Goal: Find specific page/section: Find specific page/section

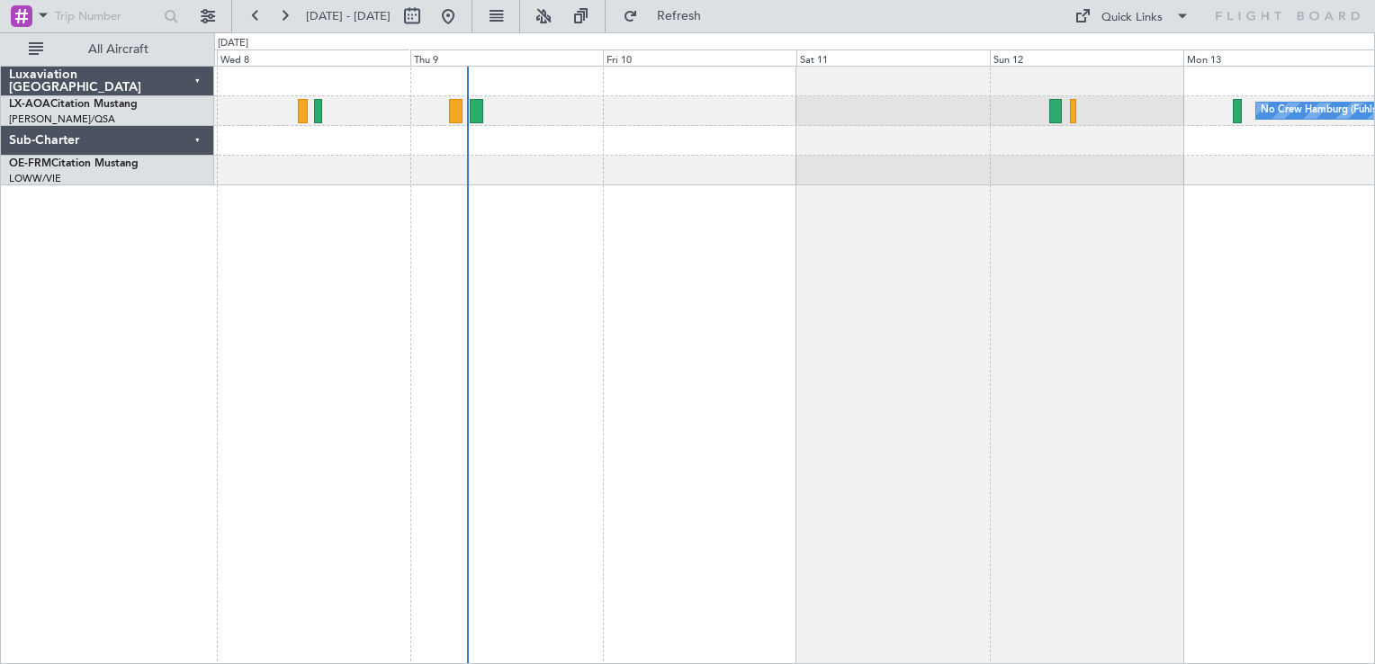
click at [684, 296] on div "No Crew Hamburg (Fuhlsbuttel Intl)" at bounding box center [794, 365] width 1161 height 599
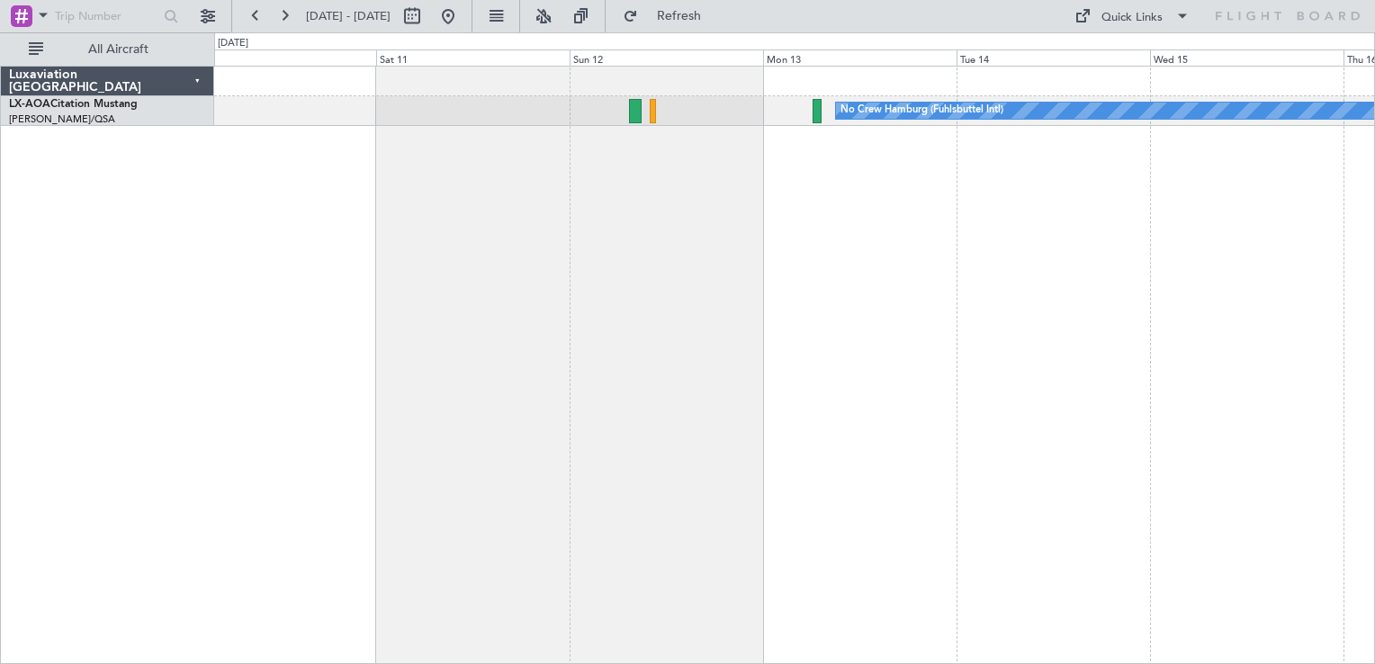
click at [437, 306] on div "No Crew Hamburg (Fuhlsbuttel Intl)" at bounding box center [794, 365] width 1161 height 599
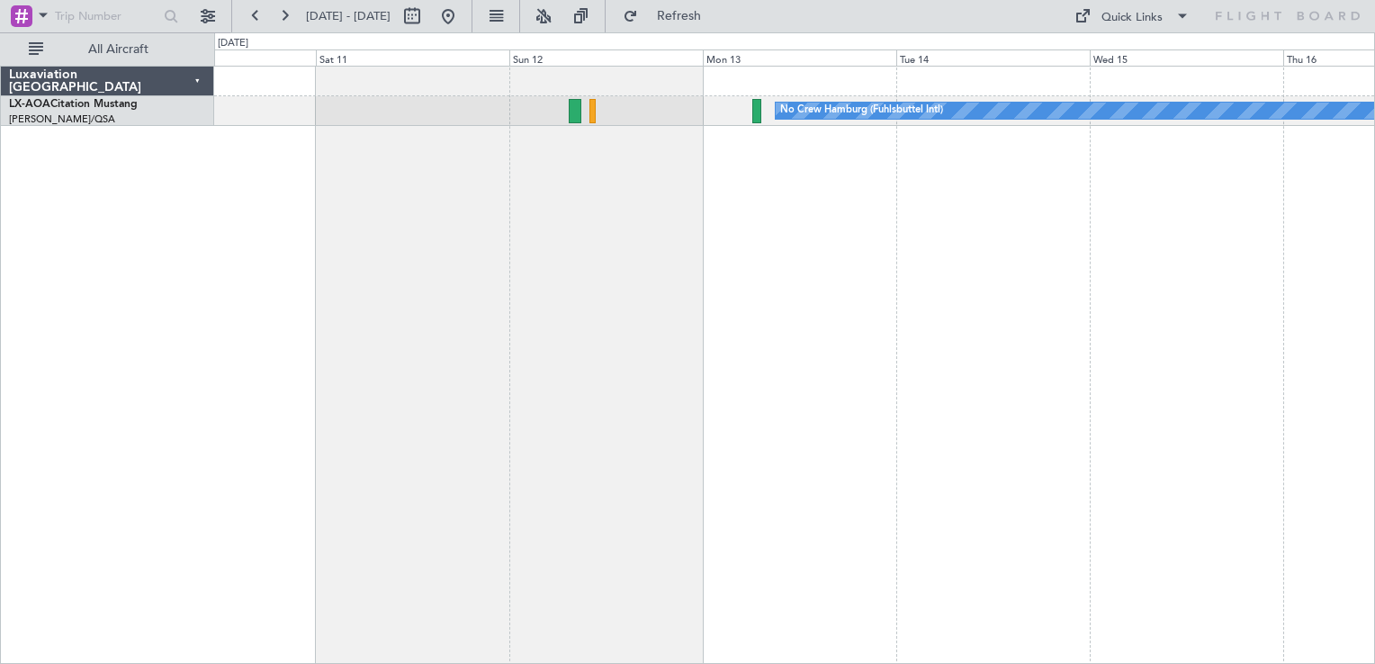
click at [692, 225] on div "No Crew Hamburg (Fuhlsbuttel Intl)" at bounding box center [794, 365] width 1161 height 599
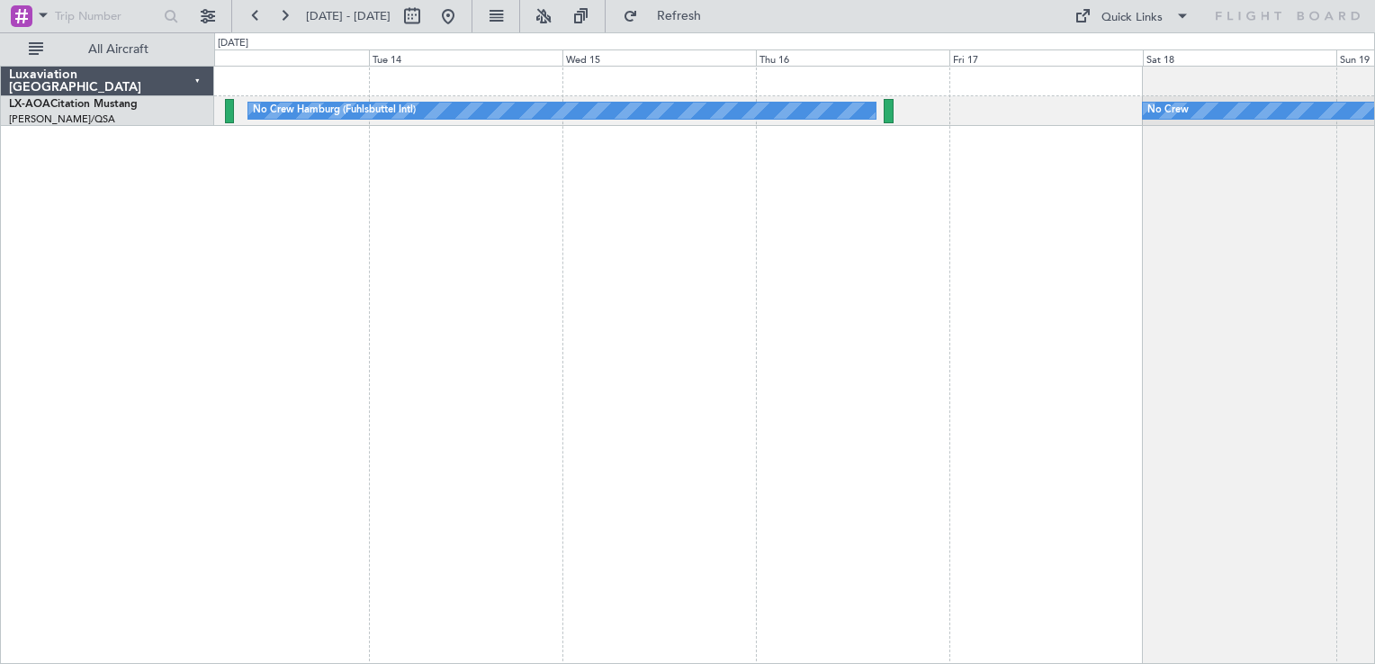
click at [579, 239] on div "No Crew Hamburg (Fuhlsbuttel Intl) No Crew Planned Maint [GEOGRAPHIC_DATA]" at bounding box center [794, 365] width 1161 height 599
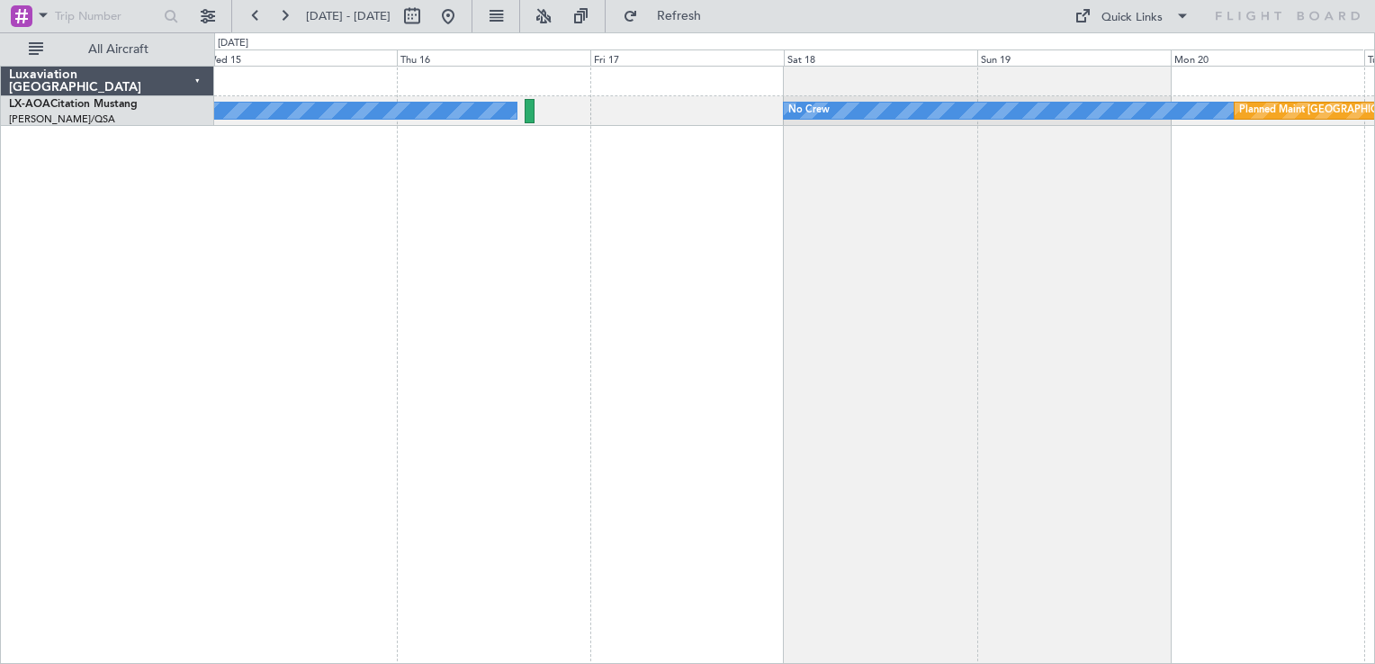
click at [611, 271] on div "No Crew Hamburg (Fuhlsbuttel Intl) No Crew Planned Maint [GEOGRAPHIC_DATA]" at bounding box center [794, 365] width 1161 height 599
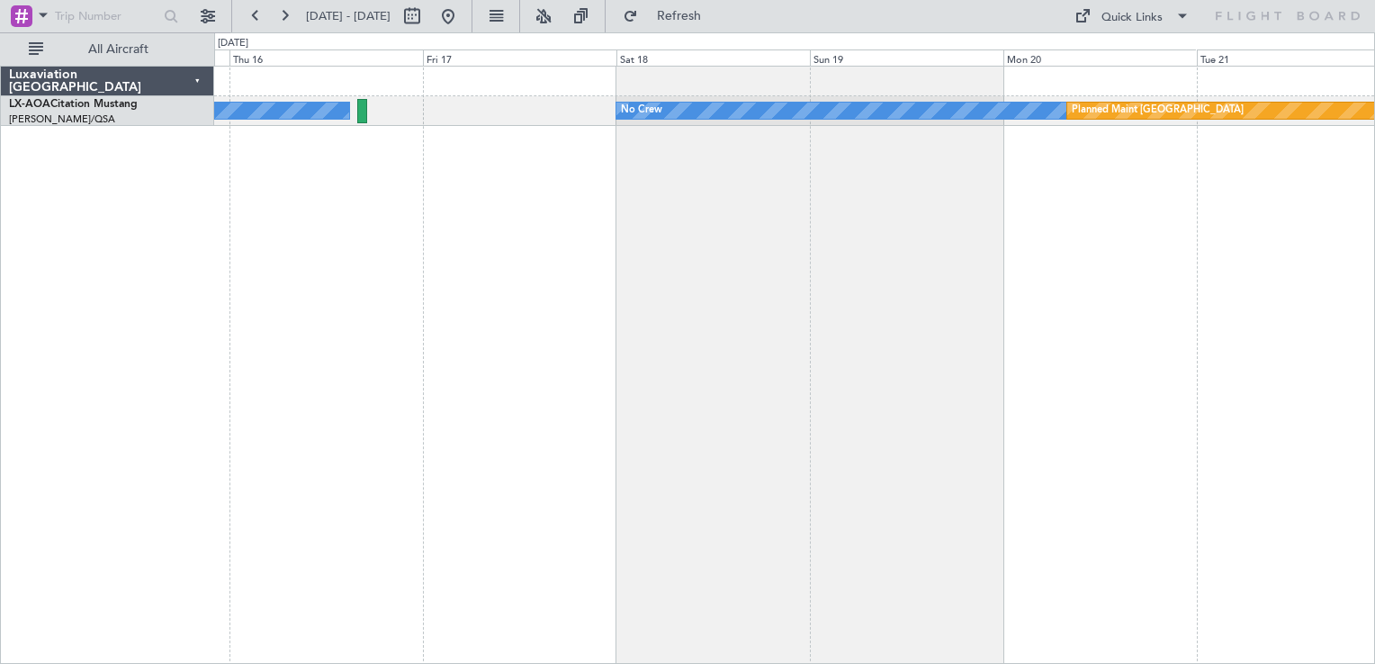
click at [817, 294] on div "No Crew Hamburg (Fuhlsbuttel Intl) No Crew Planned Maint [GEOGRAPHIC_DATA]" at bounding box center [794, 365] width 1161 height 599
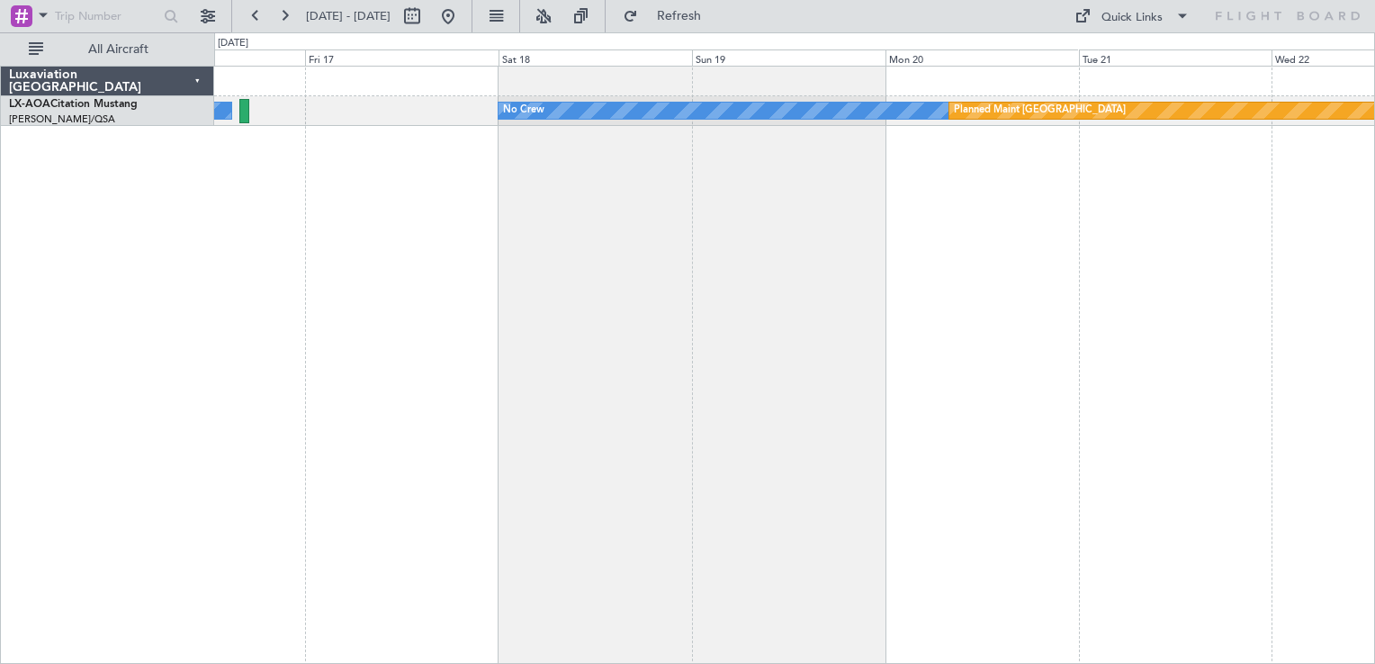
click at [464, 205] on div "No Crew Hamburg (Fuhlsbuttel Intl) No Crew Planned Maint [GEOGRAPHIC_DATA]" at bounding box center [794, 365] width 1161 height 599
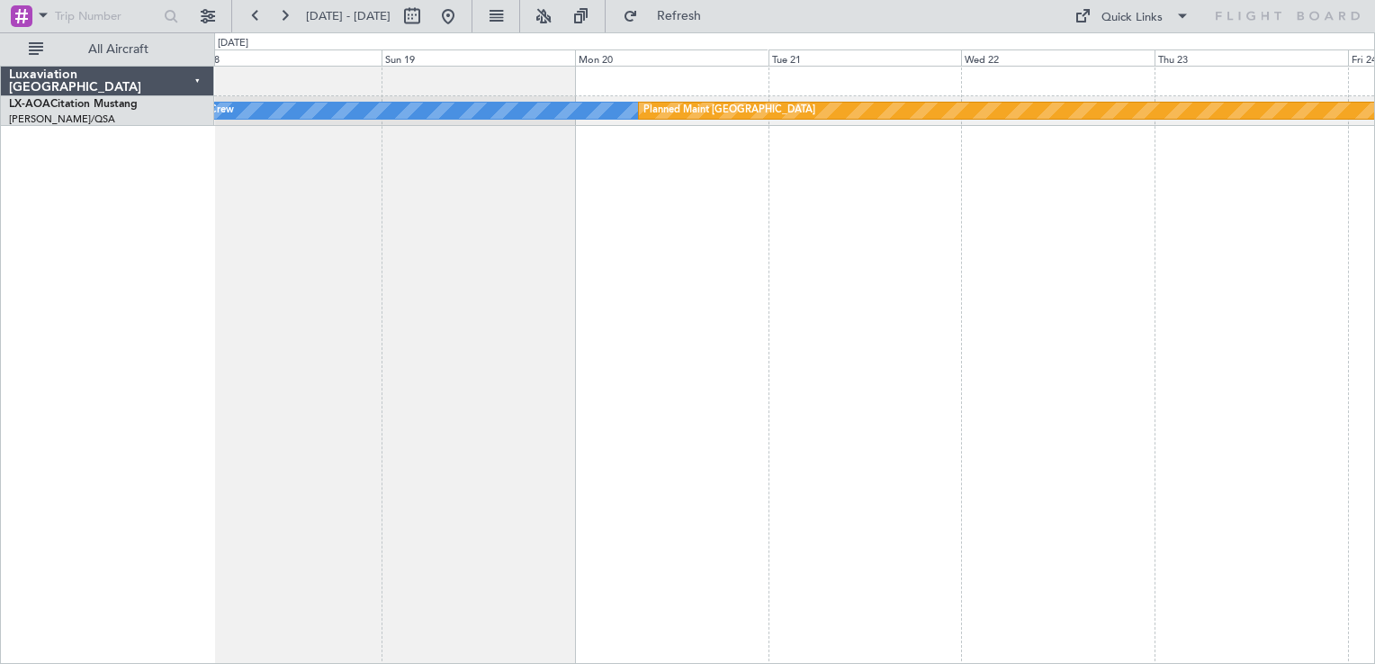
click at [662, 241] on div "No Crew Planned Maint [GEOGRAPHIC_DATA]" at bounding box center [794, 365] width 1161 height 599
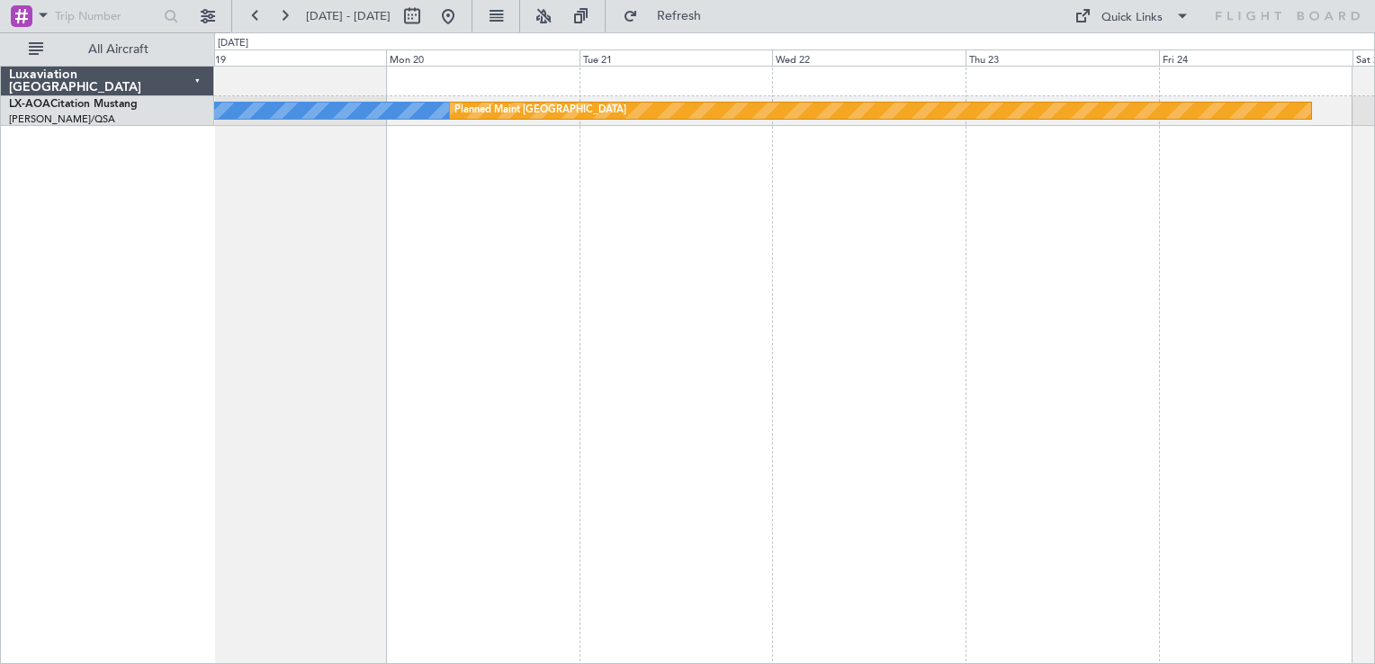
click at [780, 200] on div "No Crew Planned Maint [GEOGRAPHIC_DATA]" at bounding box center [794, 365] width 1161 height 599
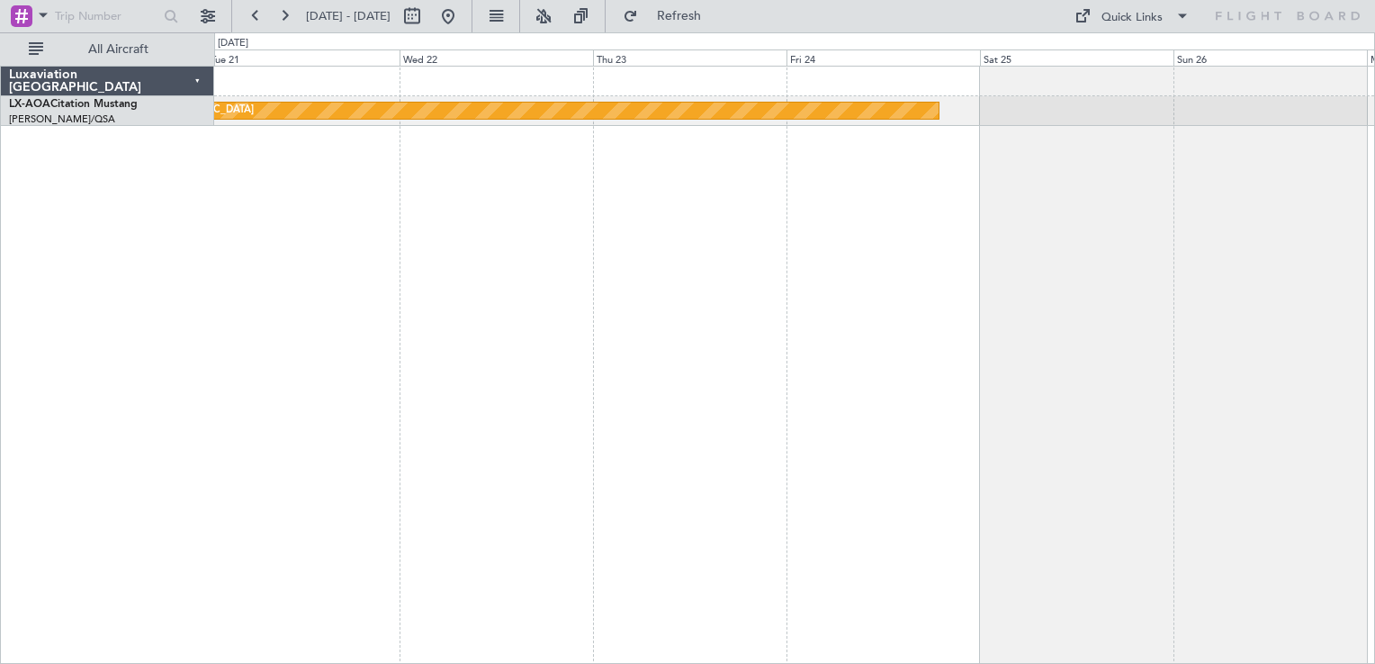
click at [612, 268] on div "No Crew Planned Maint [GEOGRAPHIC_DATA]" at bounding box center [794, 365] width 1161 height 599
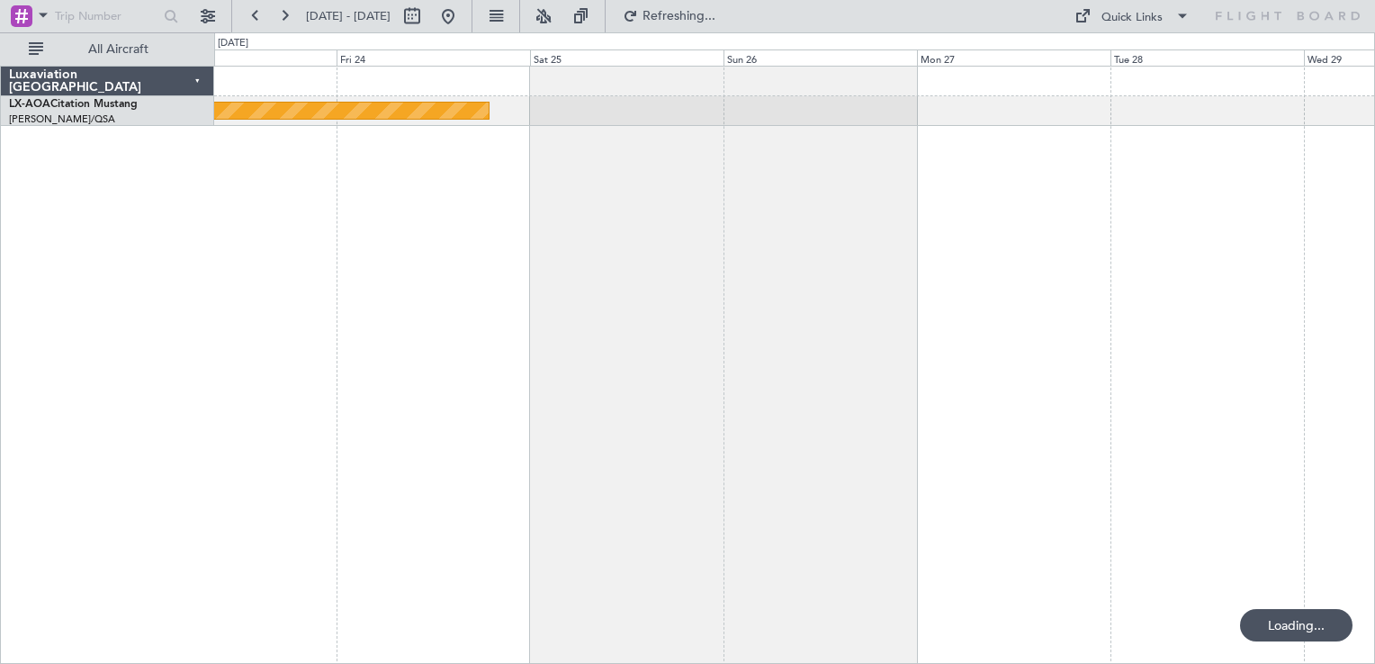
click at [480, 241] on div "Planned Maint [GEOGRAPHIC_DATA] No Crew" at bounding box center [794, 365] width 1161 height 599
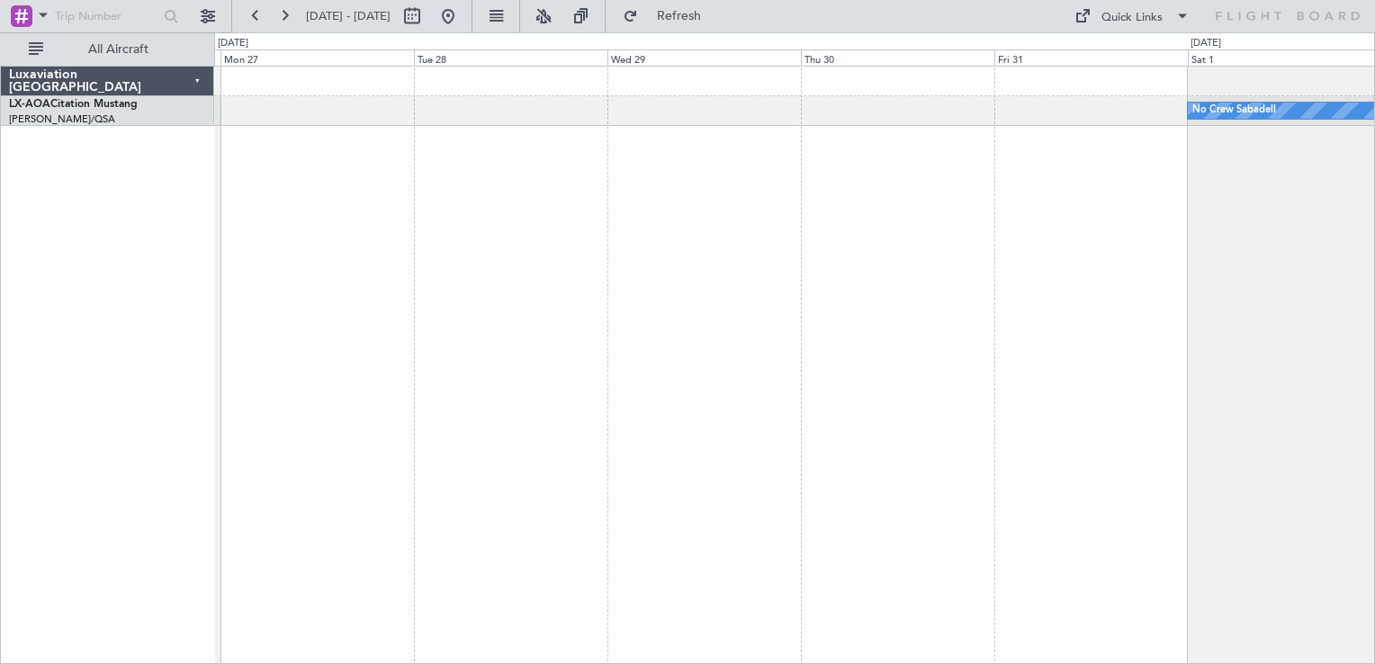
click at [472, 318] on div "No Crew Sabadell" at bounding box center [794, 365] width 1161 height 599
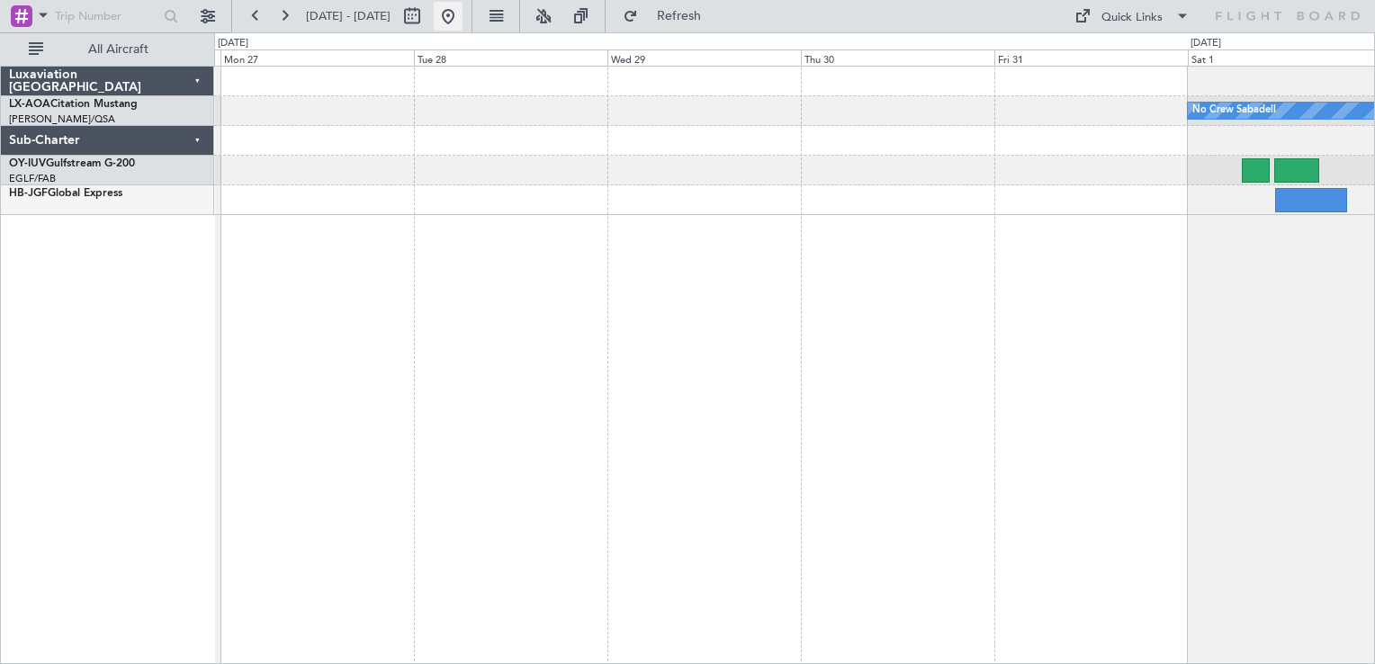
click at [463, 23] on button at bounding box center [448, 16] width 29 height 29
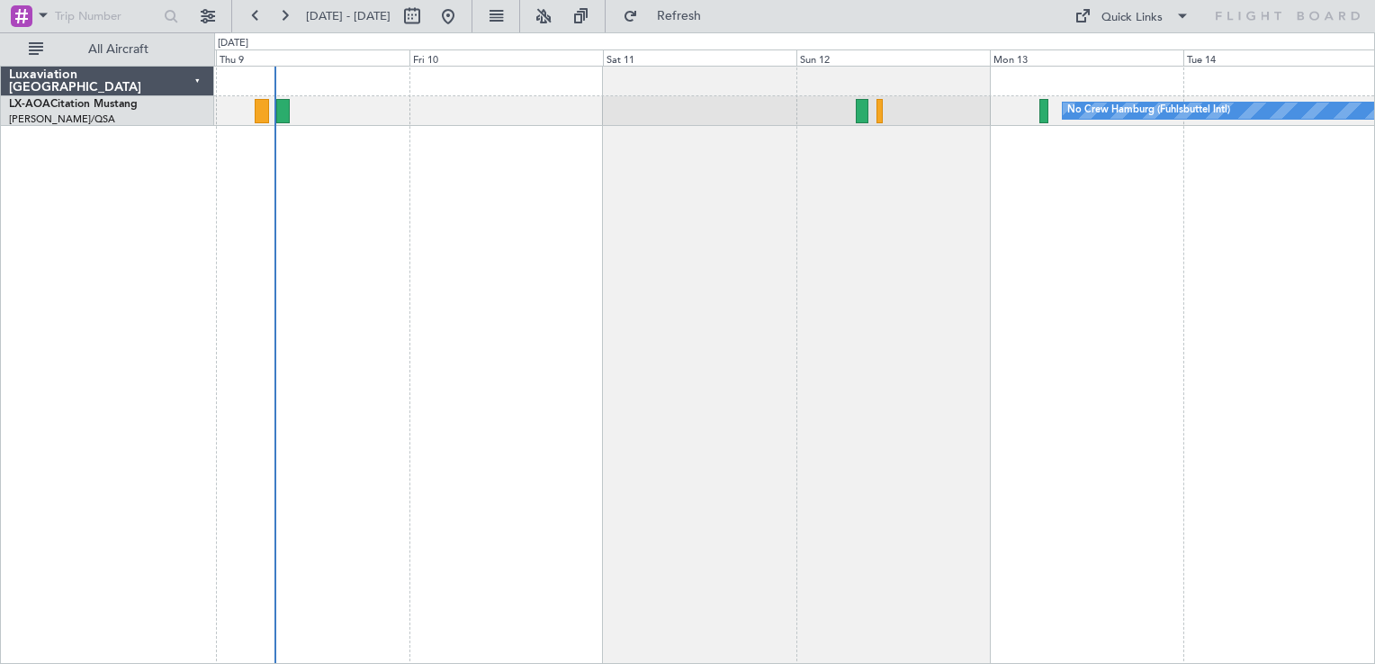
click at [244, 157] on div "No Crew Hamburg (Fuhlsbuttel Intl)" at bounding box center [794, 365] width 1161 height 599
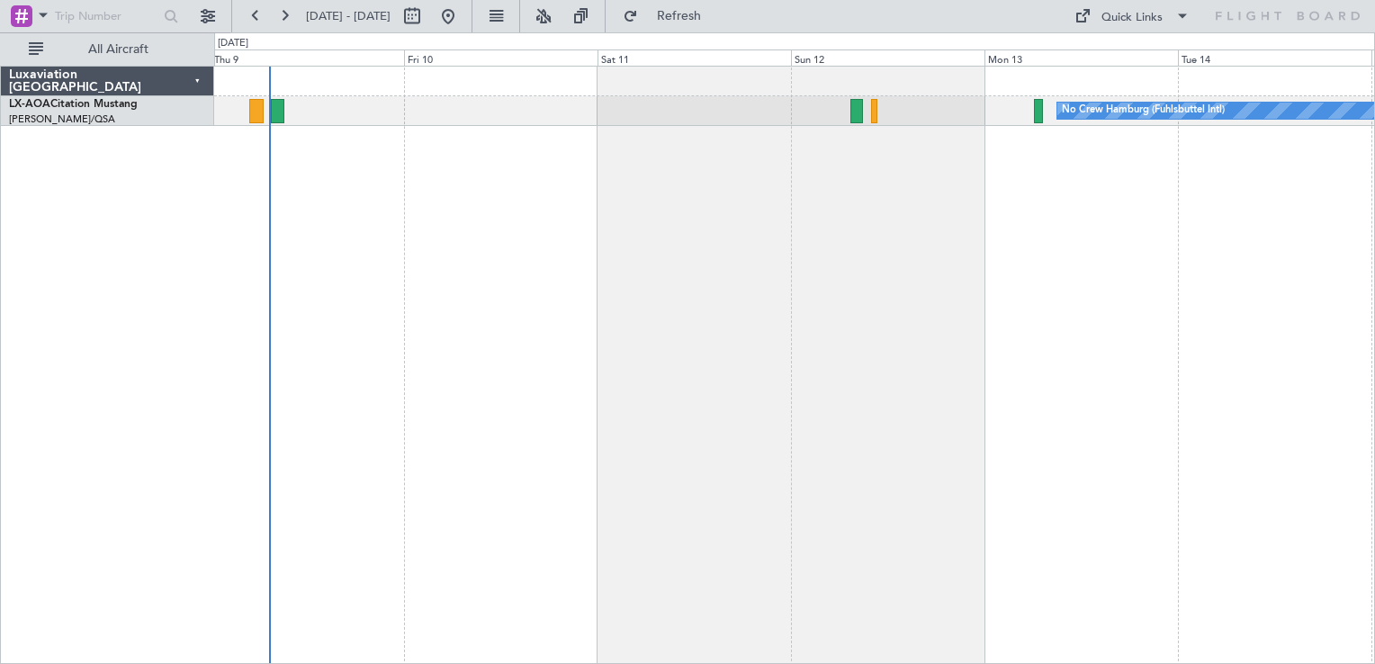
click at [468, 139] on div "No Crew Hamburg (Fuhlsbuttel Intl)" at bounding box center [794, 365] width 1161 height 599
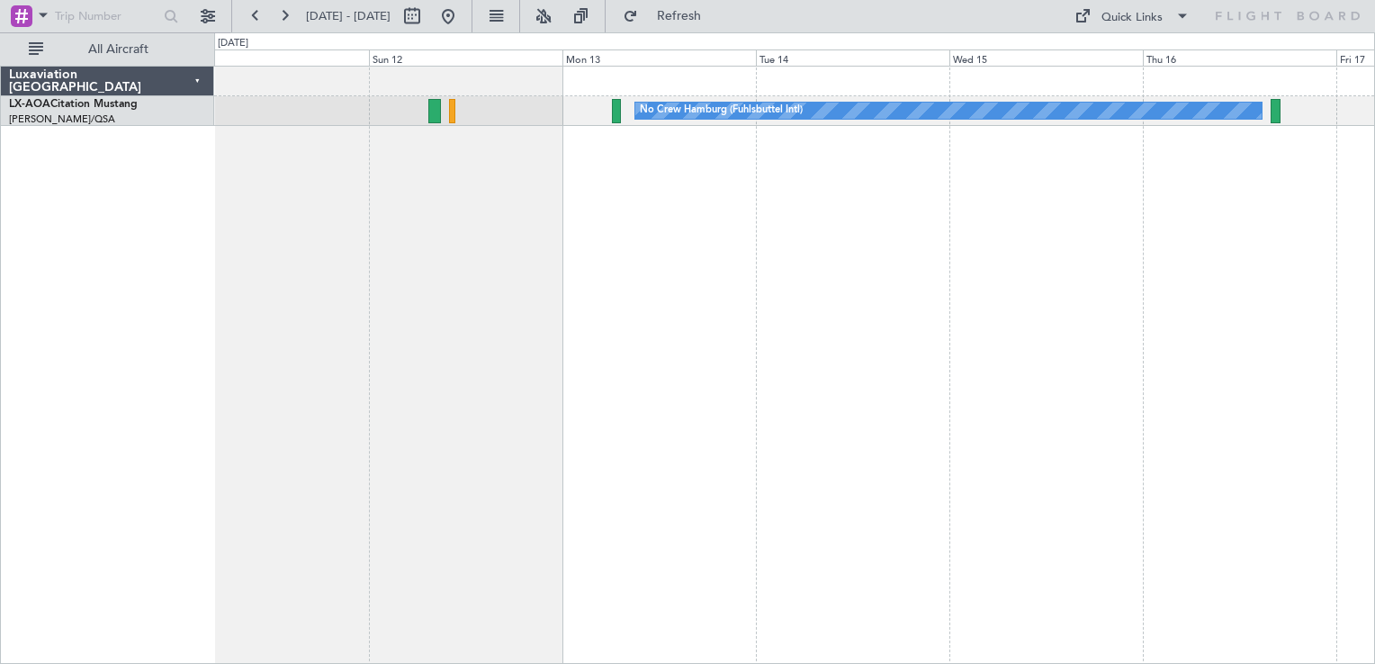
click at [956, 135] on div "No Crew Hamburg (Fuhlsbuttel Intl) No Crew" at bounding box center [794, 365] width 1161 height 599
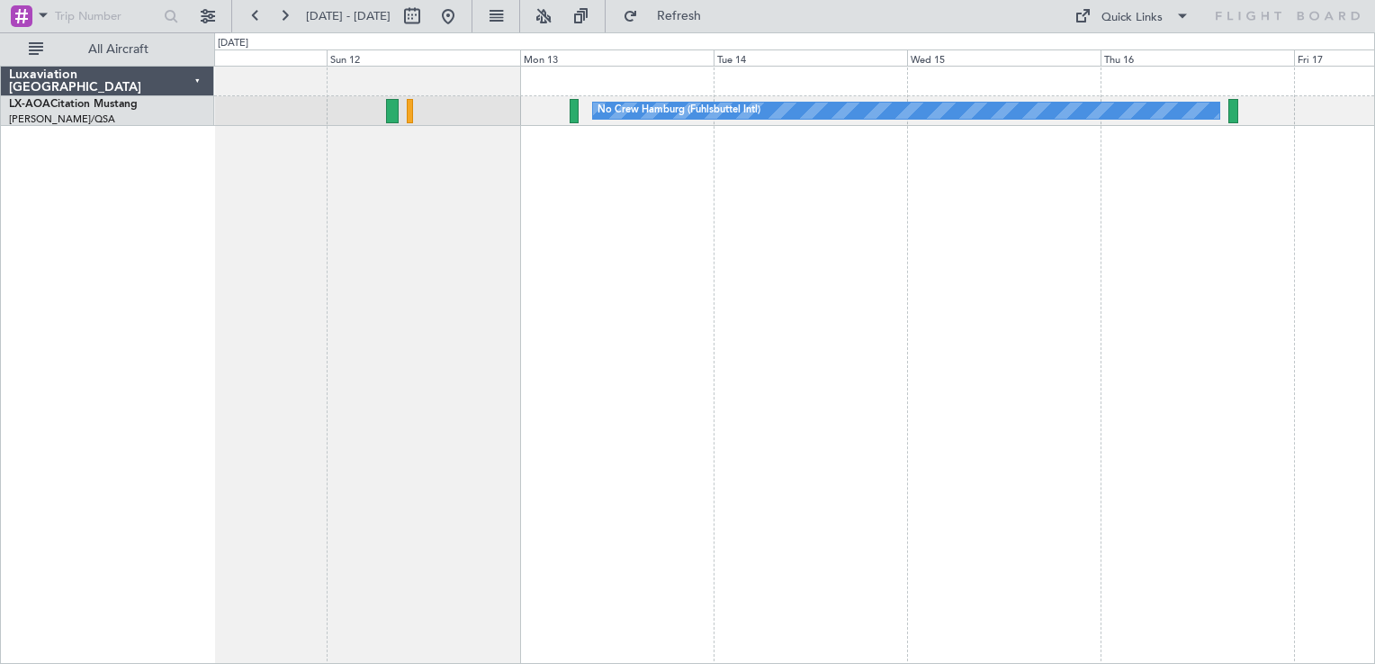
click at [659, 473] on div "No Crew Hamburg (Fuhlsbuttel Intl) No Crew" at bounding box center [794, 365] width 1161 height 599
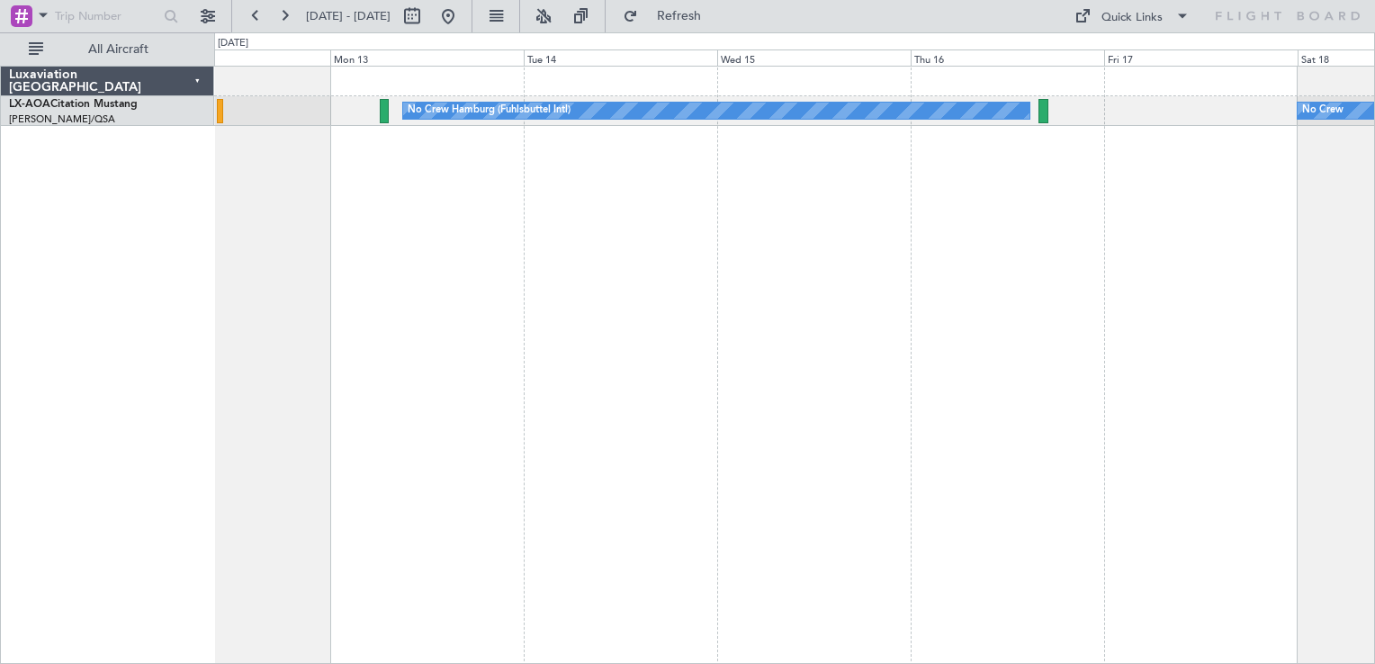
click at [684, 459] on div "No Crew Hamburg (Fuhlsbuttel Intl) No Crew" at bounding box center [794, 365] width 1161 height 599
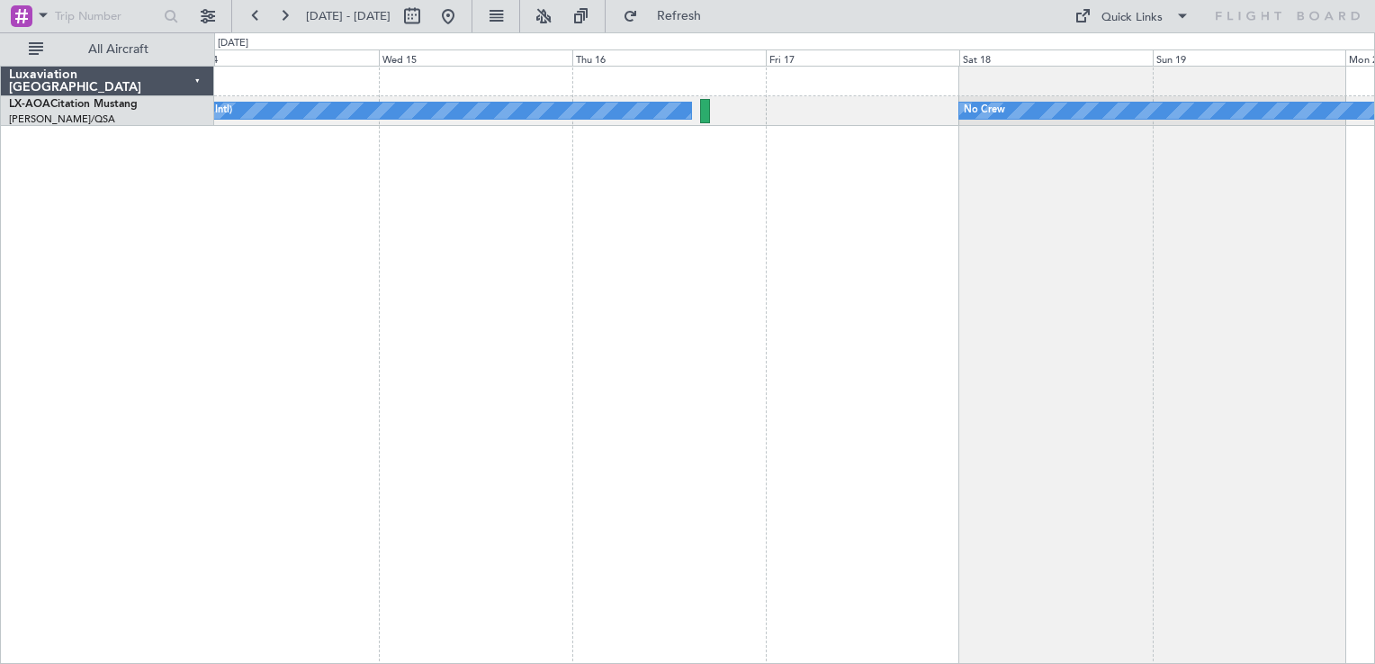
click at [383, 296] on div "No Crew Hamburg (Fuhlsbuttel Intl) No Crew Planned Maint [GEOGRAPHIC_DATA]" at bounding box center [794, 365] width 1161 height 599
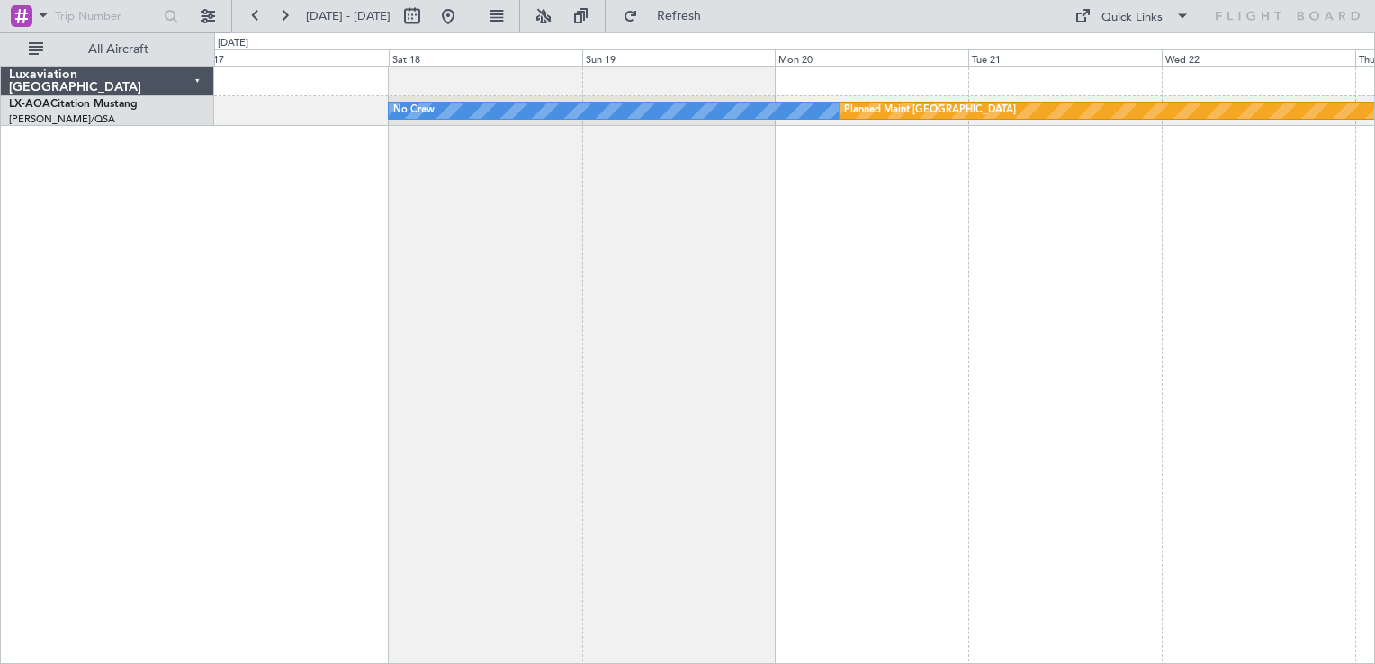
click at [619, 368] on div "No Crew Planned Maint [GEOGRAPHIC_DATA] No Crew Hamburg (Fuhlsbuttel Intl)" at bounding box center [794, 365] width 1161 height 599
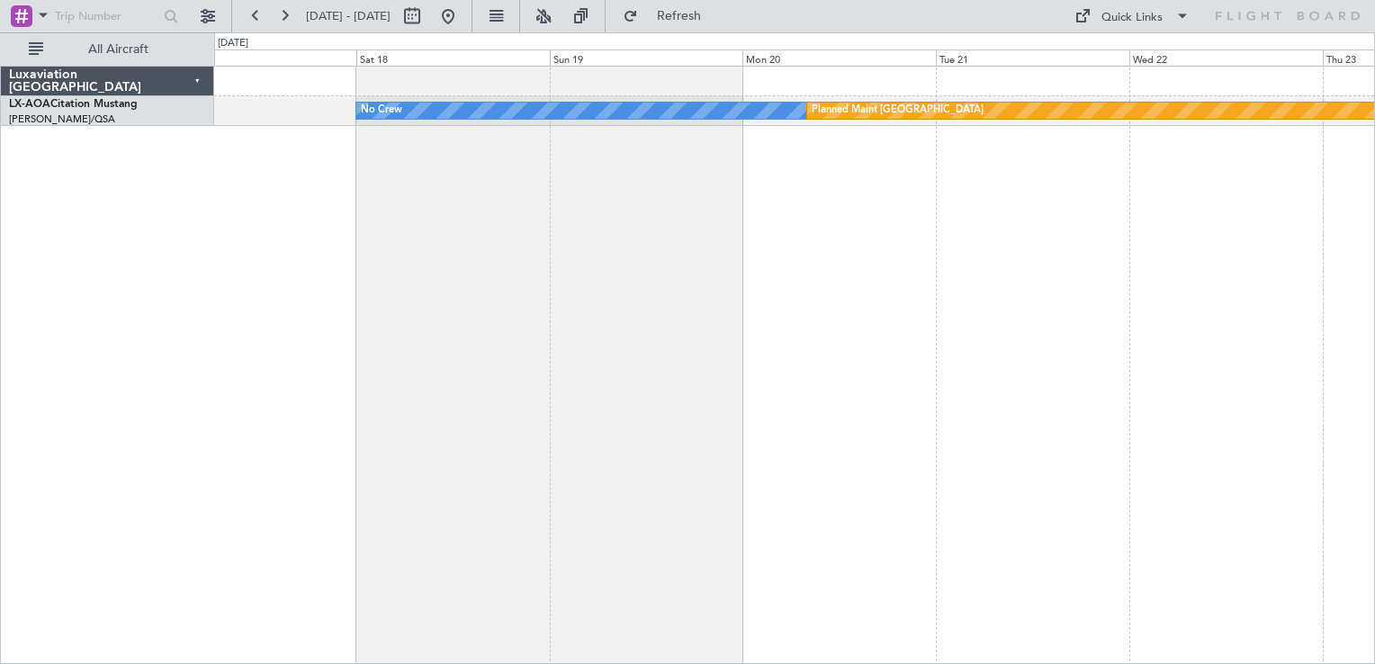
click at [1158, 229] on div "No Crew Planned Maint [GEOGRAPHIC_DATA] No Crew Hamburg (Fuhlsbuttel Intl)" at bounding box center [794, 365] width 1161 height 599
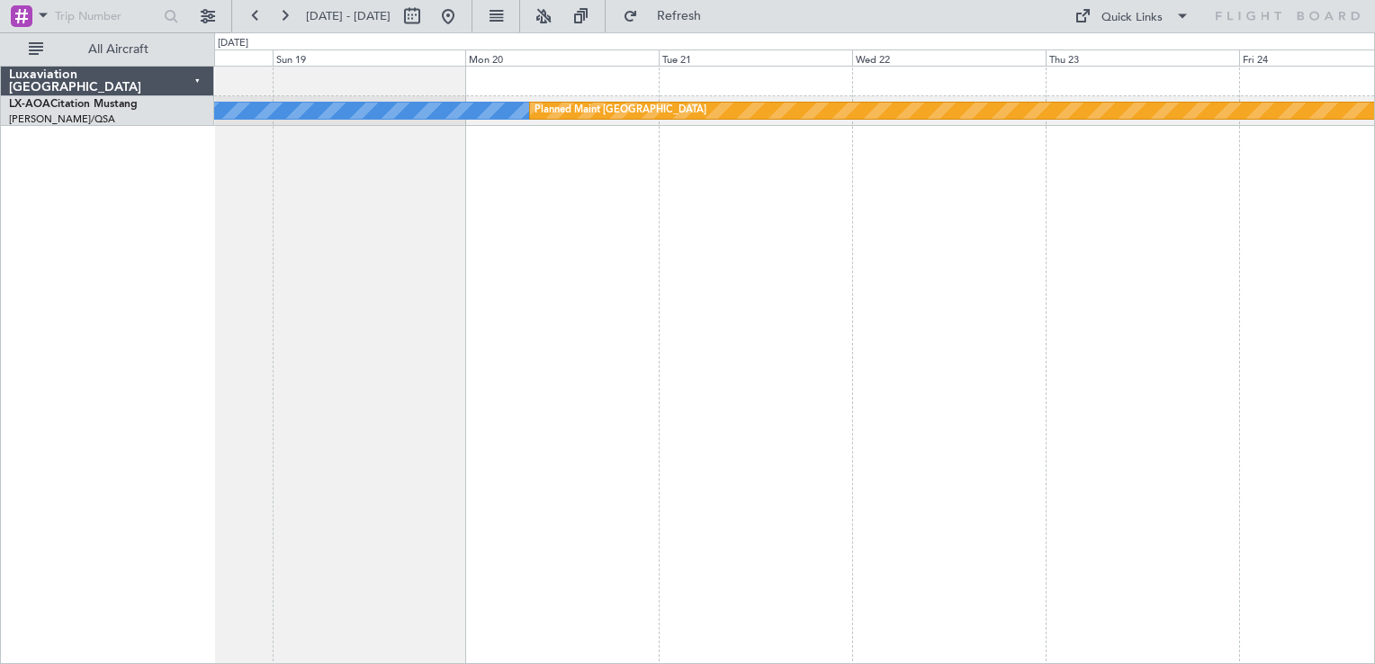
click at [763, 290] on div "No Crew Planned Maint [GEOGRAPHIC_DATA]" at bounding box center [794, 365] width 1161 height 599
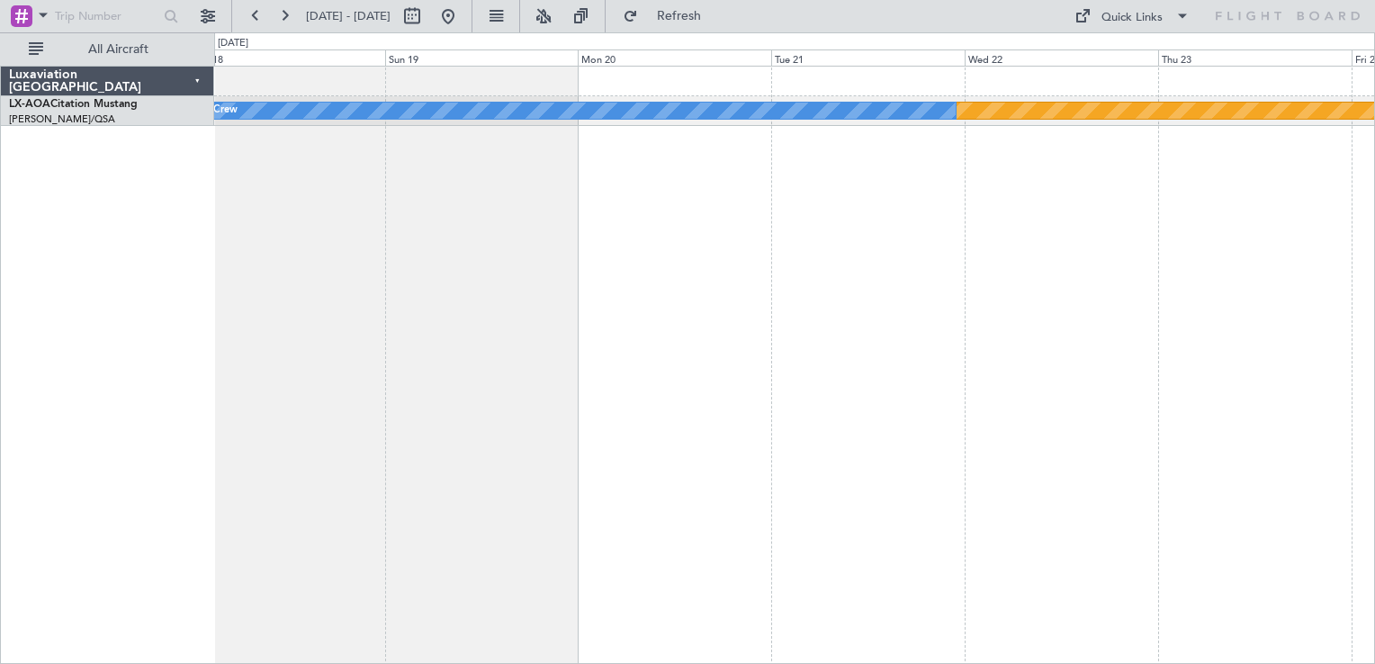
click at [1101, 382] on div "Planned Maint [GEOGRAPHIC_DATA] No Crew No Crew Hamburg (Fuhlsbuttel Intl)" at bounding box center [794, 365] width 1161 height 599
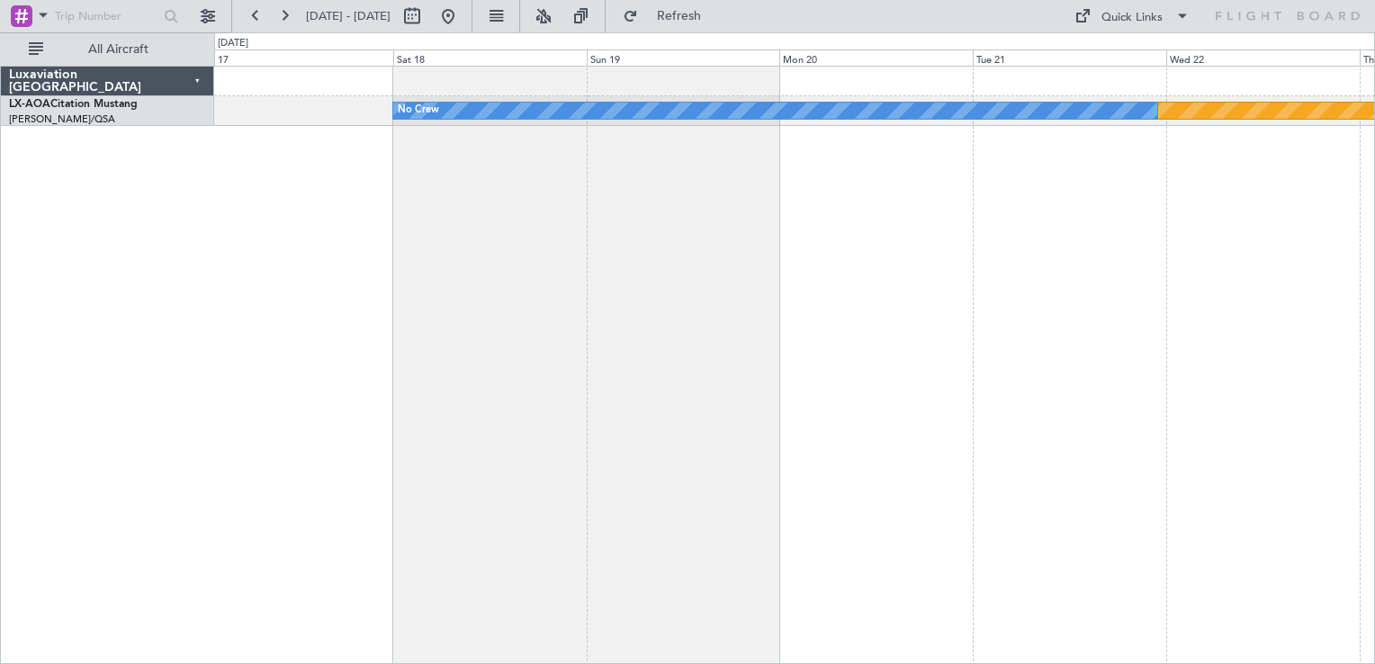
click at [655, 443] on div "Planned Maint [GEOGRAPHIC_DATA] No Crew No Crew Hamburg (Fuhlsbuttel Intl)" at bounding box center [794, 365] width 1161 height 599
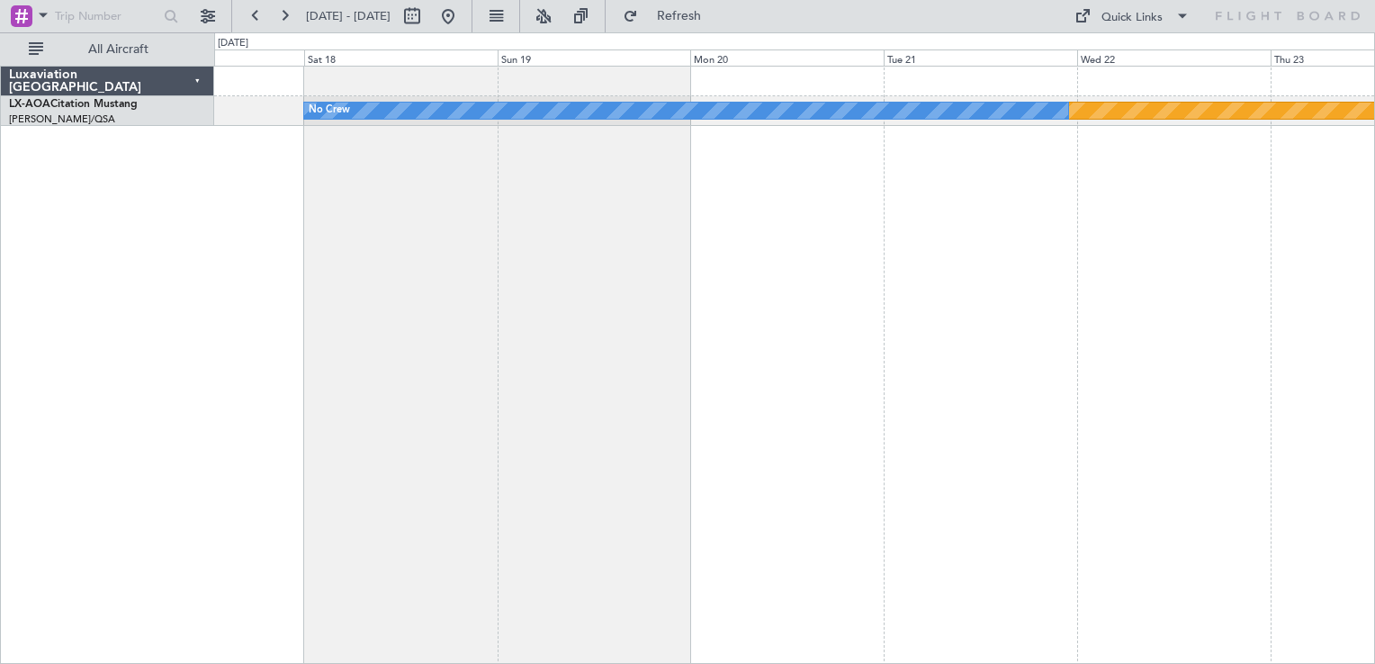
click at [530, 416] on div "Planned Maint [GEOGRAPHIC_DATA] No Crew No Crew Hamburg (Fuhlsbuttel Intl)" at bounding box center [794, 365] width 1161 height 599
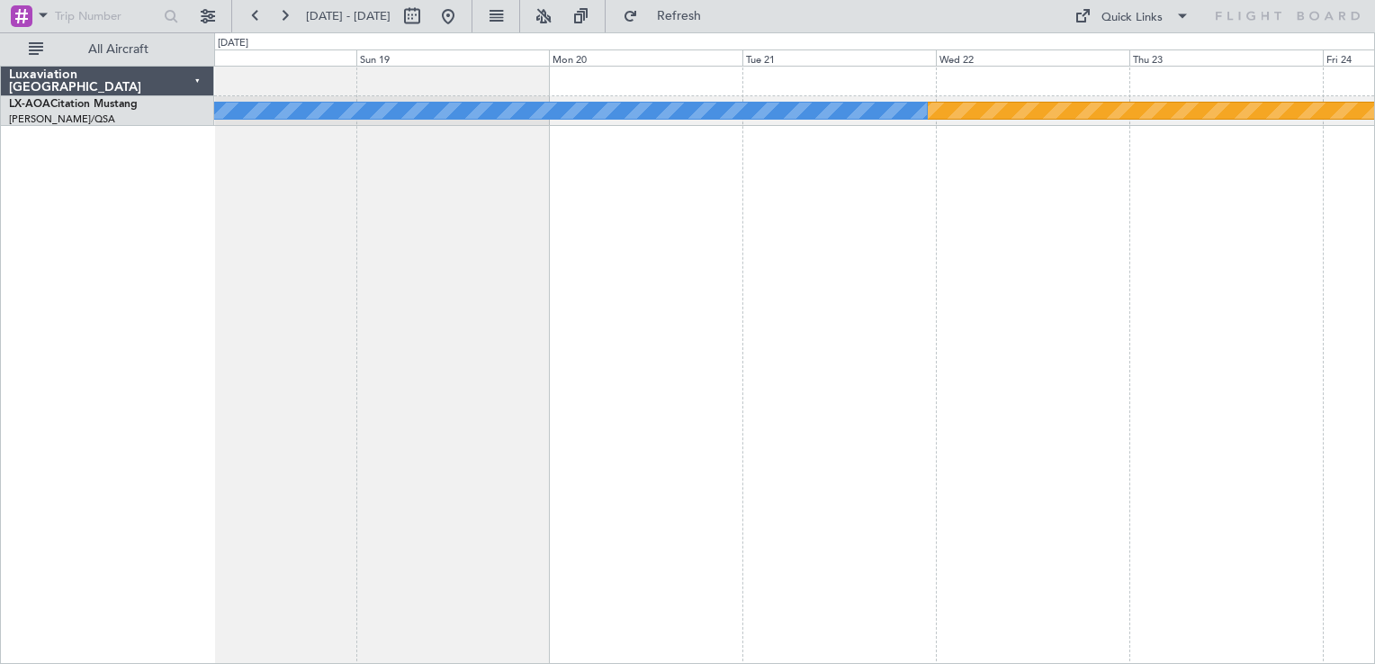
click at [662, 314] on div "Planned Maint [GEOGRAPHIC_DATA] No Crew" at bounding box center [794, 365] width 1161 height 599
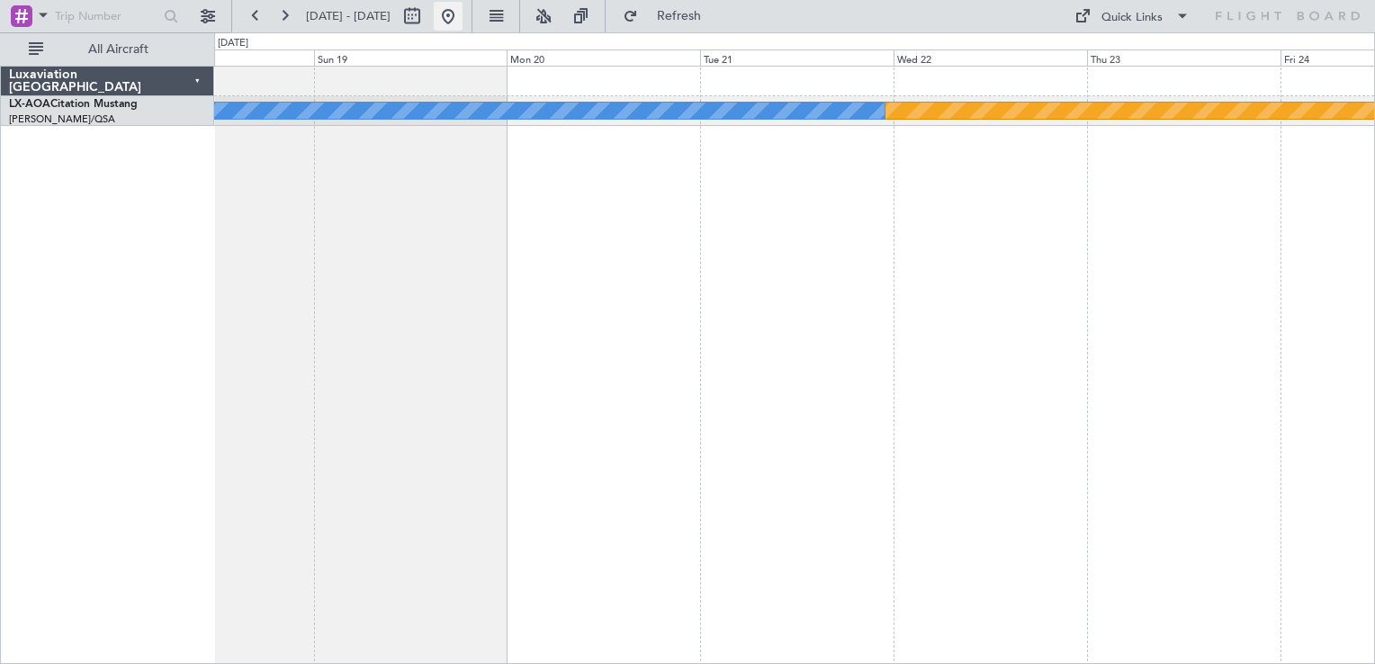
click at [463, 10] on button at bounding box center [448, 16] width 29 height 29
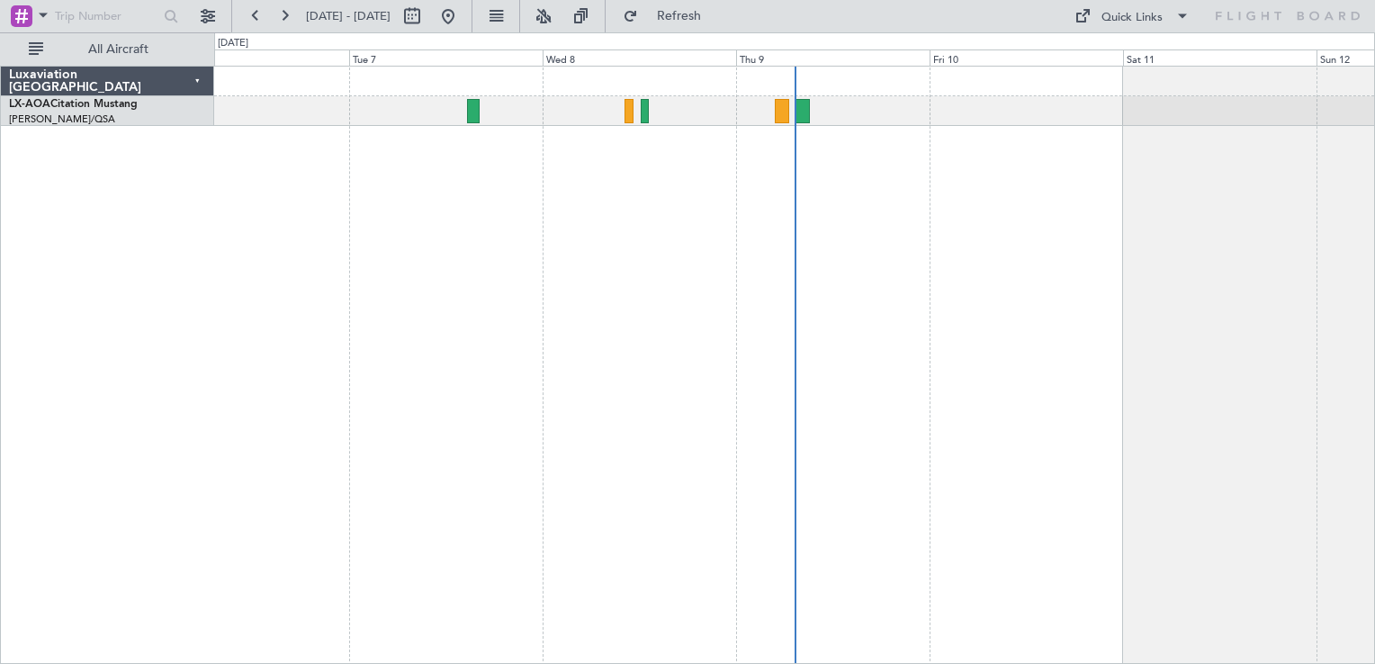
click at [120, 419] on div "No Crew Hamburg (Fuhlsbuttel Intl) Luxaviation [GEOGRAPHIC_DATA] LX-AOA Citatio…" at bounding box center [687, 348] width 1375 height 632
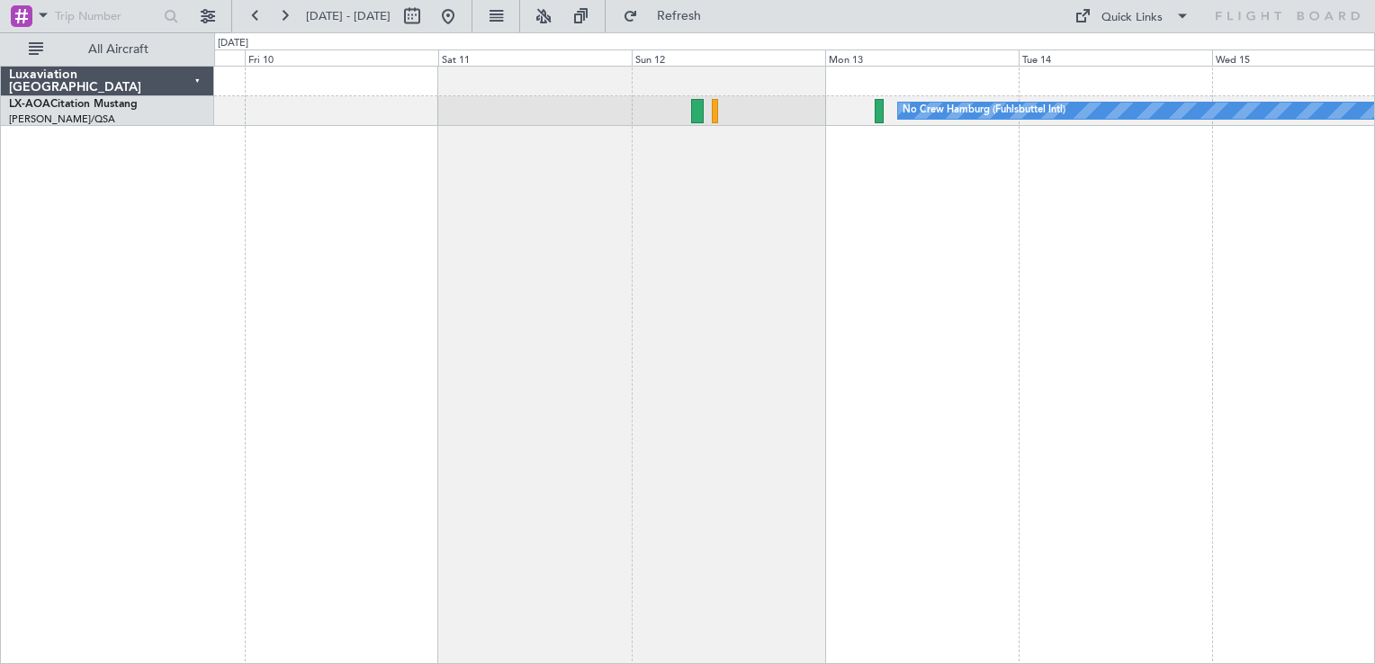
click at [465, 312] on div "No Crew Hamburg (Fuhlsbuttel Intl)" at bounding box center [794, 365] width 1161 height 599
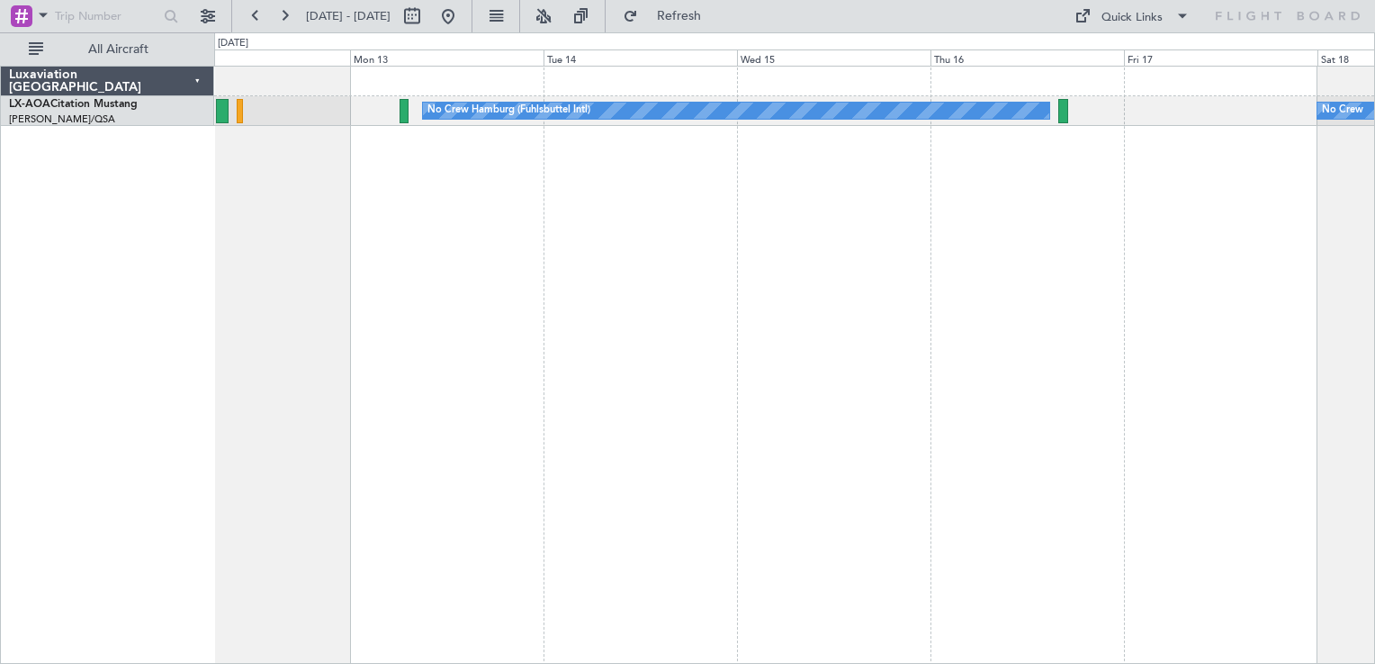
click at [634, 206] on div "No Crew Hamburg (Fuhlsbuttel Intl) No Crew" at bounding box center [794, 365] width 1161 height 599
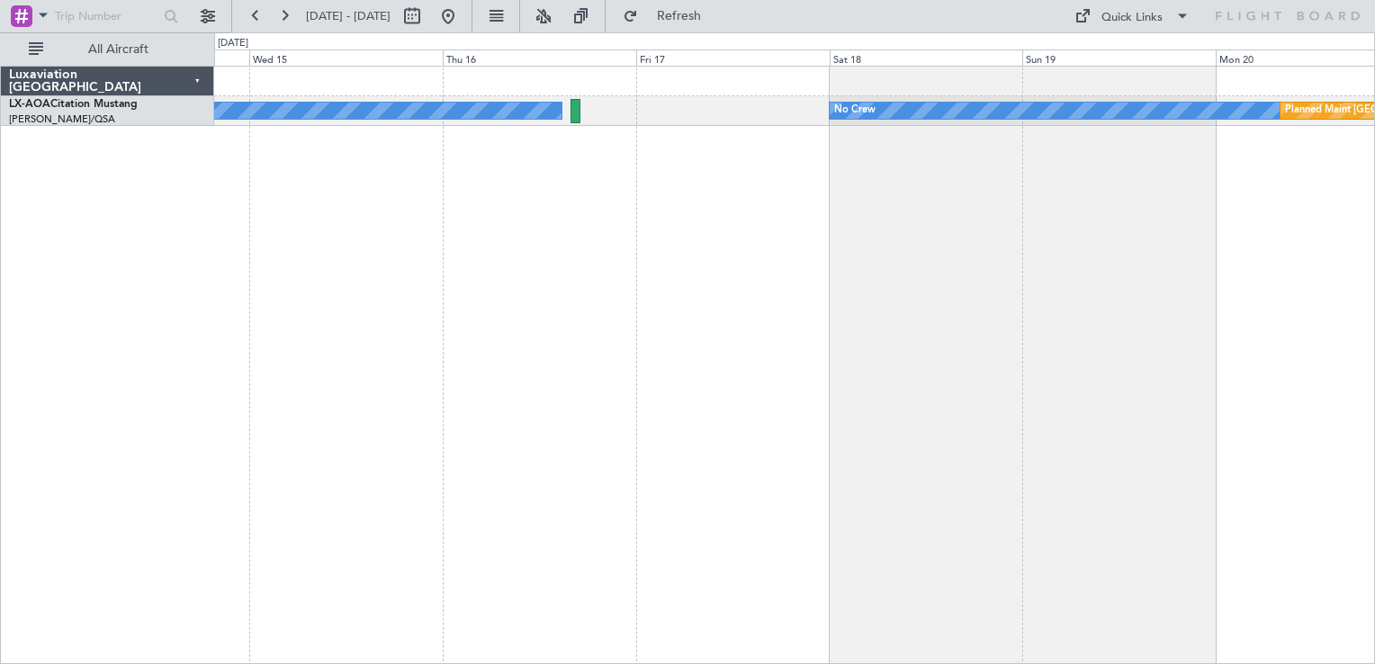
click at [566, 315] on div "No Crew Hamburg (Fuhlsbuttel Intl) No Crew Planned Maint [GEOGRAPHIC_DATA]" at bounding box center [794, 365] width 1161 height 599
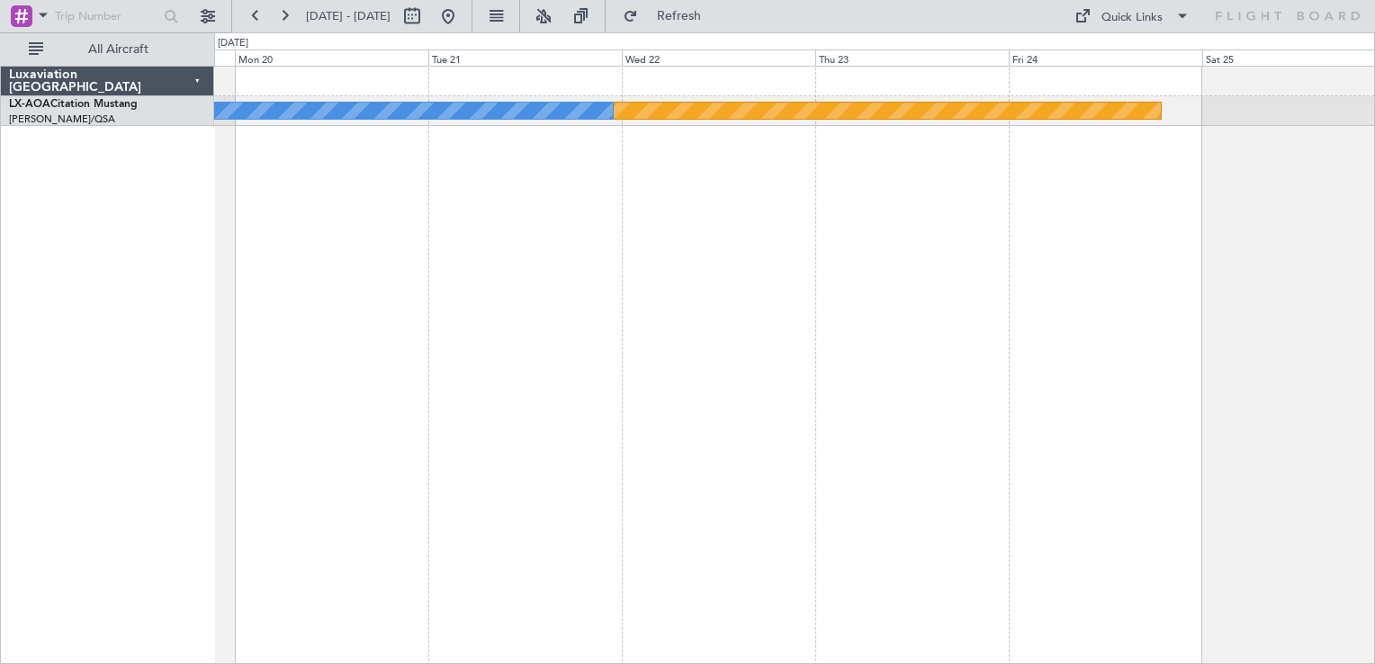
click at [464, 435] on div "Planned Maint [GEOGRAPHIC_DATA] No Crew" at bounding box center [794, 365] width 1161 height 599
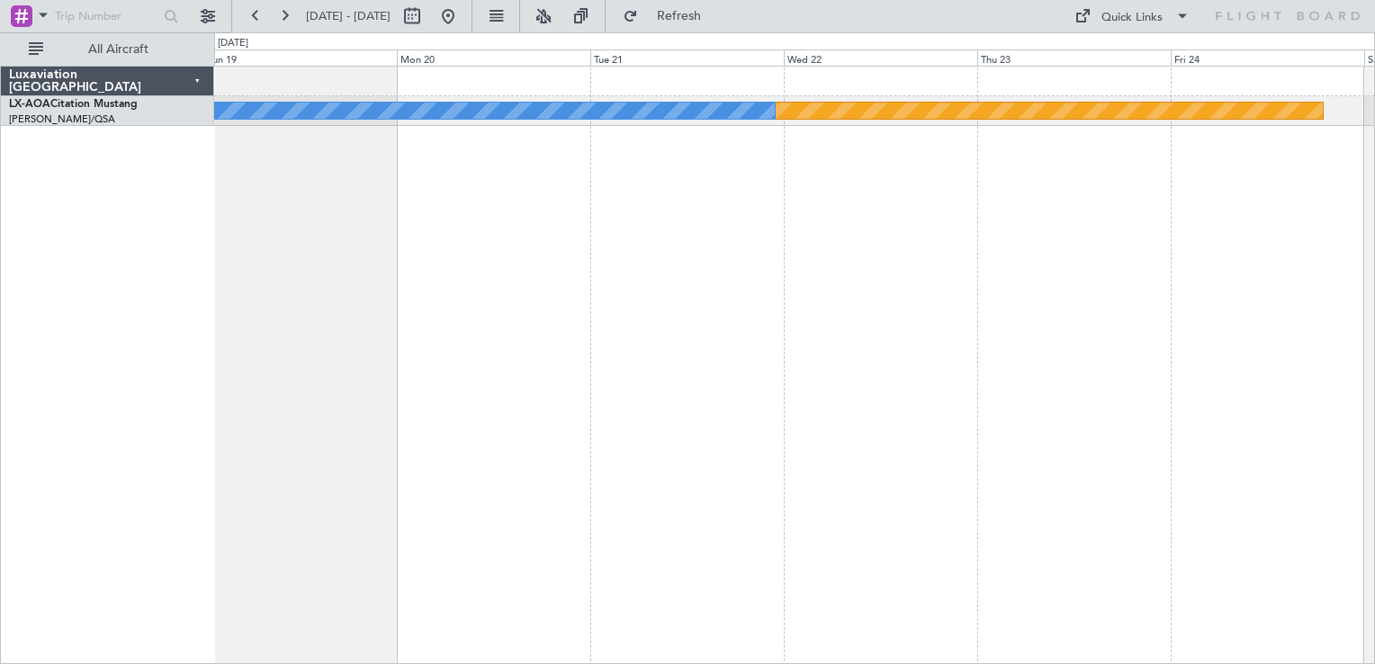
click at [643, 86] on div "Planned Maint [GEOGRAPHIC_DATA] No Crew" at bounding box center [794, 96] width 1160 height 59
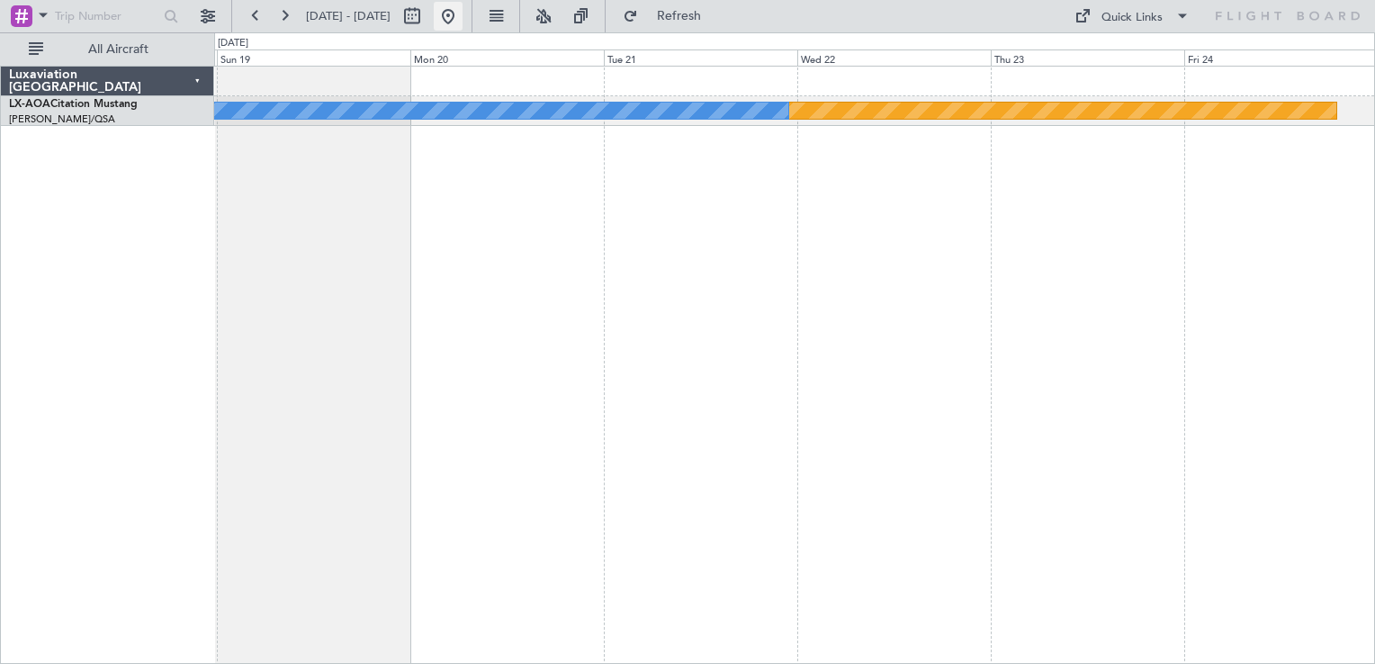
click at [463, 23] on button at bounding box center [448, 16] width 29 height 29
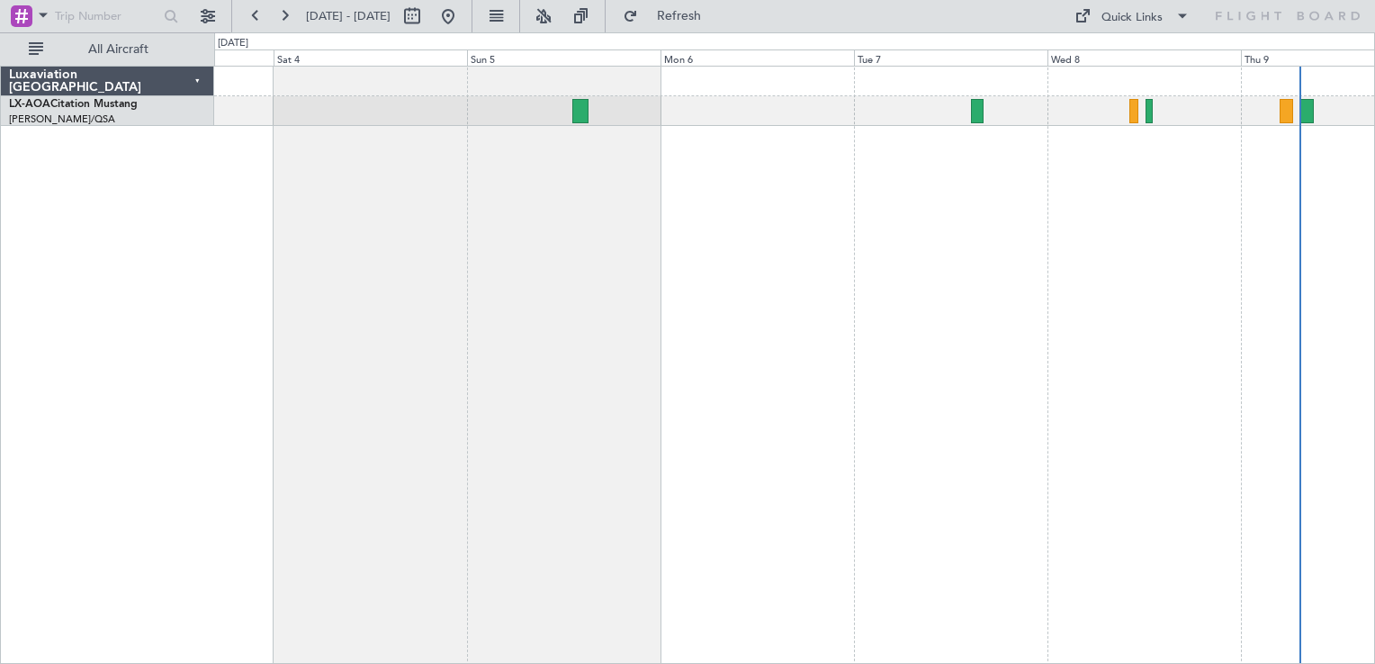
click at [1094, 272] on div "No Crew Antwerp ([GEOGRAPHIC_DATA])" at bounding box center [794, 365] width 1161 height 599
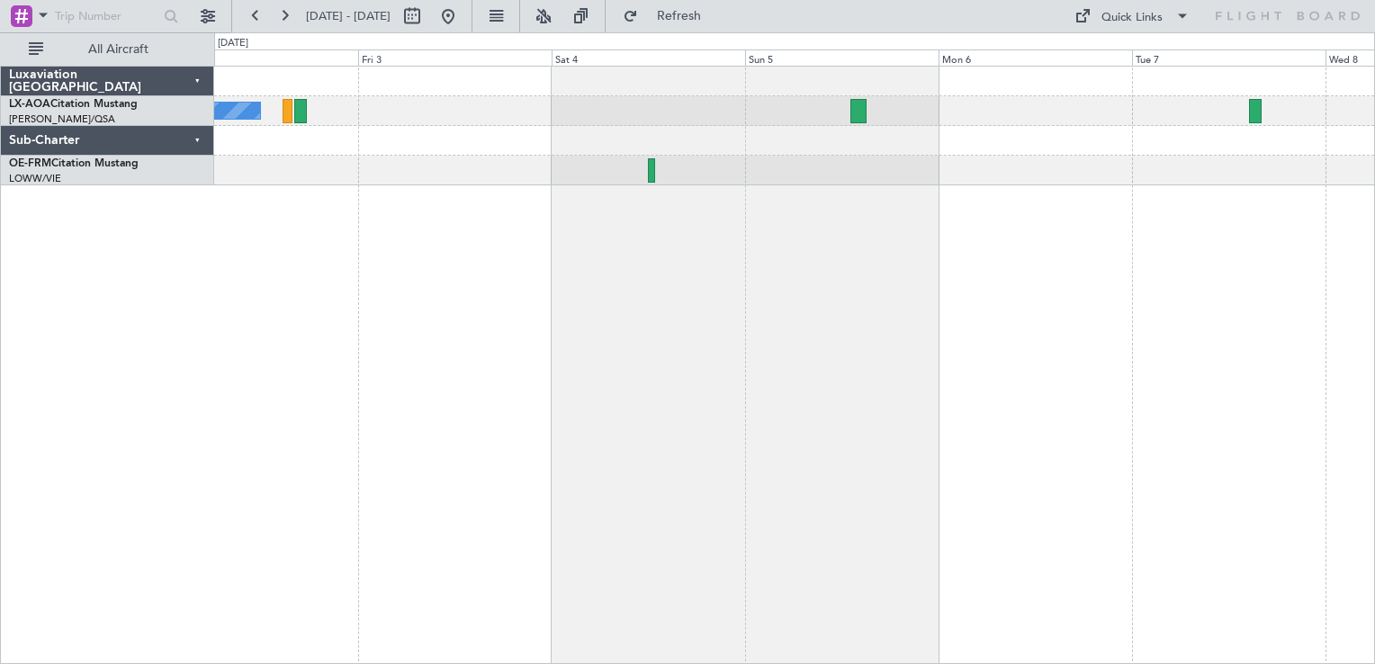
click at [694, 262] on div "No Crew Antwerp ([GEOGRAPHIC_DATA])" at bounding box center [794, 365] width 1161 height 599
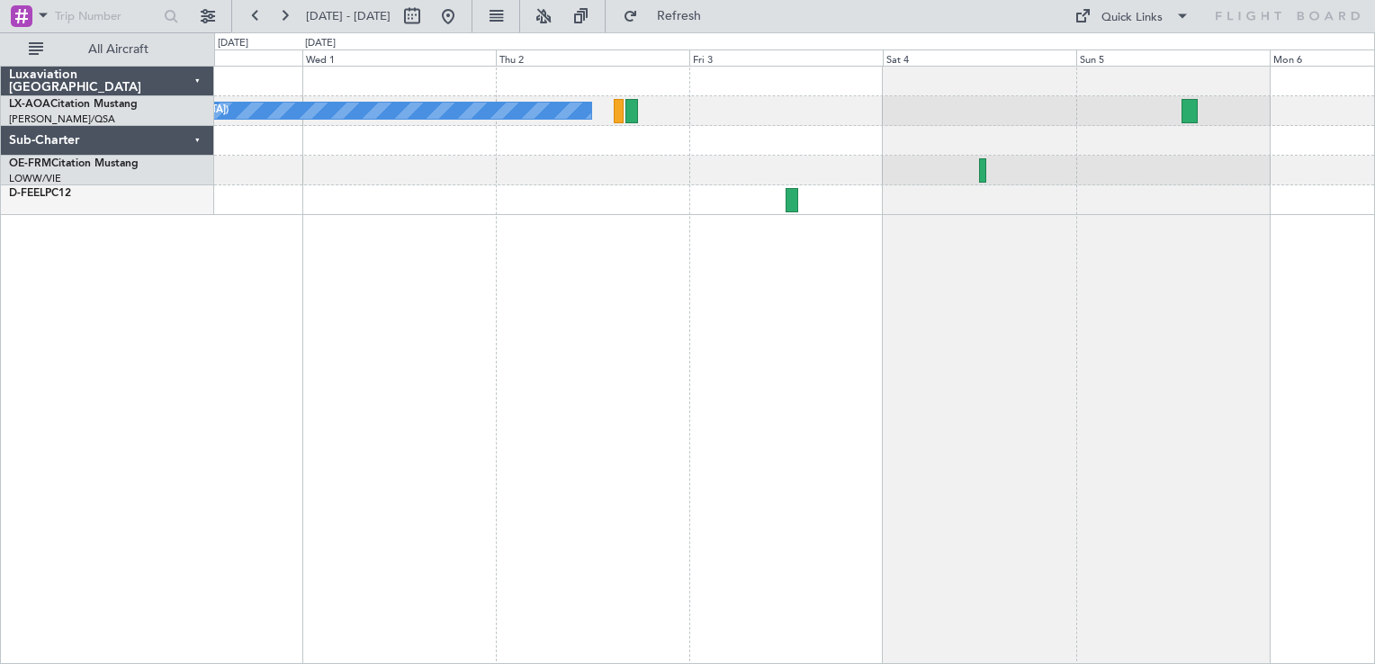
click at [837, 517] on div "No Crew Antwerp ([GEOGRAPHIC_DATA])" at bounding box center [794, 365] width 1161 height 599
drag, startPoint x: 496, startPoint y: 20, endPoint x: 501, endPoint y: 137, distance: 117.1
click at [501, 137] on fb-flight-board "[DATE] - [DATE] Refresh Quick Links All Aircraft No Crew [GEOGRAPHIC_DATA] ([GE…" at bounding box center [687, 339] width 1375 height 651
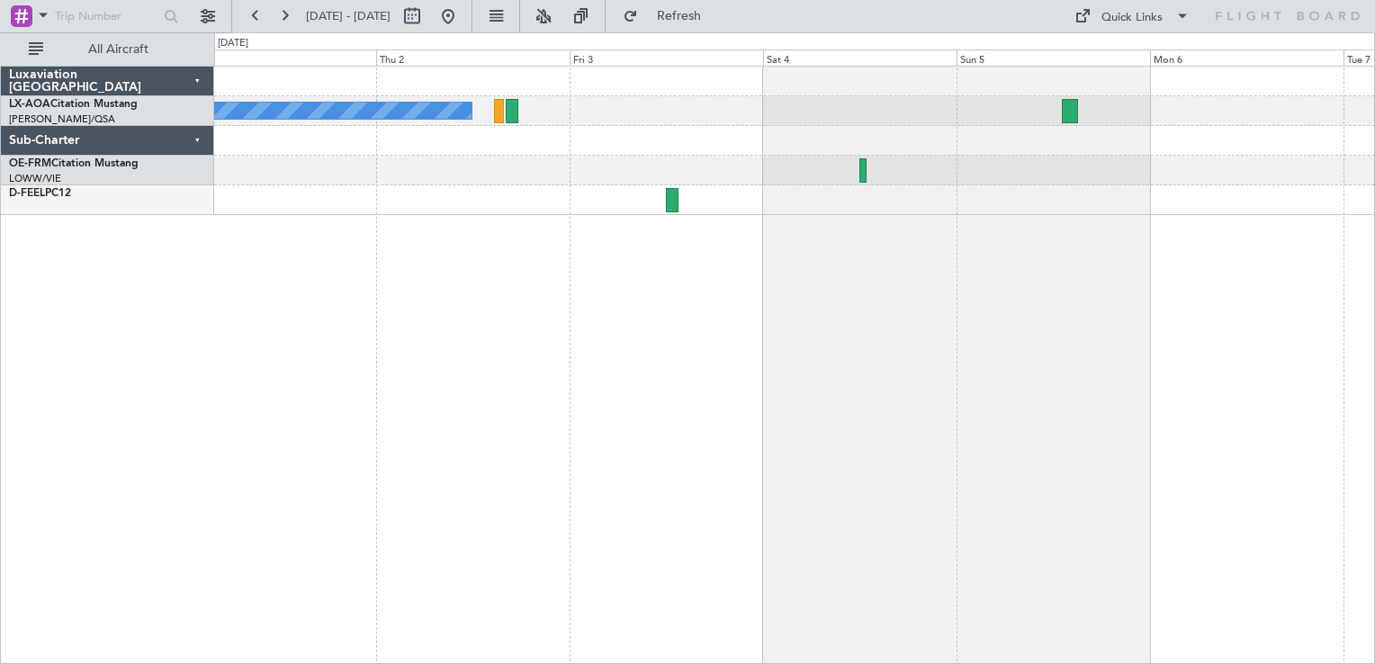
click at [216, 246] on div "No Crew Antwerp ([GEOGRAPHIC_DATA])" at bounding box center [794, 365] width 1161 height 599
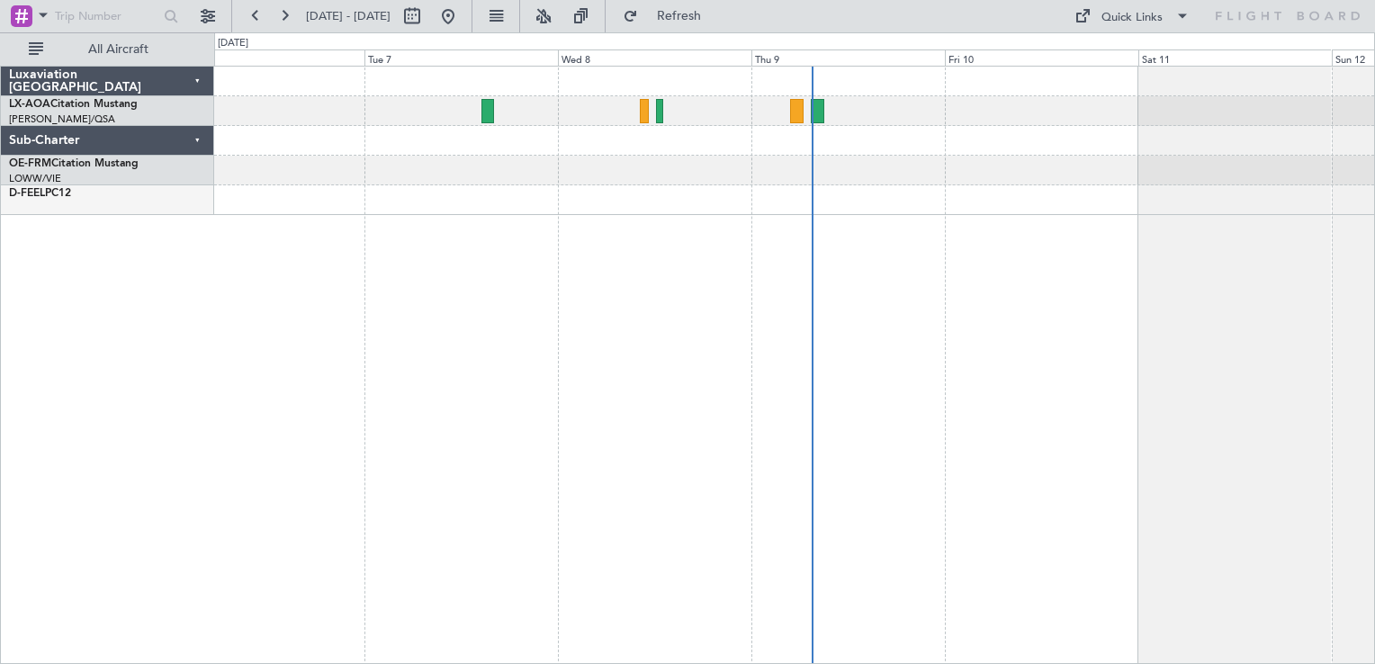
click at [410, 216] on div "No Crew Hamburg (Fuhlsbuttel Intl)" at bounding box center [794, 365] width 1161 height 599
click at [463, 22] on button at bounding box center [448, 16] width 29 height 29
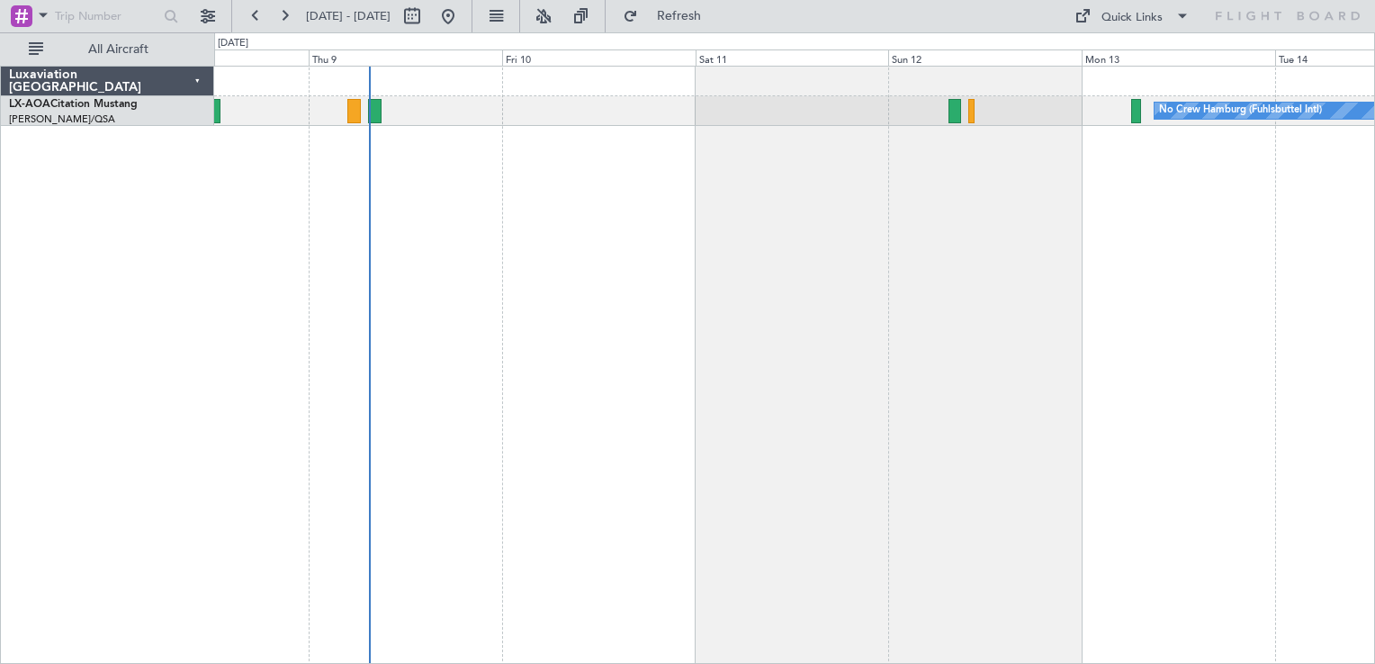
click at [663, 247] on div "No Crew Hamburg (Fuhlsbuttel Intl)" at bounding box center [794, 365] width 1161 height 599
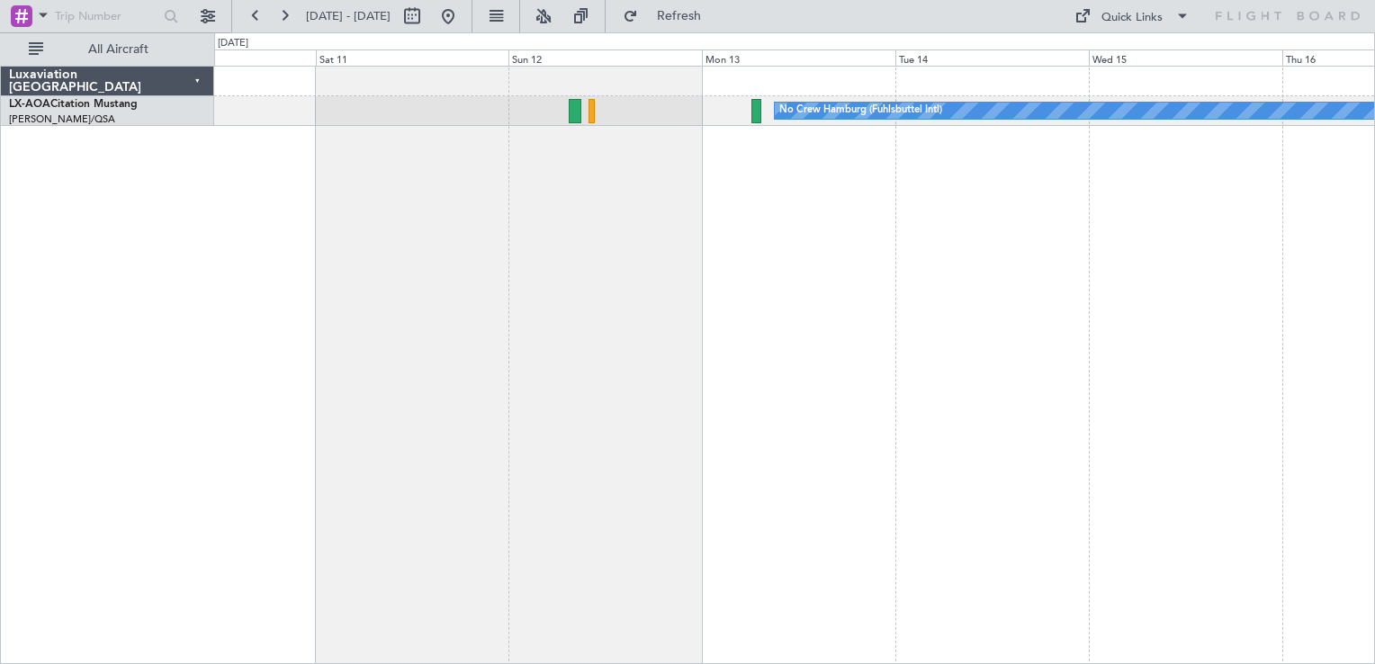
click at [691, 258] on div "No Crew Hamburg (Fuhlsbuttel Intl)" at bounding box center [794, 365] width 1161 height 599
click at [853, 277] on div "No Crew Hamburg (Fuhlsbuttel Intl)" at bounding box center [794, 365] width 1161 height 599
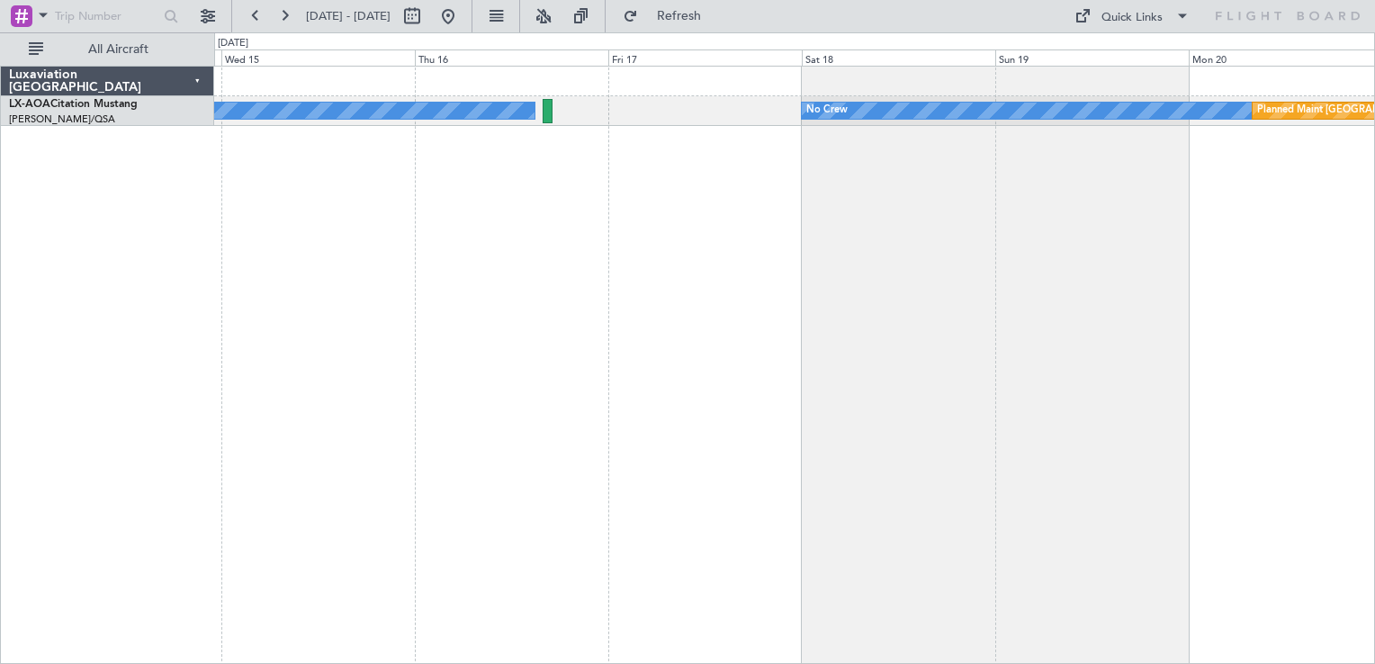
click at [492, 256] on div "No Crew Hamburg (Fuhlsbuttel Intl) No Crew Planned Maint [GEOGRAPHIC_DATA]" at bounding box center [794, 365] width 1161 height 599
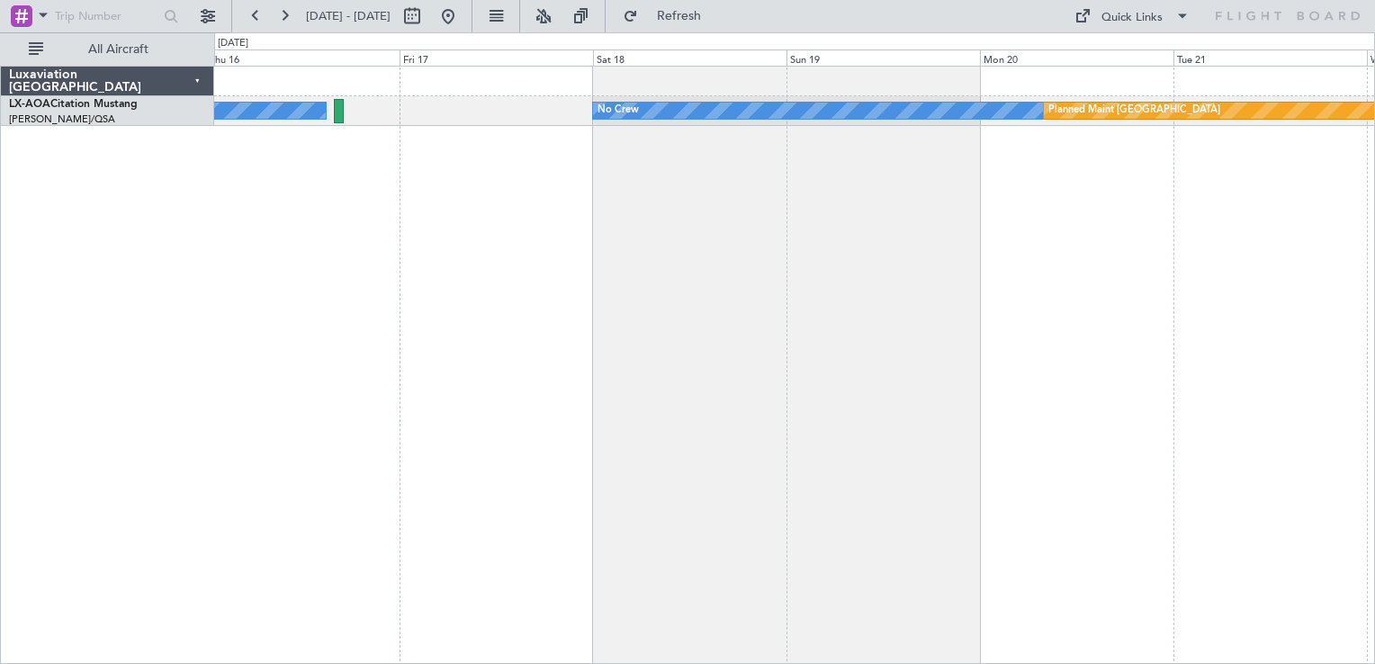
click at [347, 308] on div "No Crew Hamburg (Fuhlsbuttel Intl) No Crew Planned Maint [GEOGRAPHIC_DATA]" at bounding box center [794, 365] width 1161 height 599
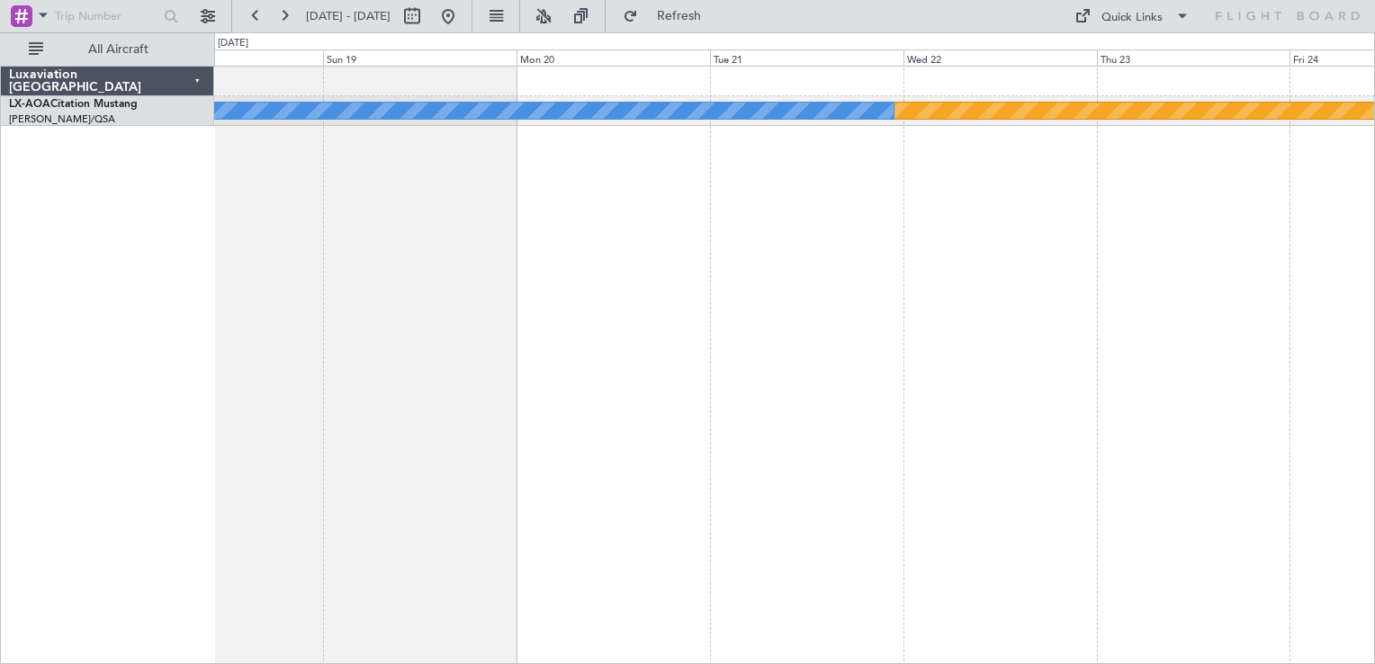
click at [527, 331] on div "Planned Maint [GEOGRAPHIC_DATA] No Crew" at bounding box center [794, 365] width 1161 height 599
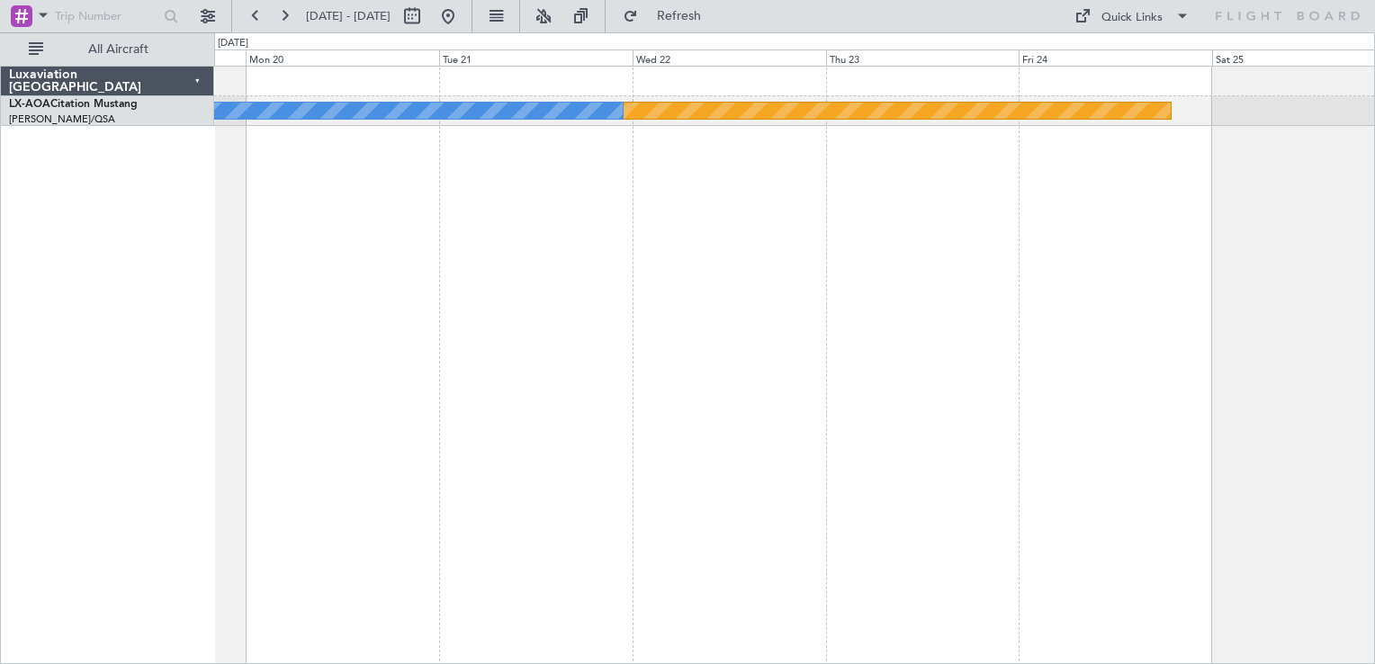
click at [346, 239] on div "Planned Maint [GEOGRAPHIC_DATA] No Crew" at bounding box center [794, 365] width 1161 height 599
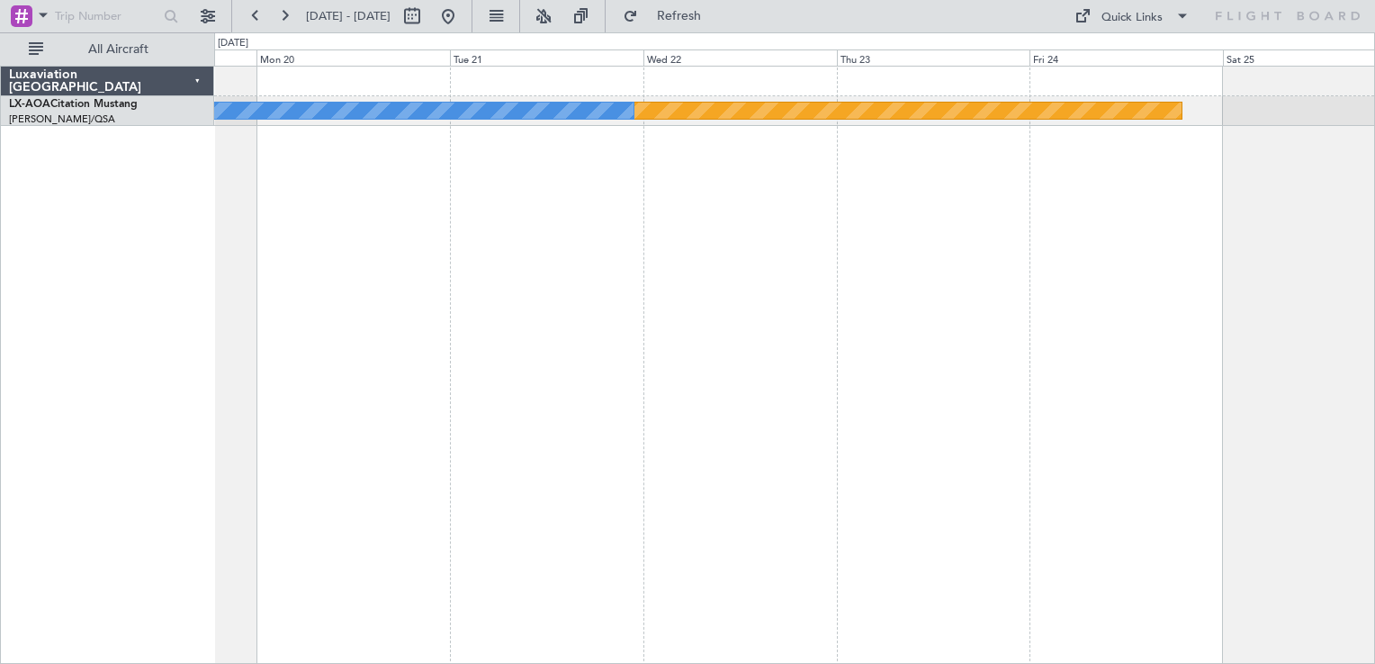
click at [1192, 189] on div "Planned Maint [GEOGRAPHIC_DATA] No Crew" at bounding box center [794, 365] width 1161 height 599
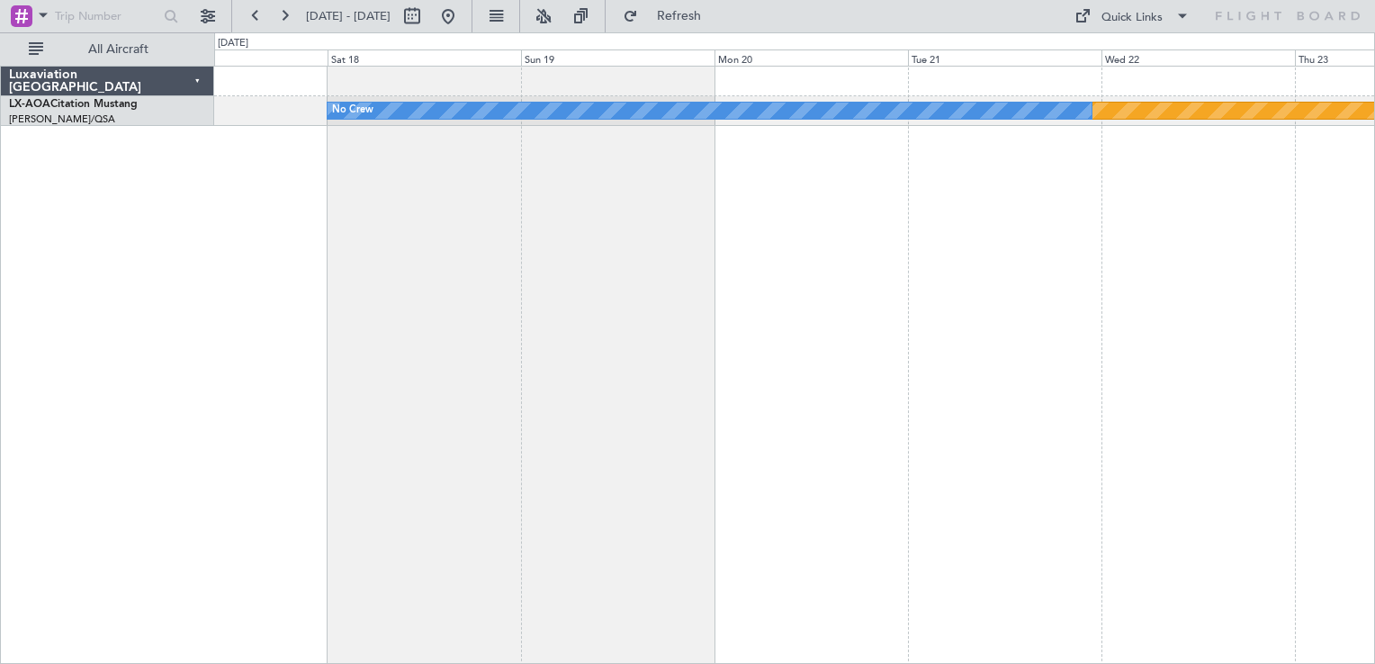
click at [909, 104] on div "Planned Maint [GEOGRAPHIC_DATA] No Crew No Crew Hamburg (Fuhlsbuttel Intl)" at bounding box center [794, 365] width 1161 height 599
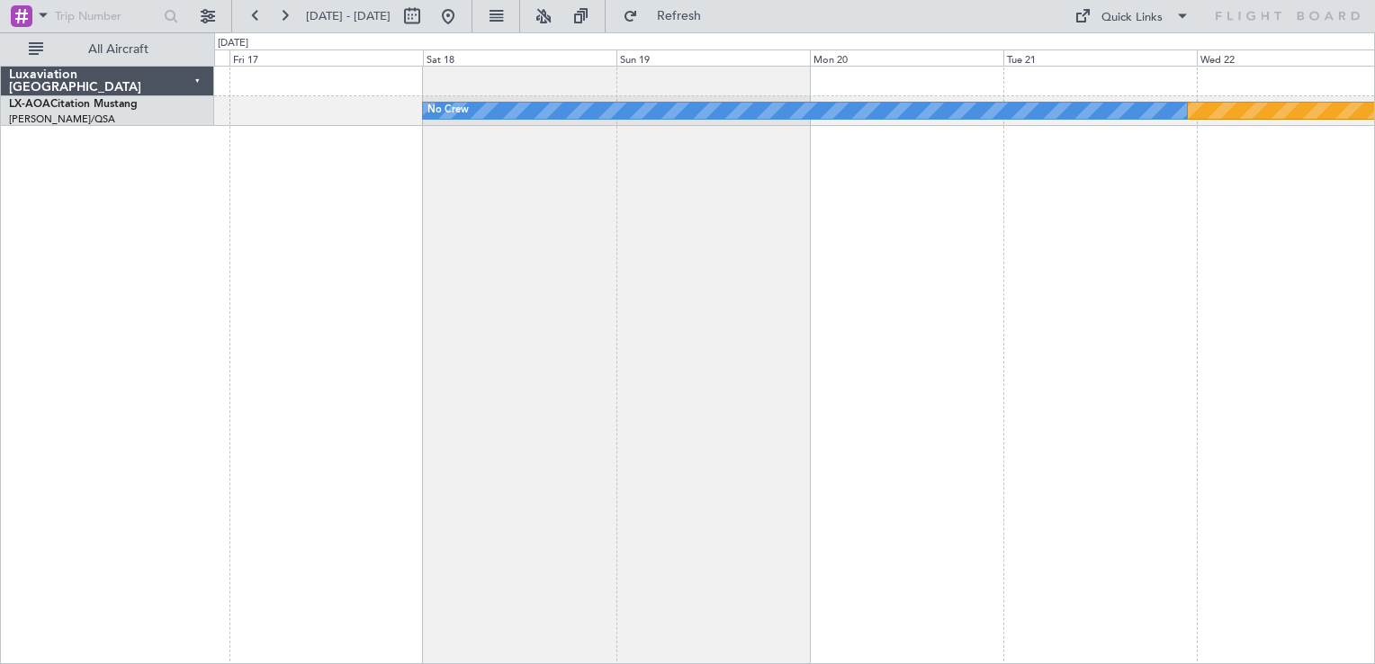
click at [1135, 197] on div "Planned Maint [GEOGRAPHIC_DATA] No Crew No Crew Hamburg (Fuhlsbuttel Intl)" at bounding box center [794, 365] width 1161 height 599
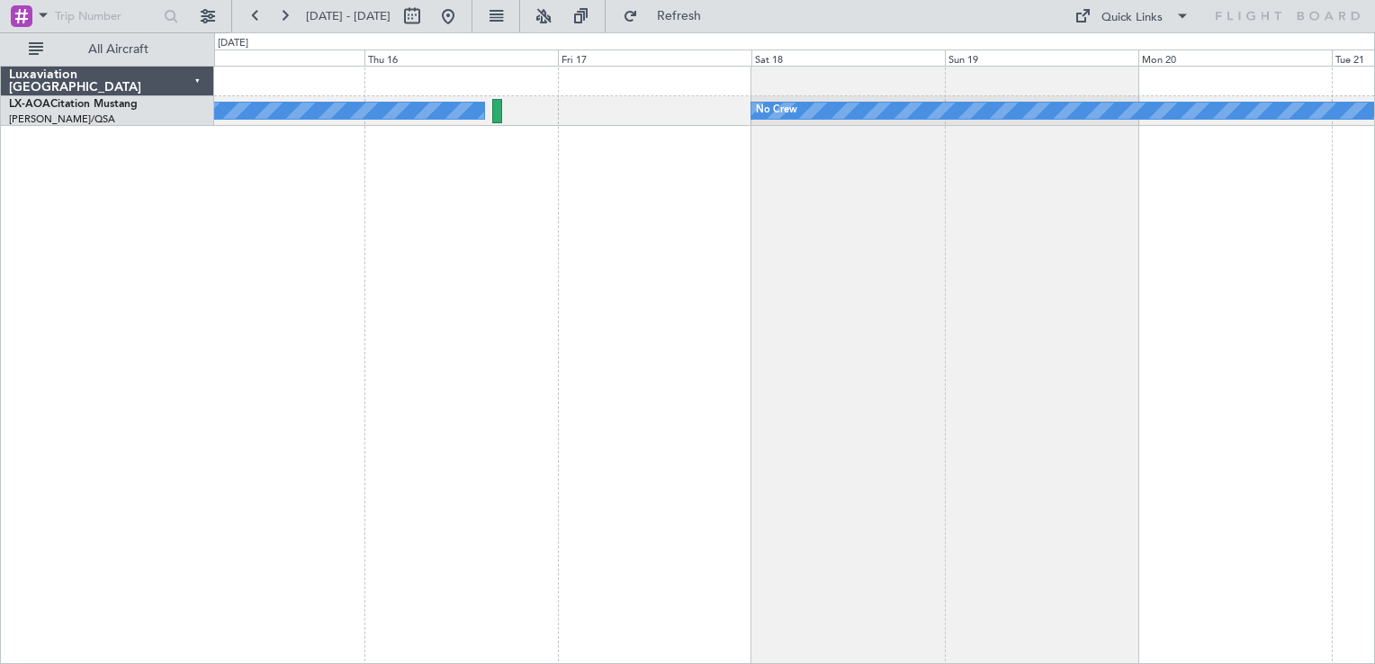
click at [783, 167] on div "Planned Maint [GEOGRAPHIC_DATA] No Crew No Crew Hamburg (Fuhlsbuttel Intl)" at bounding box center [794, 365] width 1161 height 599
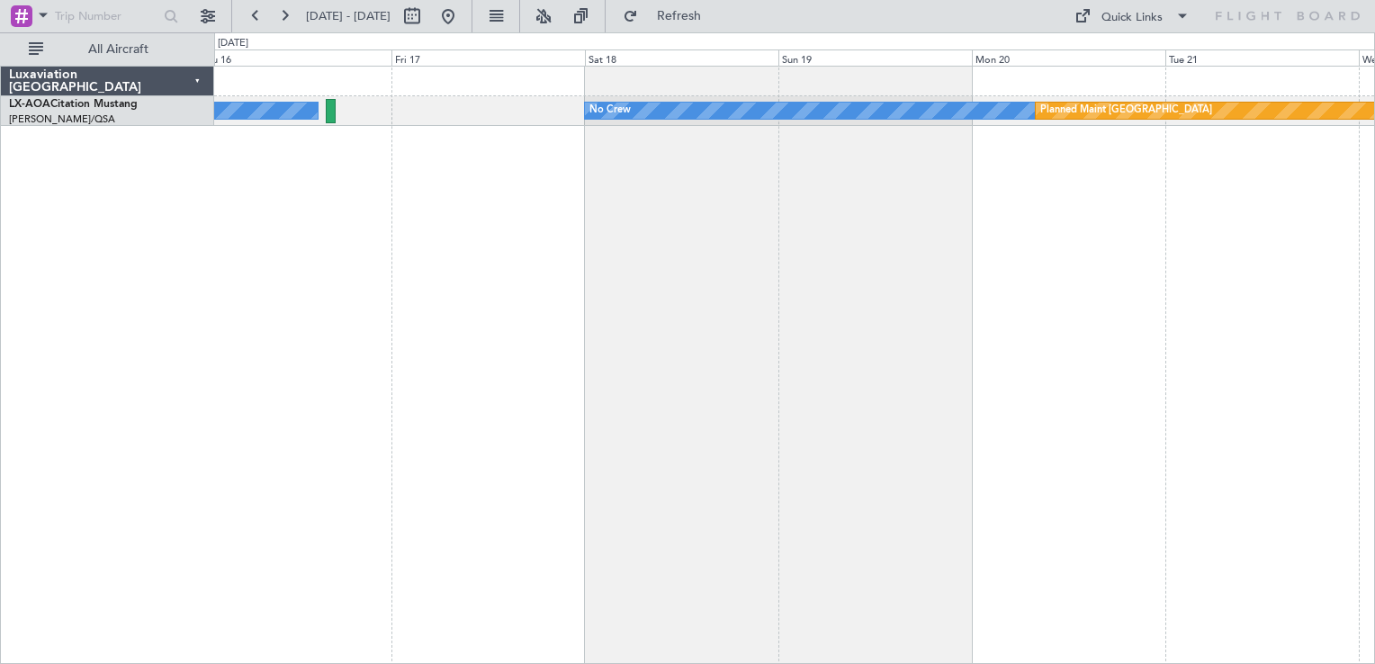
click at [612, 326] on div "No Crew No Crew Hamburg (Fuhlsbuttel Intl) Planned Maint [GEOGRAPHIC_DATA]" at bounding box center [794, 365] width 1161 height 599
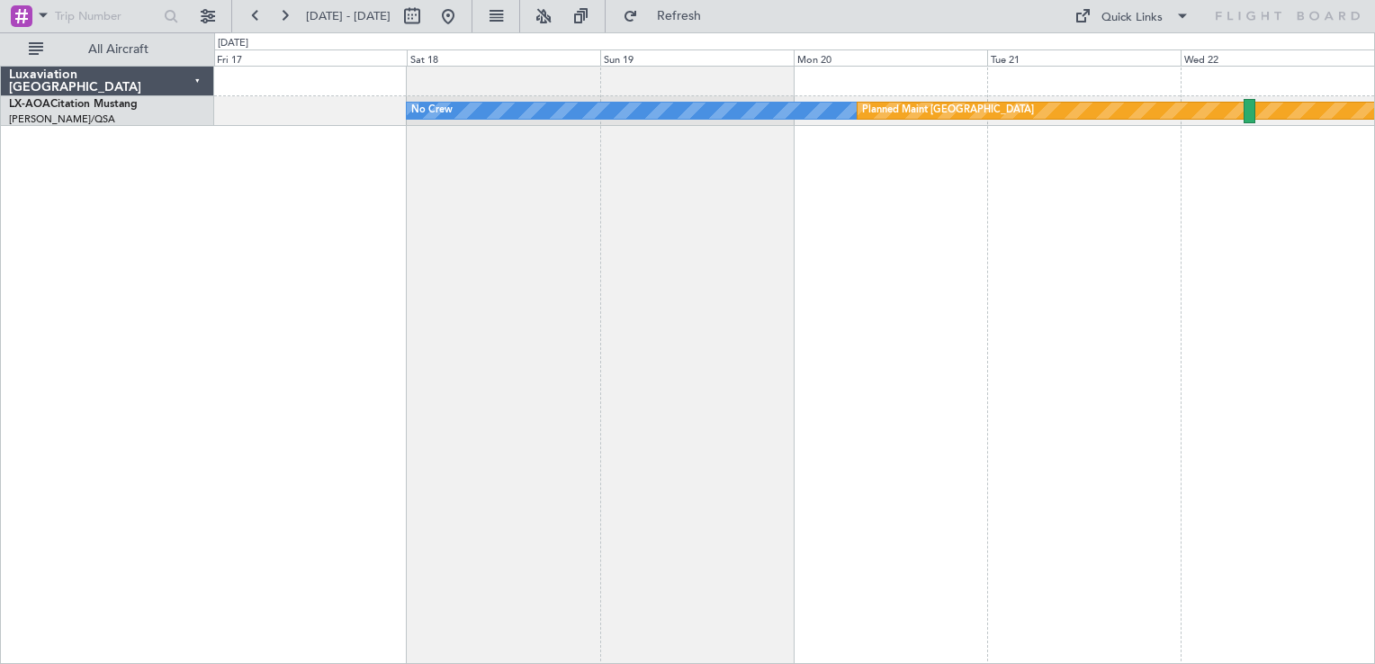
click at [734, 326] on div "No Crew Planned Maint [GEOGRAPHIC_DATA] No Crew Hamburg (Fuhlsbuttel Intl)" at bounding box center [794, 365] width 1161 height 599
click at [806, 283] on div "No Crew Planned Maint [GEOGRAPHIC_DATA] No Crew Hamburg (Fuhlsbuttel Intl)" at bounding box center [794, 365] width 1161 height 599
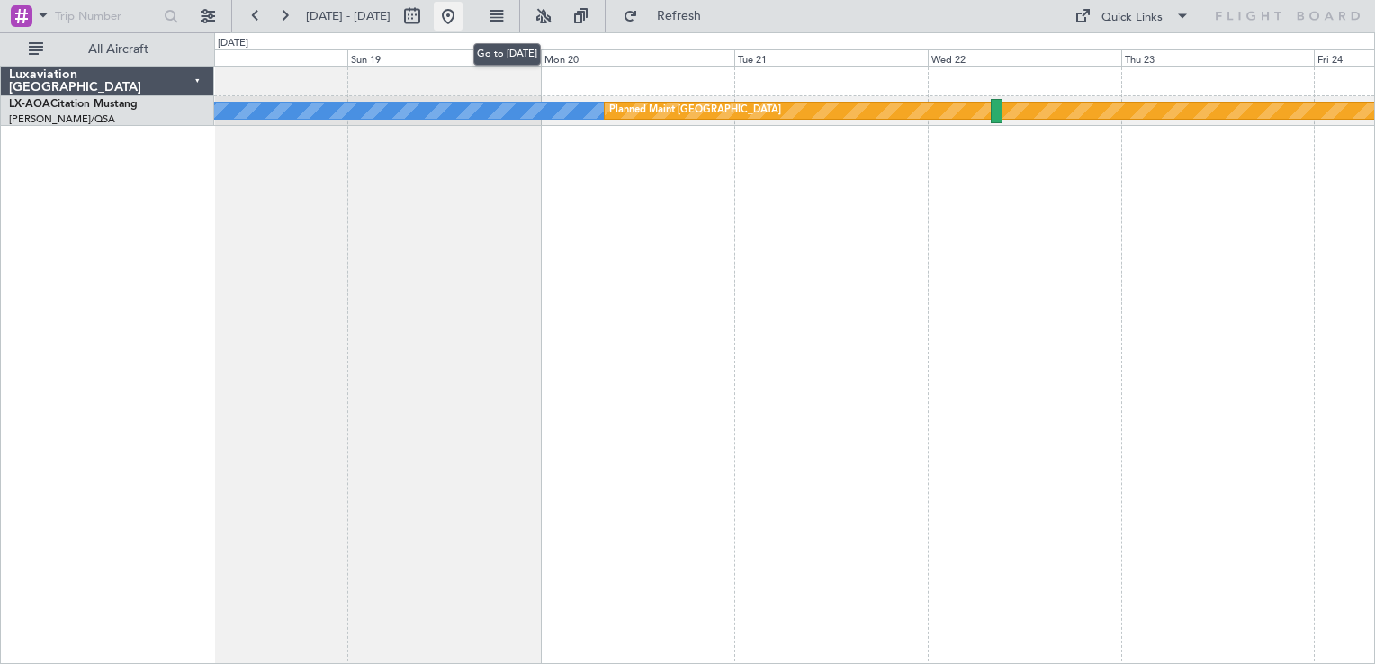
click at [463, 13] on button at bounding box center [448, 16] width 29 height 29
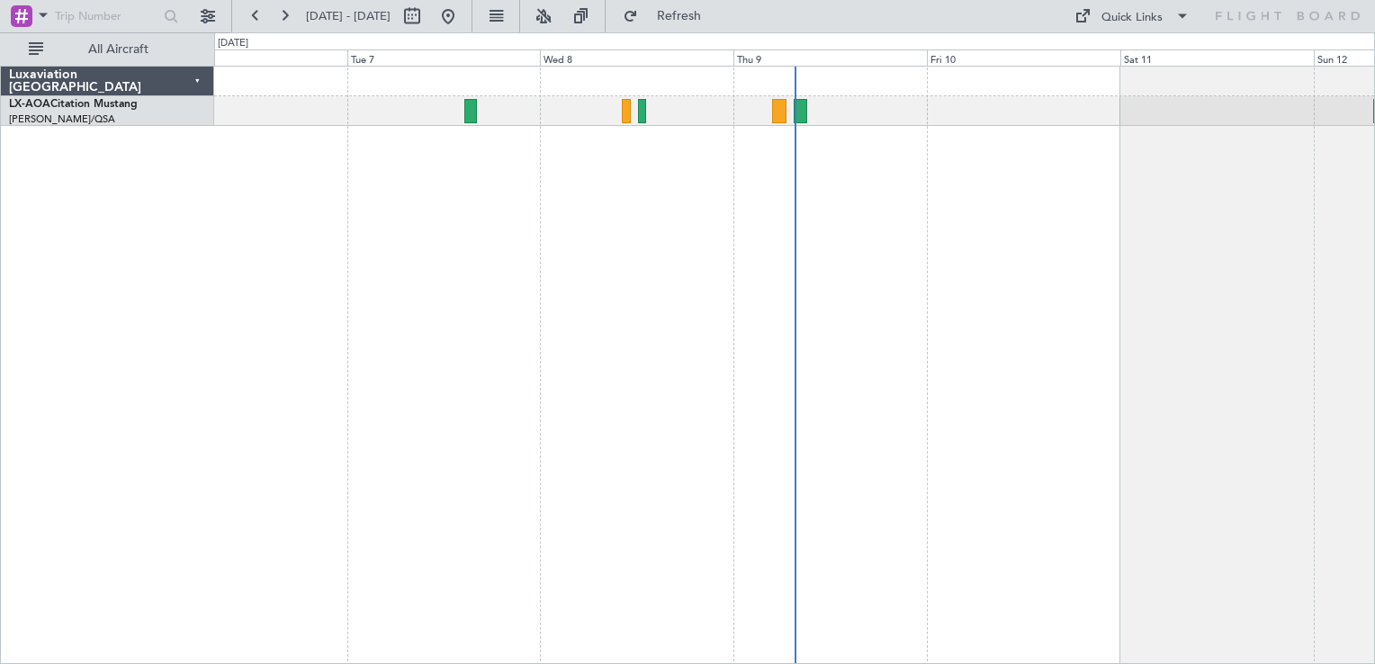
click at [519, 358] on div "No Crew Hamburg (Fuhlsbuttel Intl)" at bounding box center [794, 365] width 1161 height 599
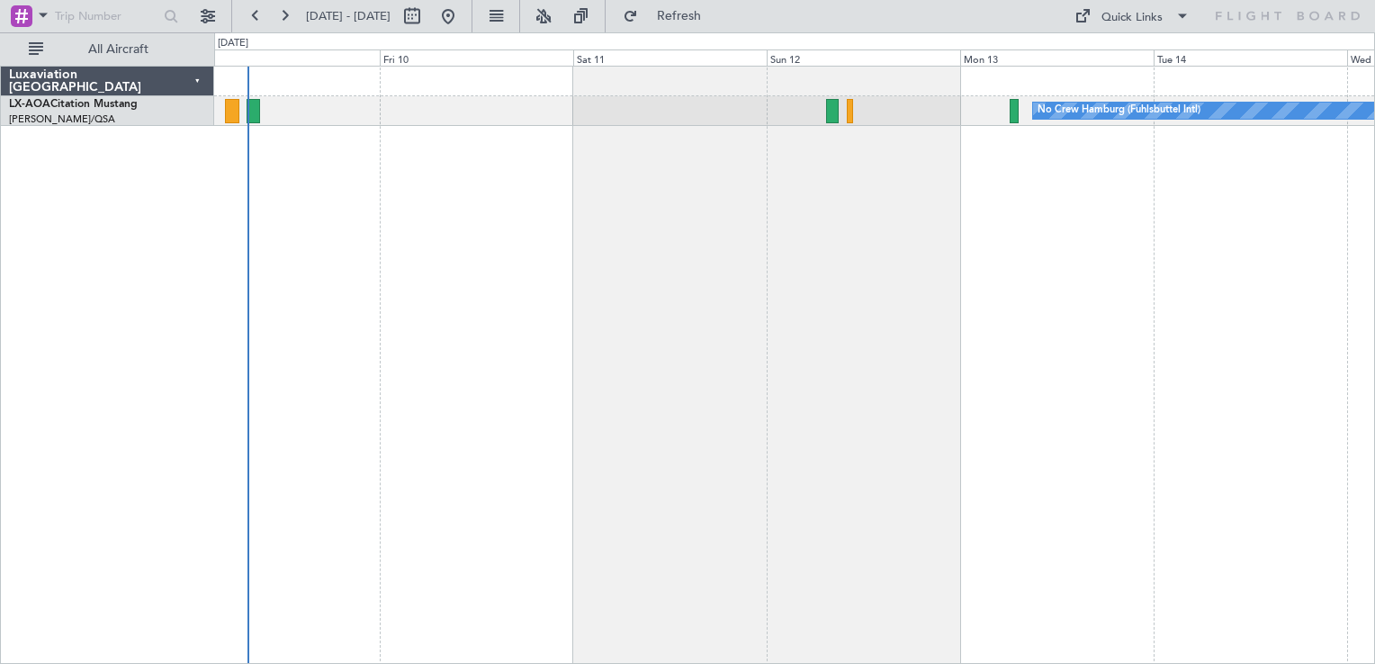
click at [455, 383] on div "No Crew Hamburg (Fuhlsbuttel Intl)" at bounding box center [794, 365] width 1161 height 599
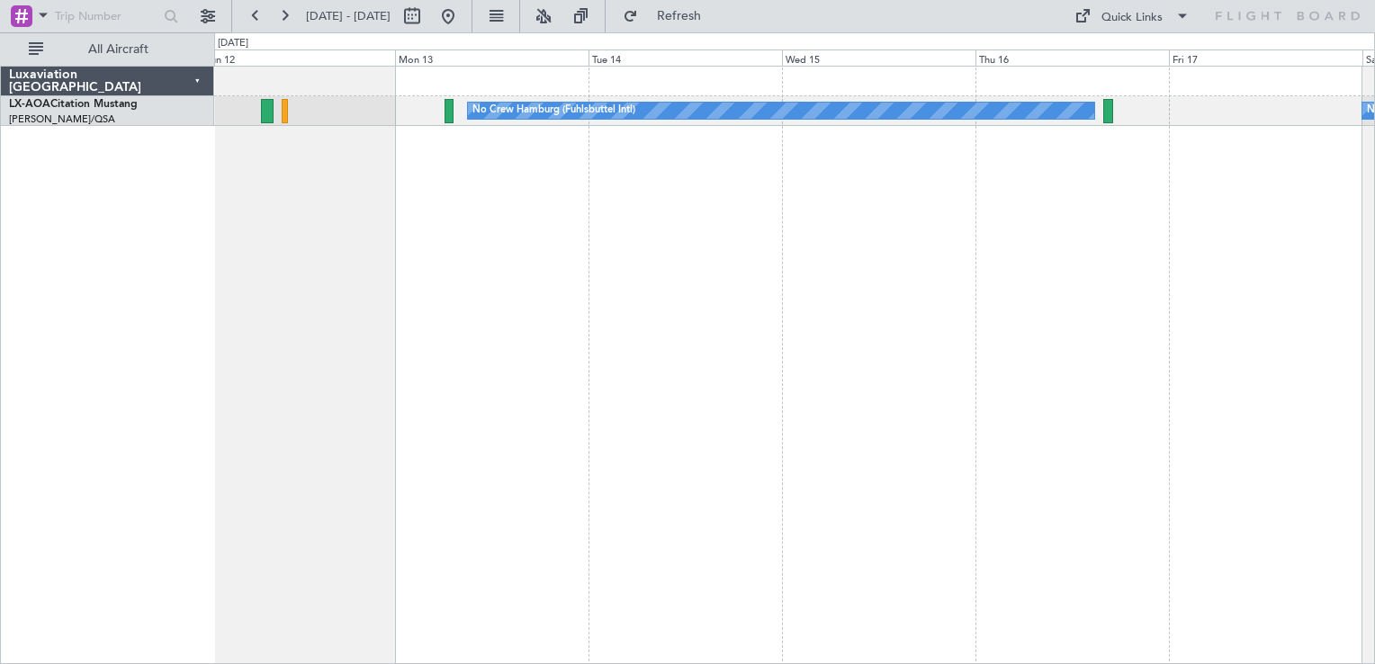
click at [671, 365] on div "No Crew Hamburg (Fuhlsbuttel Intl) No Crew" at bounding box center [794, 365] width 1161 height 599
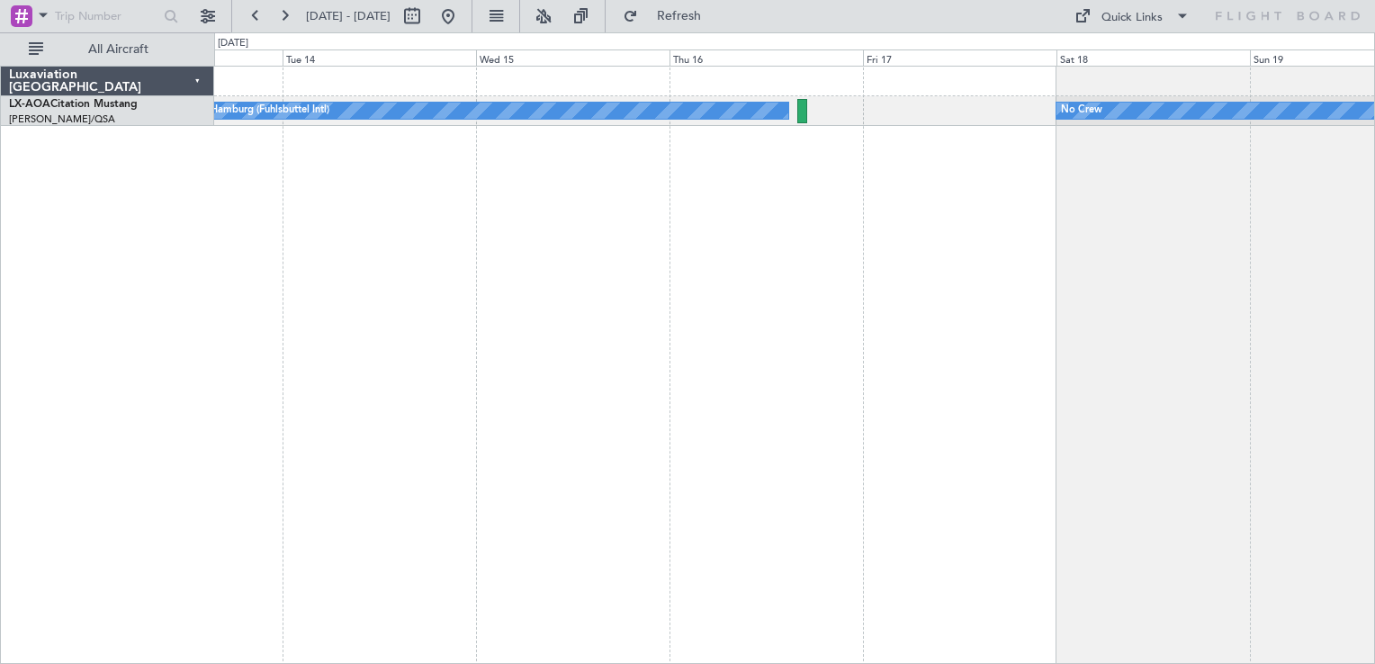
click at [747, 387] on div "No Crew Hamburg (Fuhlsbuttel Intl) No Crew Planned Maint [GEOGRAPHIC_DATA]" at bounding box center [794, 365] width 1161 height 599
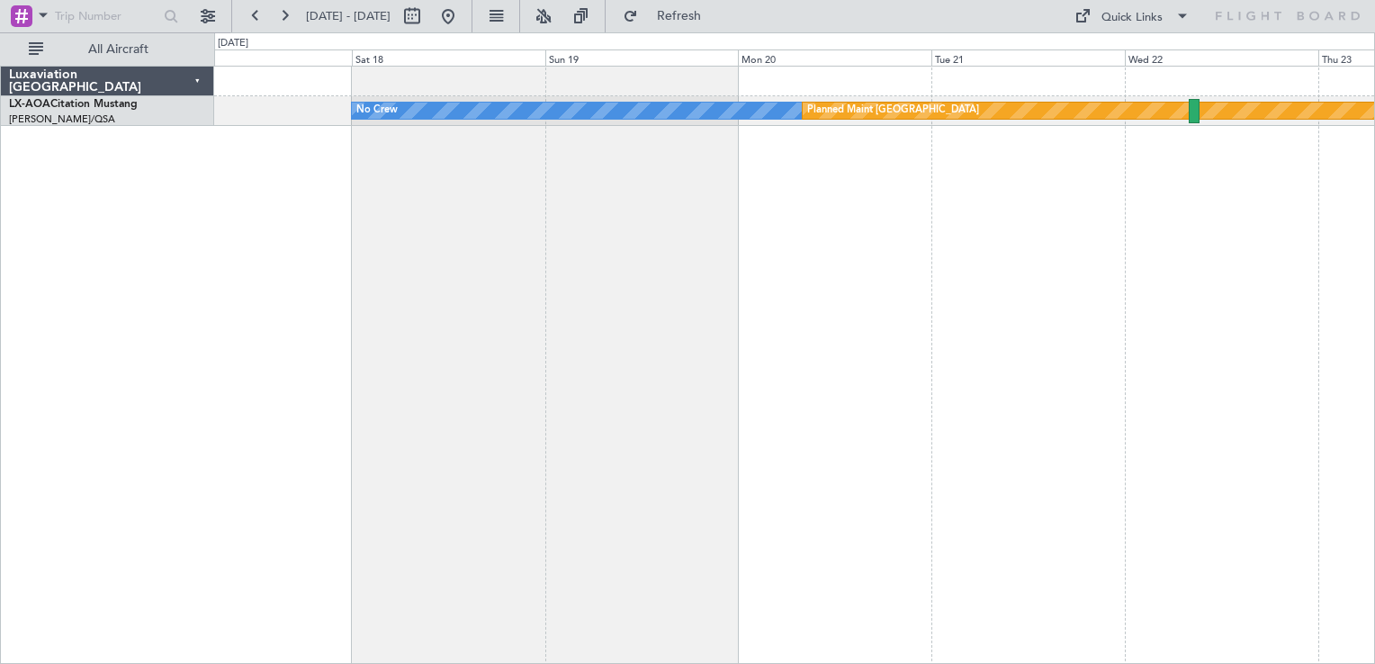
click at [552, 348] on div "No Crew Planned Maint [GEOGRAPHIC_DATA] No Crew Hamburg (Fuhlsbuttel Intl)" at bounding box center [794, 365] width 1161 height 599
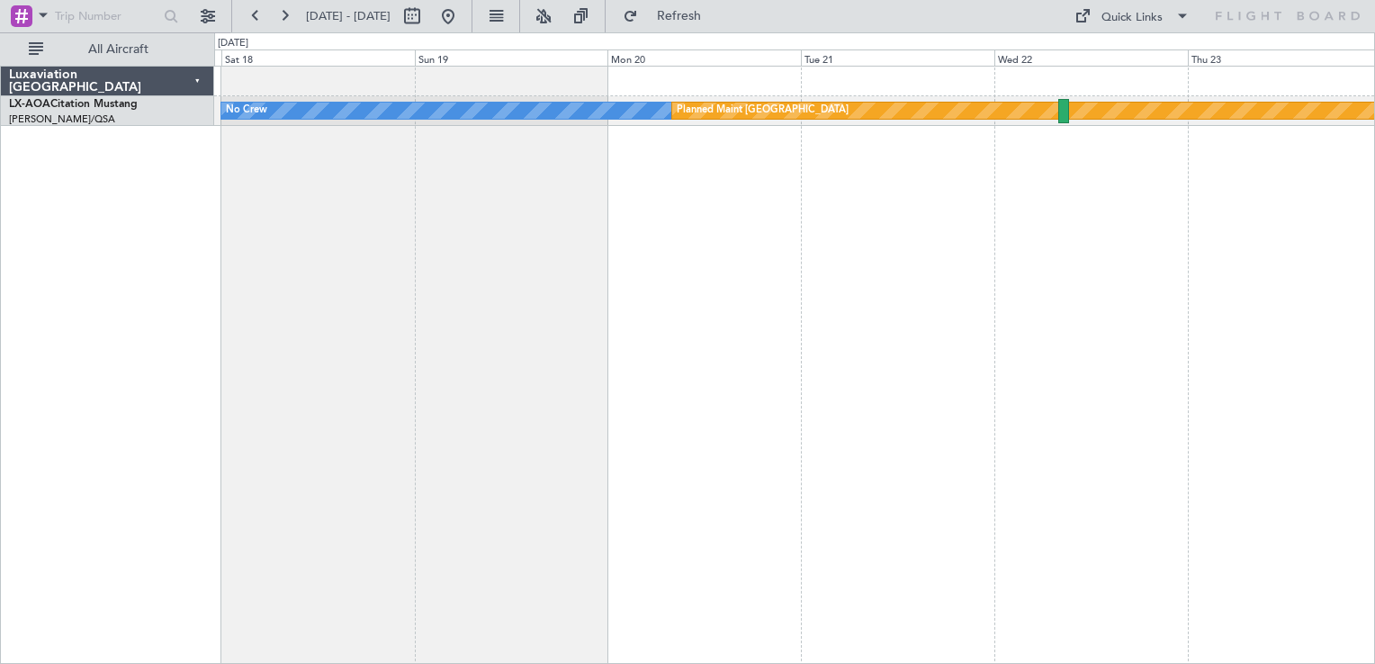
click at [662, 319] on div "No Crew Planned Maint [GEOGRAPHIC_DATA] No Crew Hamburg (Fuhlsbuttel Intl)" at bounding box center [794, 365] width 1161 height 599
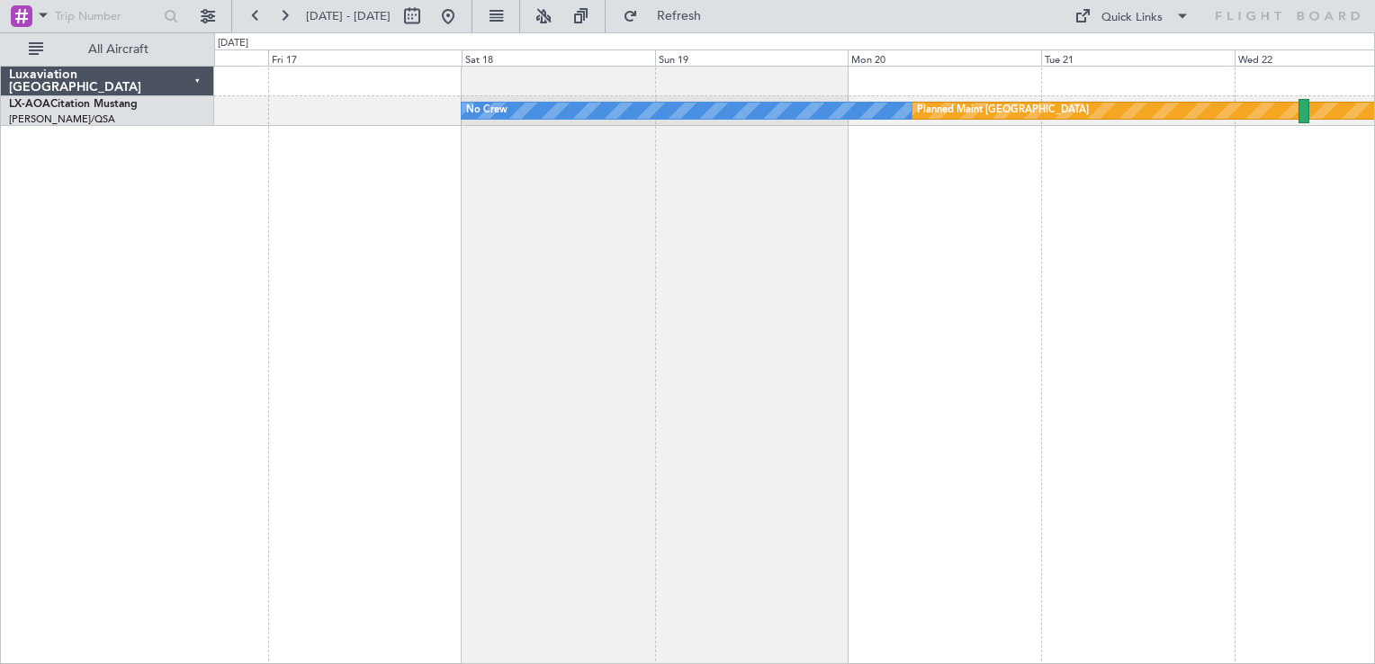
click at [1368, 265] on div "No Crew Planned Maint [GEOGRAPHIC_DATA] No Crew Hamburg (Fuhlsbuttel Intl)" at bounding box center [794, 365] width 1161 height 599
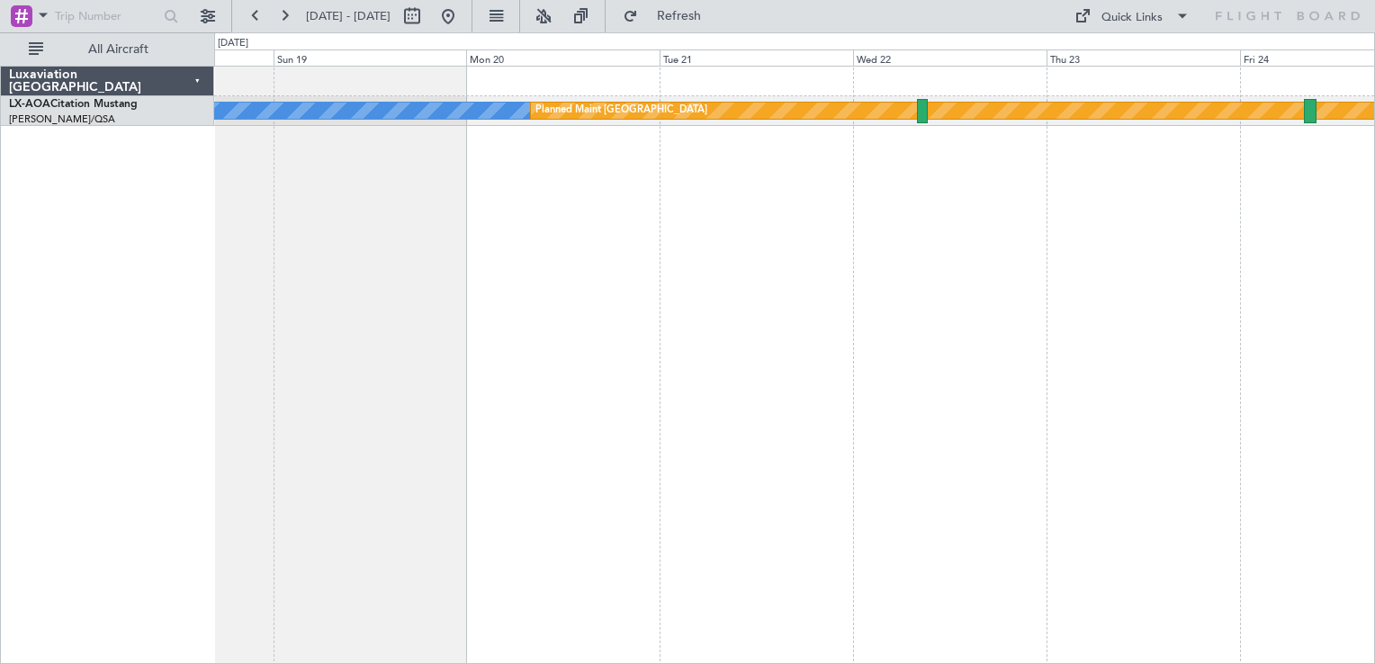
click at [807, 293] on div "No Crew Planned Maint [GEOGRAPHIC_DATA]" at bounding box center [794, 365] width 1161 height 599
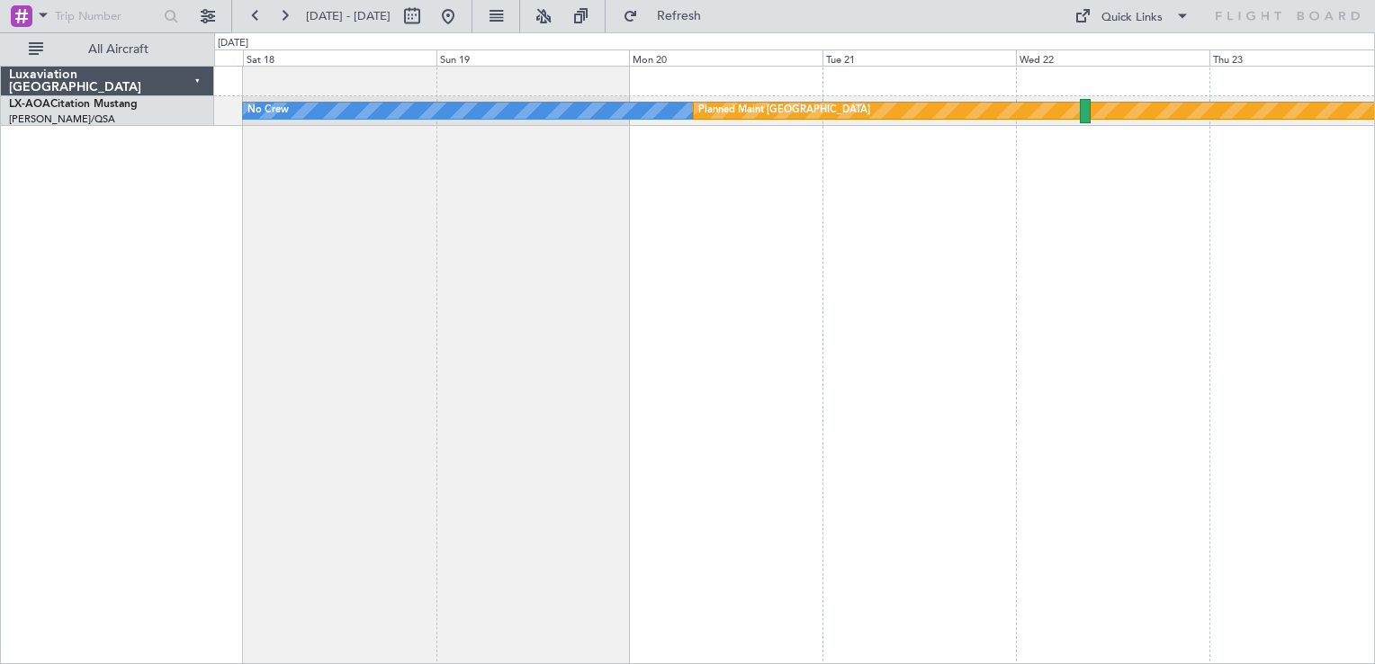
click at [981, 373] on div "No Crew Planned Maint [GEOGRAPHIC_DATA] No Crew Hamburg (Fuhlsbuttel Intl)" at bounding box center [794, 365] width 1161 height 599
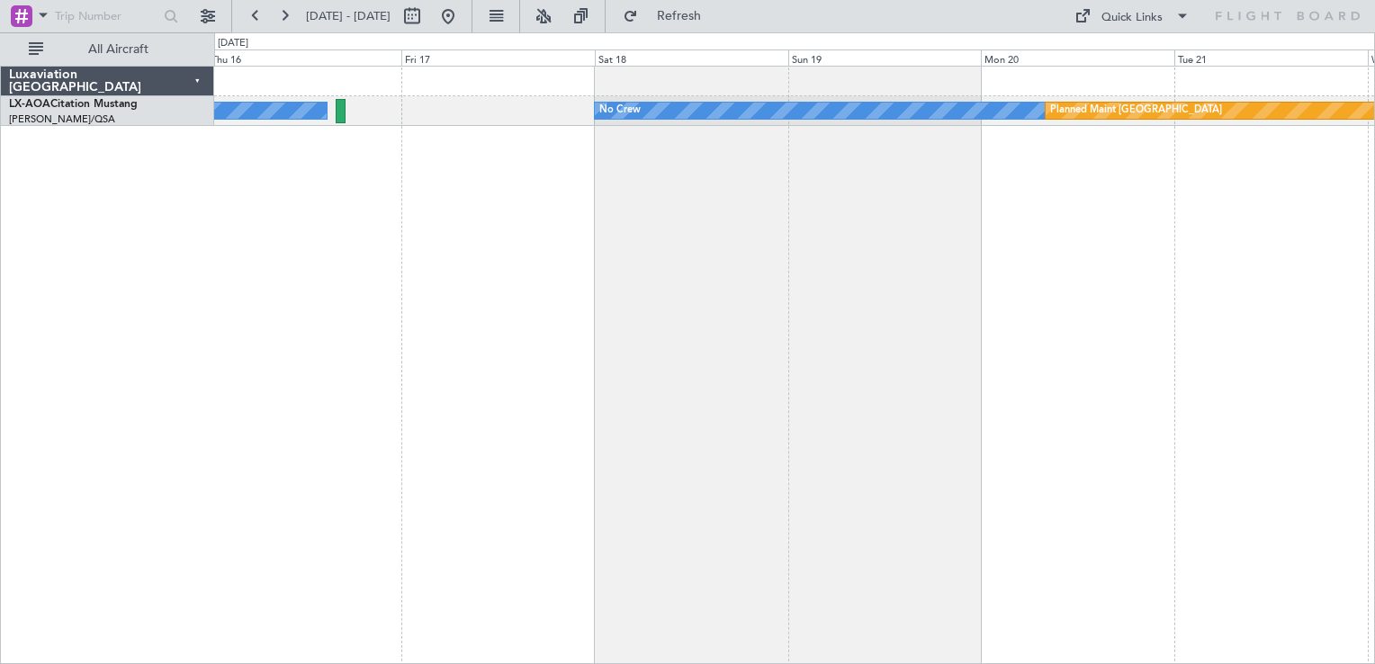
click at [1180, 385] on div "No Crew Planned Maint [GEOGRAPHIC_DATA] No Crew Hamburg (Fuhlsbuttel Intl)" at bounding box center [794, 365] width 1161 height 599
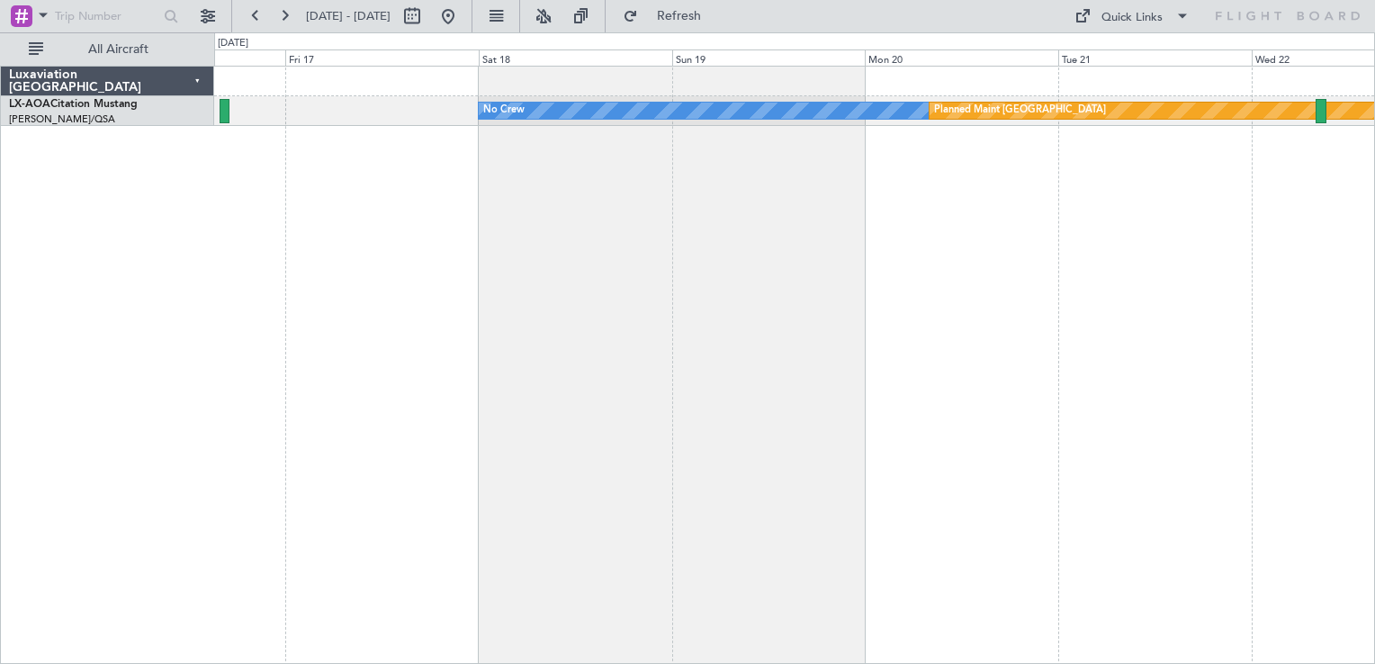
click at [625, 319] on div "No Crew Planned Maint [GEOGRAPHIC_DATA] No Crew Hamburg (Fuhlsbuttel Intl)" at bounding box center [794, 365] width 1161 height 599
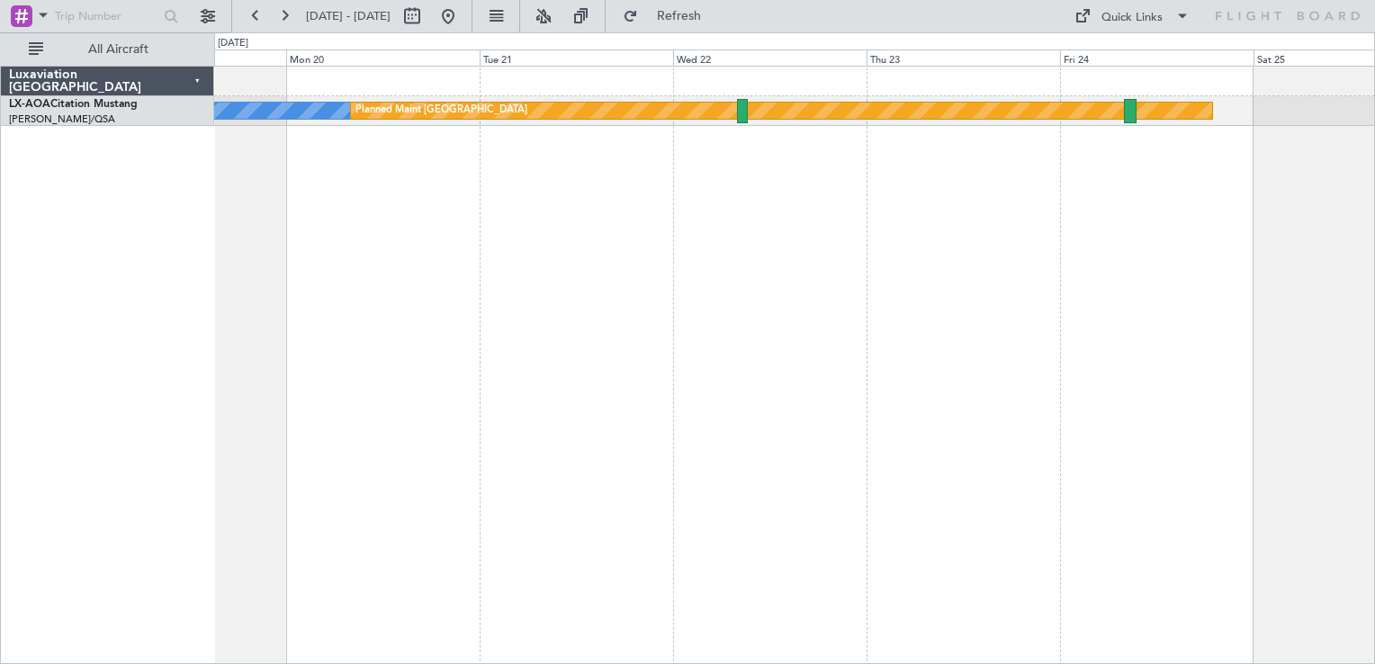
click at [728, 333] on div "No Crew Planned Maint [GEOGRAPHIC_DATA]" at bounding box center [794, 365] width 1161 height 599
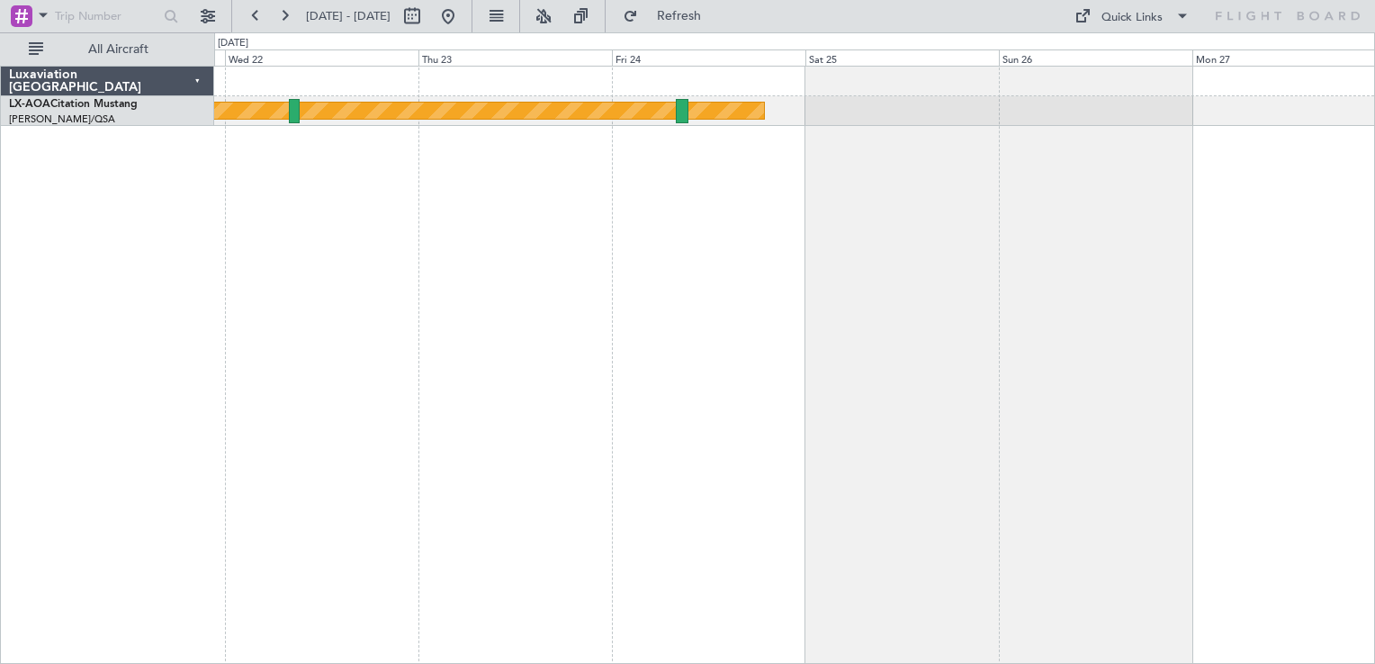
click at [587, 445] on div "No Crew Planned Maint [GEOGRAPHIC_DATA]" at bounding box center [794, 365] width 1161 height 599
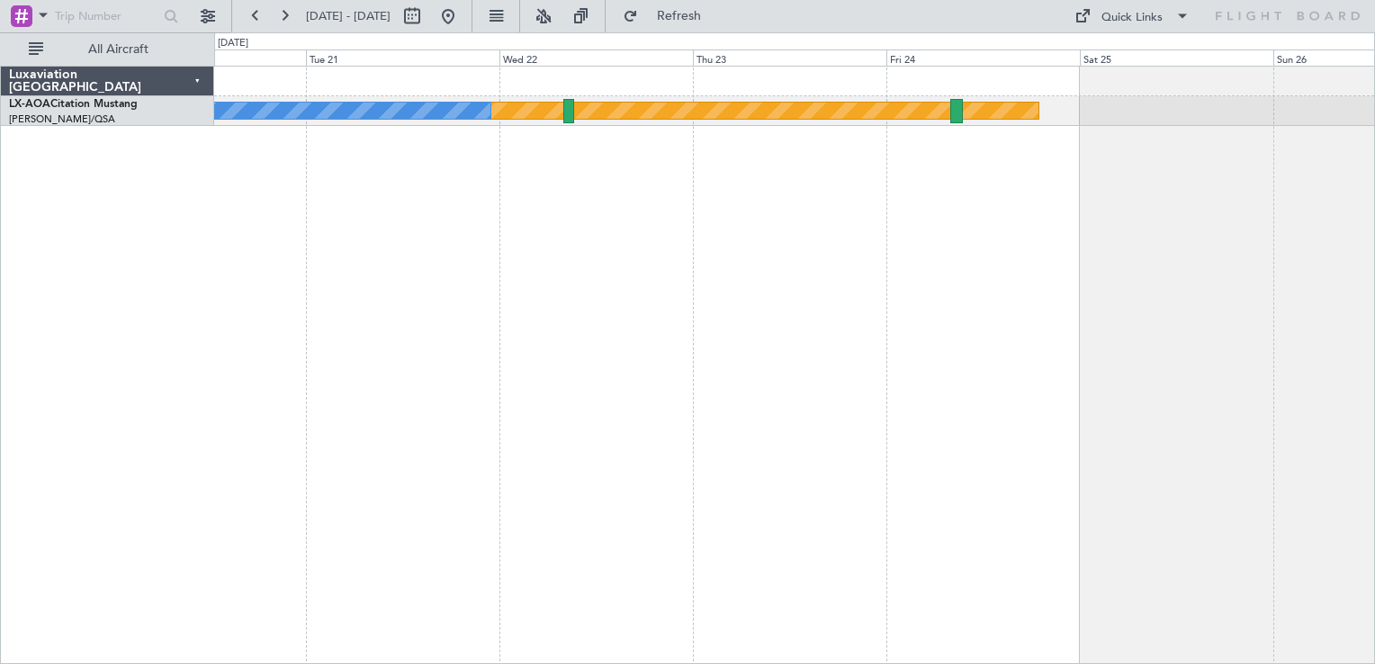
click at [914, 344] on div "Planned Maint [GEOGRAPHIC_DATA] No Crew" at bounding box center [794, 365] width 1161 height 599
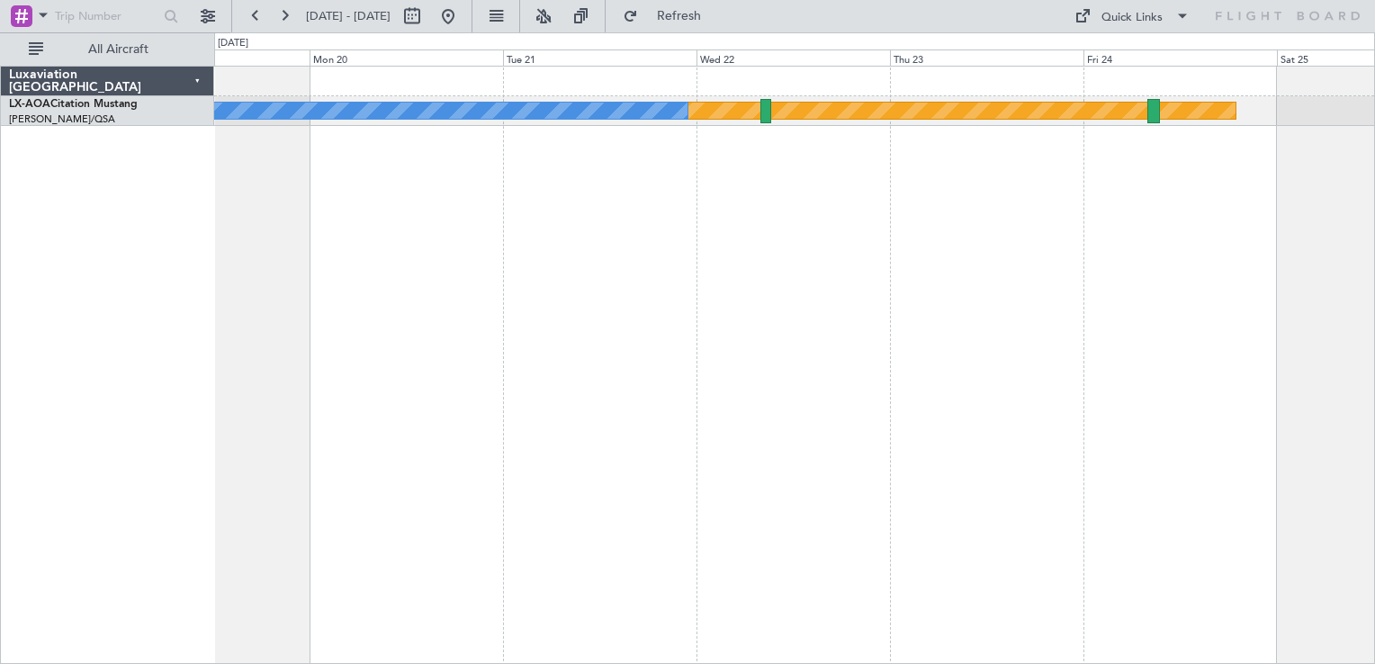
click at [904, 285] on div "Planned Maint [GEOGRAPHIC_DATA] No Crew" at bounding box center [794, 365] width 1161 height 599
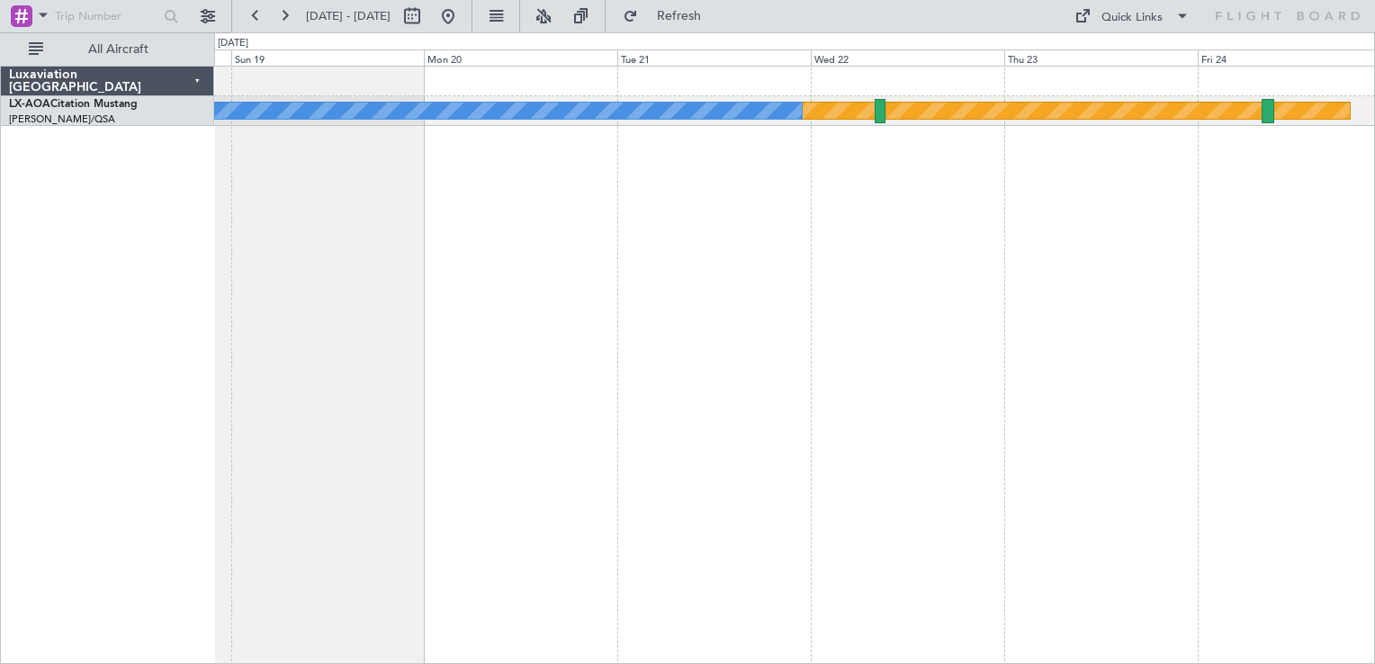
click at [971, 255] on div "Planned Maint [GEOGRAPHIC_DATA] No Crew" at bounding box center [794, 365] width 1161 height 599
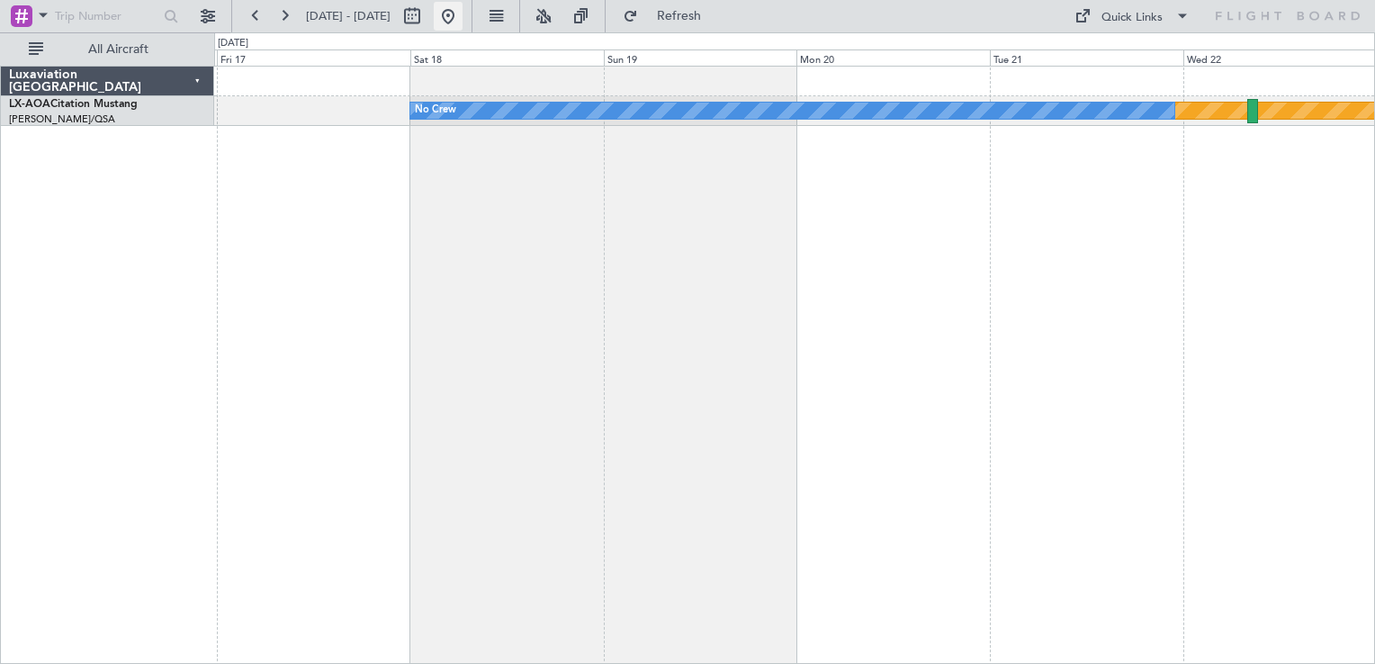
click at [463, 14] on button at bounding box center [448, 16] width 29 height 29
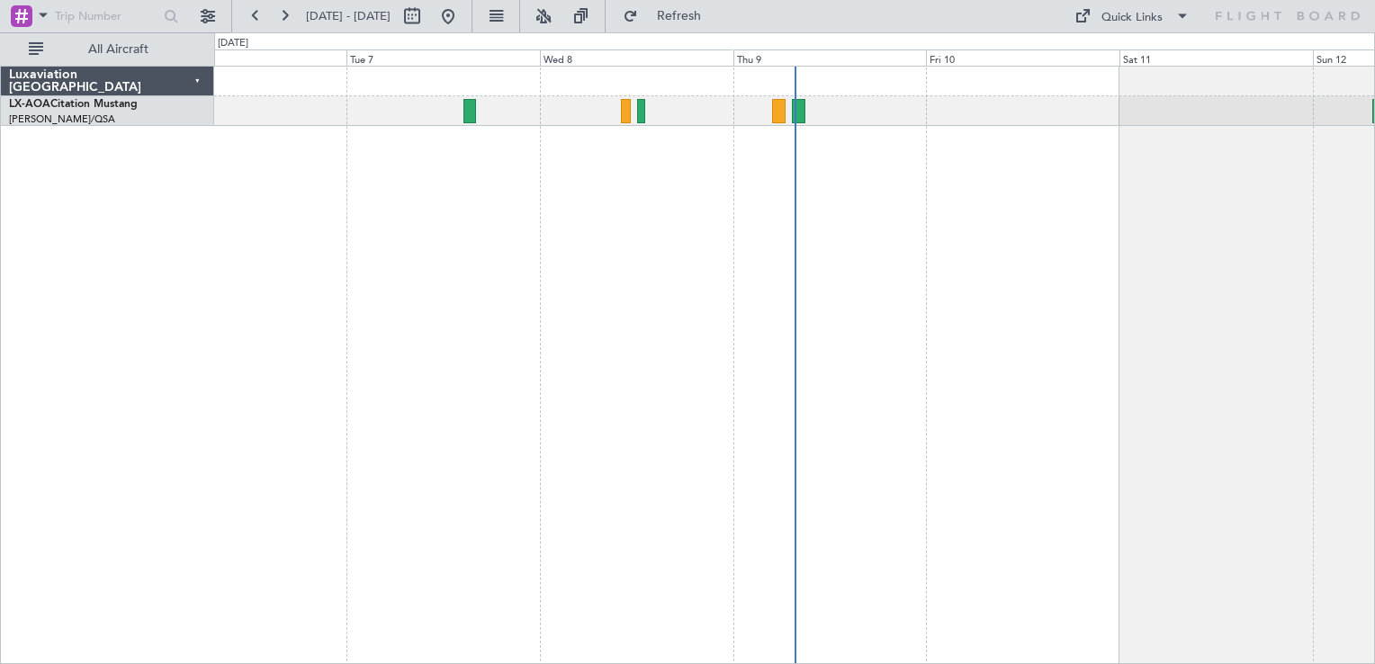
click at [511, 332] on div "No Crew Hamburg (Fuhlsbuttel Intl)" at bounding box center [794, 365] width 1161 height 599
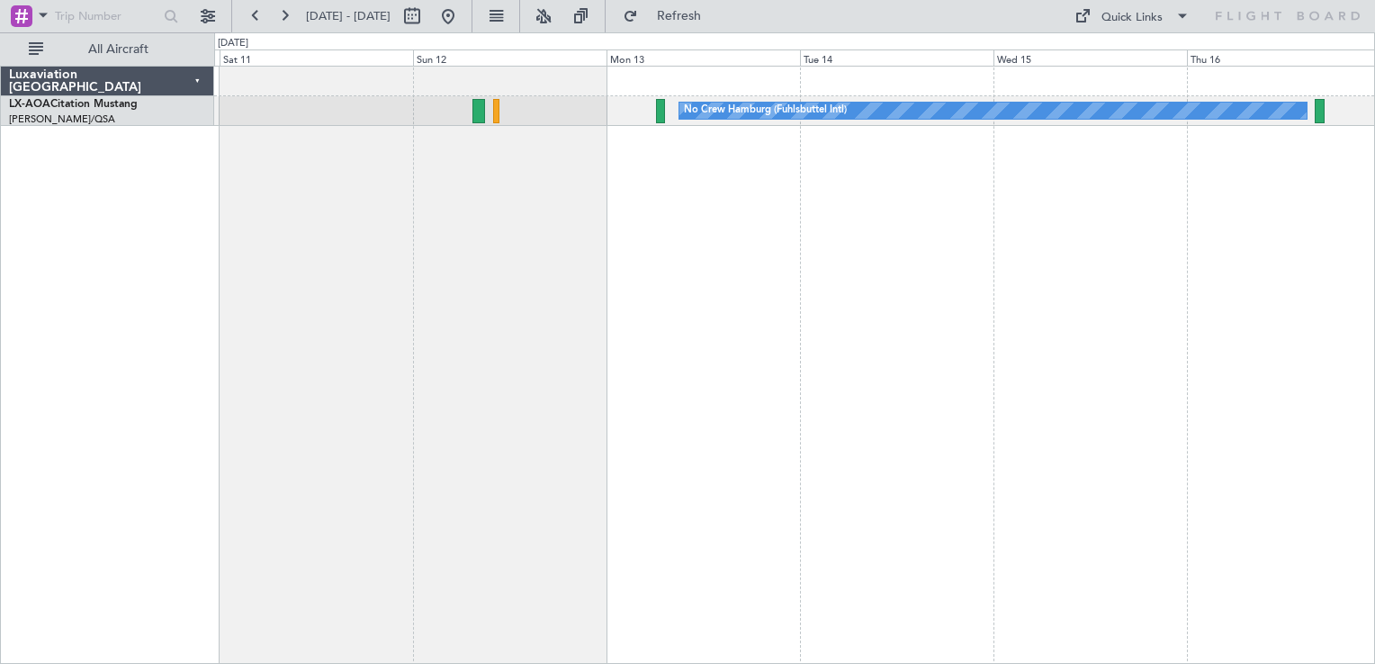
click at [623, 286] on div "No Crew Hamburg (Fuhlsbuttel Intl) No Crew" at bounding box center [794, 365] width 1161 height 599
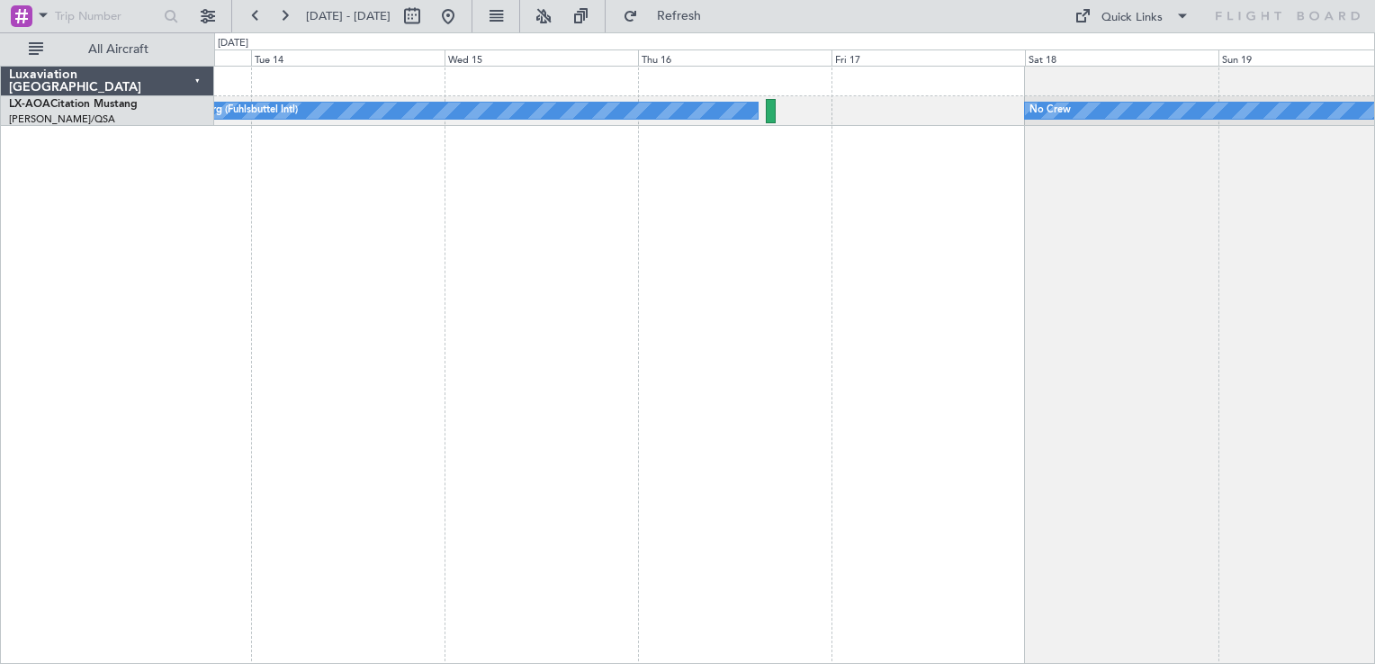
click at [678, 288] on div "No Crew Hamburg (Fuhlsbuttel Intl) No Crew Planned Maint [GEOGRAPHIC_DATA]" at bounding box center [794, 365] width 1161 height 599
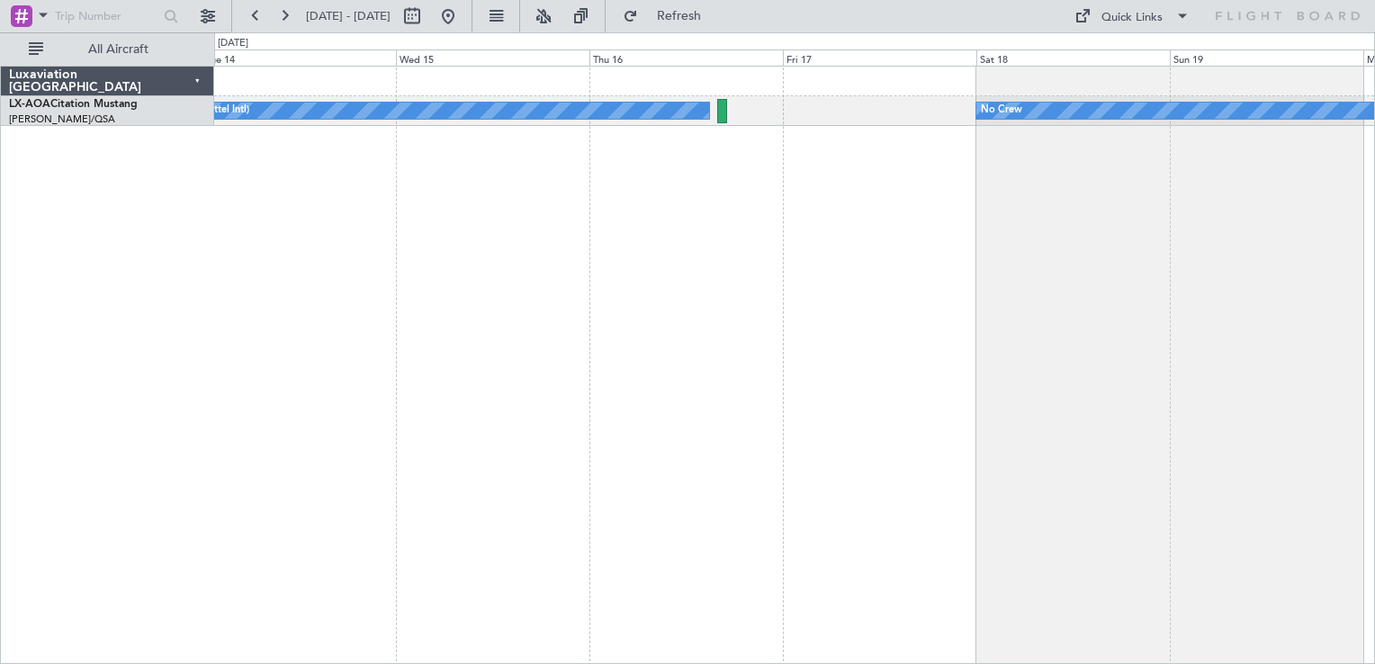
click at [745, 320] on div "No Crew Hamburg (Fuhlsbuttel Intl) No Crew Planned Maint [GEOGRAPHIC_DATA]" at bounding box center [794, 365] width 1161 height 599
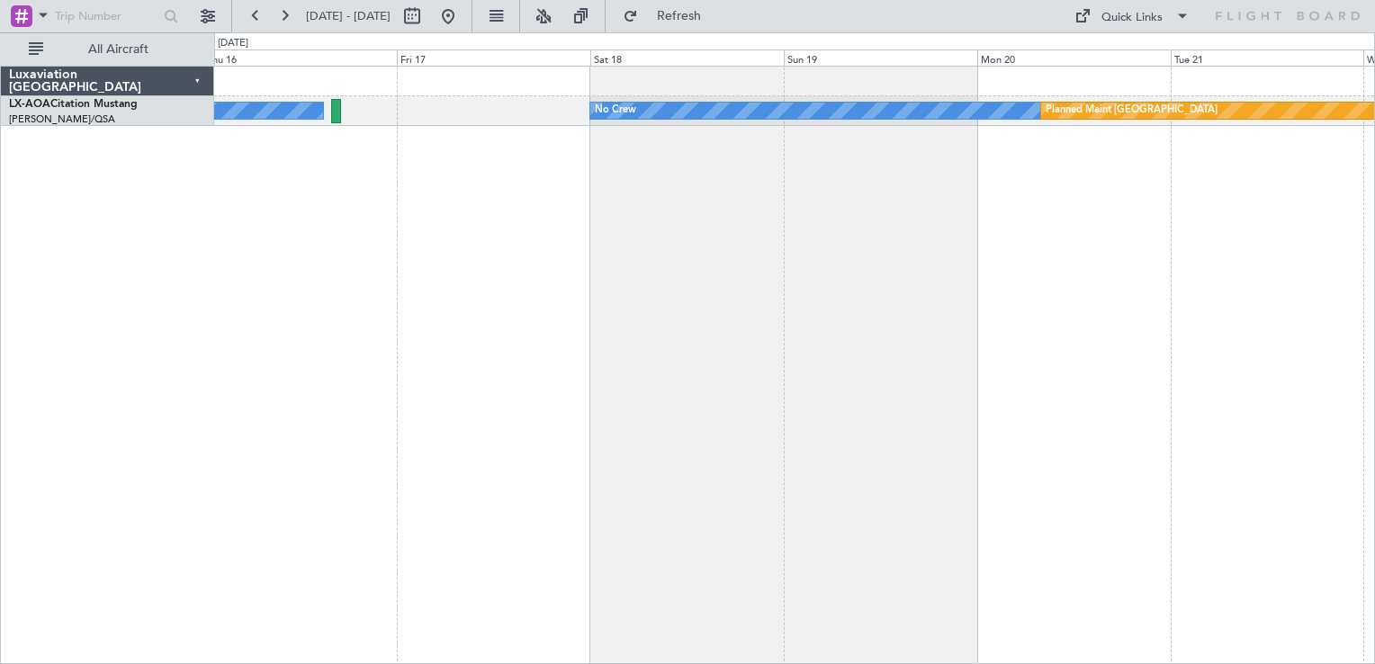
click at [909, 330] on div "No Crew Hamburg (Fuhlsbuttel Intl) No Crew Planned Maint [GEOGRAPHIC_DATA]" at bounding box center [794, 365] width 1161 height 599
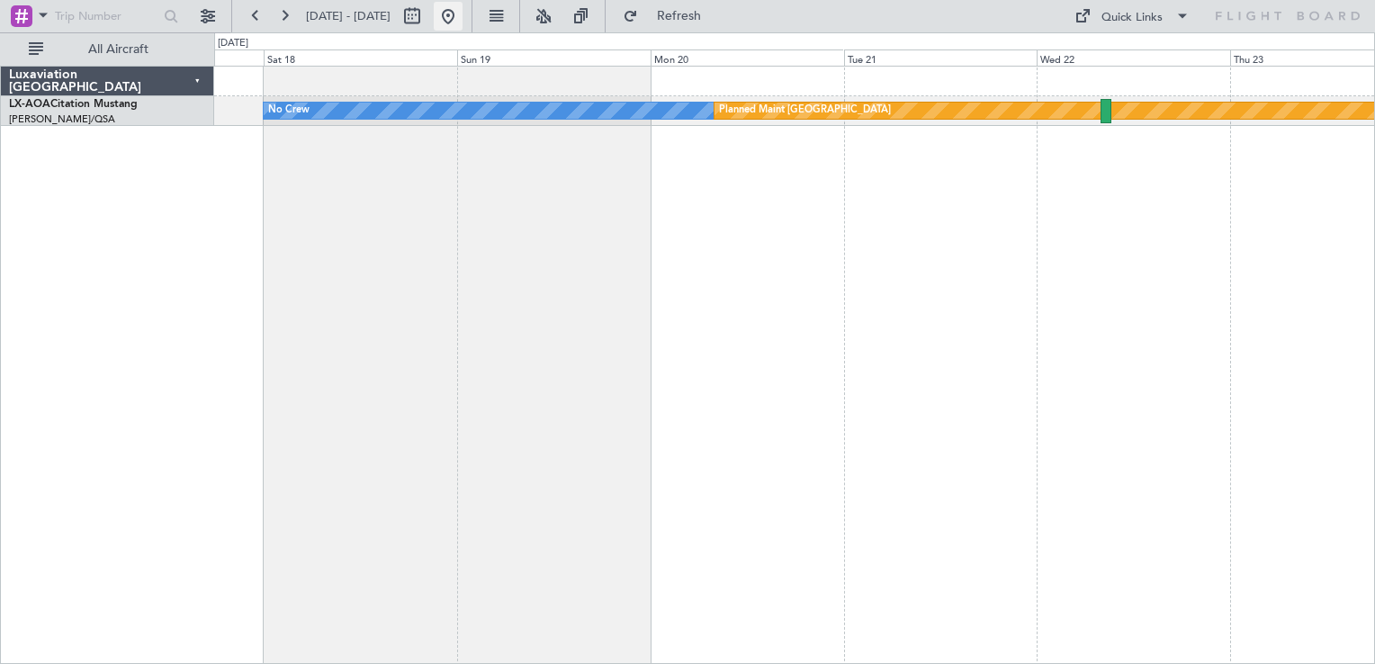
click at [463, 20] on button at bounding box center [448, 16] width 29 height 29
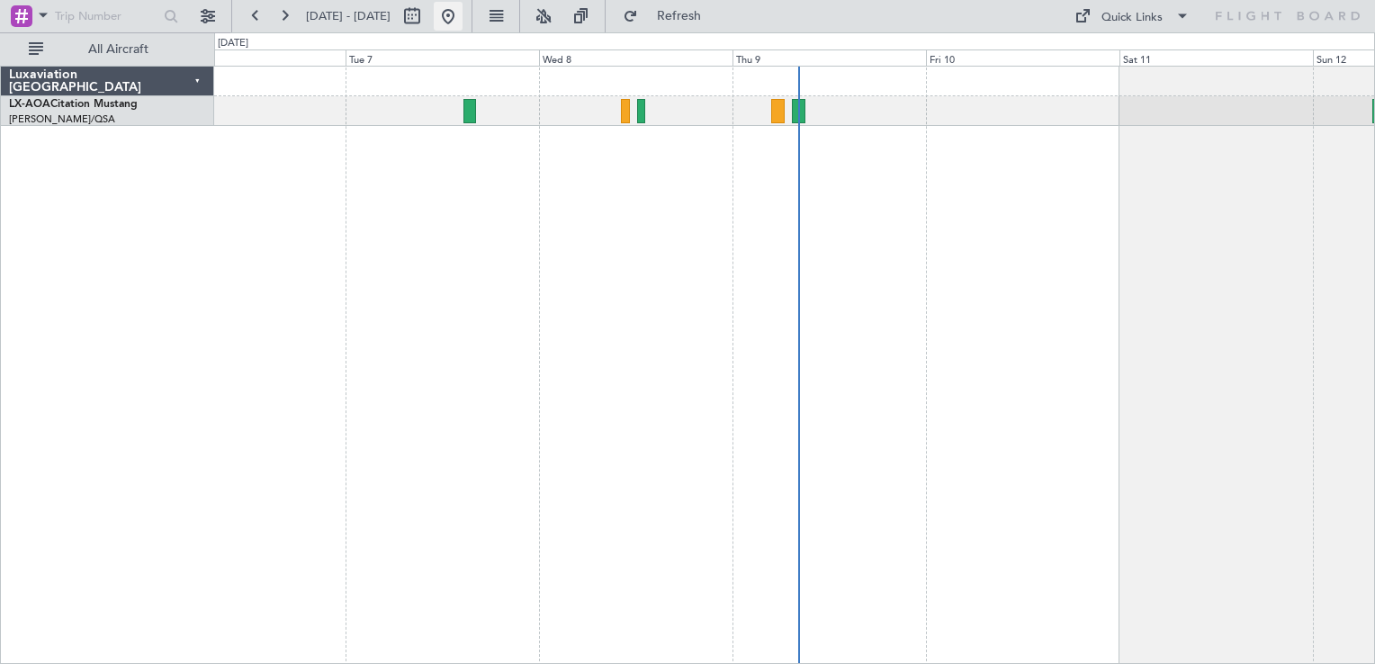
click at [463, 17] on button at bounding box center [448, 16] width 29 height 29
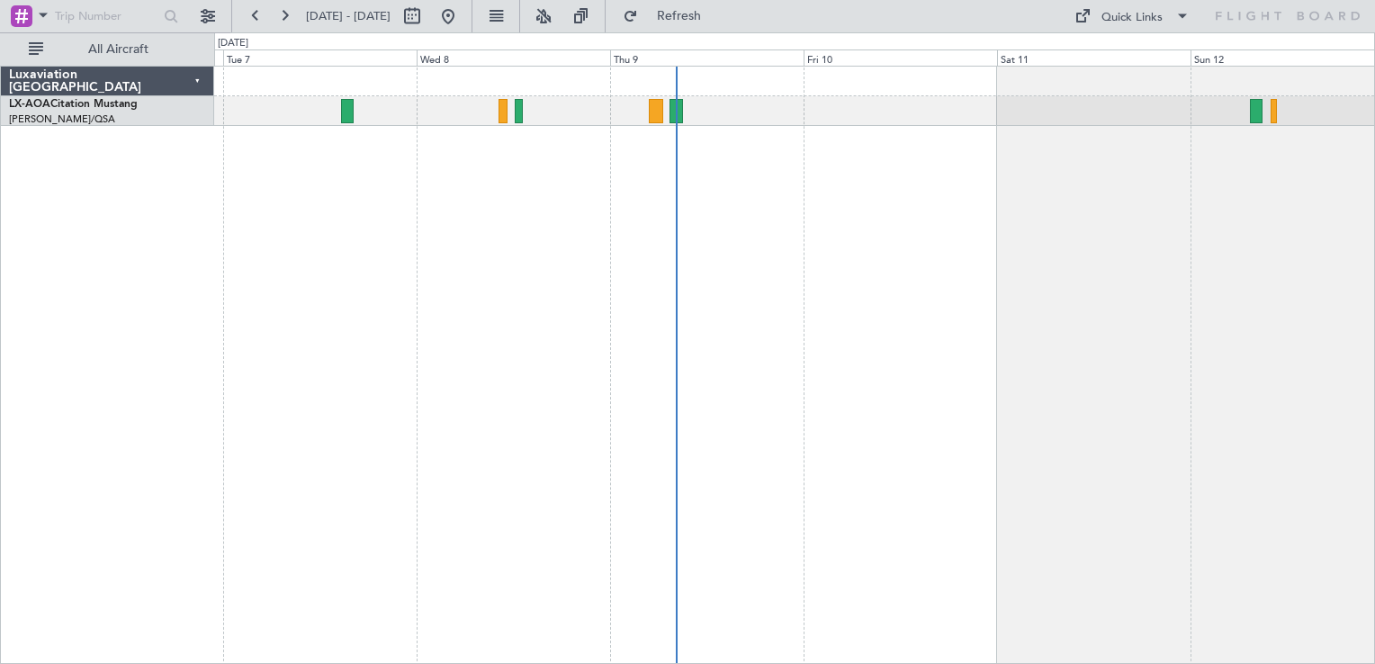
click at [439, 260] on div "No Crew Hamburg (Fuhlsbuttel Intl)" at bounding box center [794, 365] width 1161 height 599
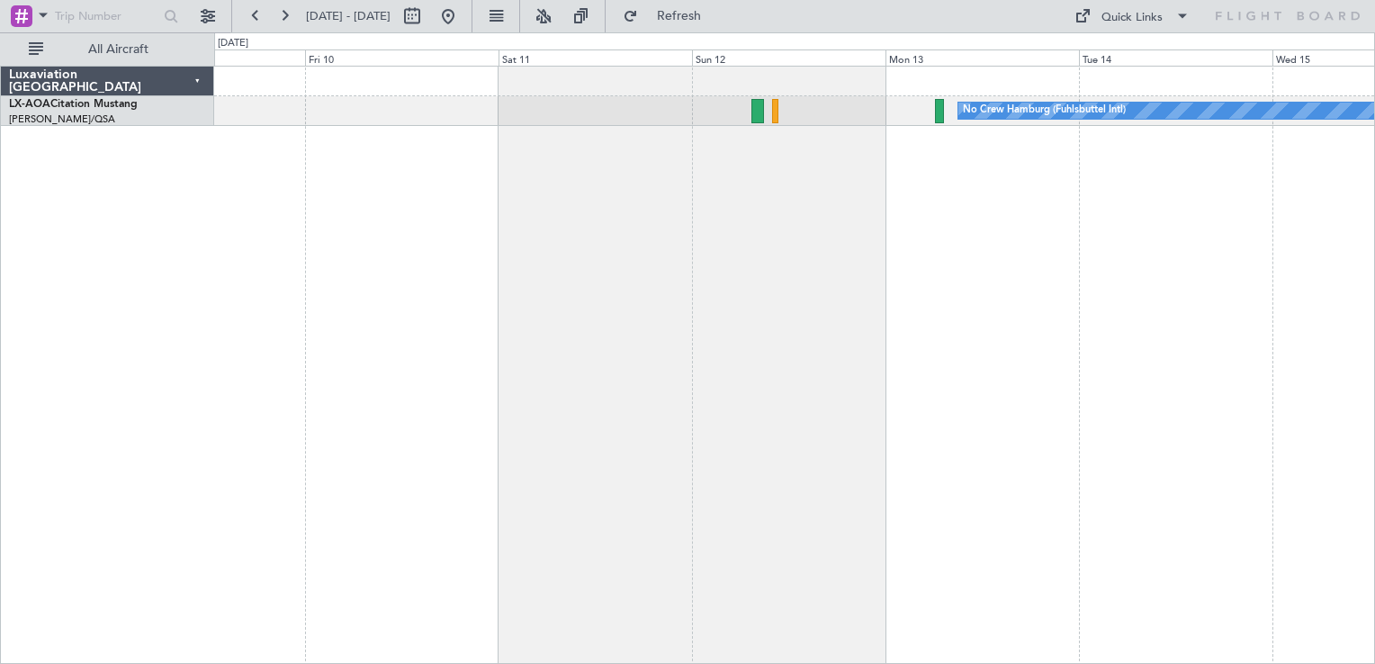
click at [527, 257] on div "No Crew Hamburg (Fuhlsbuttel Intl)" at bounding box center [794, 365] width 1161 height 599
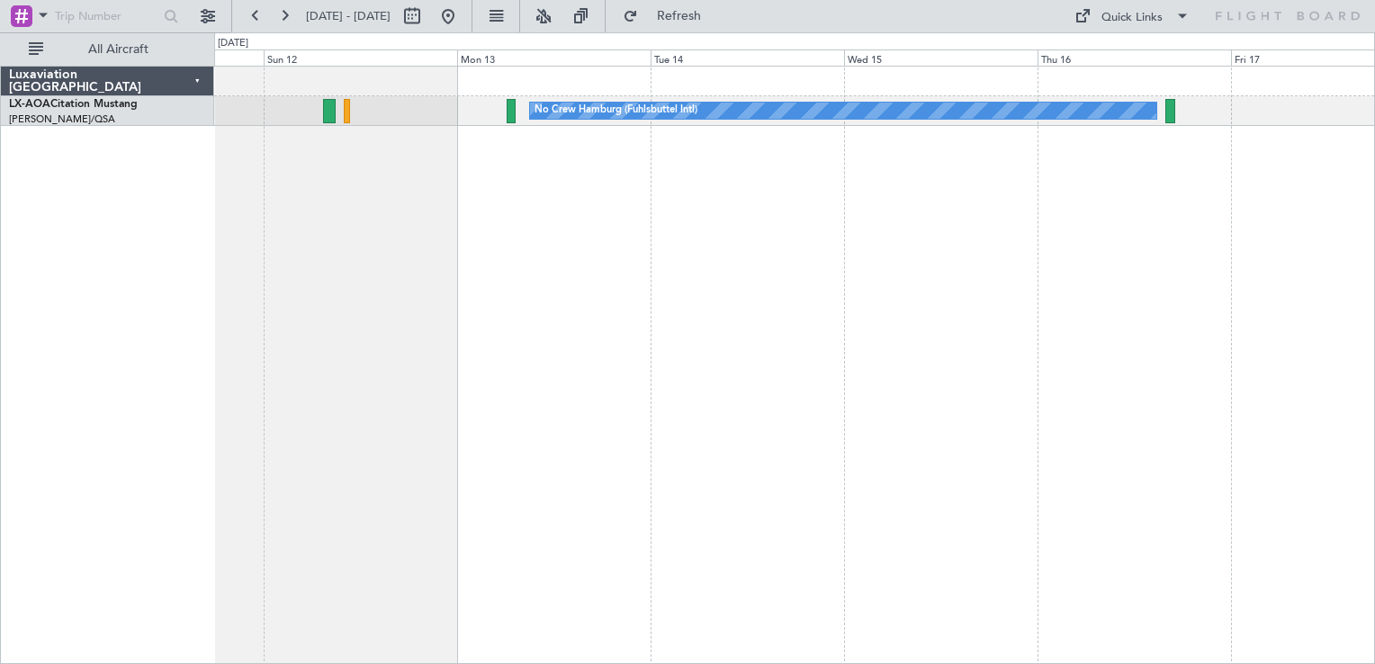
click at [817, 310] on div "No Crew Hamburg (Fuhlsbuttel Intl) No Crew" at bounding box center [794, 365] width 1161 height 599
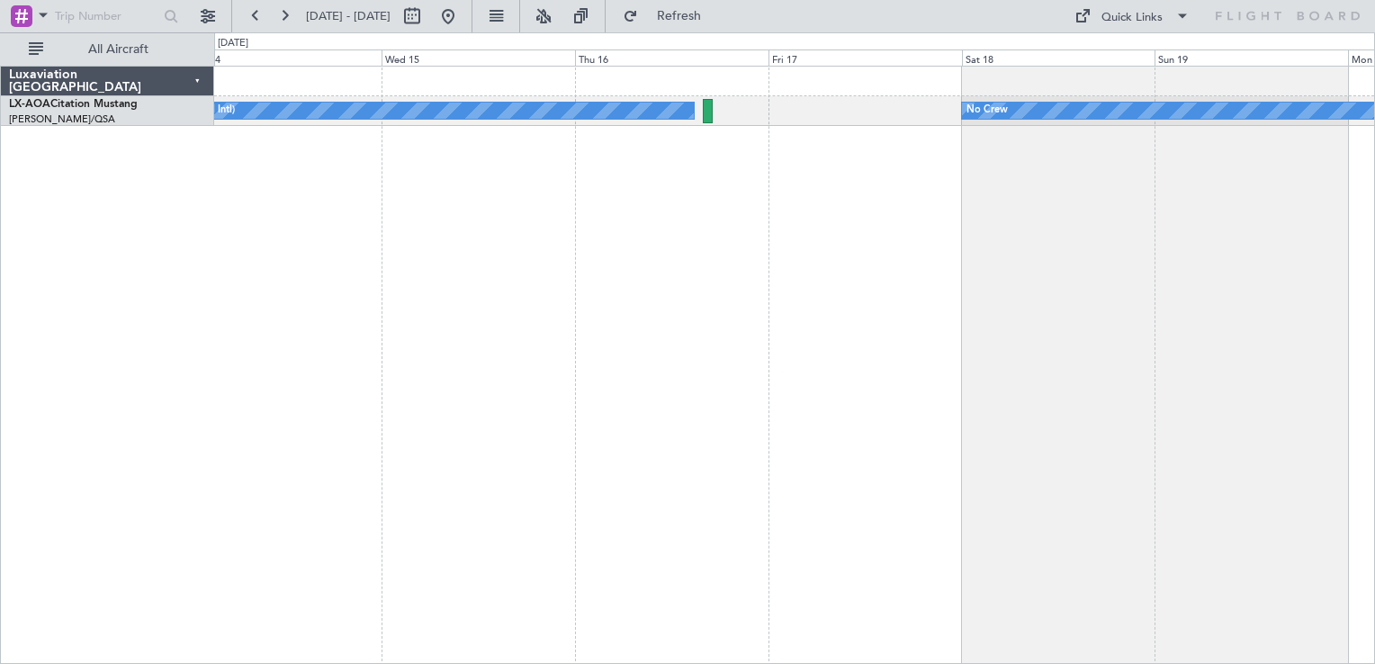
click at [716, 306] on div "No Crew Hamburg (Fuhlsbuttel Intl) No Crew Planned Maint [GEOGRAPHIC_DATA]" at bounding box center [794, 365] width 1161 height 599
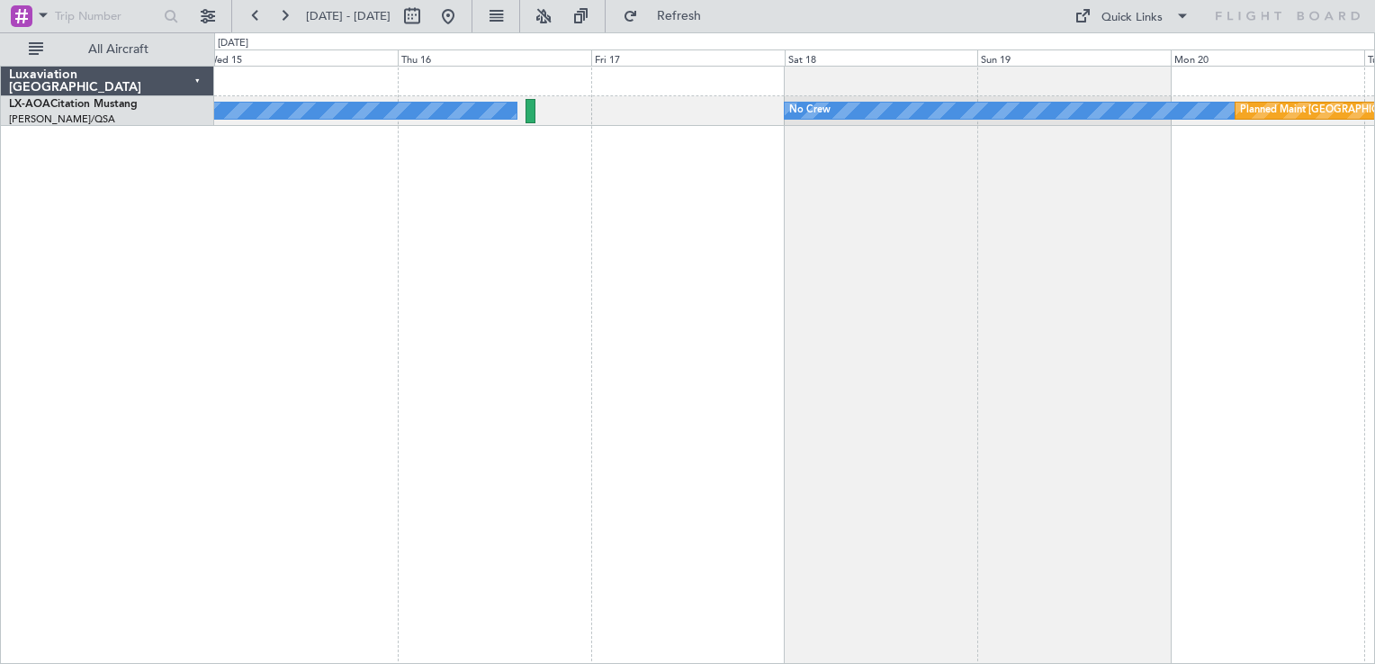
click at [644, 419] on div "No Crew Hamburg (Fuhlsbuttel Intl) No Crew Planned Maint [GEOGRAPHIC_DATA]" at bounding box center [794, 365] width 1161 height 599
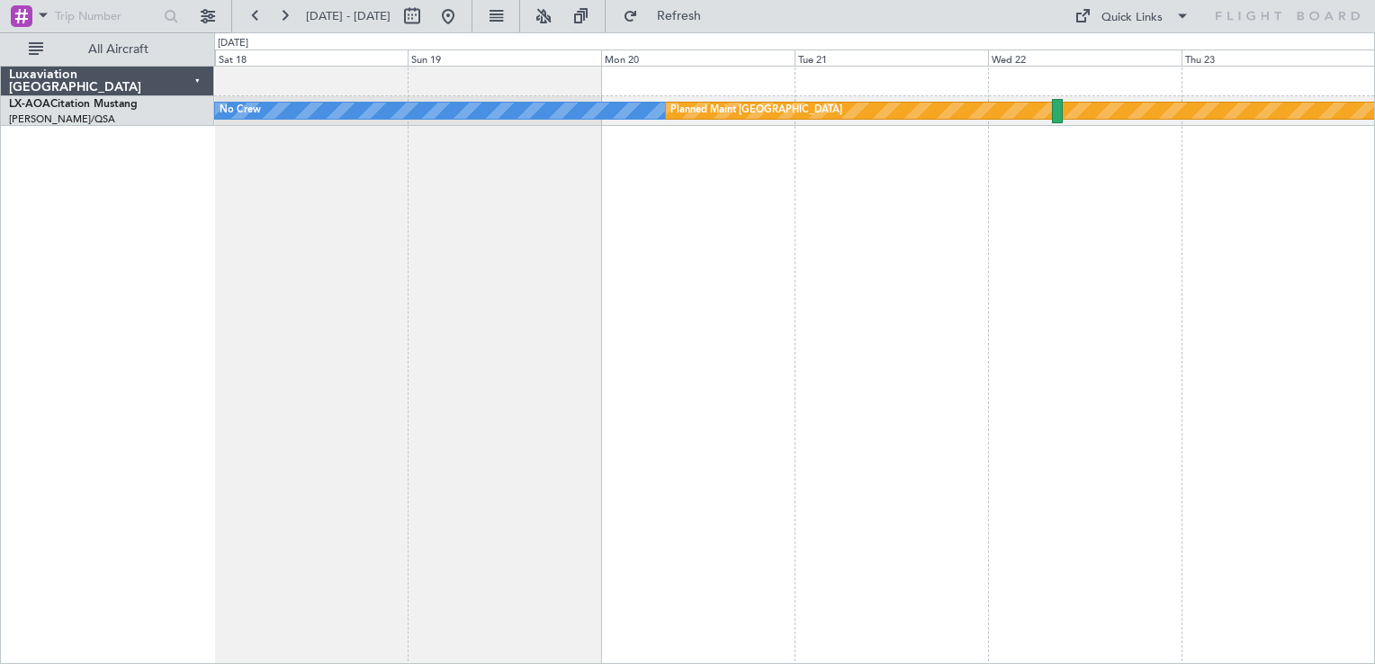
click at [324, 448] on div "No Crew Planned Maint [GEOGRAPHIC_DATA] No Crew Hamburg (Fuhlsbuttel Intl)" at bounding box center [794, 365] width 1161 height 599
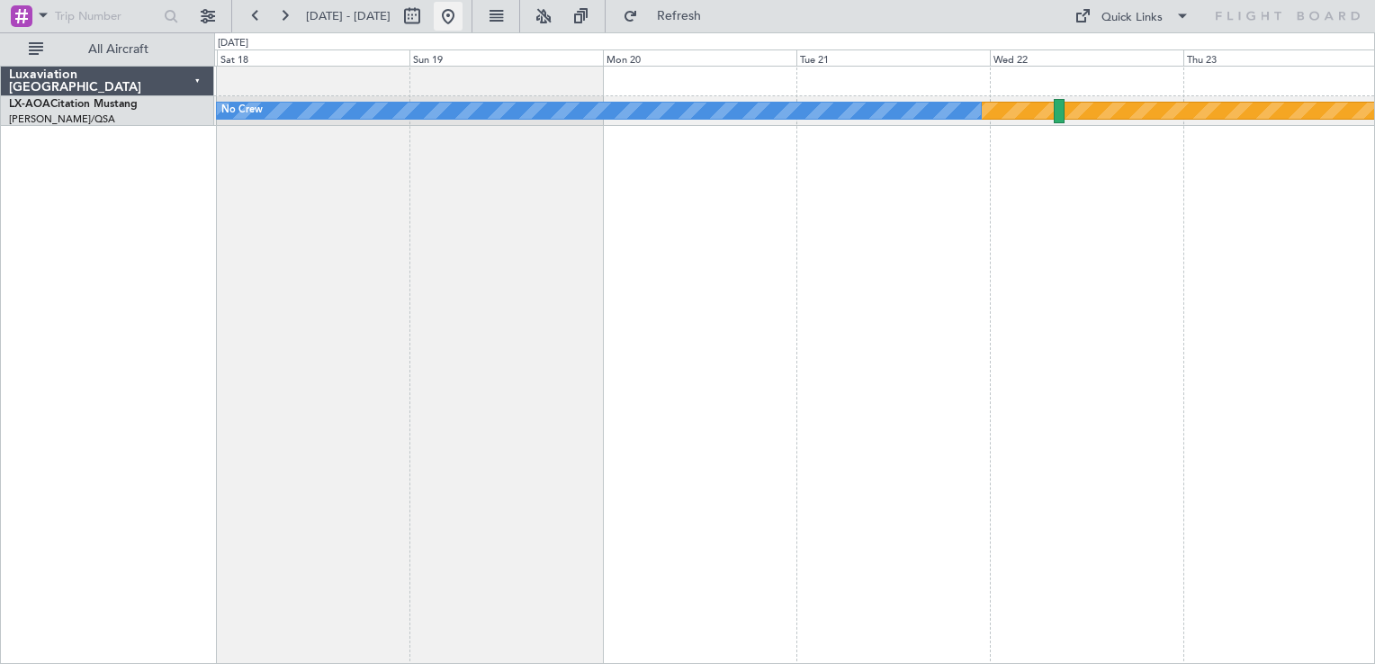
click at [463, 19] on button at bounding box center [448, 16] width 29 height 29
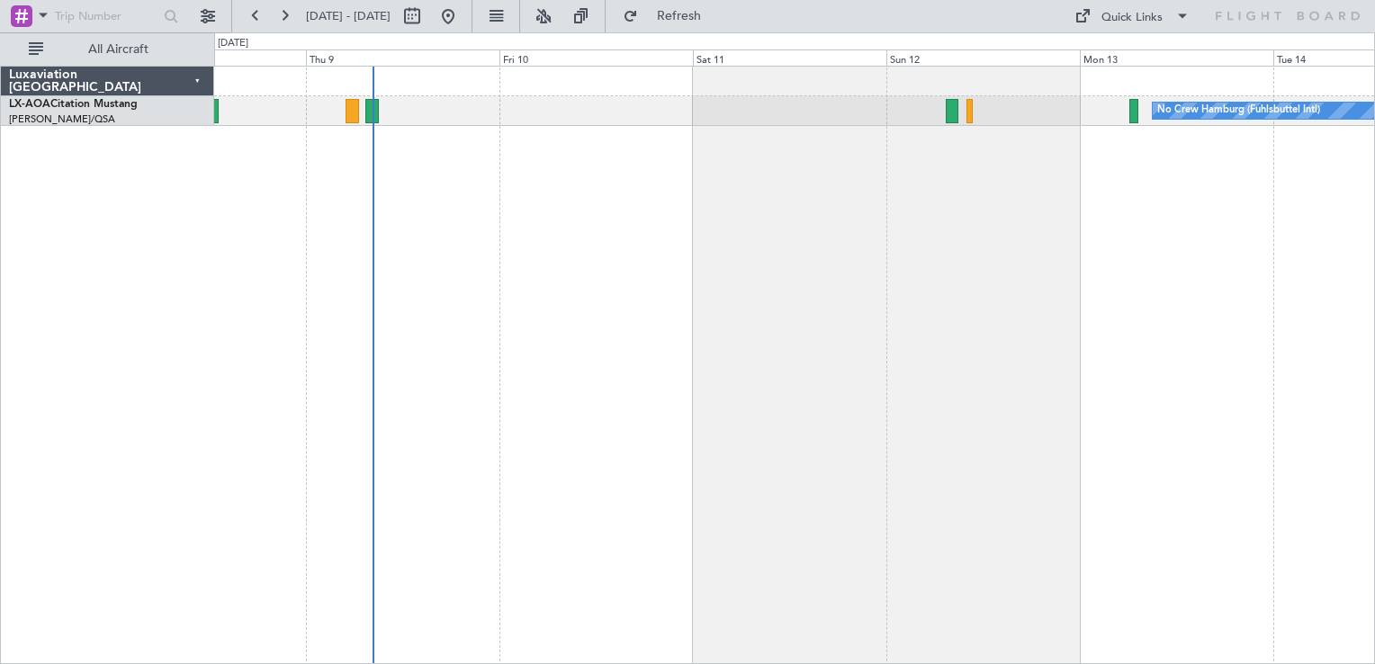
click at [522, 213] on div "No Crew Hamburg (Fuhlsbuttel Intl)" at bounding box center [794, 365] width 1161 height 599
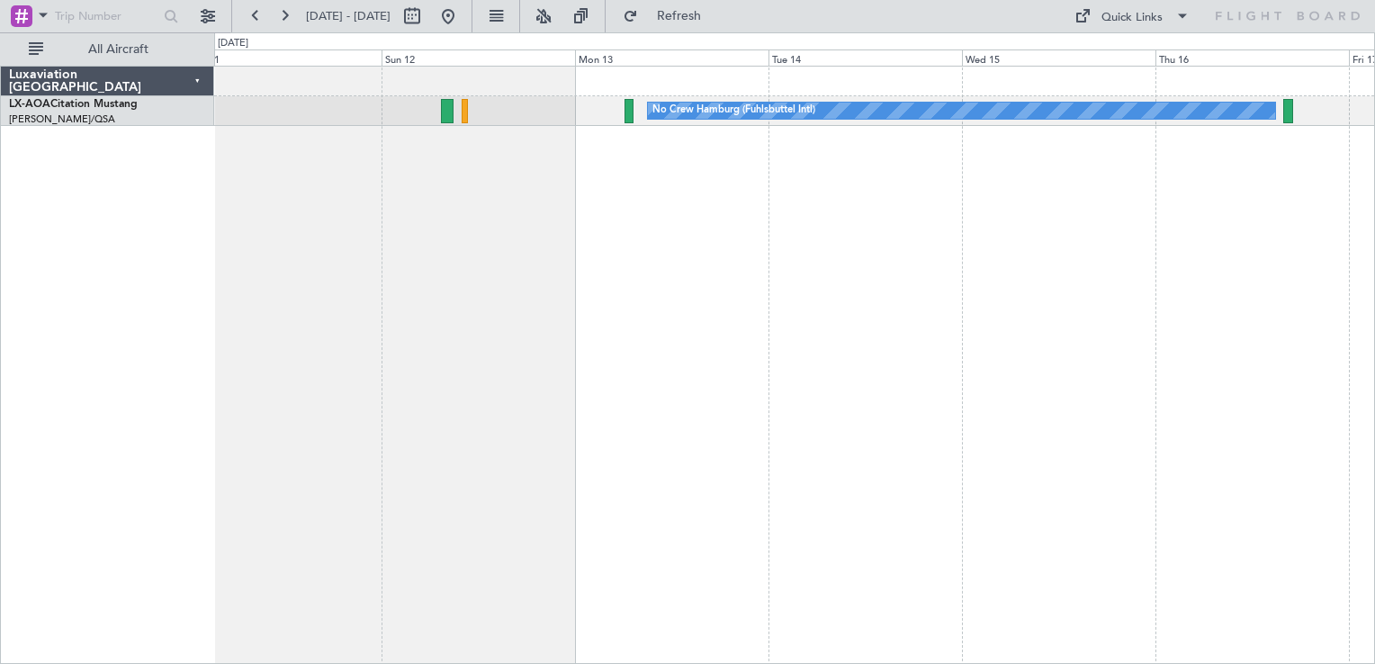
click at [501, 195] on div "No Crew Hamburg (Fuhlsbuttel Intl) No Crew" at bounding box center [794, 365] width 1161 height 599
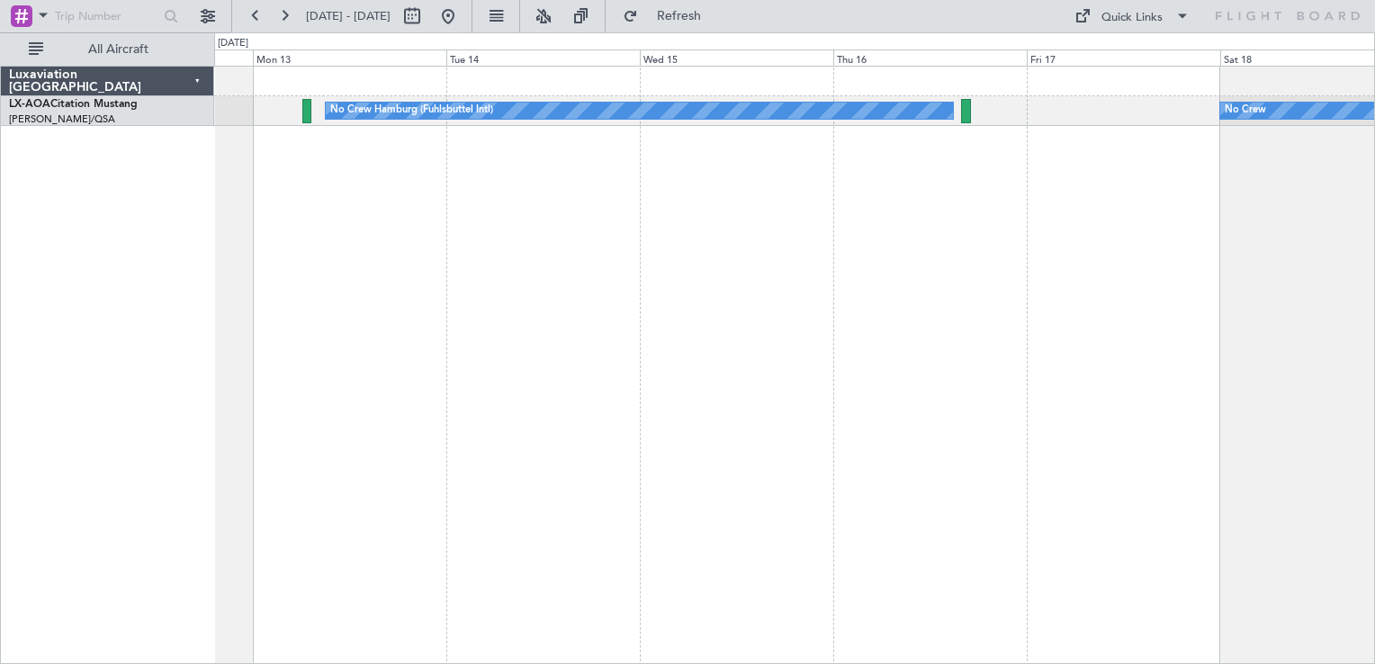
click at [691, 177] on div "No Crew Hamburg (Fuhlsbuttel Intl) No Crew" at bounding box center [794, 365] width 1161 height 599
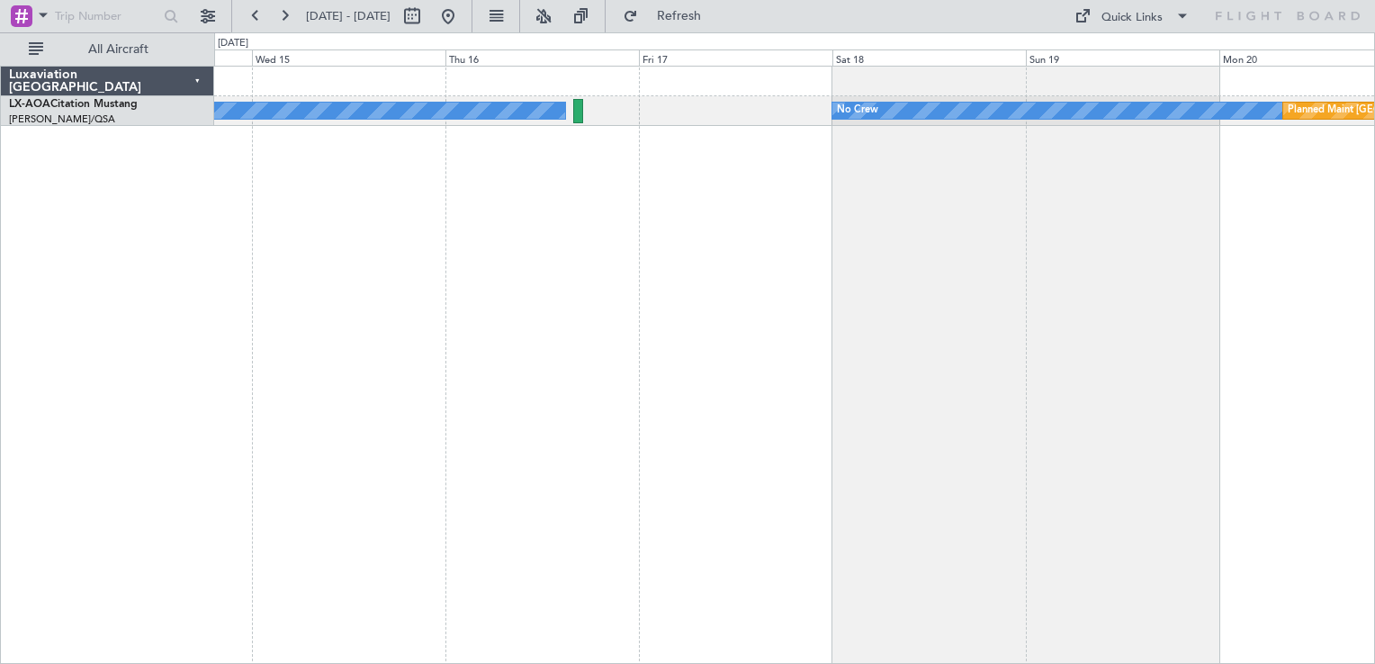
click at [493, 340] on div "No Crew Hamburg (Fuhlsbuttel Intl) No Crew Planned Maint [GEOGRAPHIC_DATA]" at bounding box center [794, 365] width 1161 height 599
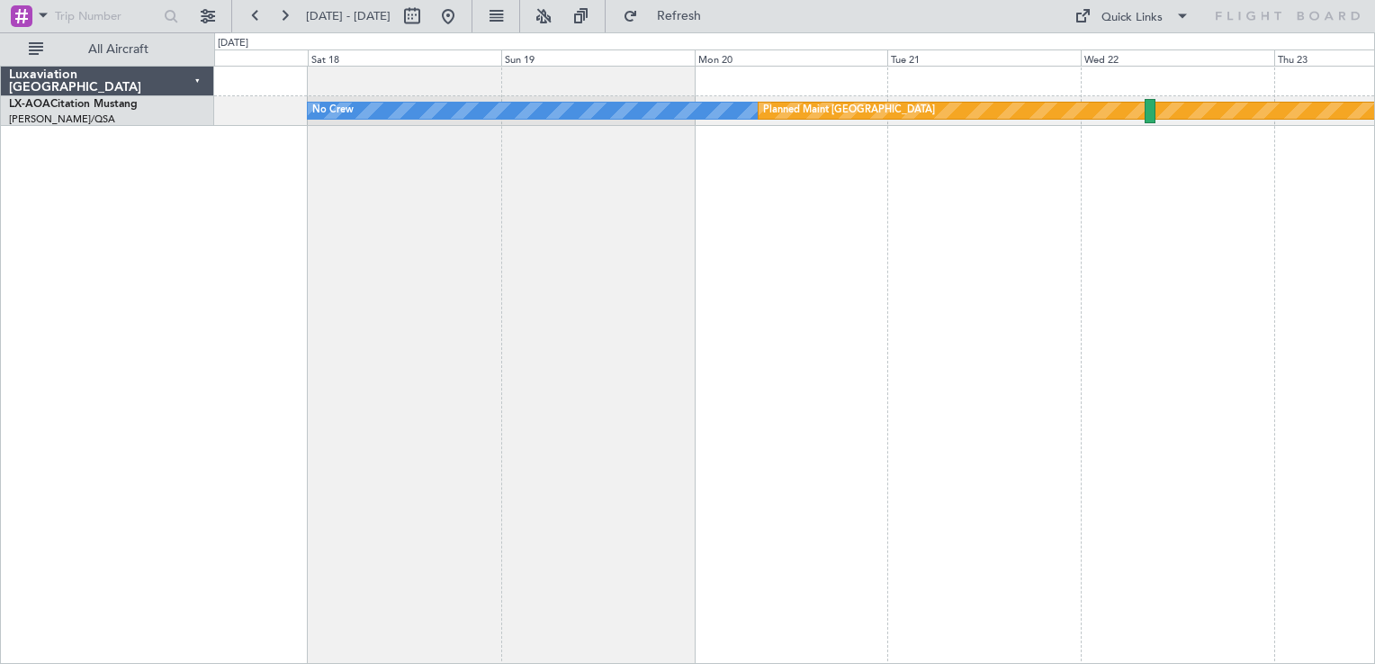
click at [671, 358] on div "No Crew Planned Maint [GEOGRAPHIC_DATA] No Crew Hamburg (Fuhlsbuttel Intl)" at bounding box center [794, 365] width 1161 height 599
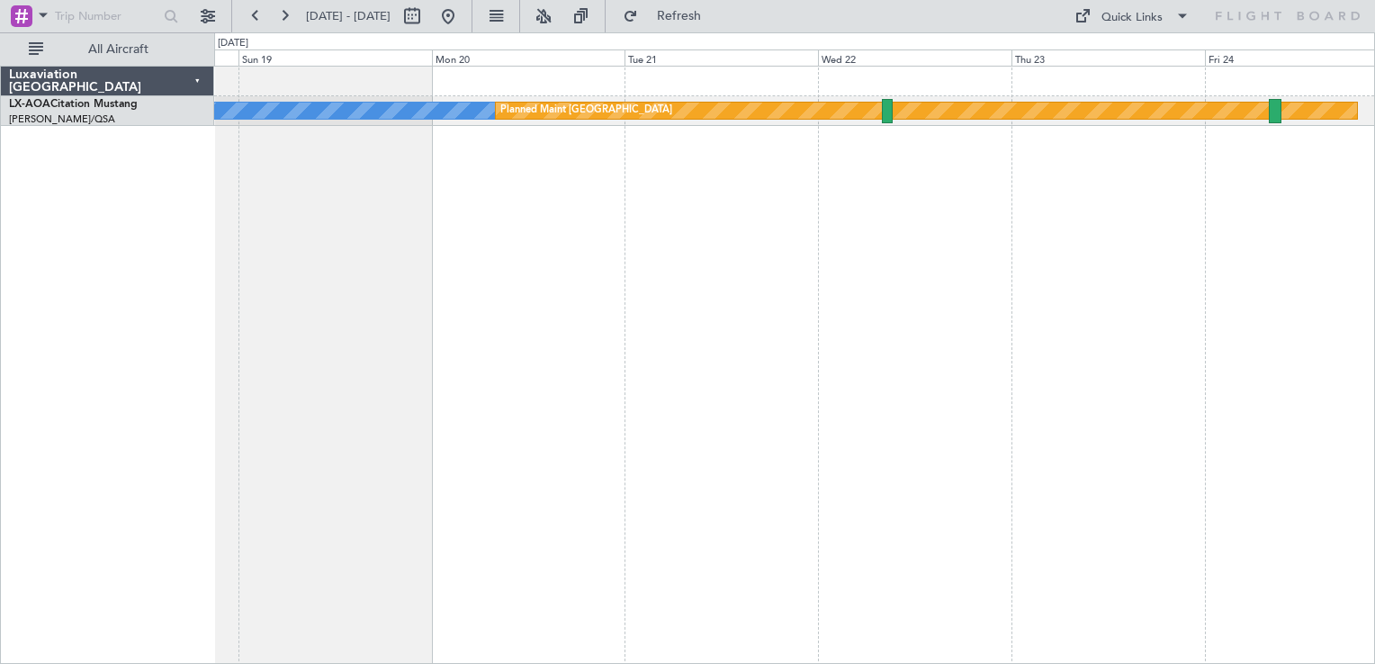
click at [780, 320] on div "No Crew Planned Maint [GEOGRAPHIC_DATA]" at bounding box center [794, 365] width 1161 height 599
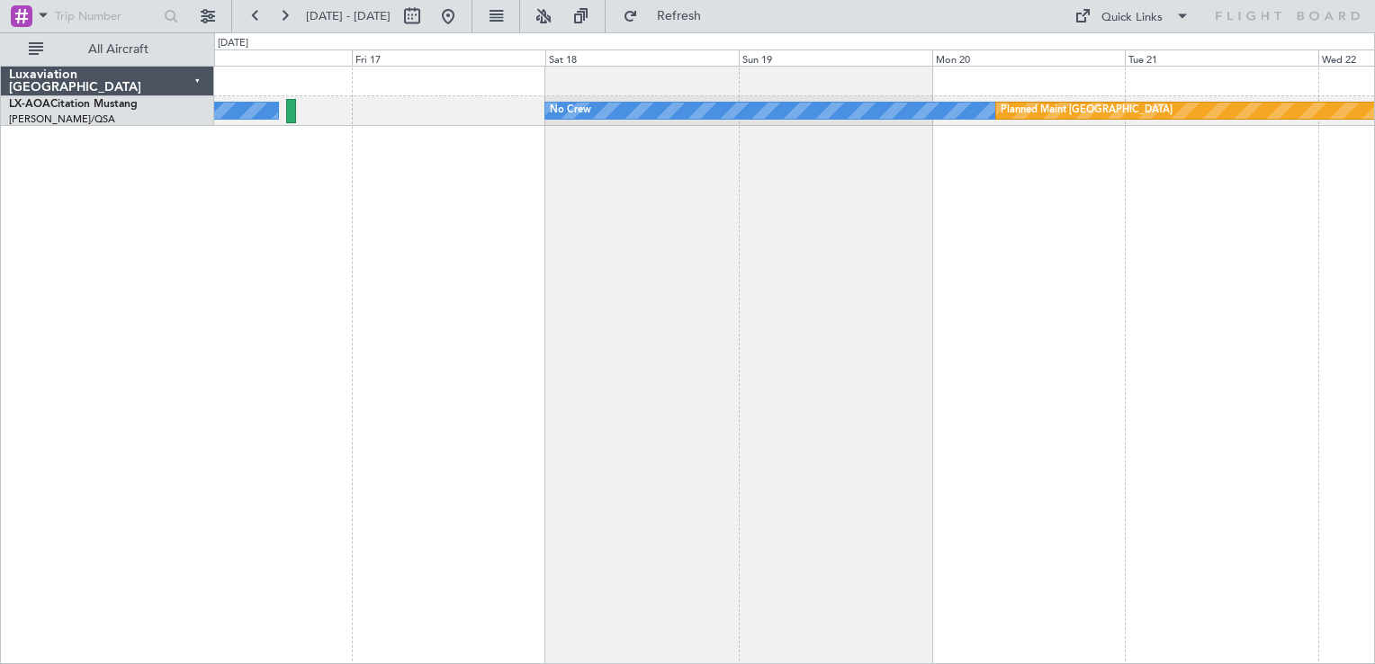
click at [1214, 310] on div "No Crew Planned Maint [GEOGRAPHIC_DATA] No Crew Hamburg (Fuhlsbuttel Intl)" at bounding box center [794, 365] width 1161 height 599
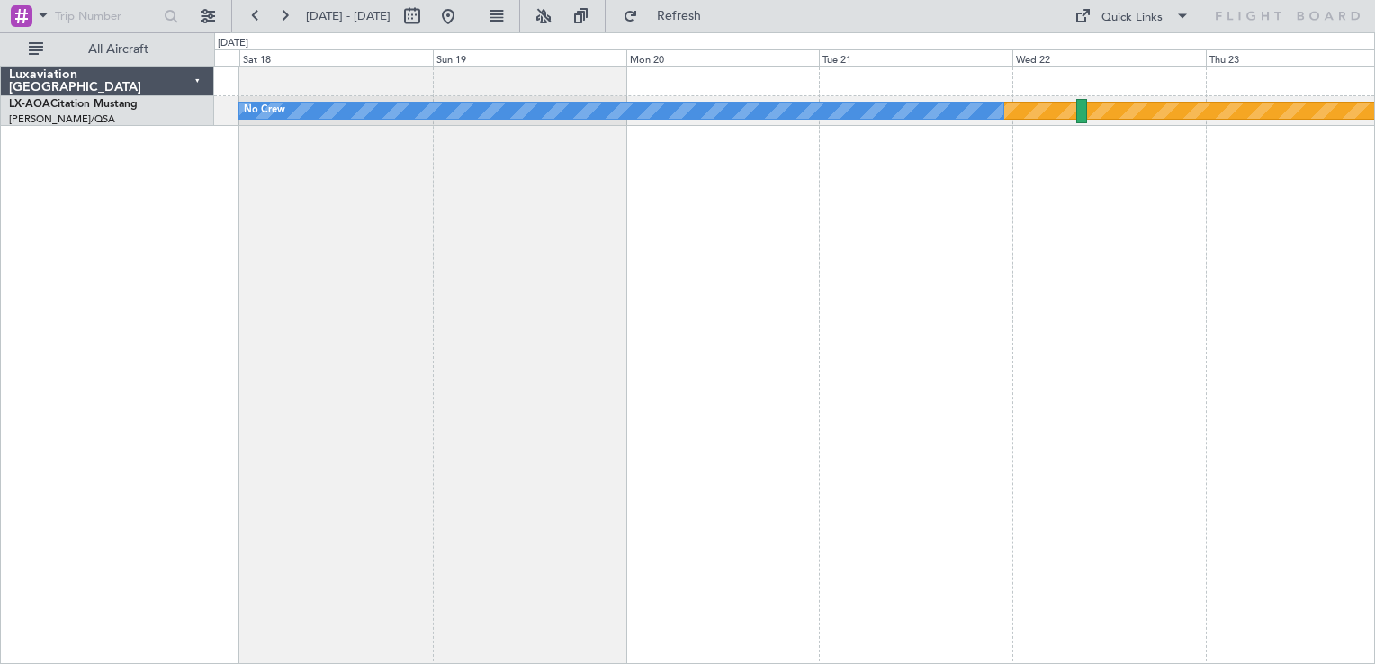
click at [491, 301] on div "Planned Maint [GEOGRAPHIC_DATA] No Crew No Crew Hamburg (Fuhlsbuttel Intl)" at bounding box center [794, 365] width 1161 height 599
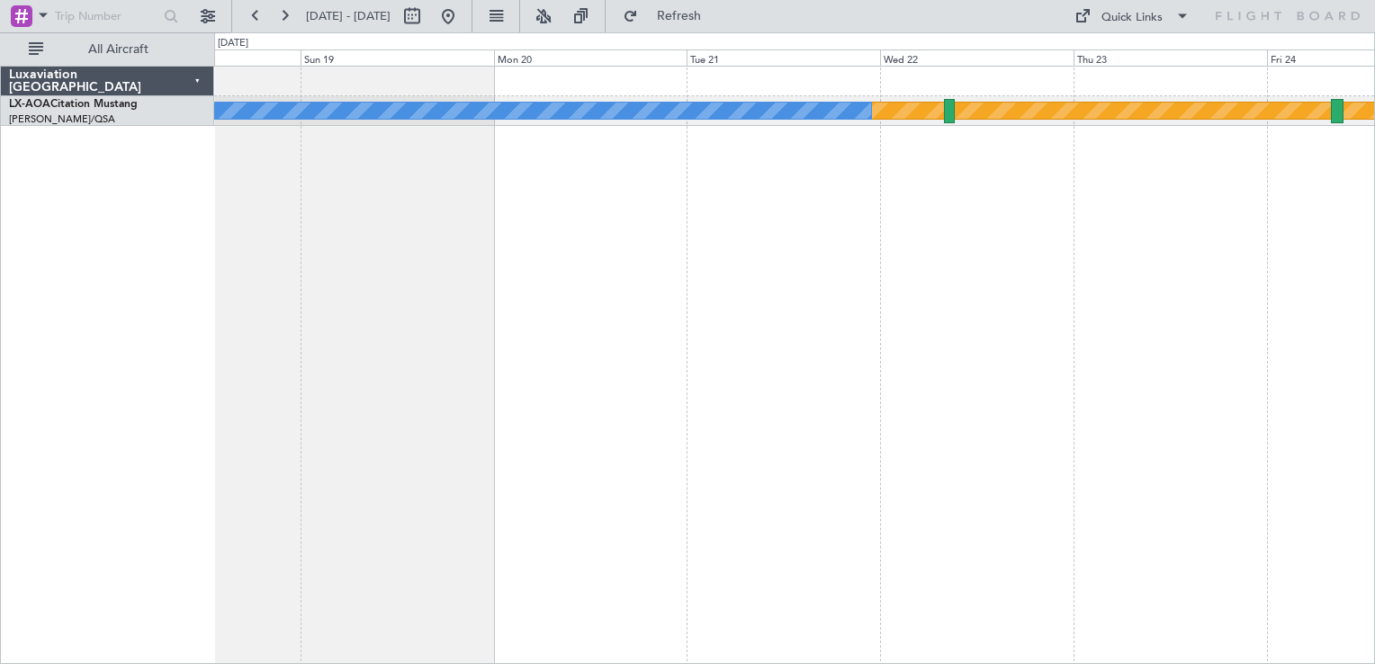
click at [506, 31] on mat-tooltip-component "Go to [DATE]" at bounding box center [507, 55] width 93 height 48
click at [463, 7] on button at bounding box center [448, 16] width 29 height 29
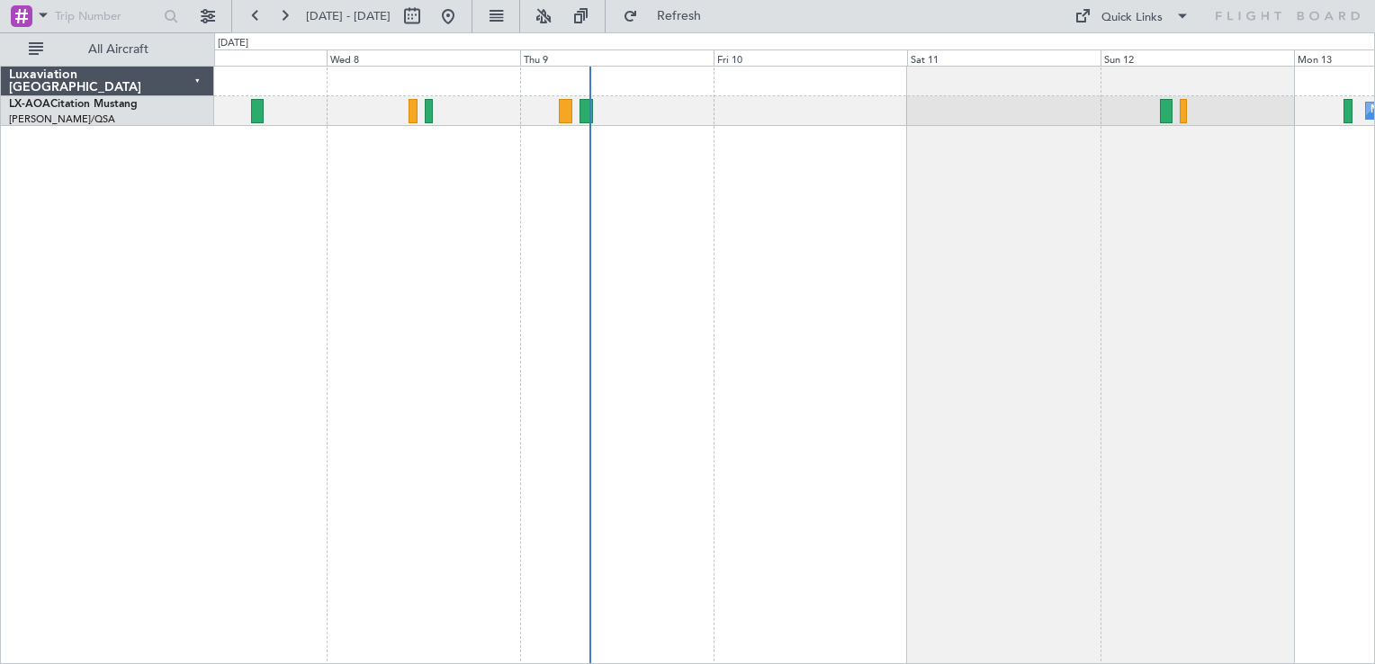
click at [785, 191] on div "No Crew Hamburg (Fuhlsbuttel Intl)" at bounding box center [794, 365] width 1161 height 599
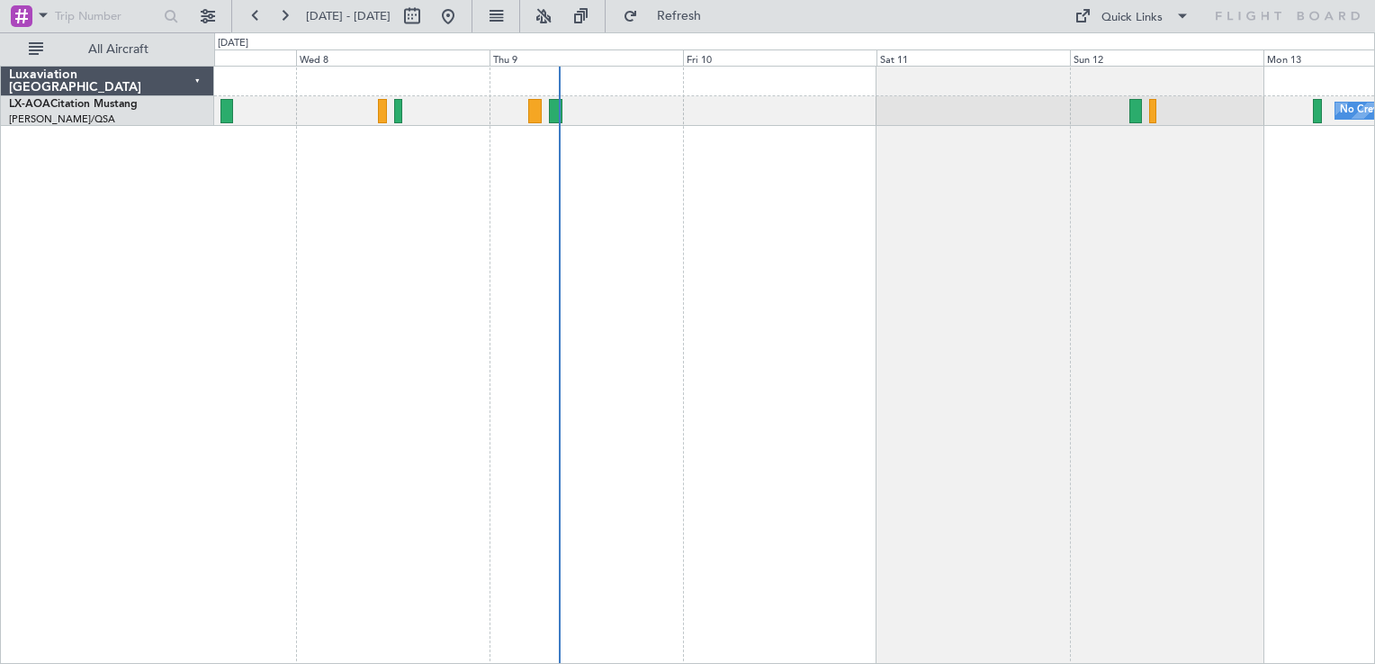
click at [569, 286] on div "No Crew Hamburg (Fuhlsbuttel Intl)" at bounding box center [794, 365] width 1161 height 599
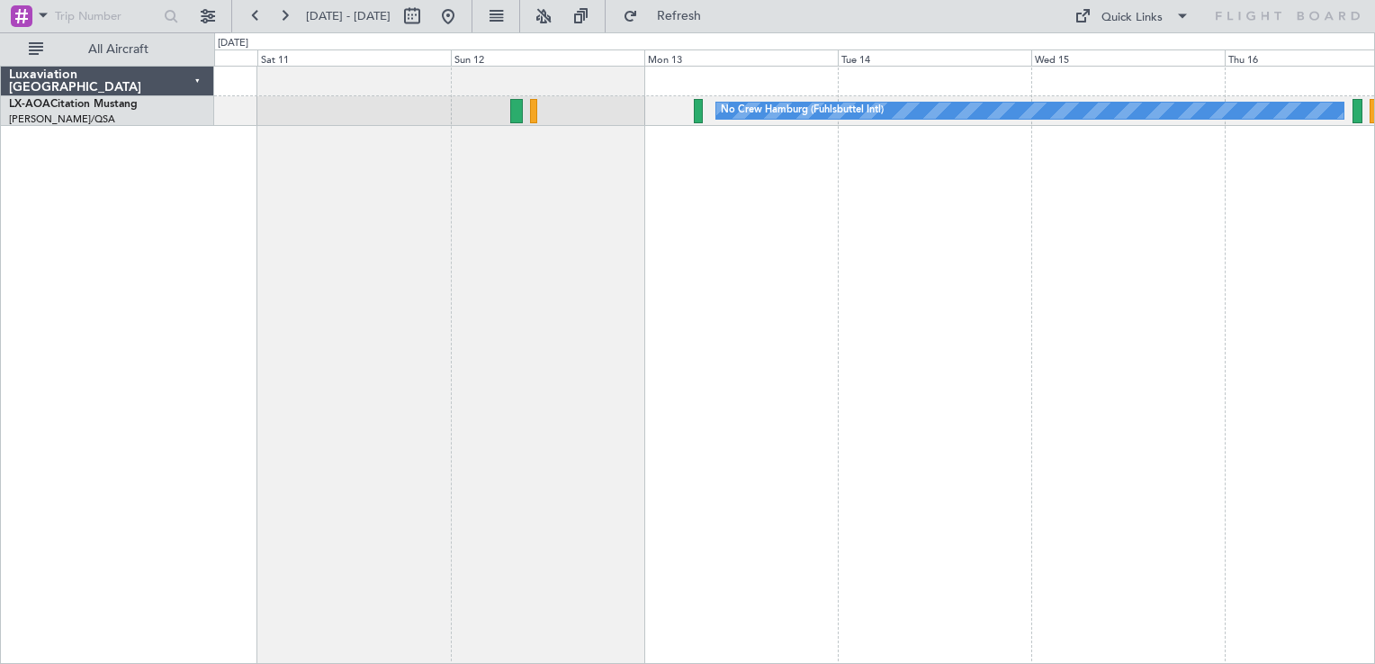
click at [745, 307] on div "No Crew Hamburg (Fuhlsbuttel Intl) No Crew" at bounding box center [794, 365] width 1161 height 599
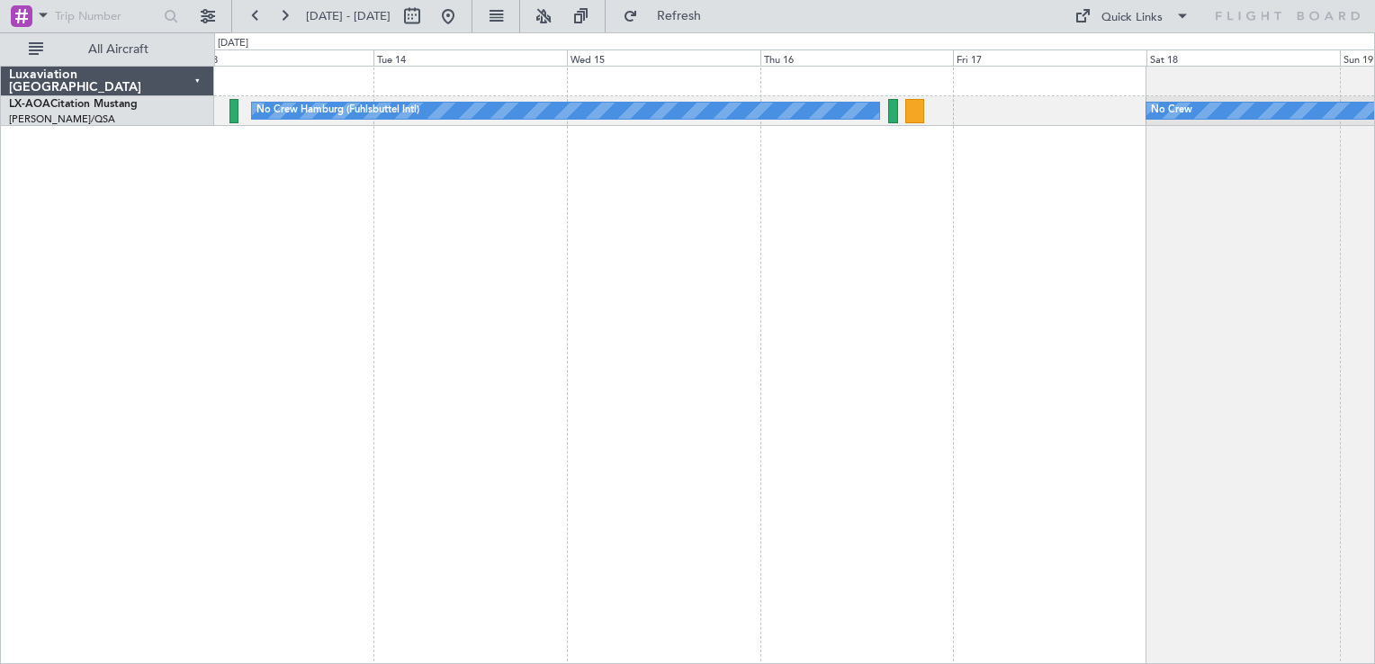
click at [749, 369] on div "No Crew Hamburg (Fuhlsbuttel Intl) No Crew Planned Maint [GEOGRAPHIC_DATA]" at bounding box center [794, 365] width 1161 height 599
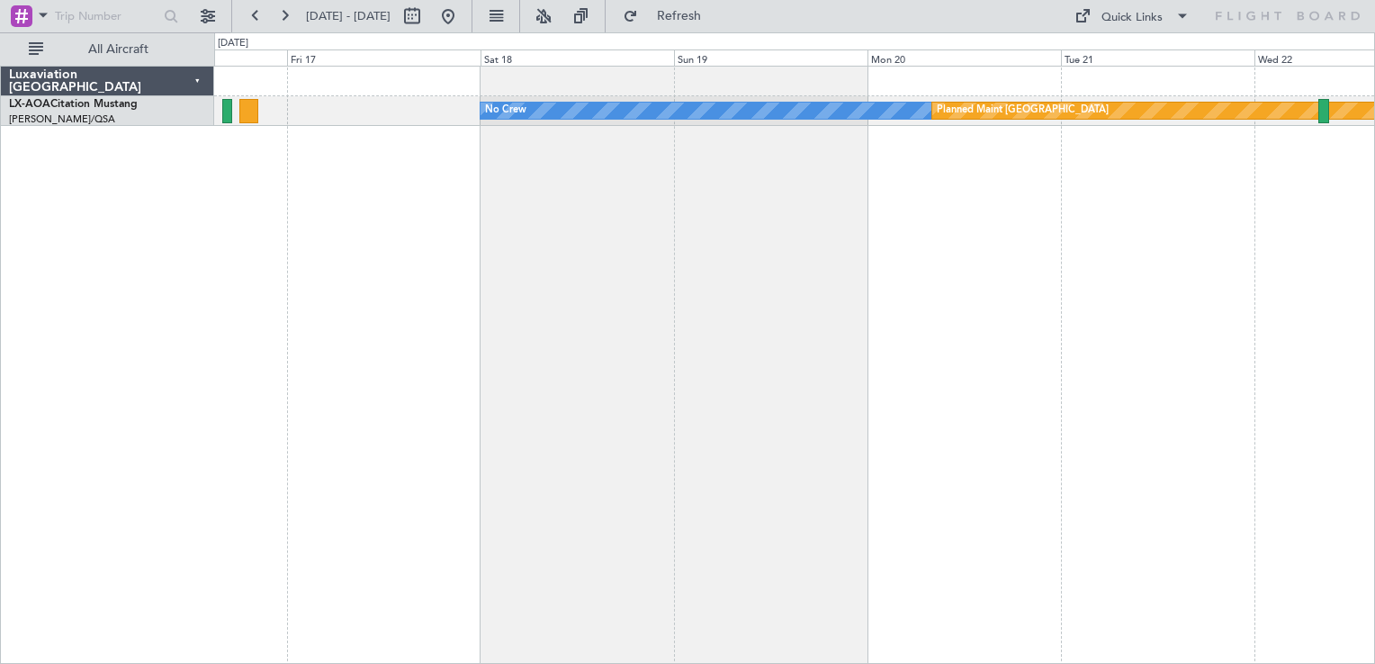
click at [641, 322] on div "No Crew Planned Maint [GEOGRAPHIC_DATA] No Crew Hamburg (Fuhlsbuttel Intl)" at bounding box center [794, 365] width 1161 height 599
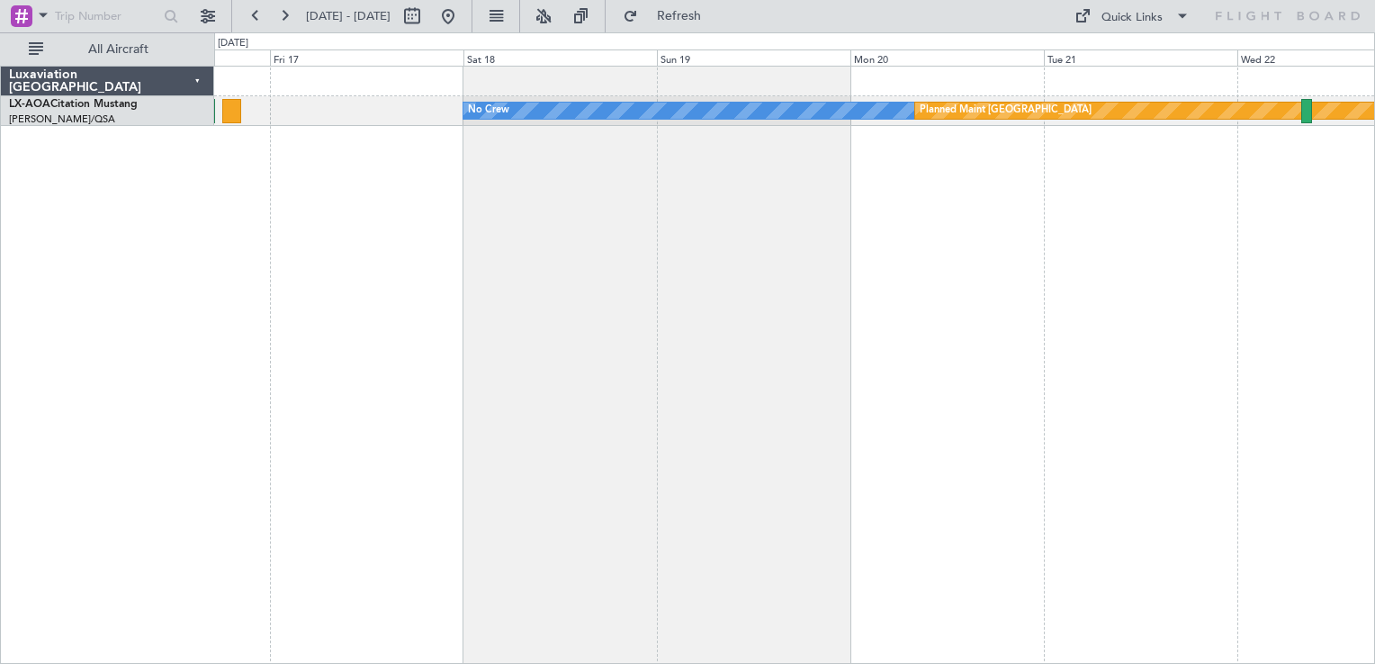
click at [970, 314] on div "No Crew Planned Maint [GEOGRAPHIC_DATA] No Crew Hamburg (Fuhlsbuttel Intl)" at bounding box center [794, 365] width 1161 height 599
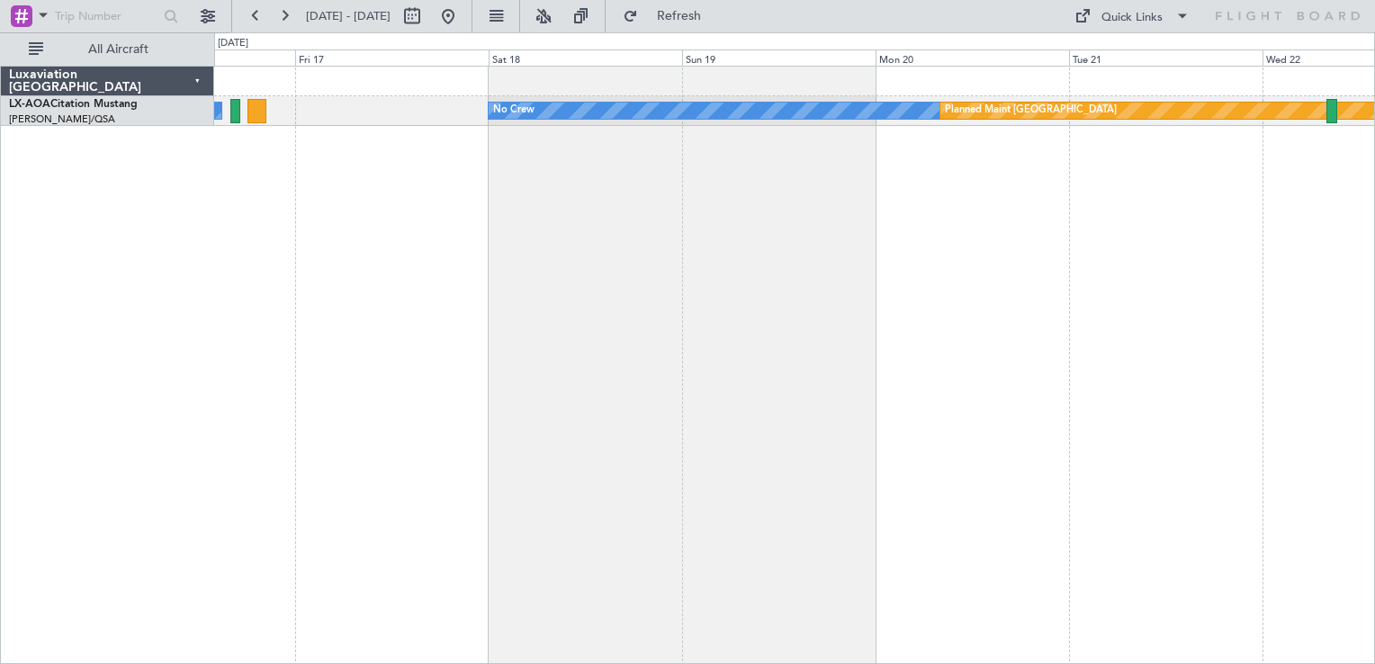
click at [858, 265] on div "No Crew Planned Maint [GEOGRAPHIC_DATA] No Crew Hamburg (Fuhlsbuttel Intl)" at bounding box center [794, 365] width 1161 height 599
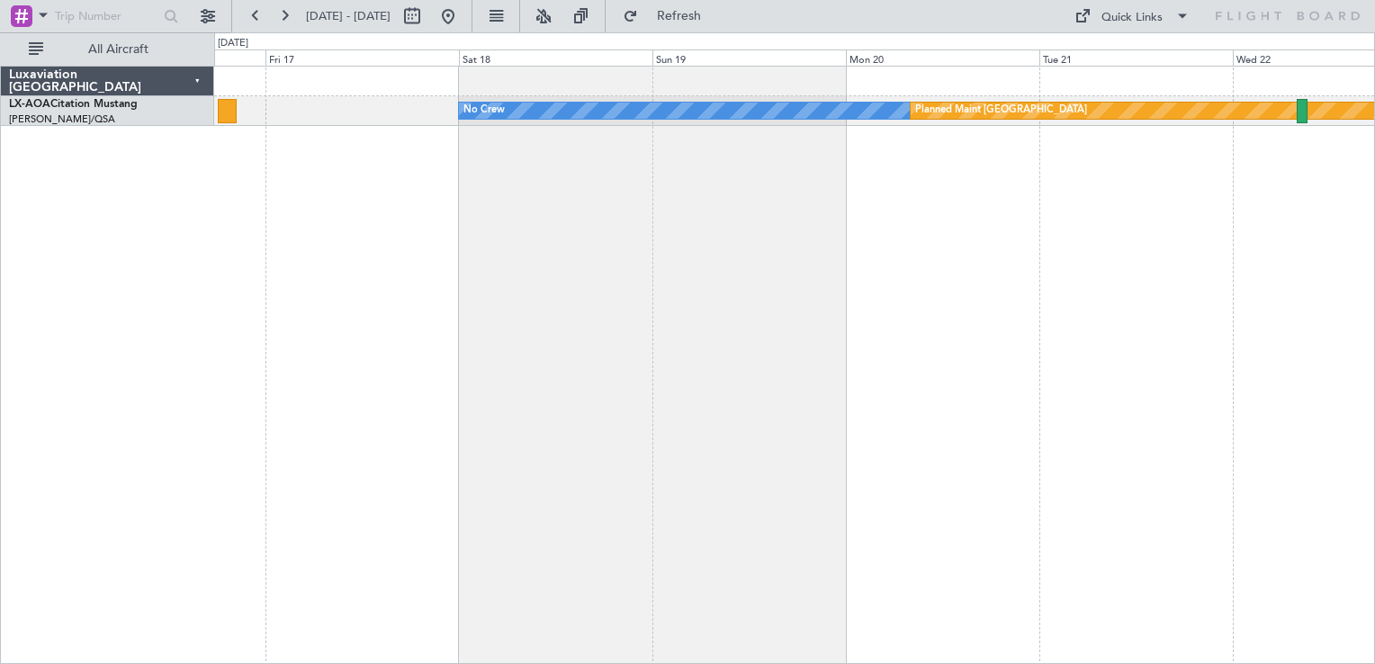
click at [653, 327] on div "No Crew Planned Maint [GEOGRAPHIC_DATA] No Crew Hamburg (Fuhlsbuttel Intl)" at bounding box center [794, 365] width 1161 height 599
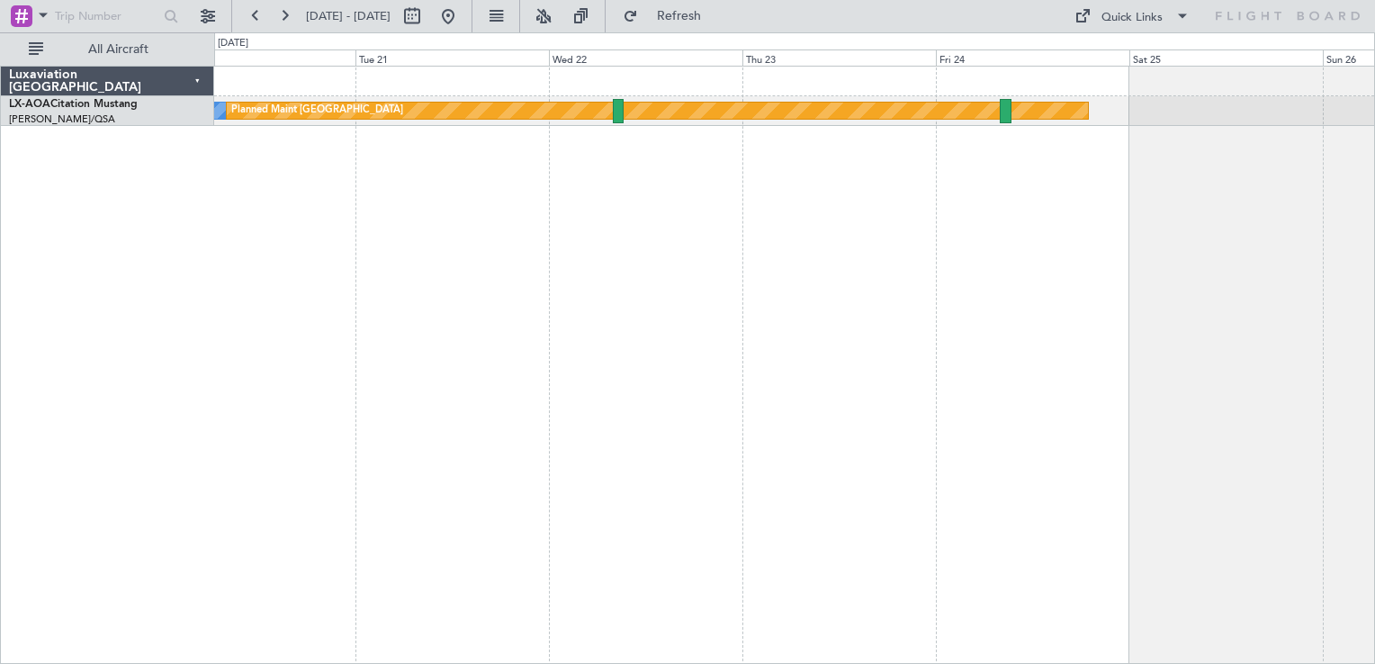
click at [837, 241] on div "No Crew Planned Maint [GEOGRAPHIC_DATA]" at bounding box center [794, 365] width 1161 height 599
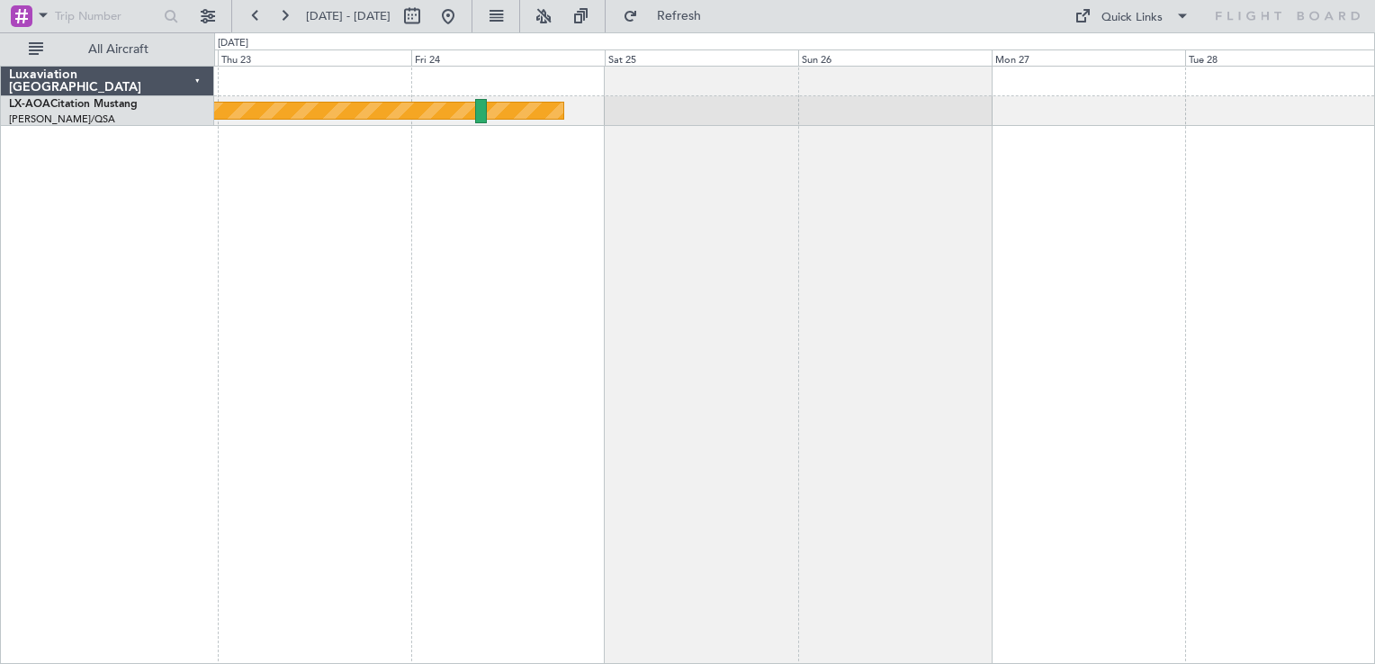
click at [663, 261] on div "Planned Maint [GEOGRAPHIC_DATA] No Crew" at bounding box center [794, 365] width 1161 height 599
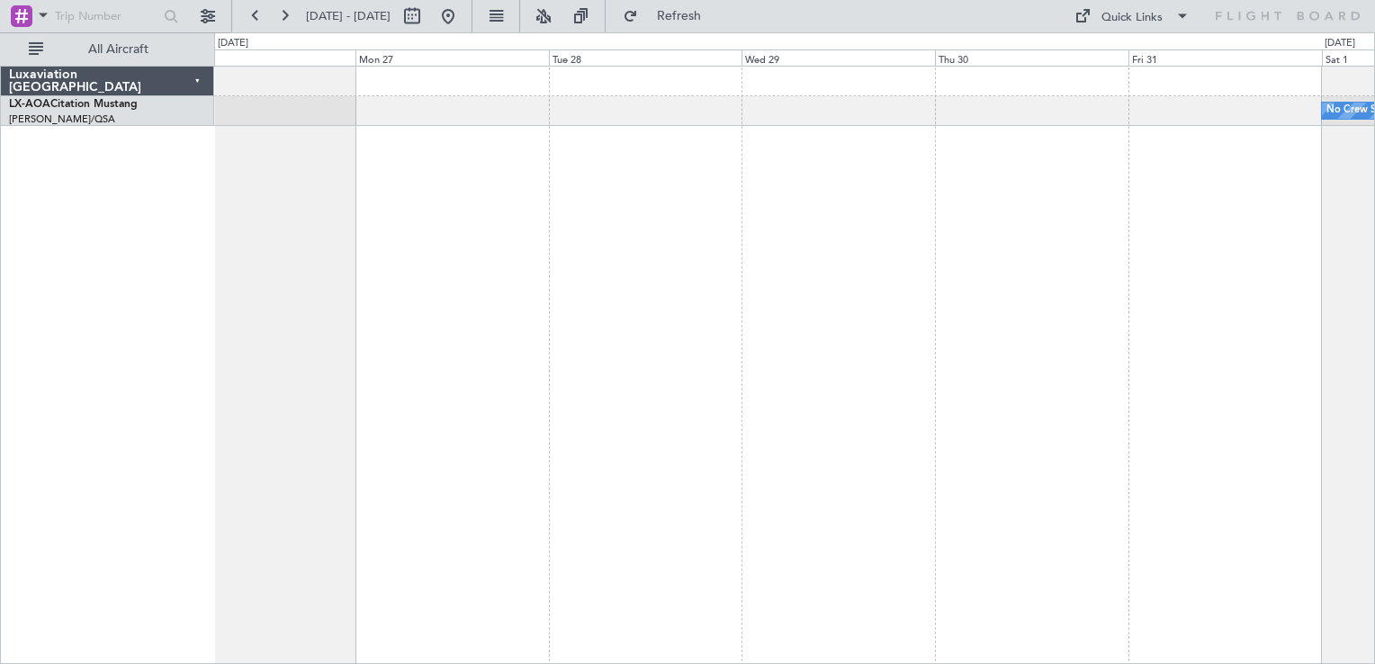
click at [620, 370] on div "No Crew Sabadell Planned Maint [GEOGRAPHIC_DATA]" at bounding box center [794, 365] width 1161 height 599
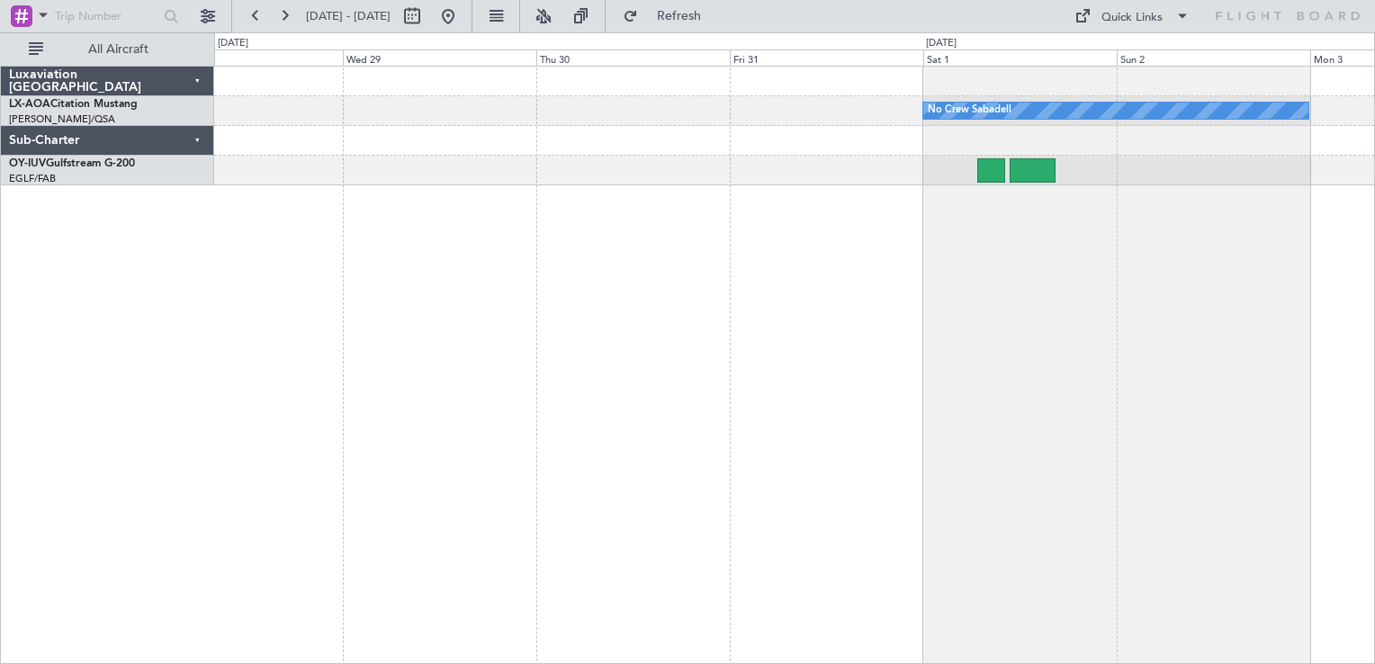
click at [589, 387] on div "No Crew Sabadell" at bounding box center [794, 365] width 1161 height 599
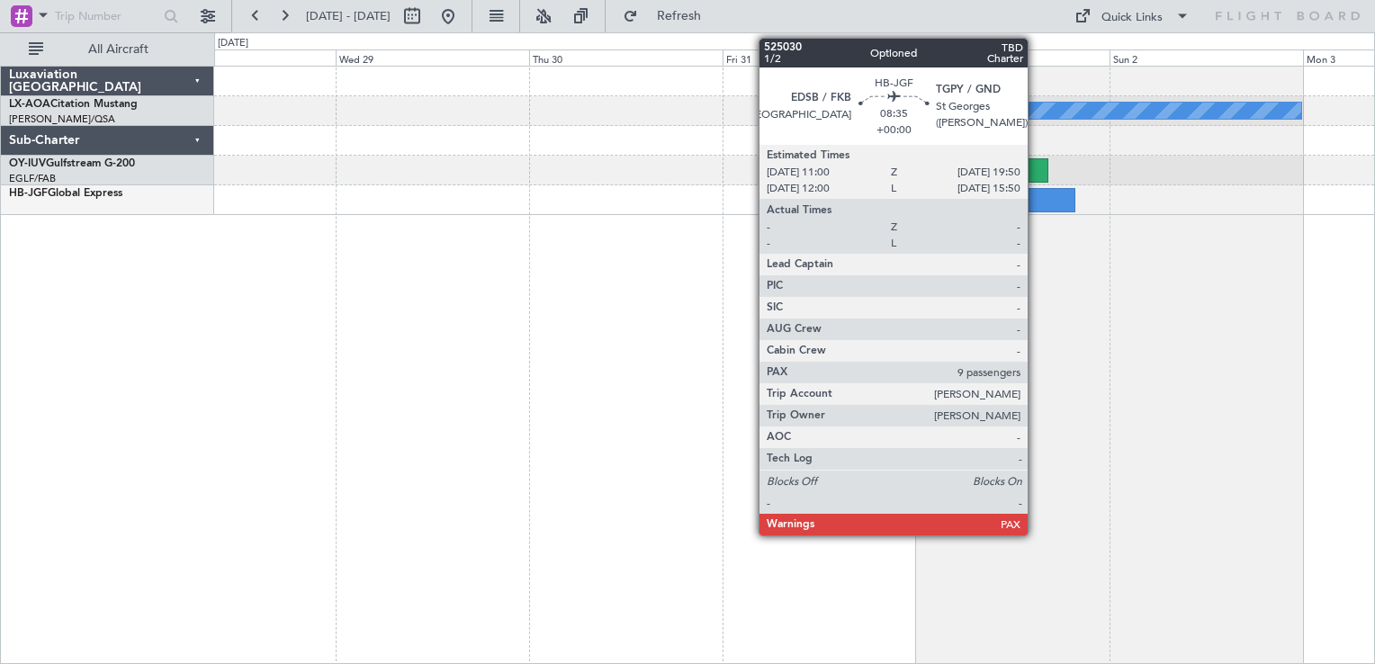
click at [1036, 194] on div at bounding box center [1041, 200] width 72 height 24
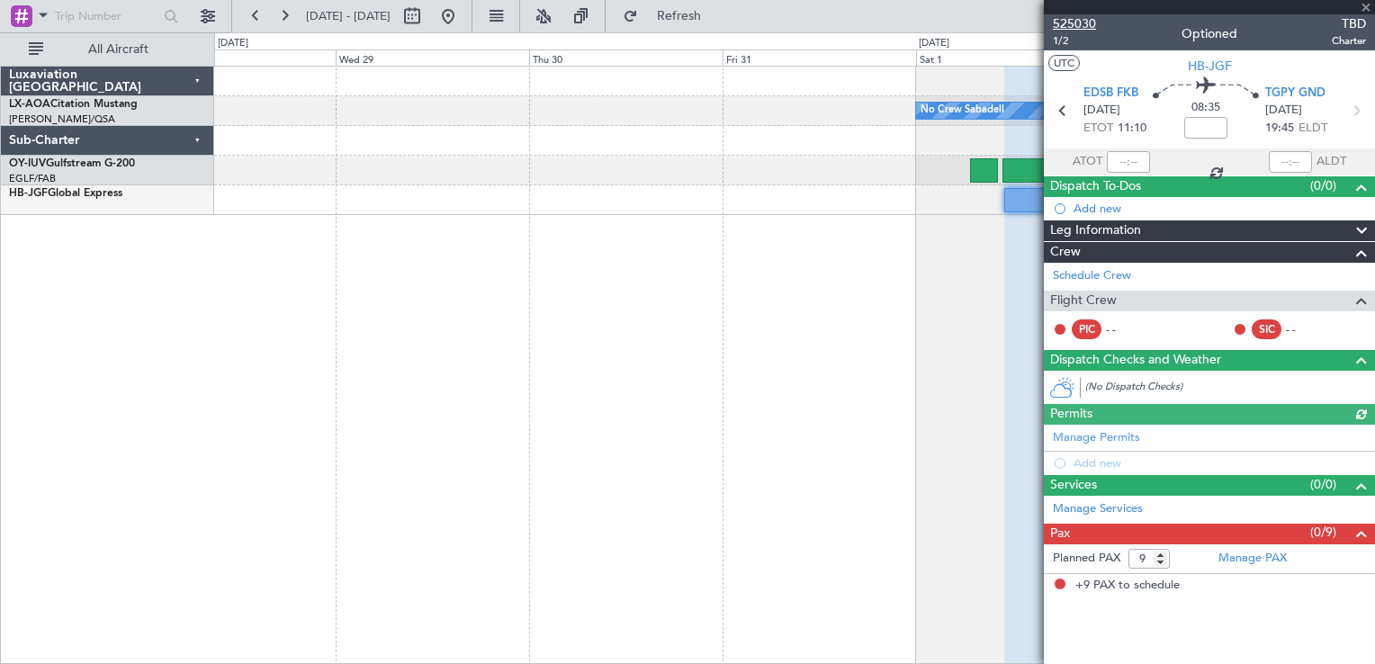
click at [1084, 20] on span "525030" at bounding box center [1074, 23] width 43 height 19
click at [463, 7] on button at bounding box center [448, 16] width 29 height 29
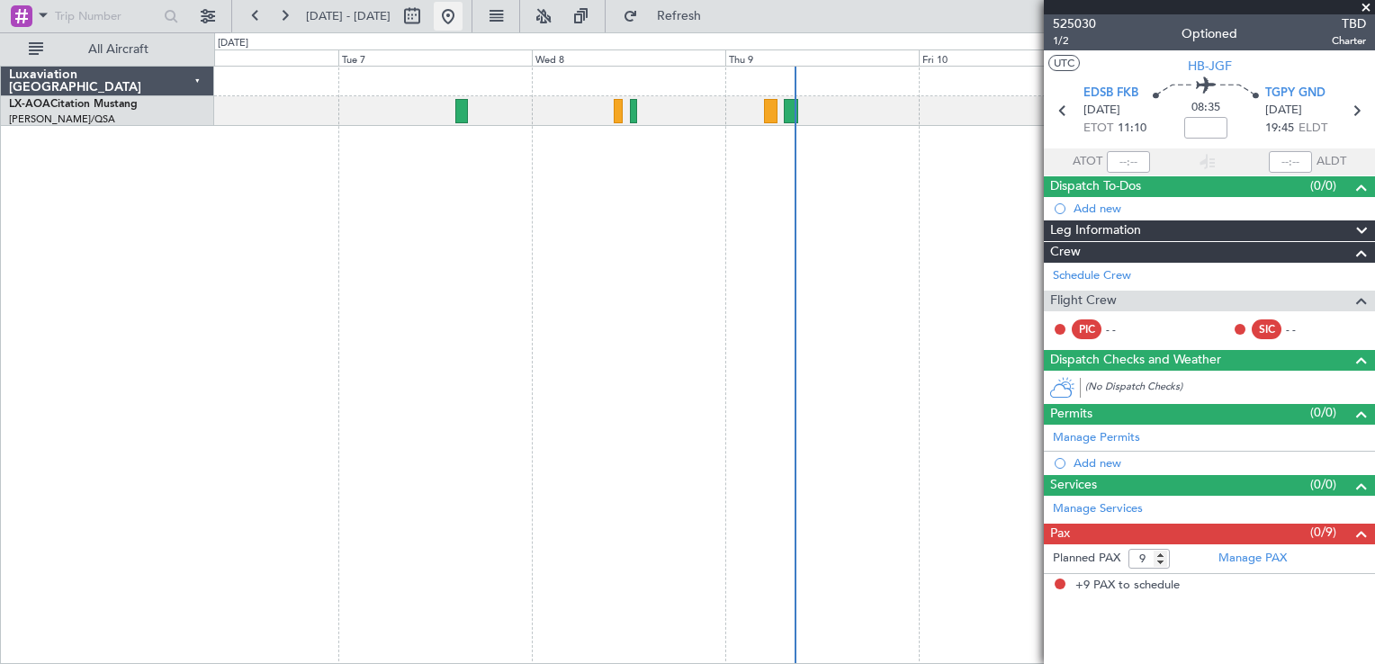
click at [473, 13] on fb-range-datepicker "[DATE] - [DATE]" at bounding box center [351, 16] width 241 height 32
click at [463, 14] on button at bounding box center [448, 16] width 29 height 29
click at [1370, 7] on span at bounding box center [1366, 8] width 18 height 16
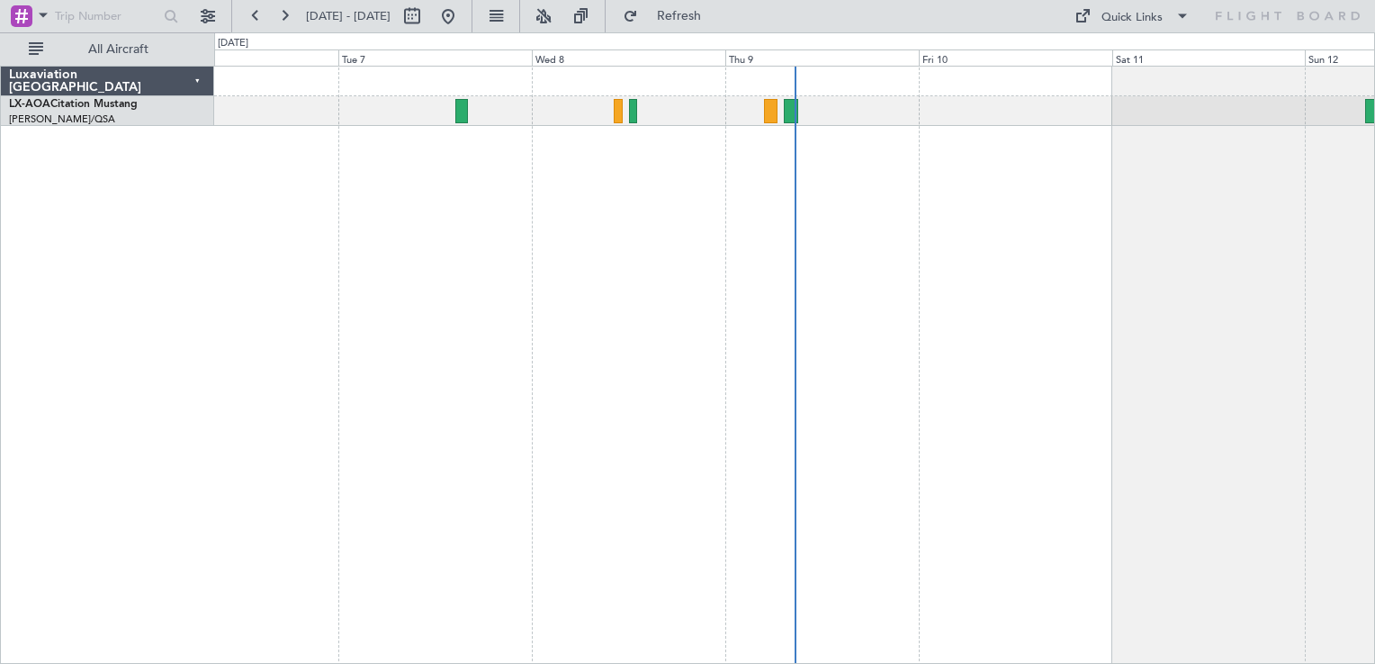
type input "0"
click at [713, 262] on div "No Crew Hamburg (Fuhlsbuttel Intl)" at bounding box center [794, 365] width 1161 height 599
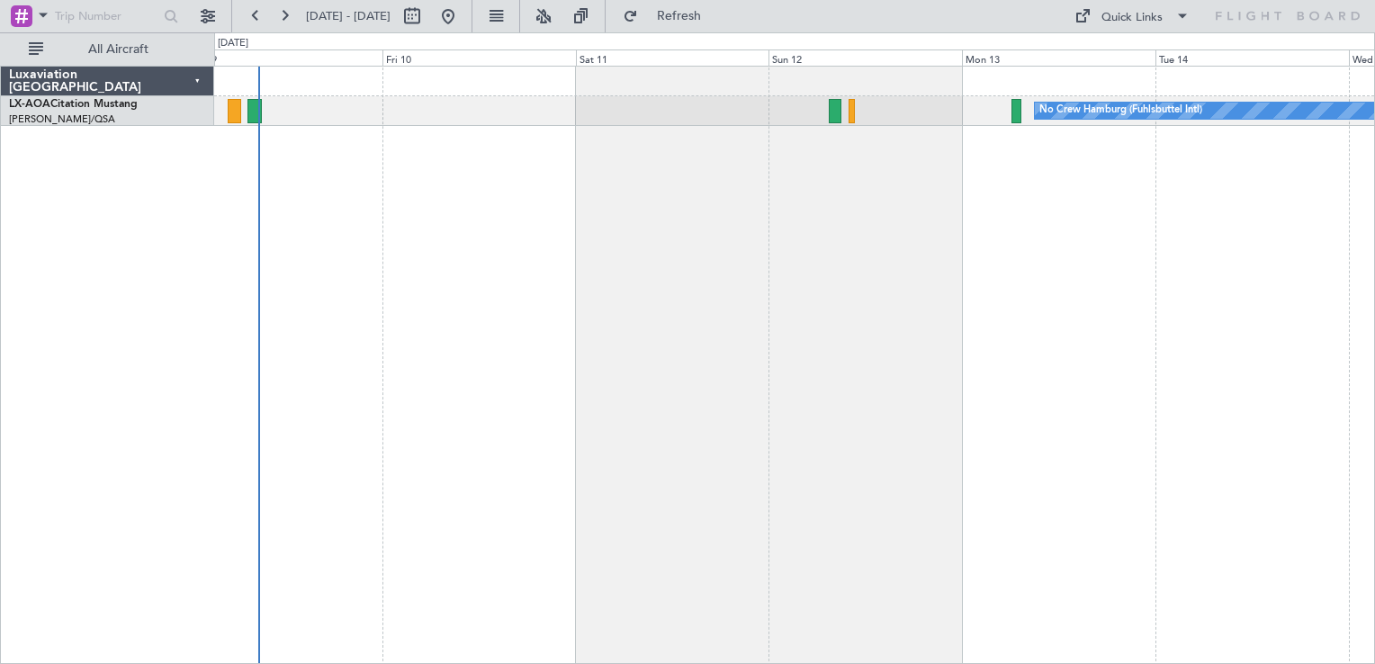
click at [980, 203] on div "No Crew Hamburg (Fuhlsbuttel Intl)" at bounding box center [794, 365] width 1161 height 599
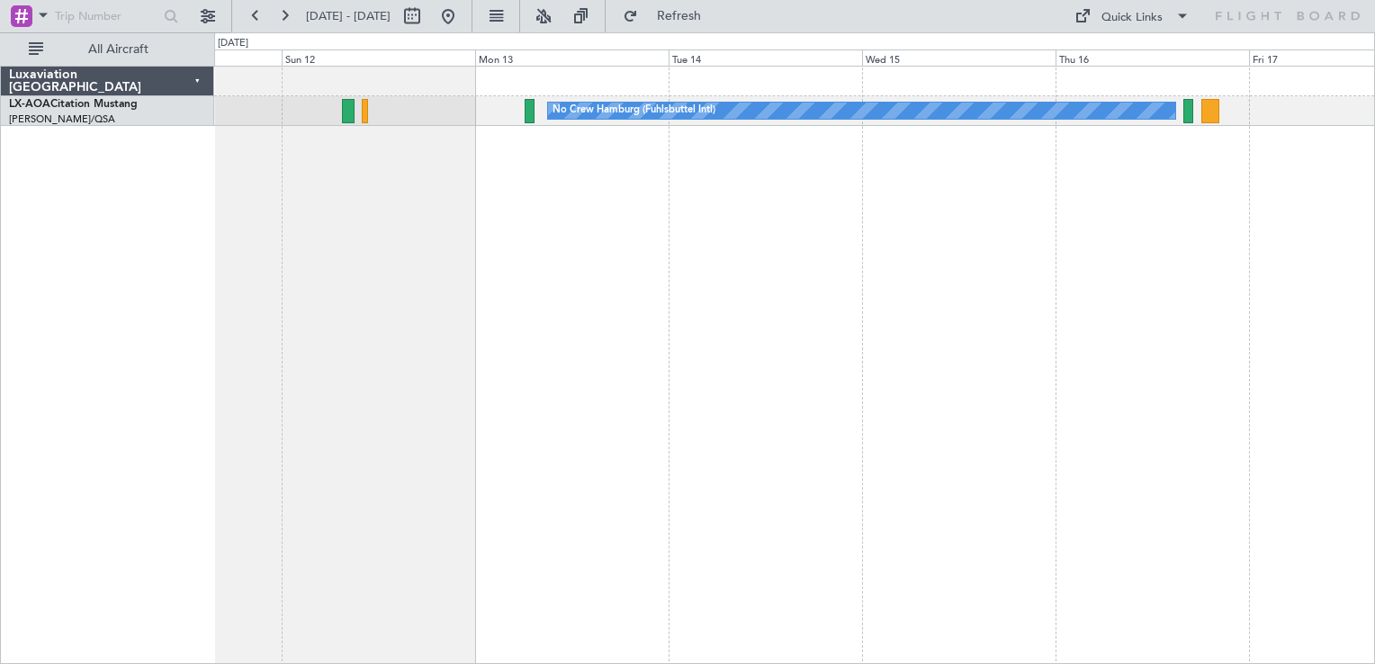
click at [654, 234] on div "No Crew Hamburg (Fuhlsbuttel Intl) No Crew" at bounding box center [794, 365] width 1161 height 599
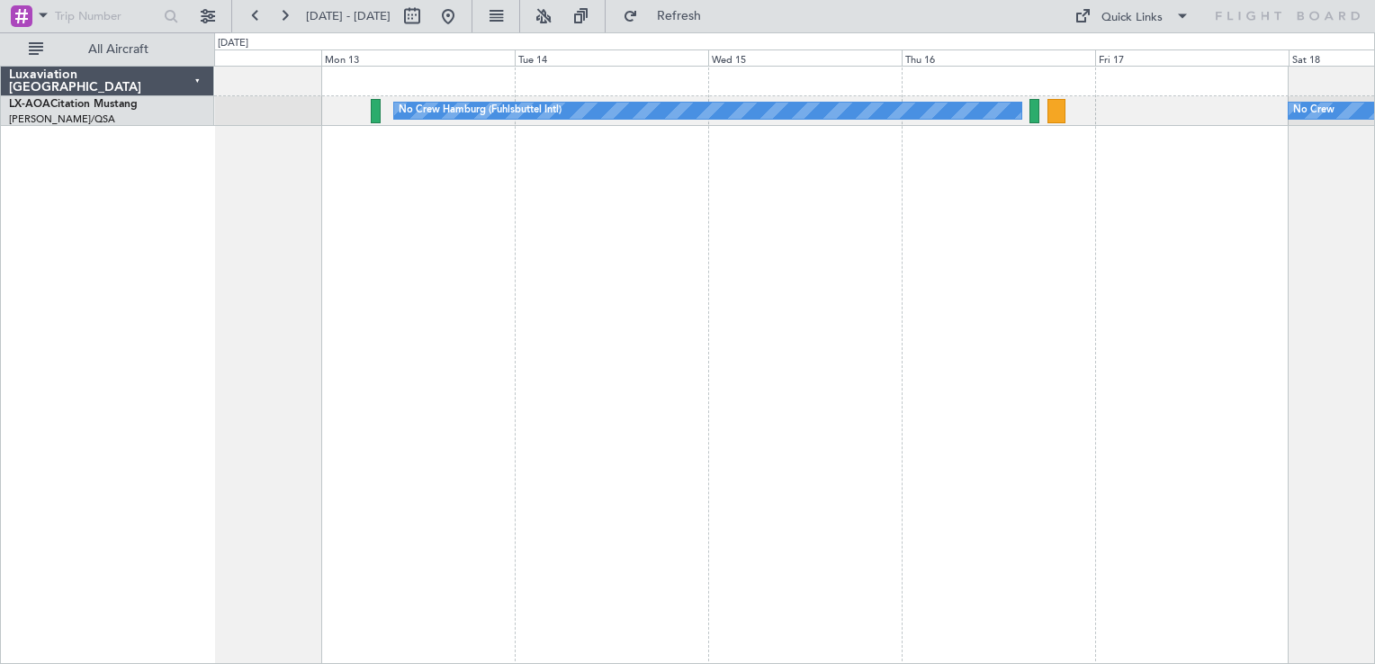
click at [966, 265] on div "No Crew Hamburg (Fuhlsbuttel Intl) No Crew" at bounding box center [794, 365] width 1161 height 599
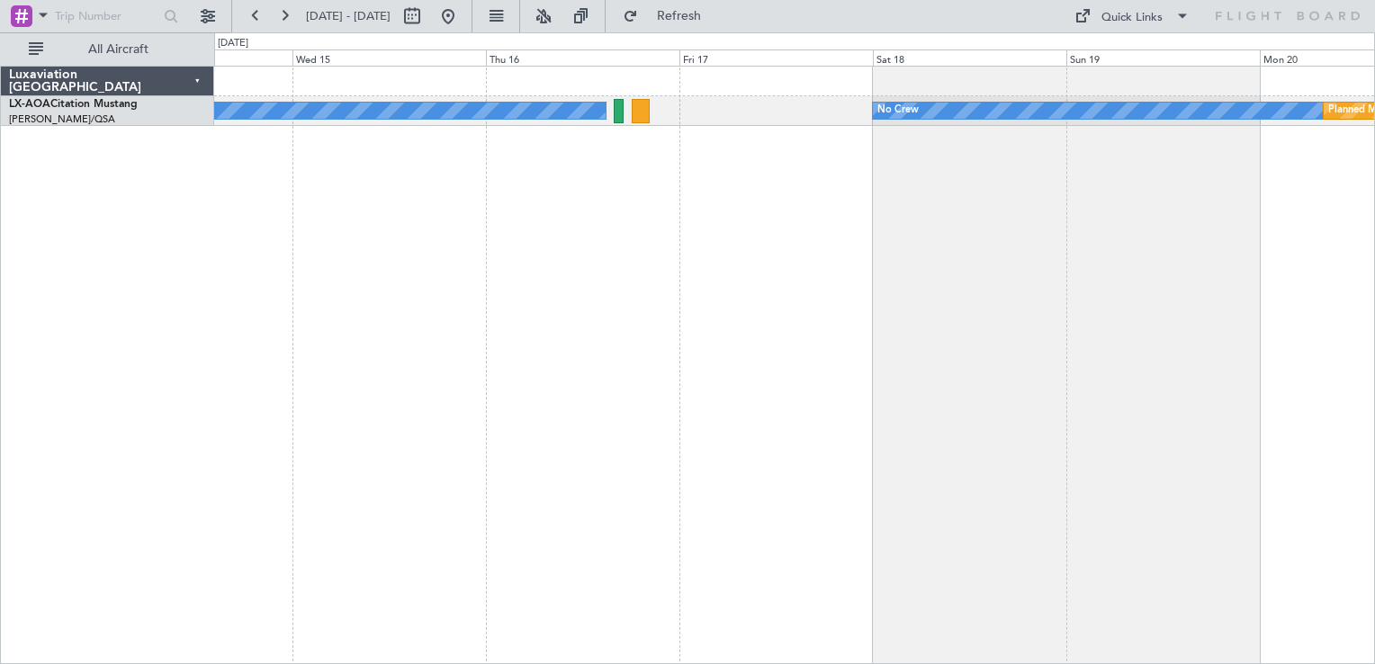
click at [882, 232] on div "No Crew Hamburg (Fuhlsbuttel Intl) No Crew Planned Maint [GEOGRAPHIC_DATA]" at bounding box center [794, 365] width 1161 height 599
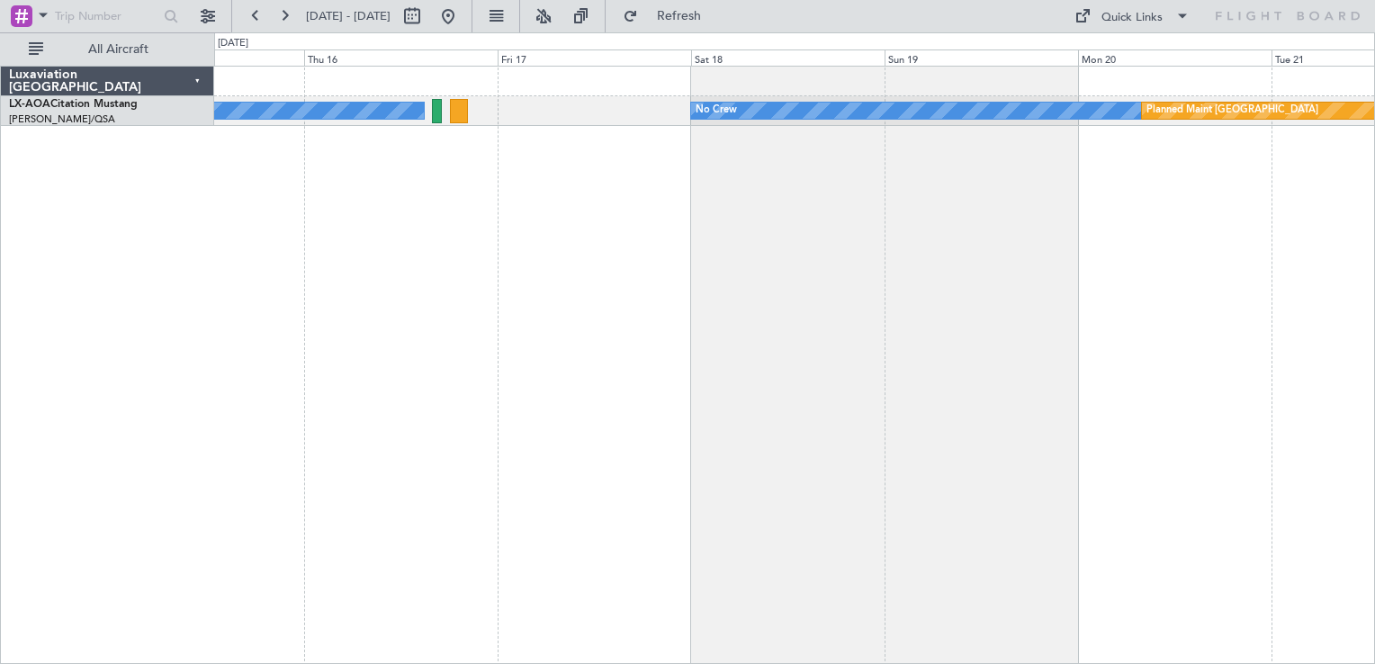
click at [798, 286] on div "No Crew Hamburg (Fuhlsbuttel Intl) No Crew Planned Maint [GEOGRAPHIC_DATA]" at bounding box center [794, 365] width 1161 height 599
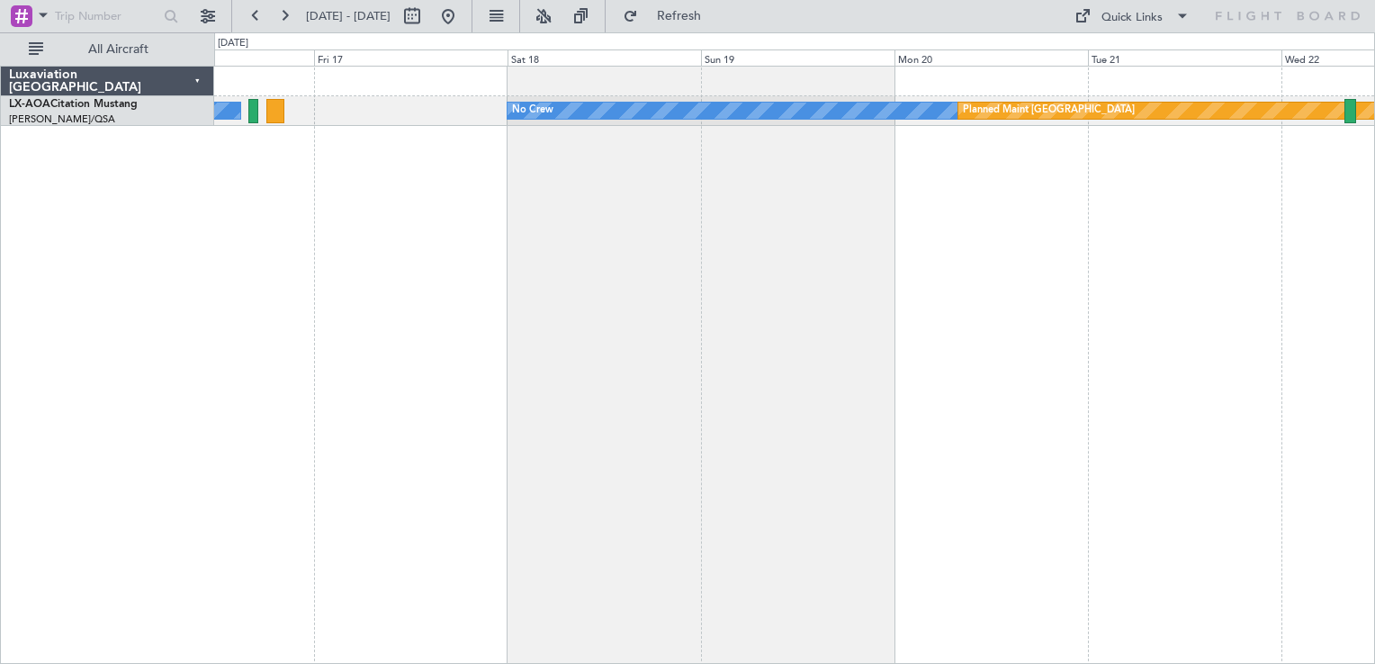
click at [912, 271] on div "No Crew Hamburg (Fuhlsbuttel Intl) No Crew Planned Maint [GEOGRAPHIC_DATA]" at bounding box center [794, 365] width 1161 height 599
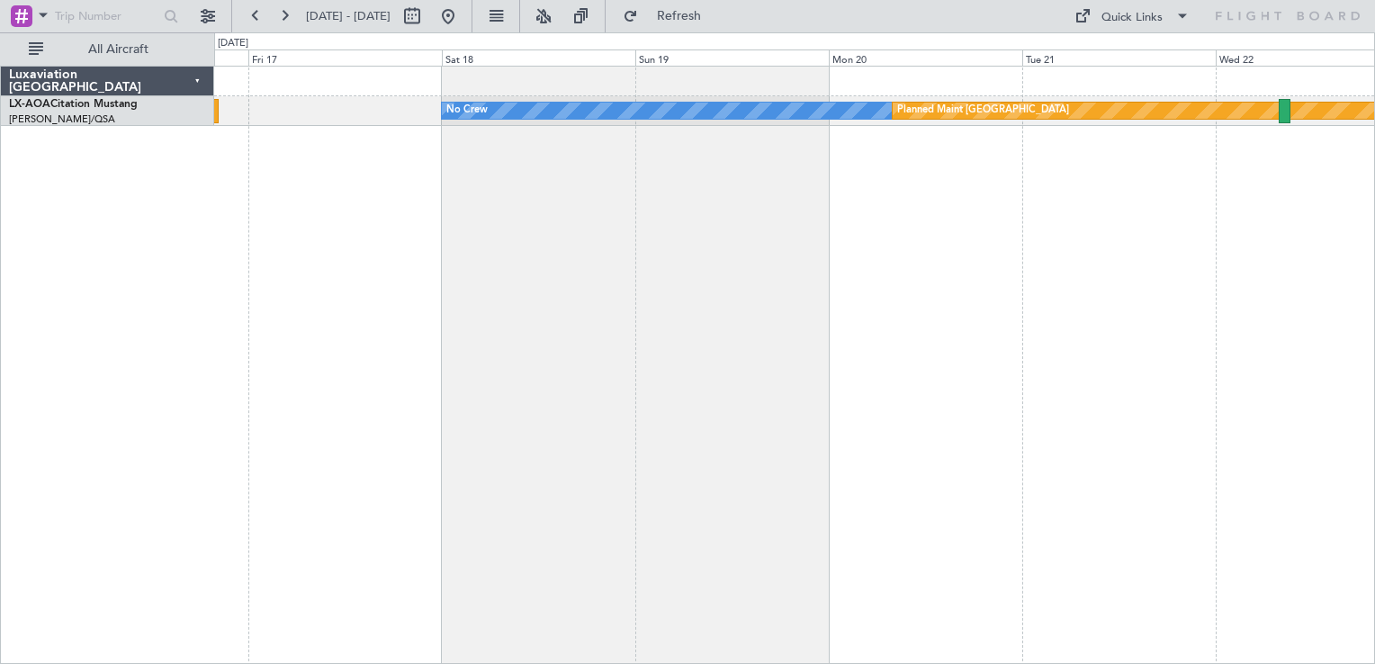
click at [903, 259] on div "No Crew Planned Maint [GEOGRAPHIC_DATA] No Crew Hamburg (Fuhlsbuttel Intl)" at bounding box center [794, 365] width 1161 height 599
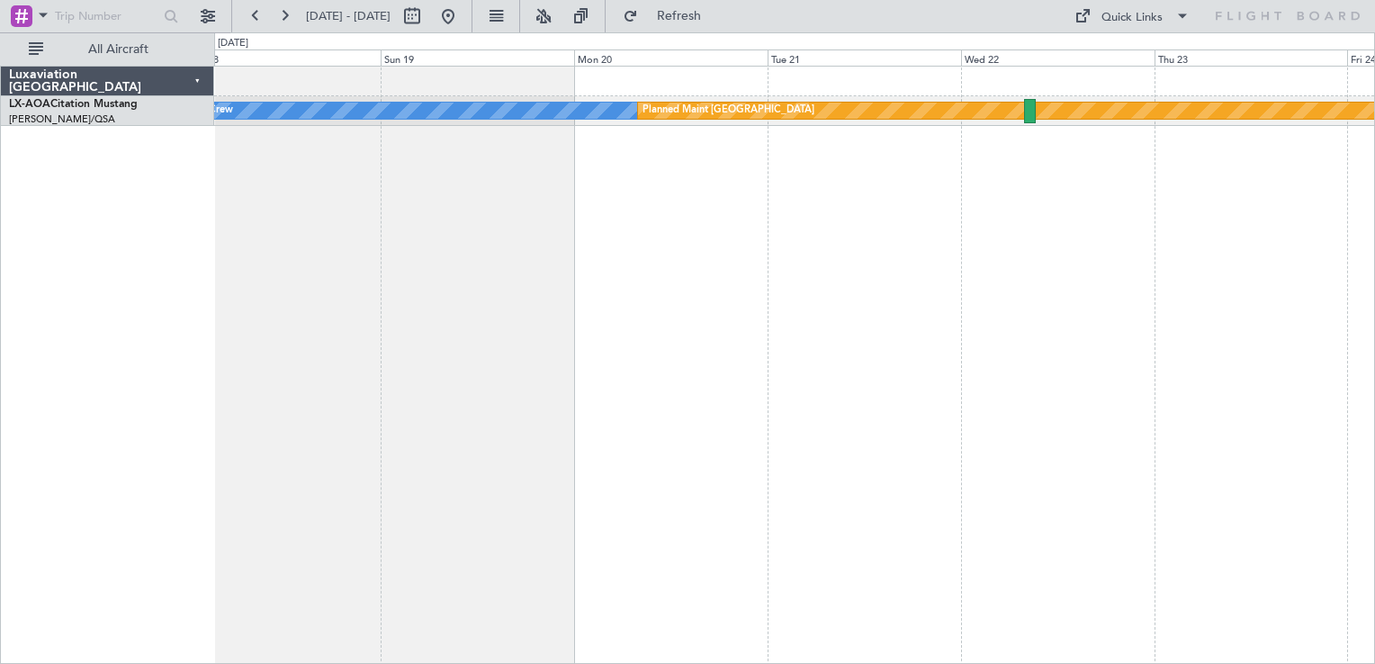
click at [684, 300] on div "No Crew Planned Maint [GEOGRAPHIC_DATA]" at bounding box center [794, 365] width 1161 height 599
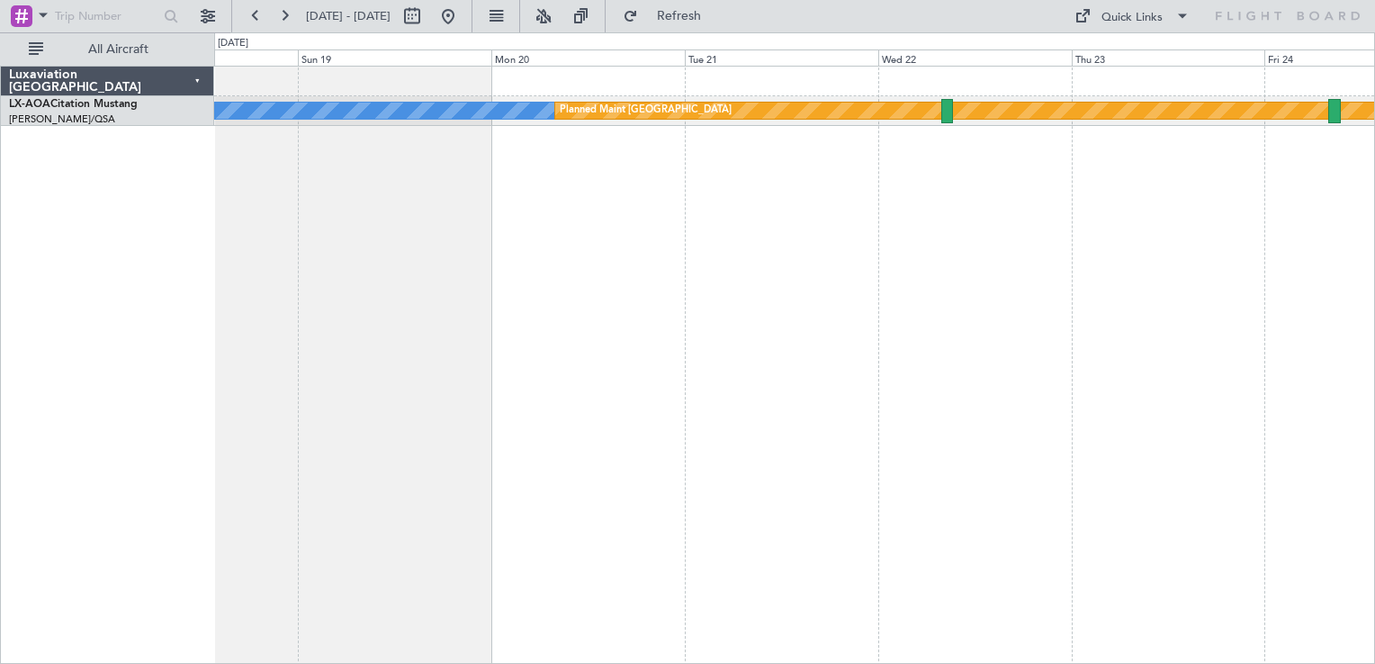
click at [882, 335] on div "No Crew Planned Maint [GEOGRAPHIC_DATA]" at bounding box center [794, 365] width 1161 height 599
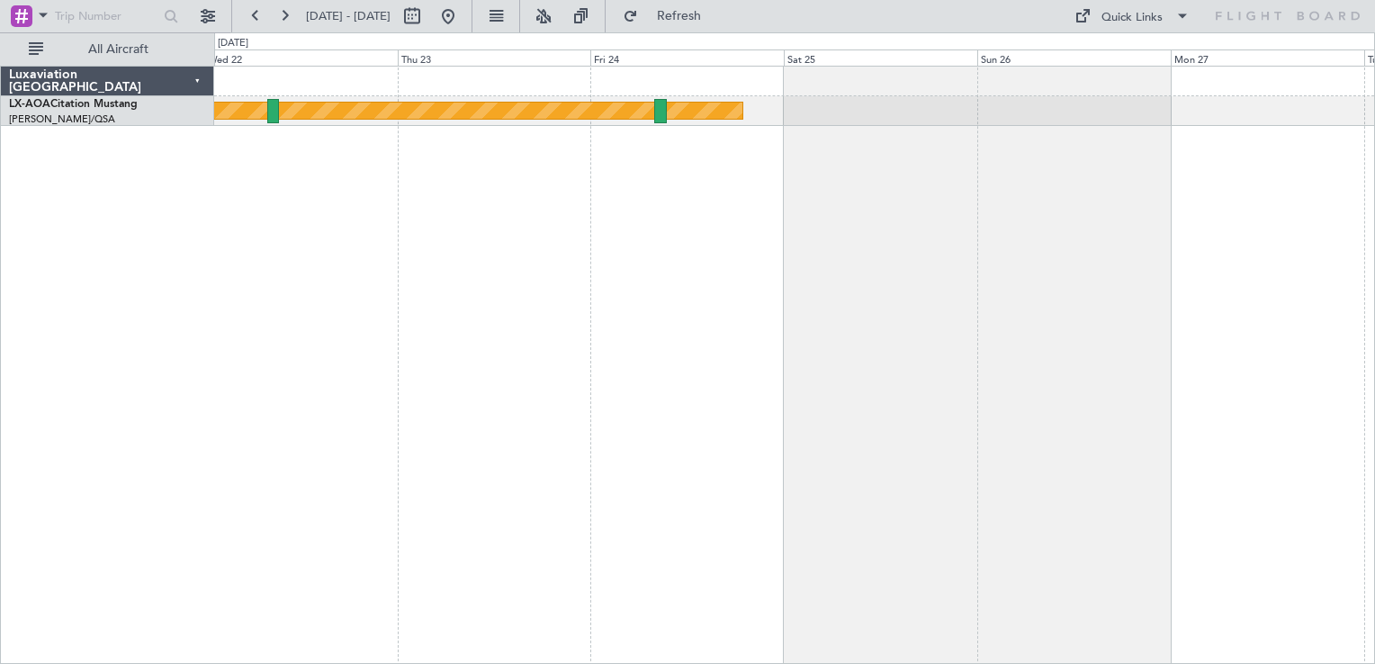
click at [533, 298] on div "Planned Maint [GEOGRAPHIC_DATA] No Crew" at bounding box center [794, 365] width 1161 height 599
click at [1077, 211] on div "Planned Maint [GEOGRAPHIC_DATA] No Crew" at bounding box center [794, 365] width 1161 height 599
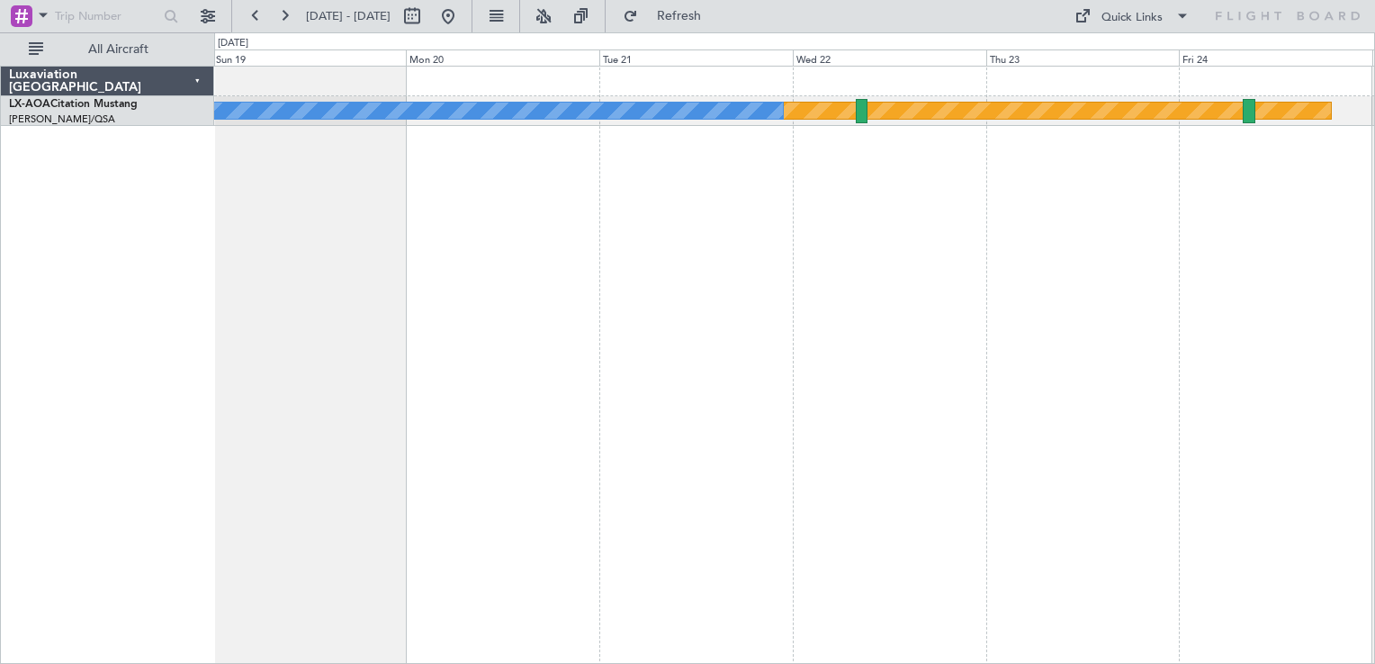
click at [1123, 221] on div "Planned Maint [GEOGRAPHIC_DATA] No Crew" at bounding box center [794, 365] width 1161 height 599
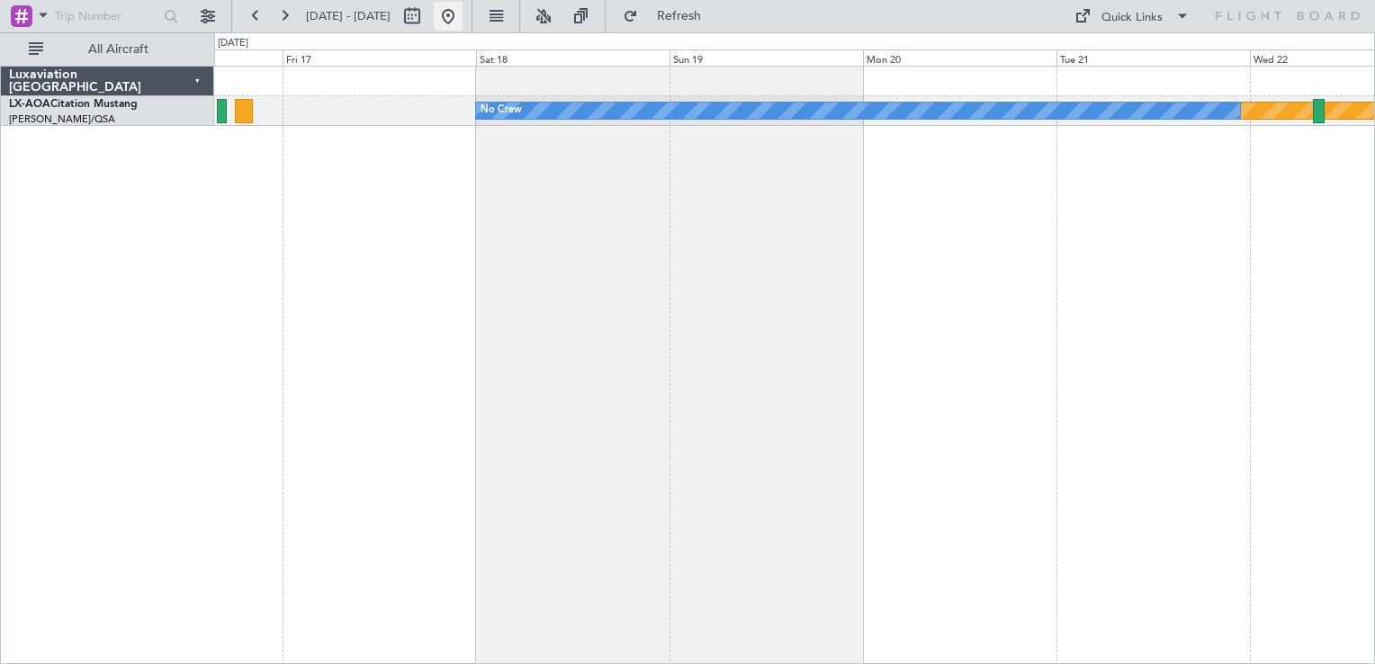
click at [463, 13] on button at bounding box center [448, 16] width 29 height 29
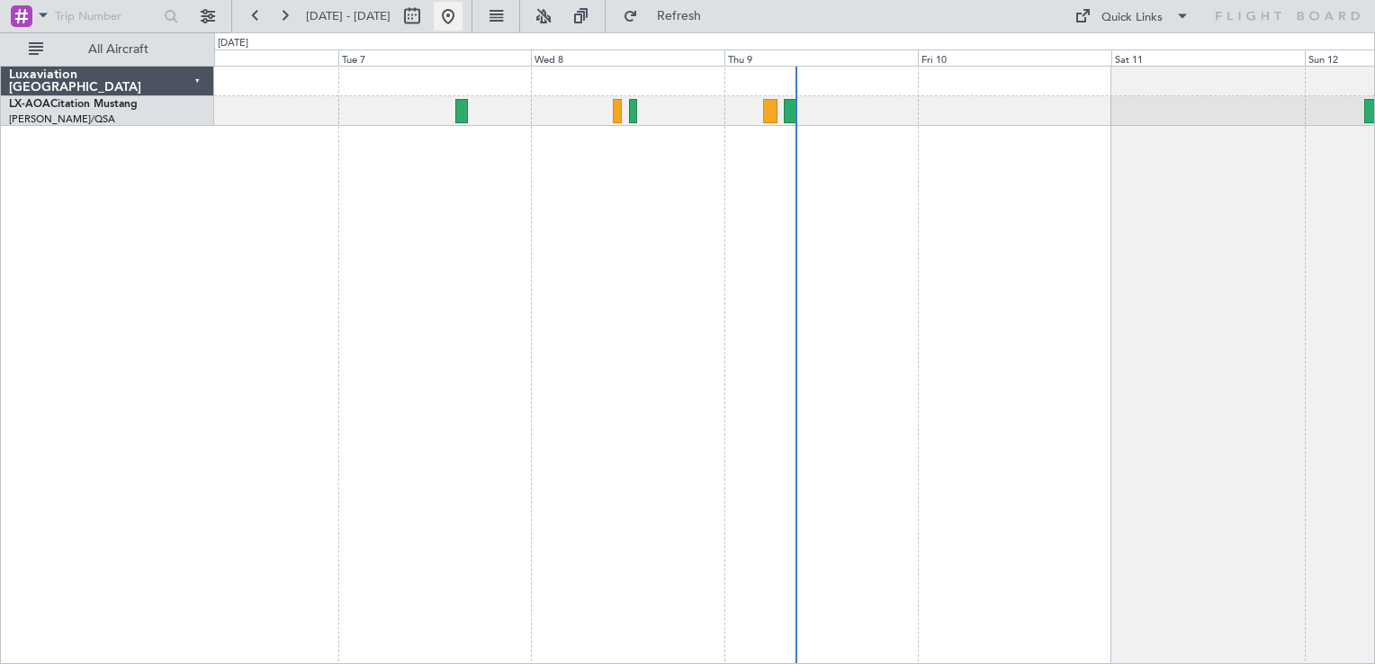
click at [463, 29] on button at bounding box center [448, 16] width 29 height 29
click at [463, 27] on button at bounding box center [448, 16] width 29 height 29
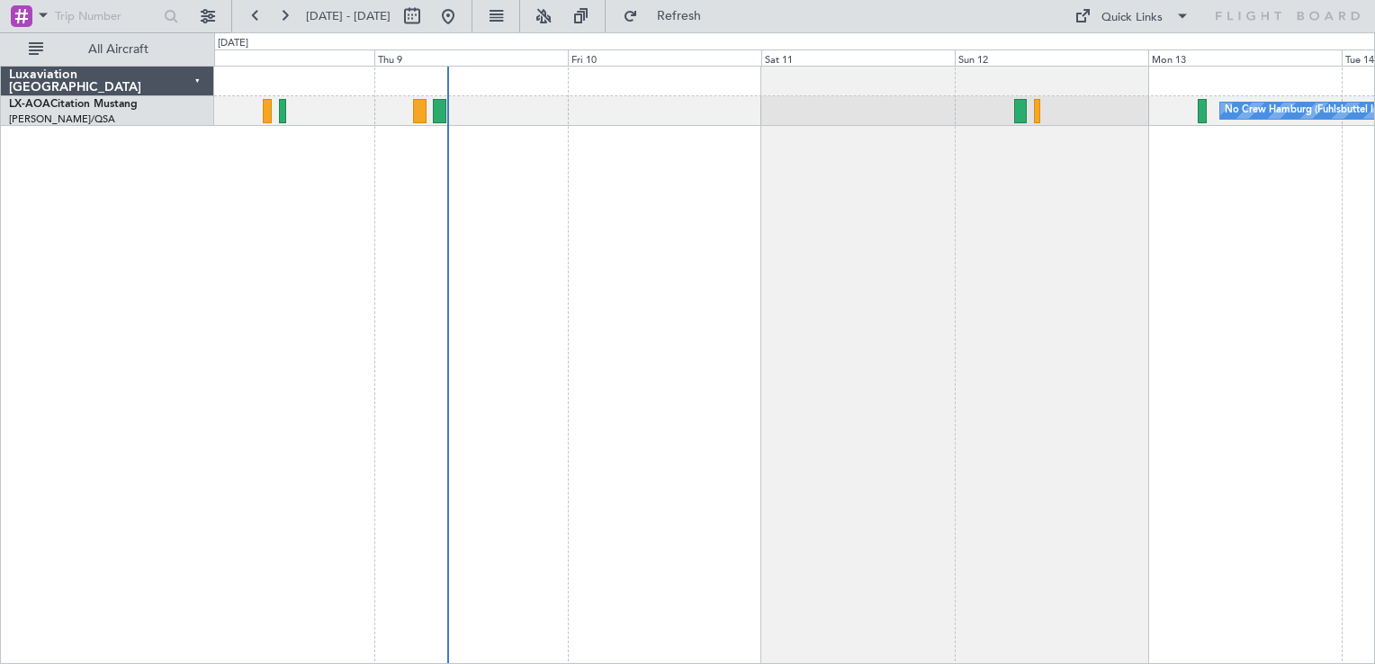
click at [450, 294] on div "No Crew Hamburg (Fuhlsbuttel Intl)" at bounding box center [794, 365] width 1161 height 599
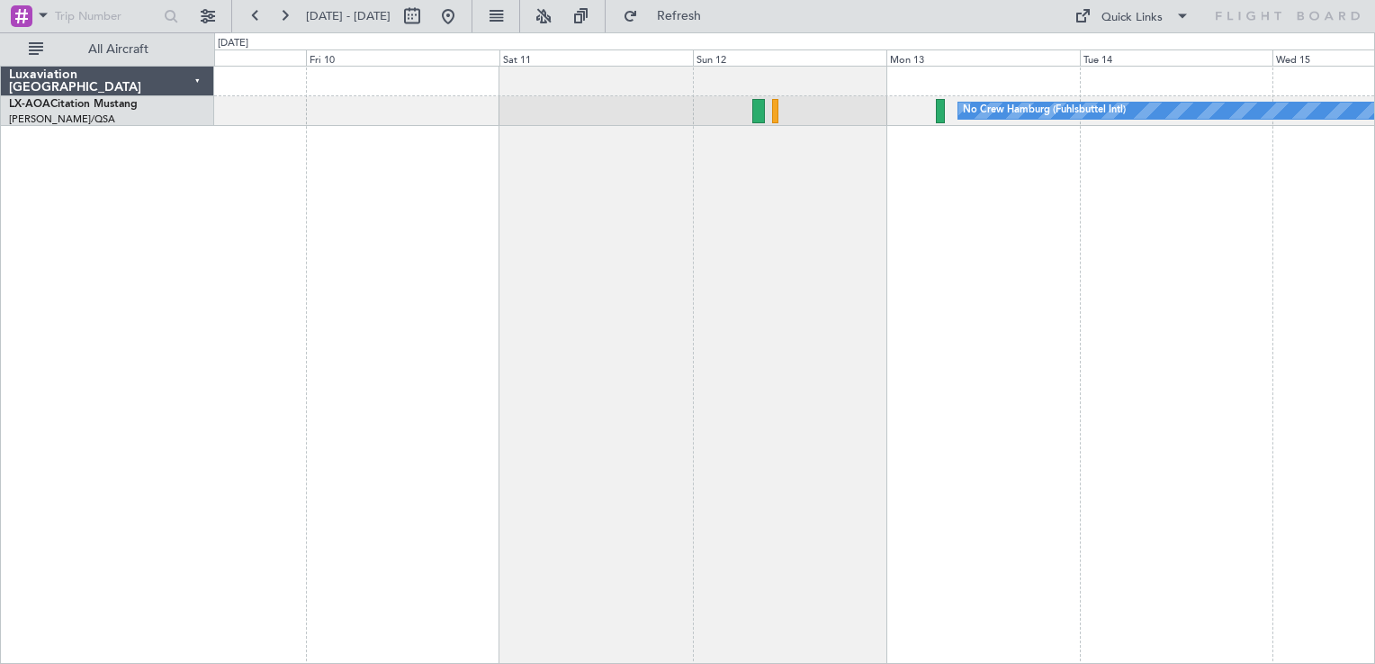
click at [810, 283] on div "No Crew Hamburg (Fuhlsbuttel Intl)" at bounding box center [794, 365] width 1161 height 599
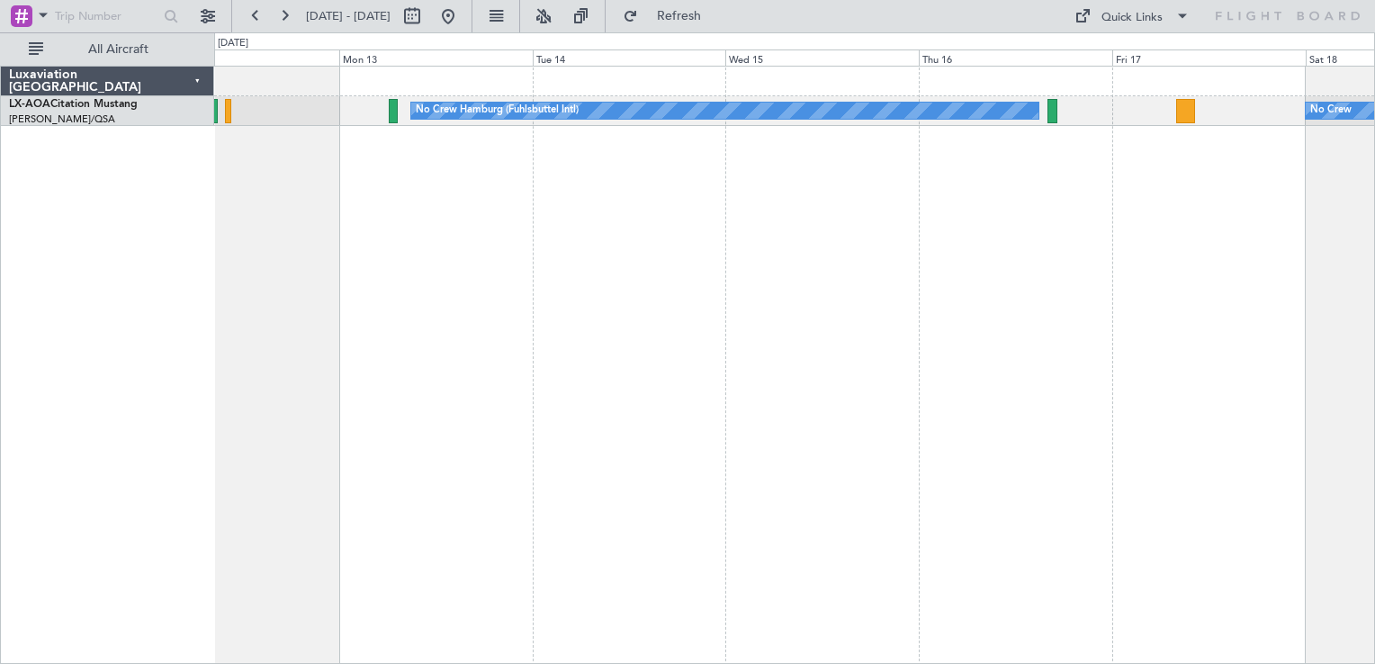
click at [695, 313] on div "No Crew Hamburg (Fuhlsbuttel Intl) No Crew" at bounding box center [794, 365] width 1161 height 599
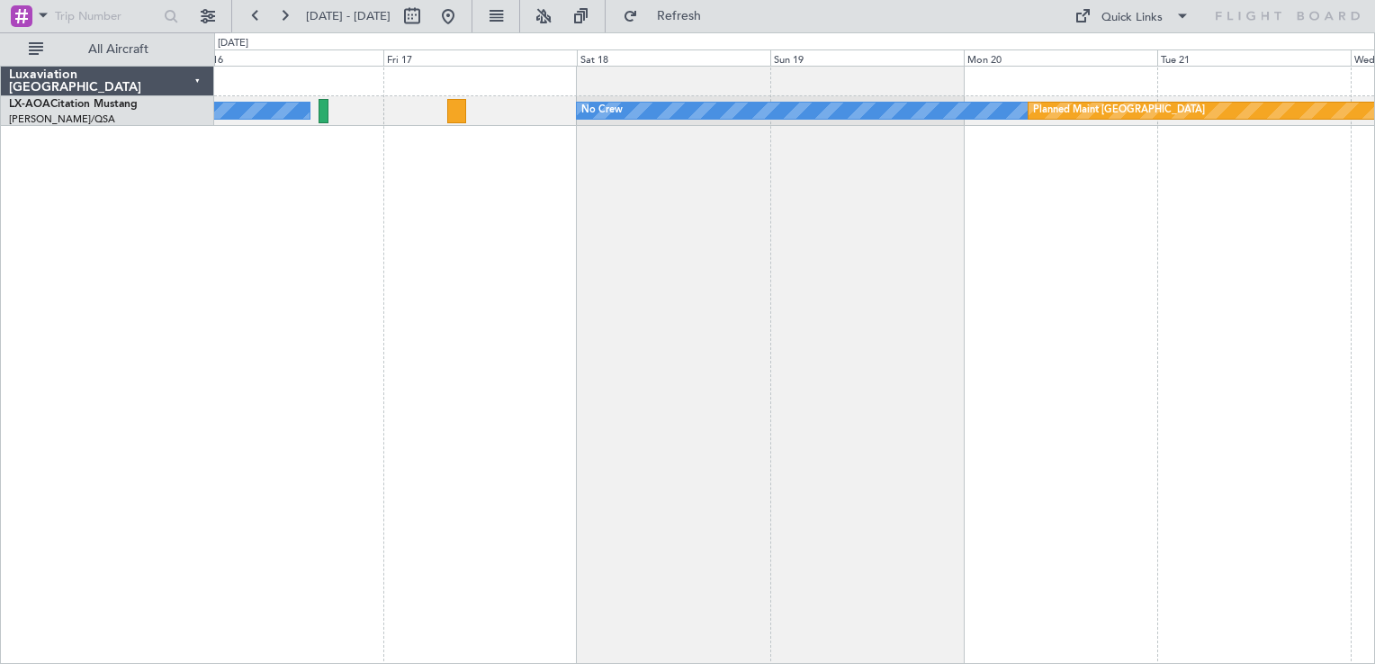
click at [632, 308] on div "No Crew Hamburg (Fuhlsbuttel Intl) No Crew Planned Maint [GEOGRAPHIC_DATA]" at bounding box center [794, 365] width 1161 height 599
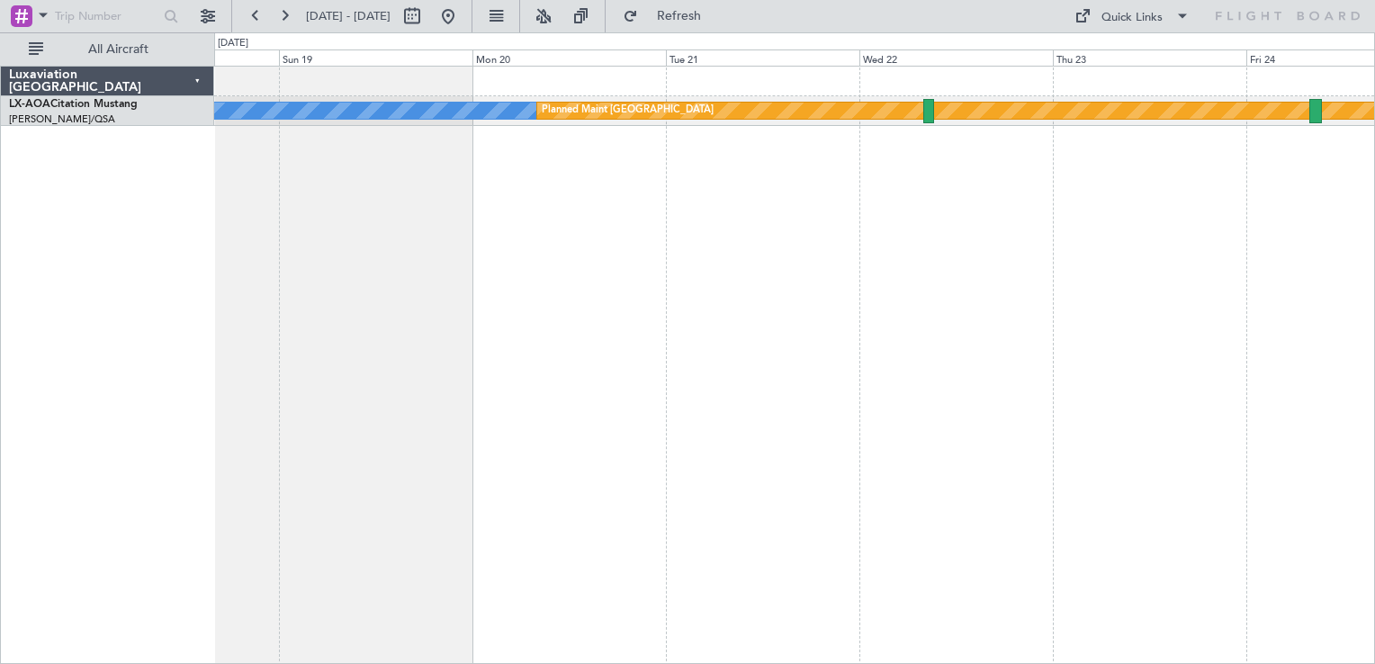
click at [533, 334] on div "No Crew Planned Maint [GEOGRAPHIC_DATA]" at bounding box center [794, 365] width 1161 height 599
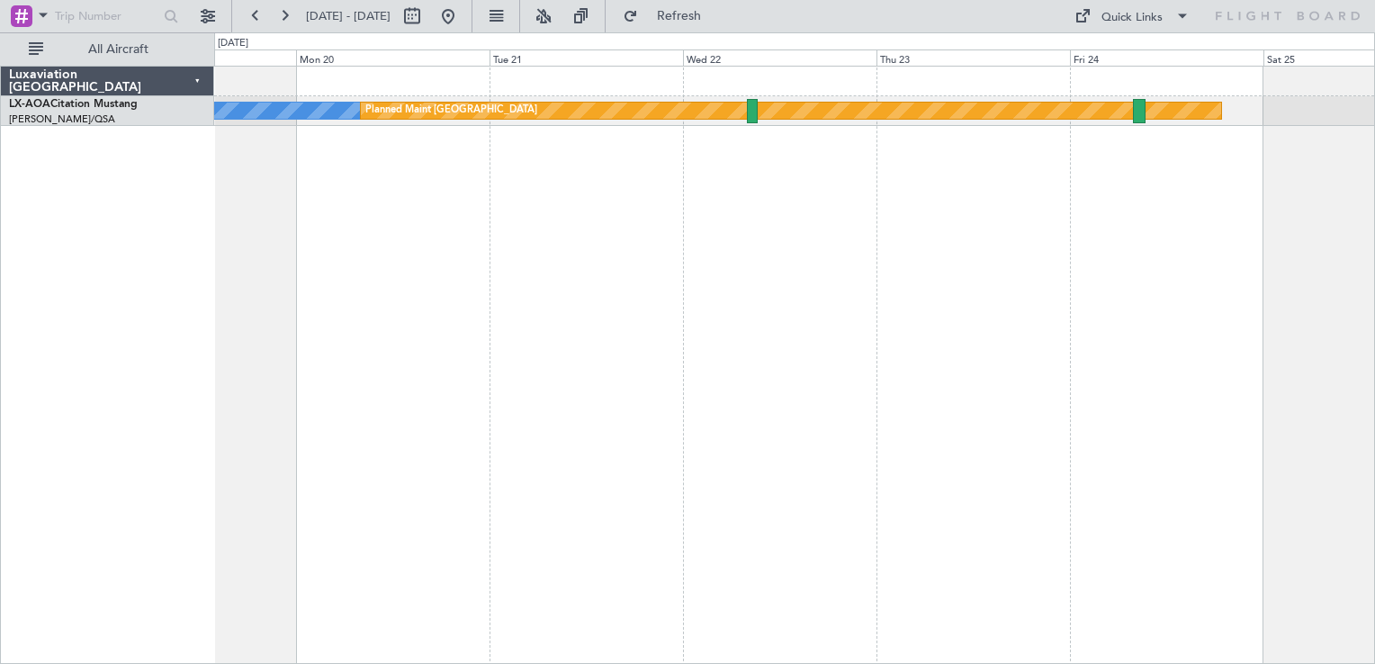
click at [825, 364] on div "No Crew Planned Maint [GEOGRAPHIC_DATA]" at bounding box center [794, 365] width 1161 height 599
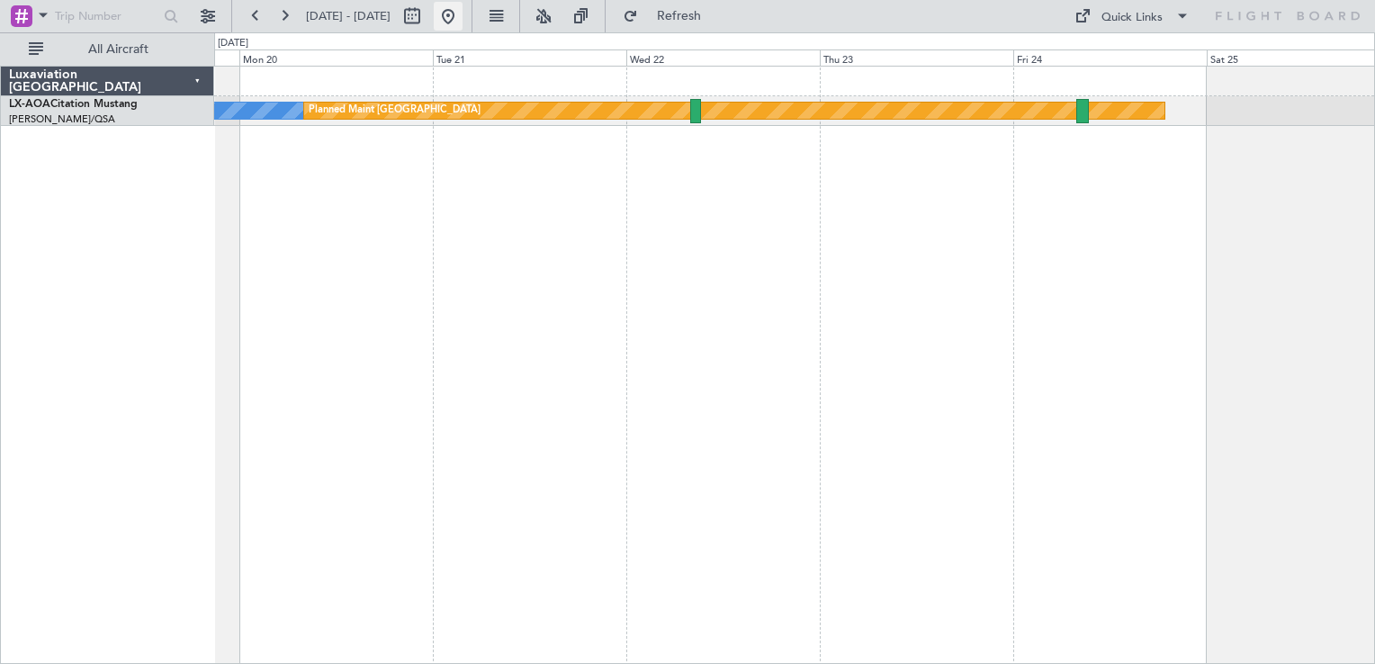
click at [463, 27] on button at bounding box center [448, 16] width 29 height 29
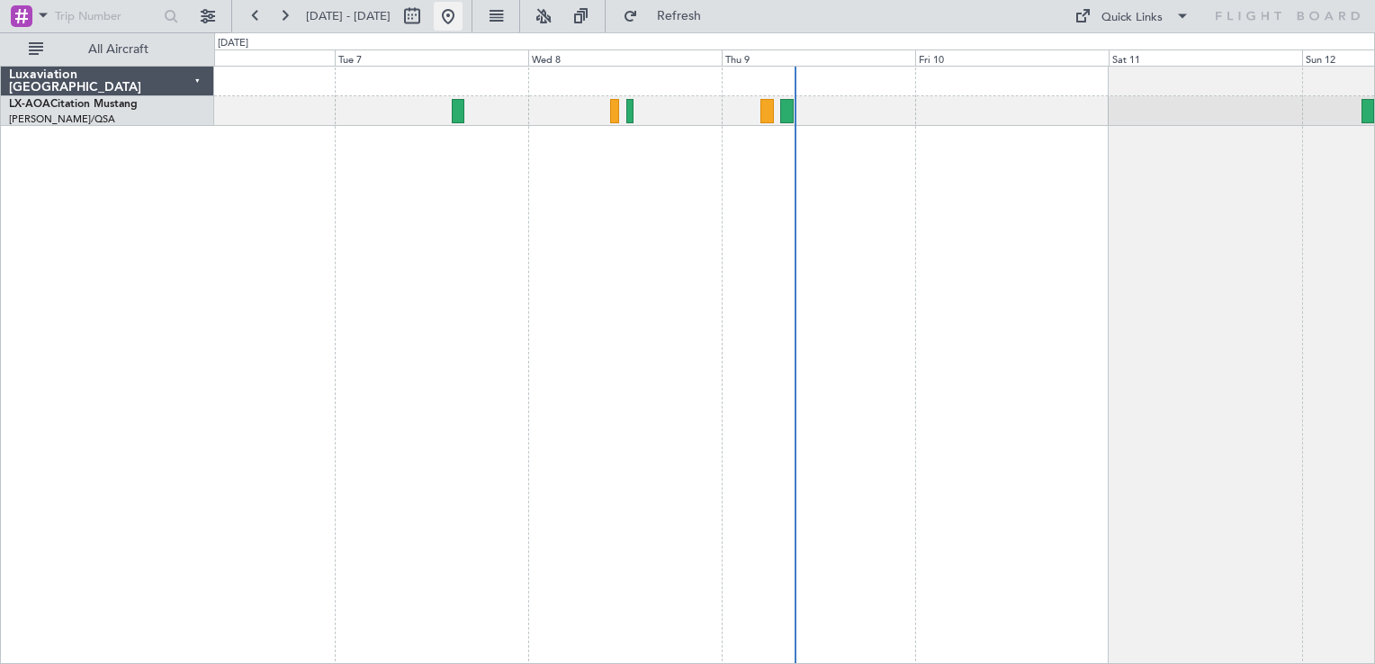
click at [463, 16] on button at bounding box center [448, 16] width 29 height 29
click at [463, 14] on button at bounding box center [448, 16] width 29 height 29
click at [463, 25] on button at bounding box center [448, 16] width 29 height 29
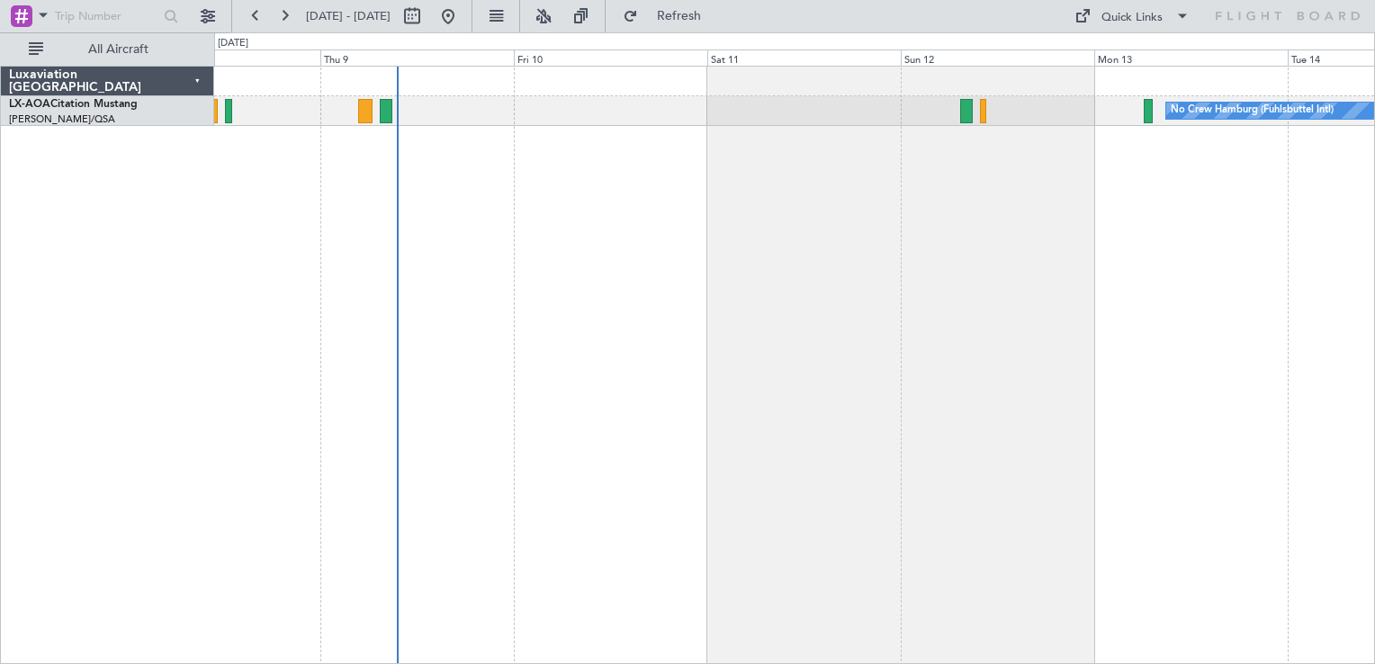
click at [640, 242] on div "No Crew Hamburg (Fuhlsbuttel Intl)" at bounding box center [794, 365] width 1161 height 599
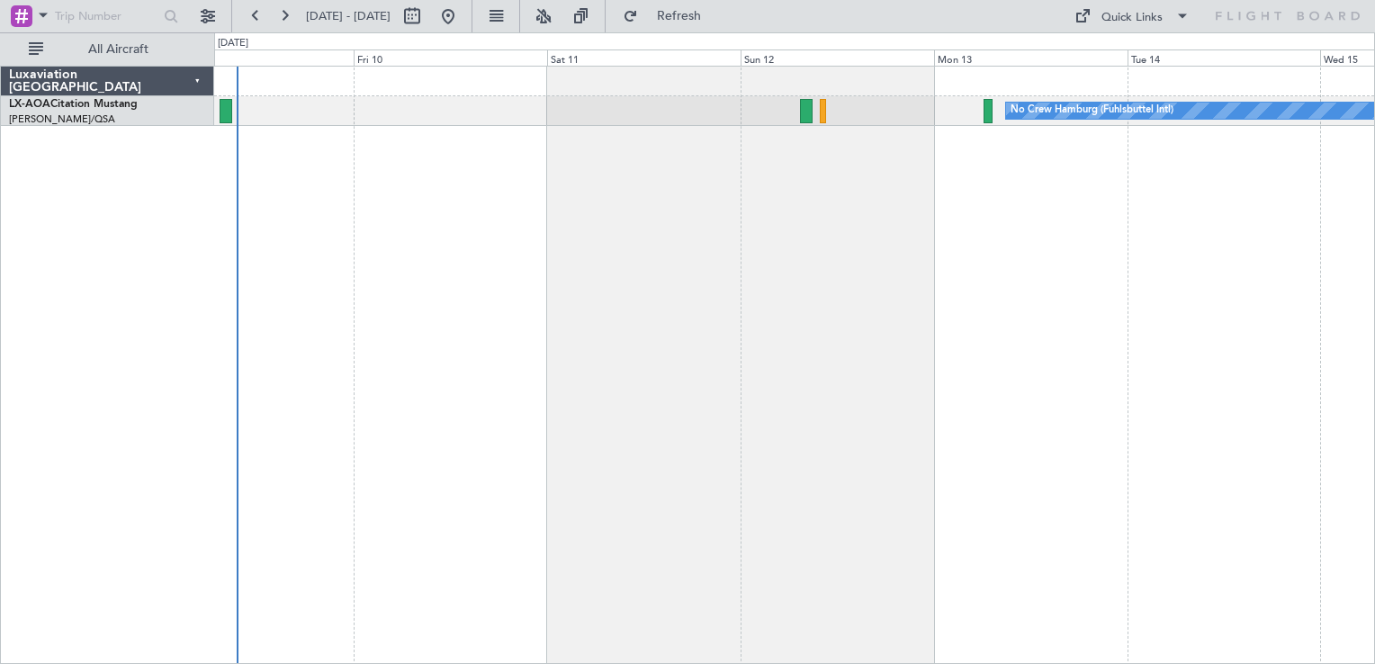
click at [613, 311] on div "No Crew Hamburg (Fuhlsbuttel Intl)" at bounding box center [794, 365] width 1161 height 599
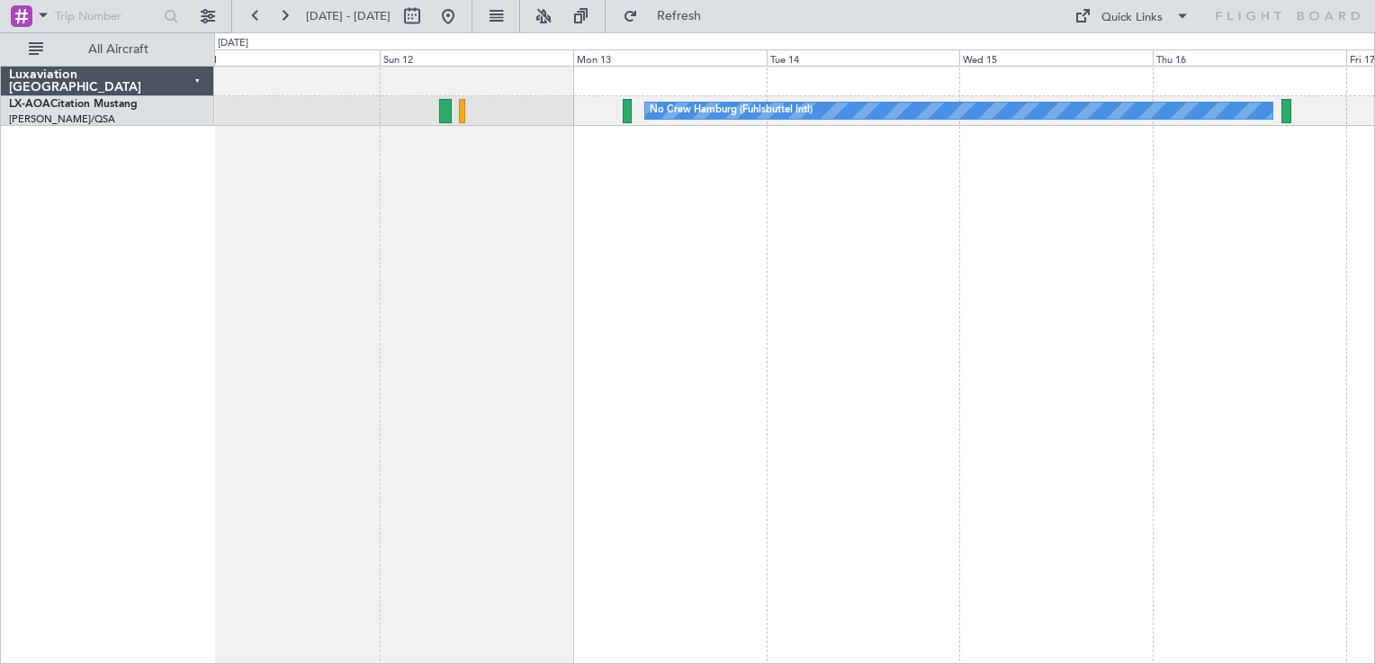
click at [712, 288] on div "No Crew Hamburg (Fuhlsbuttel Intl) No Crew" at bounding box center [794, 365] width 1161 height 599
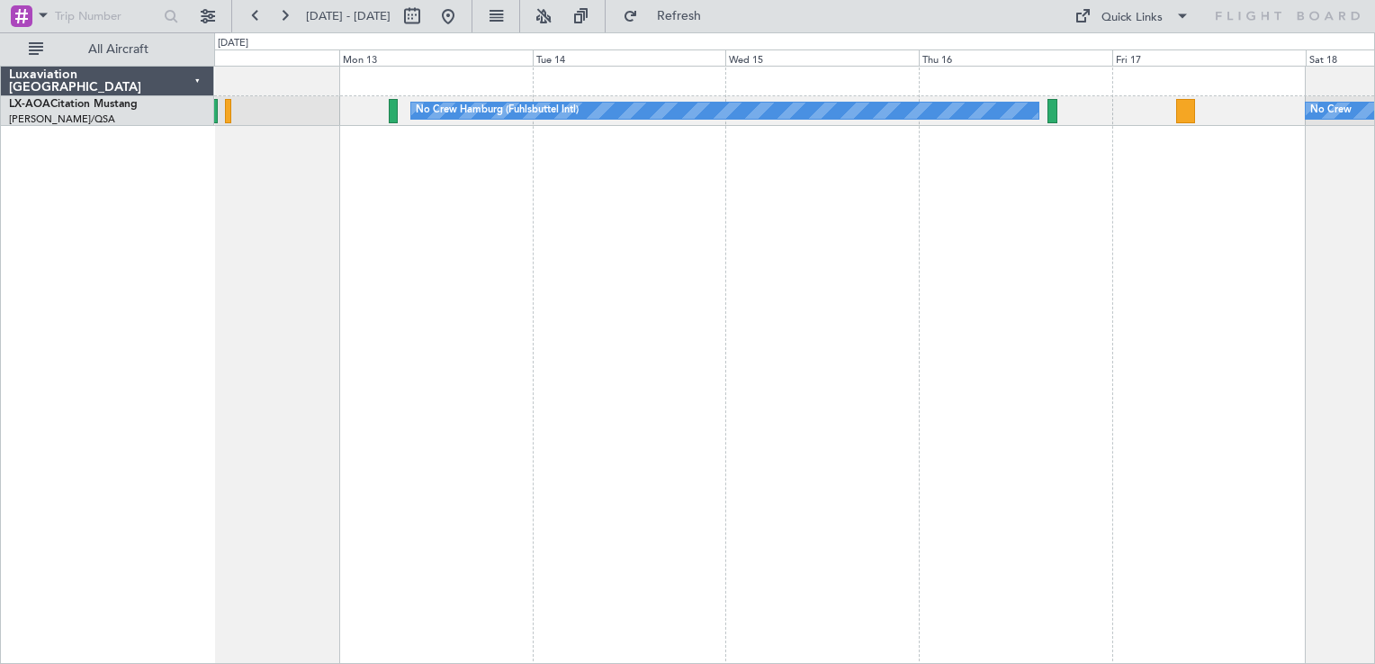
click at [805, 256] on div "No Crew Hamburg (Fuhlsbuttel Intl) No Crew" at bounding box center [794, 365] width 1161 height 599
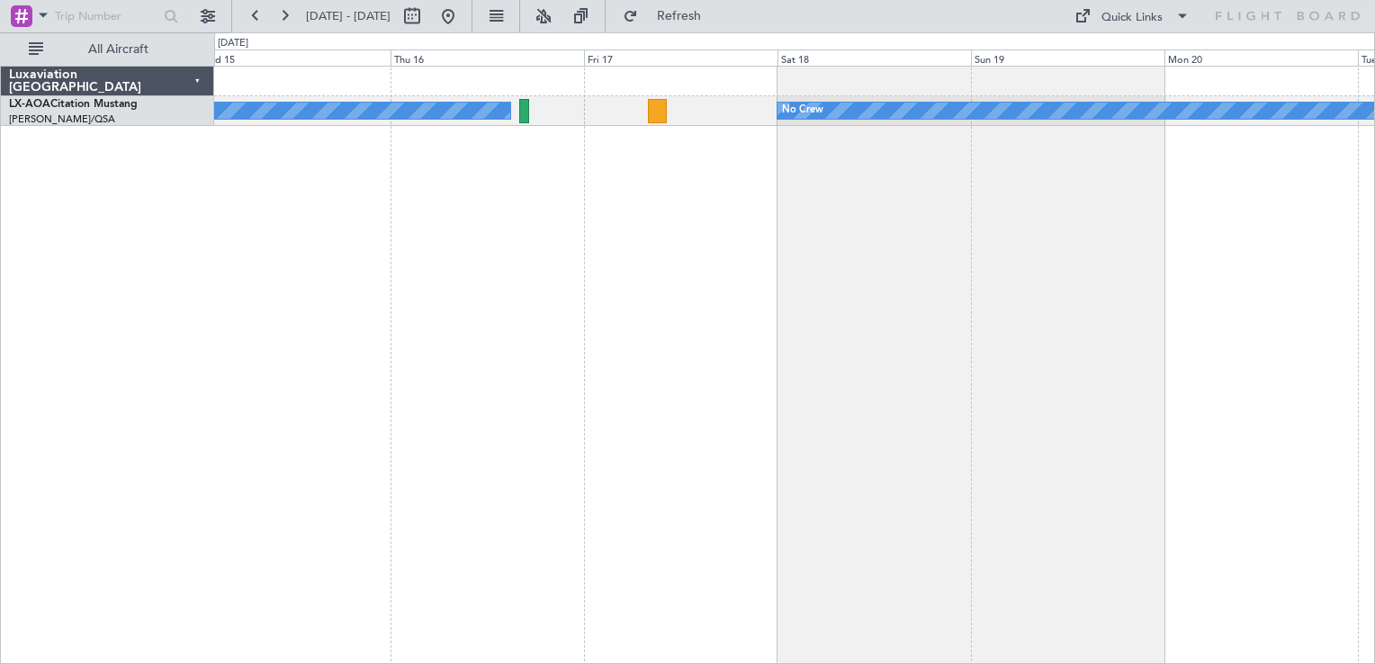
click at [818, 273] on div "No Crew Hamburg (Fuhlsbuttel Intl) No Crew" at bounding box center [794, 365] width 1161 height 599
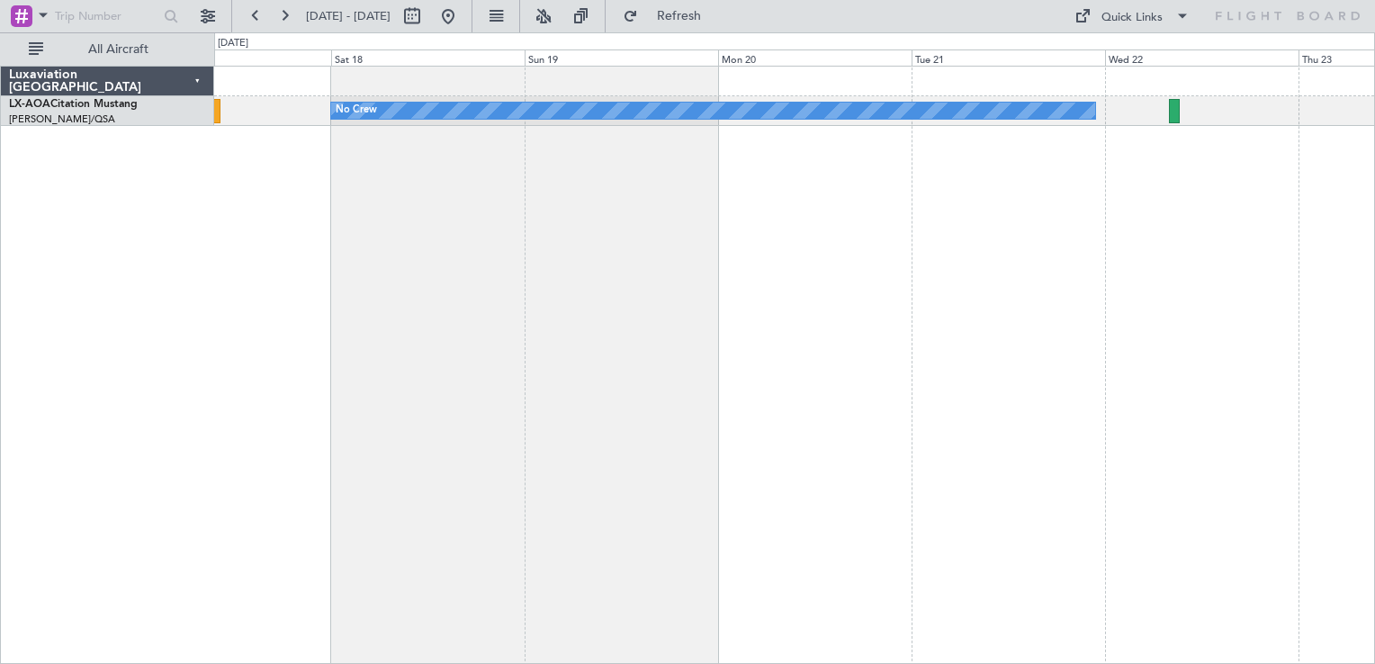
click at [707, 300] on div "No Crew No Crew Hamburg (Fuhlsbuttel Intl)" at bounding box center [794, 365] width 1161 height 599
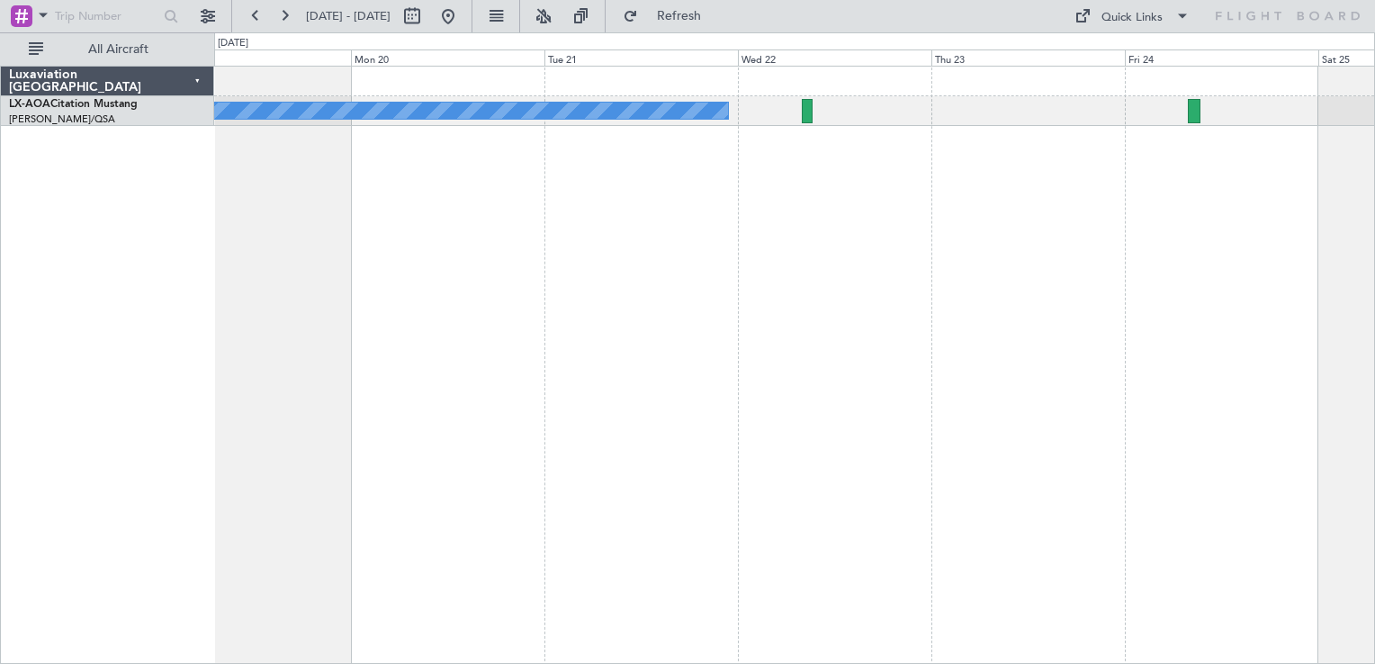
click at [889, 234] on div "No Crew" at bounding box center [794, 365] width 1161 height 599
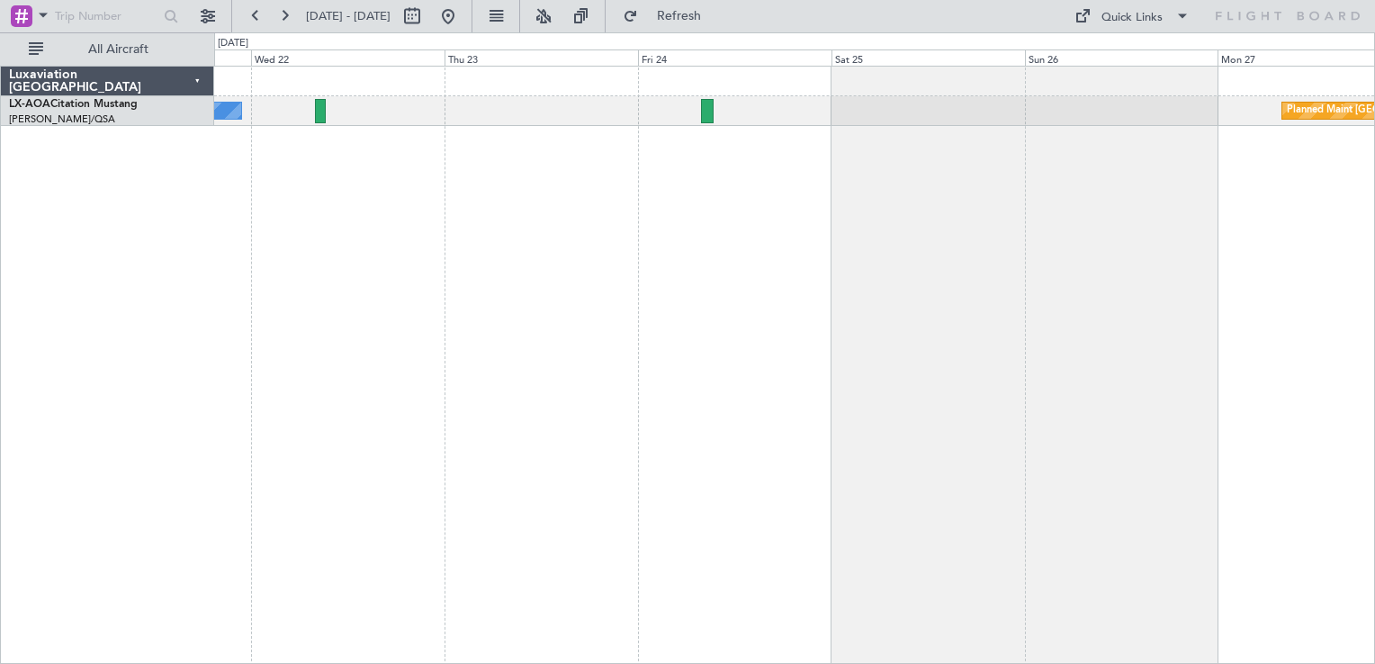
click at [637, 237] on div "No Crew Planned Maint [GEOGRAPHIC_DATA]" at bounding box center [794, 365] width 1161 height 599
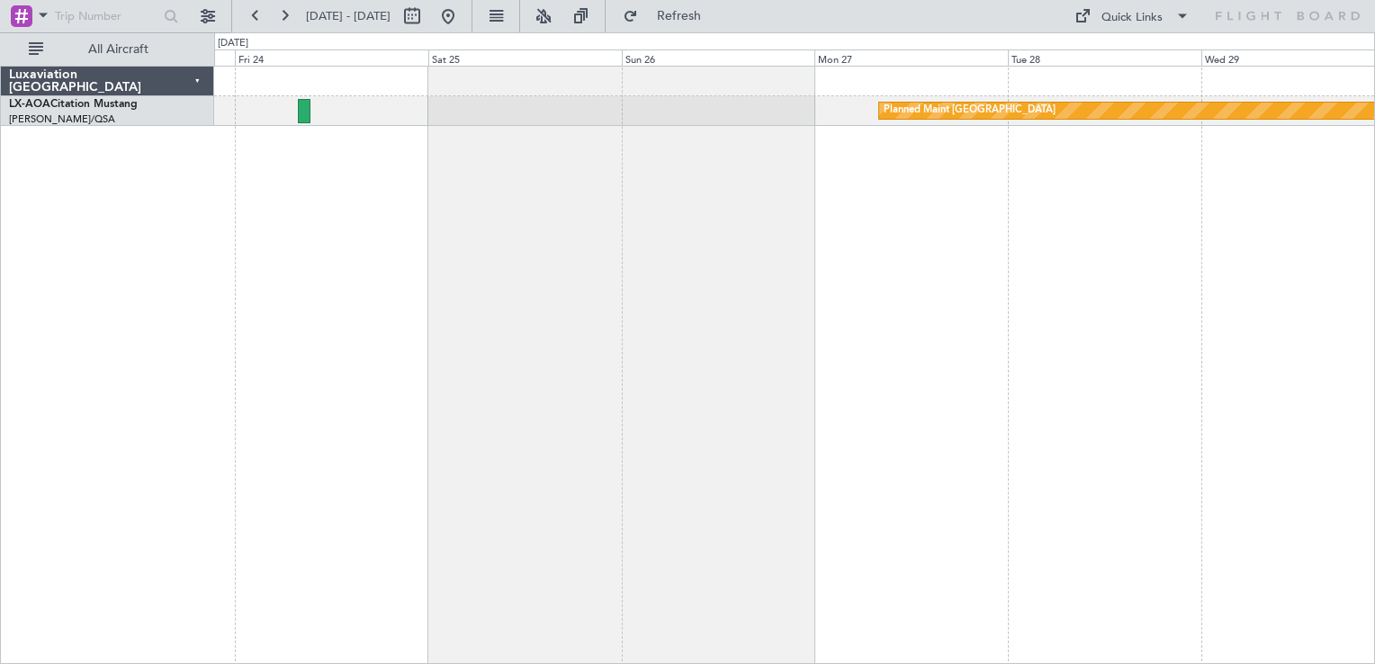
click at [642, 155] on div "Planned Maint [GEOGRAPHIC_DATA]" at bounding box center [794, 365] width 1161 height 599
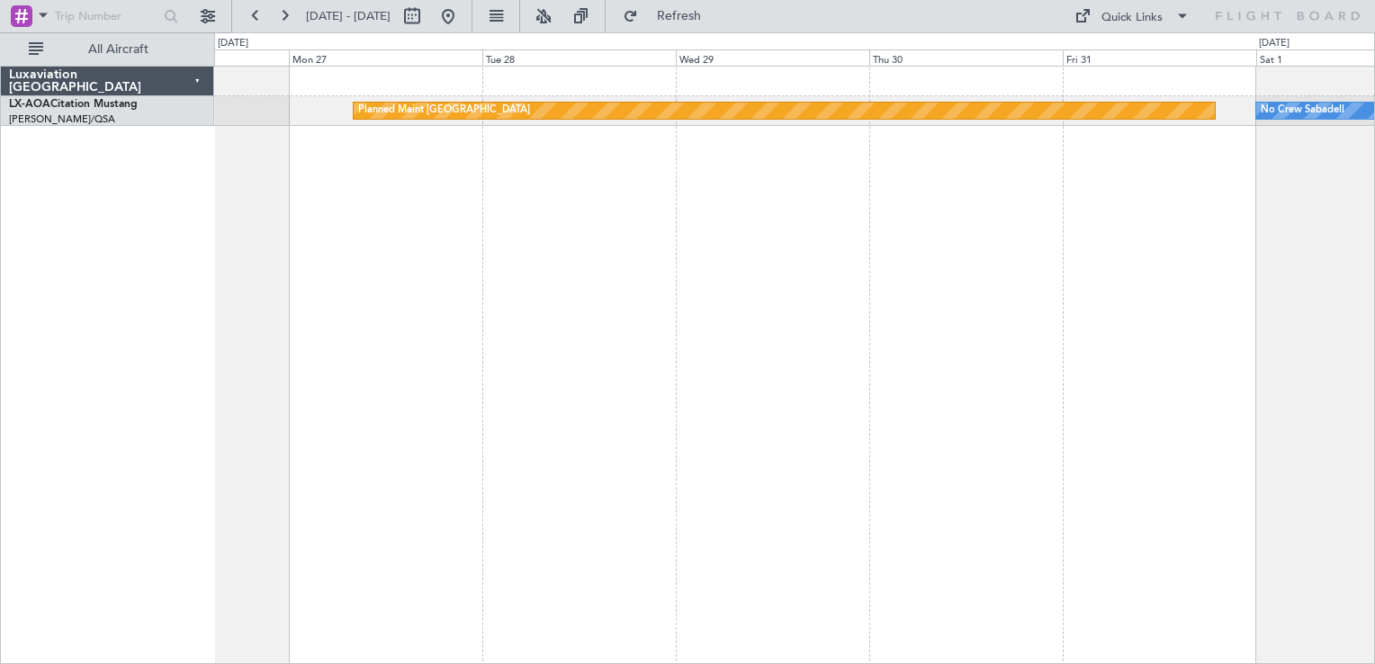
click at [563, 214] on div "Planned Maint [GEOGRAPHIC_DATA] No Crew Sabadell" at bounding box center [794, 365] width 1161 height 599
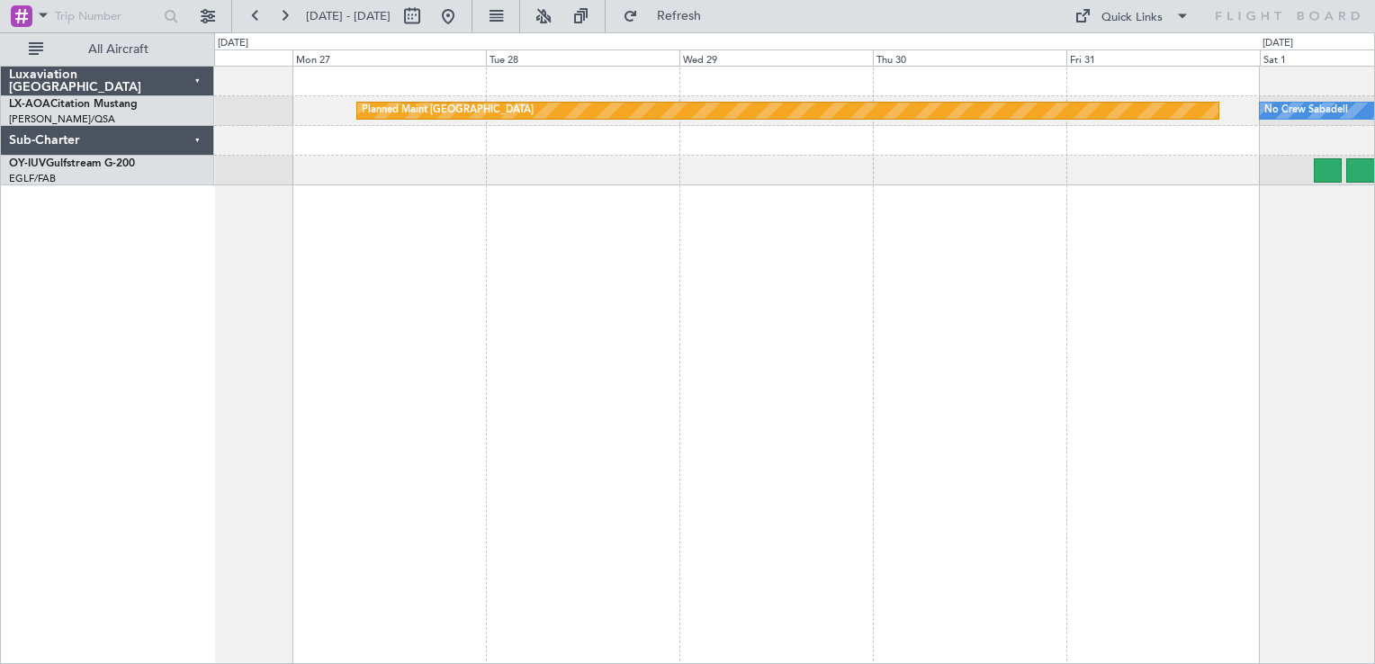
click at [1041, 139] on div "Planned Maint [GEOGRAPHIC_DATA] No Crew Sabadell" at bounding box center [794, 365] width 1161 height 599
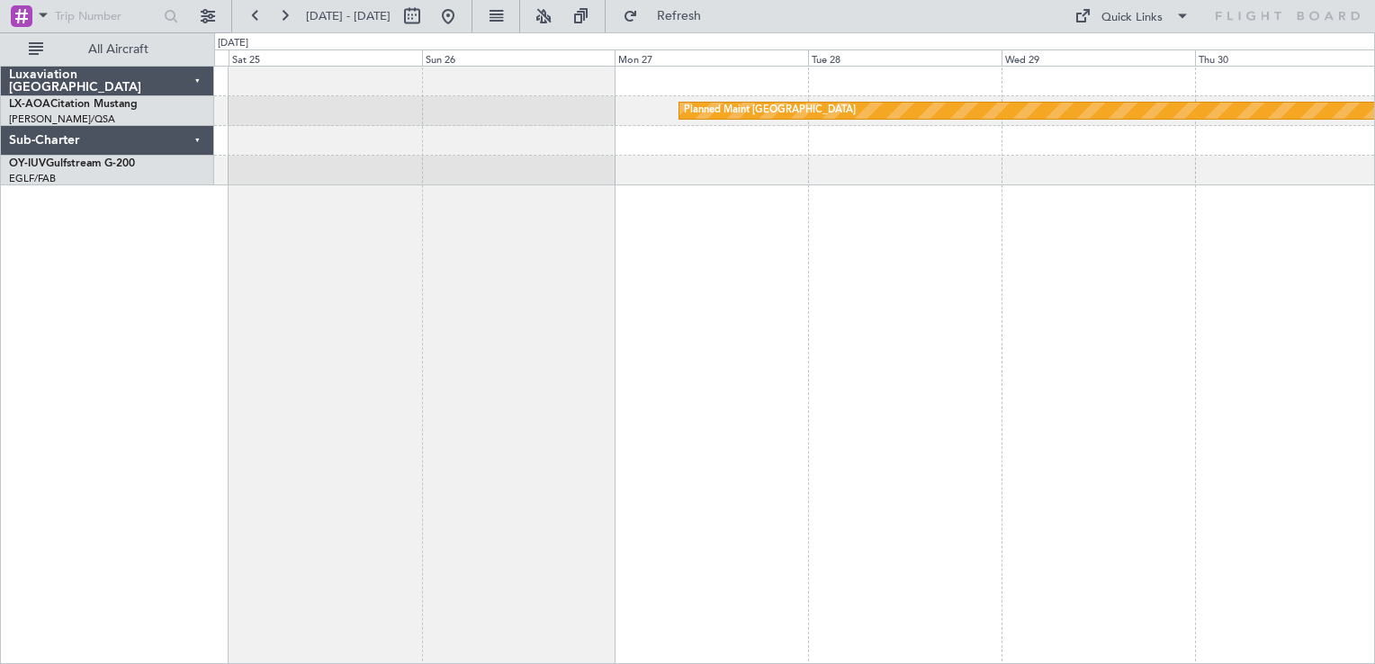
click at [1121, 273] on div "Planned Maint [GEOGRAPHIC_DATA] No Crew Sabadell" at bounding box center [794, 365] width 1161 height 599
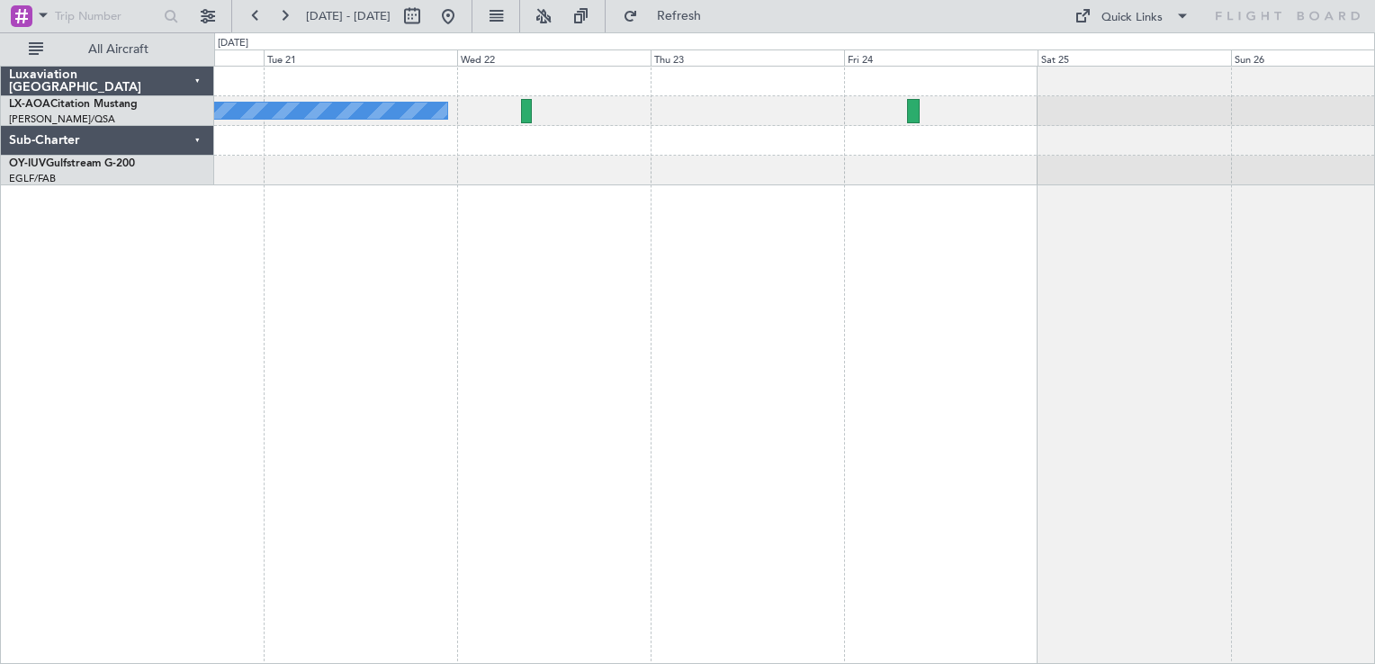
click at [1179, 289] on div "No Crew Planned Maint [GEOGRAPHIC_DATA]" at bounding box center [794, 365] width 1161 height 599
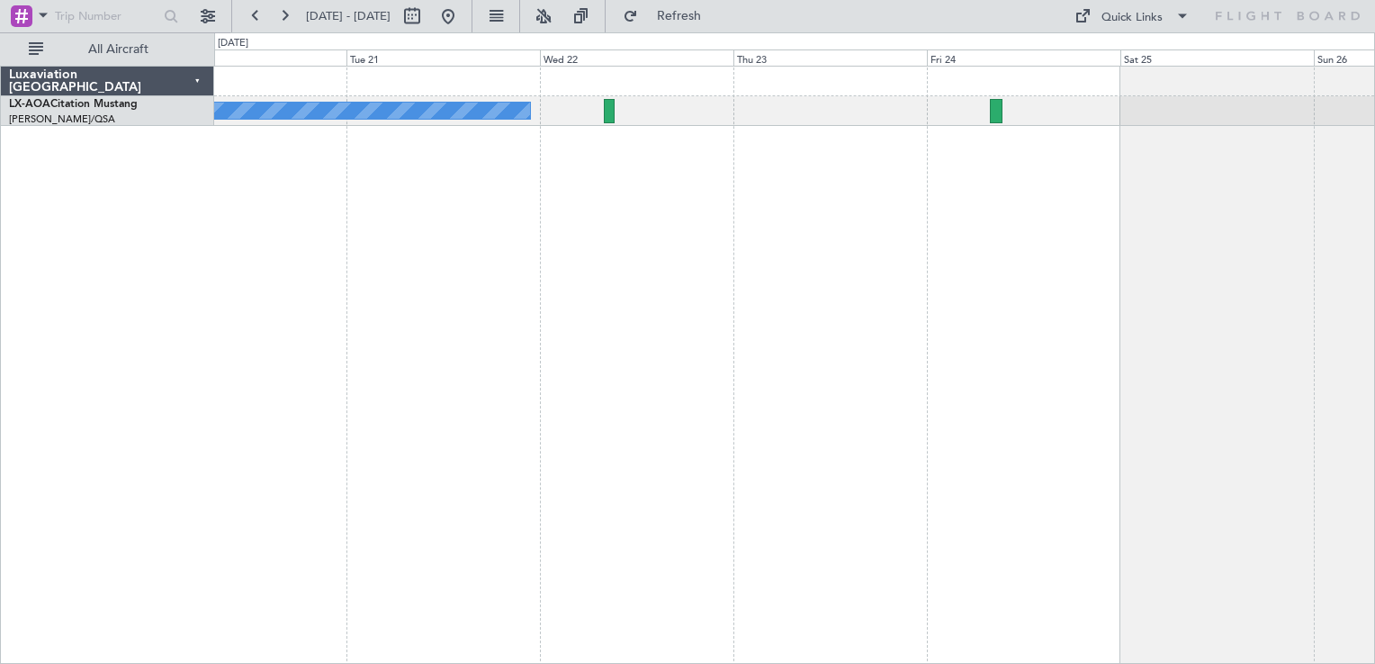
click at [849, 279] on div "No Crew Planned Maint [GEOGRAPHIC_DATA]" at bounding box center [794, 365] width 1161 height 599
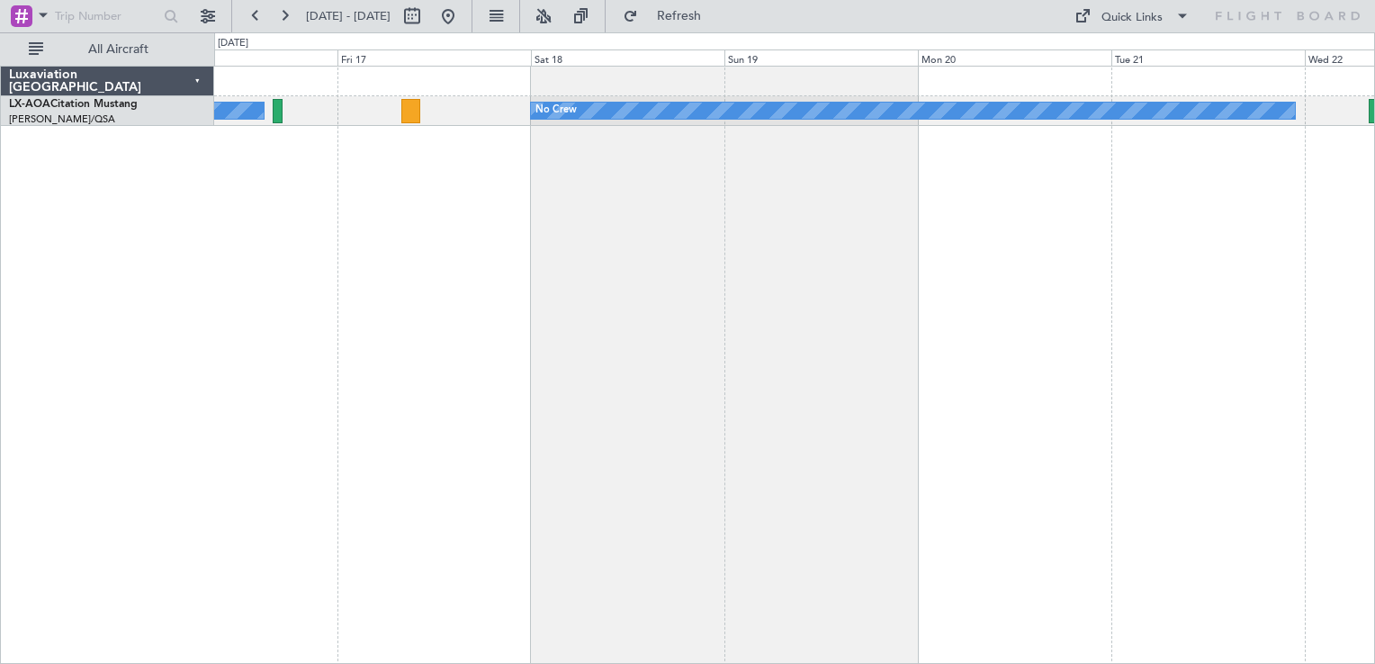
click at [1122, 312] on div "No Crew No Crew Hamburg (Fuhlsbuttel Intl)" at bounding box center [794, 365] width 1161 height 599
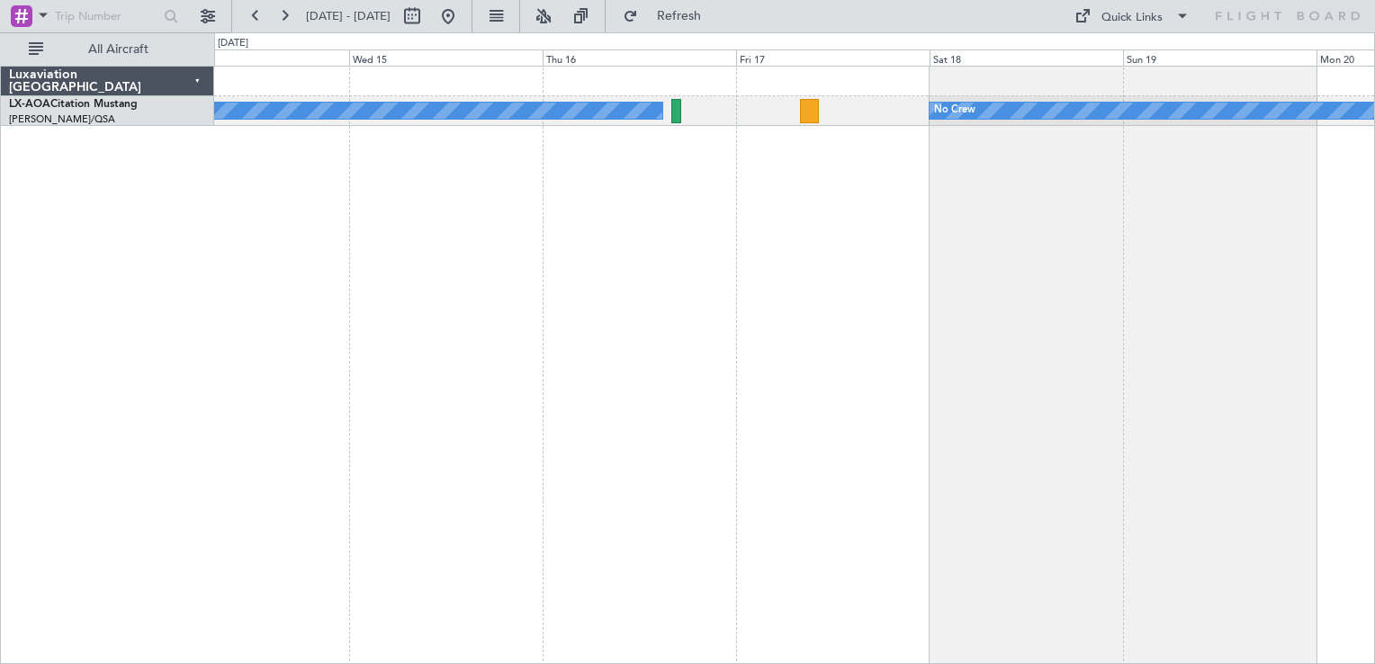
click at [839, 149] on div "No Crew No Crew Hamburg (Fuhlsbuttel Intl)" at bounding box center [794, 365] width 1161 height 599
click at [463, 12] on button at bounding box center [448, 16] width 29 height 29
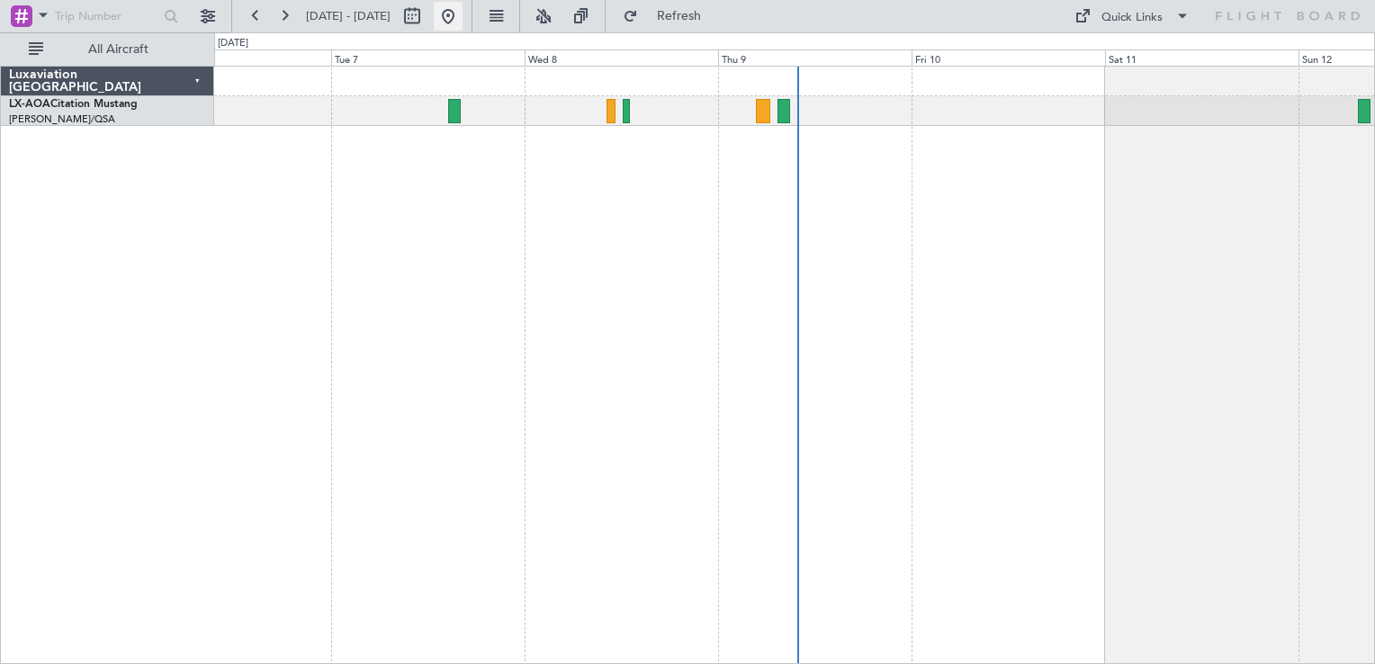
click at [463, 17] on button at bounding box center [448, 16] width 29 height 29
click at [467, 275] on div "No Crew Hamburg (Fuhlsbuttel Intl)" at bounding box center [794, 365] width 1161 height 599
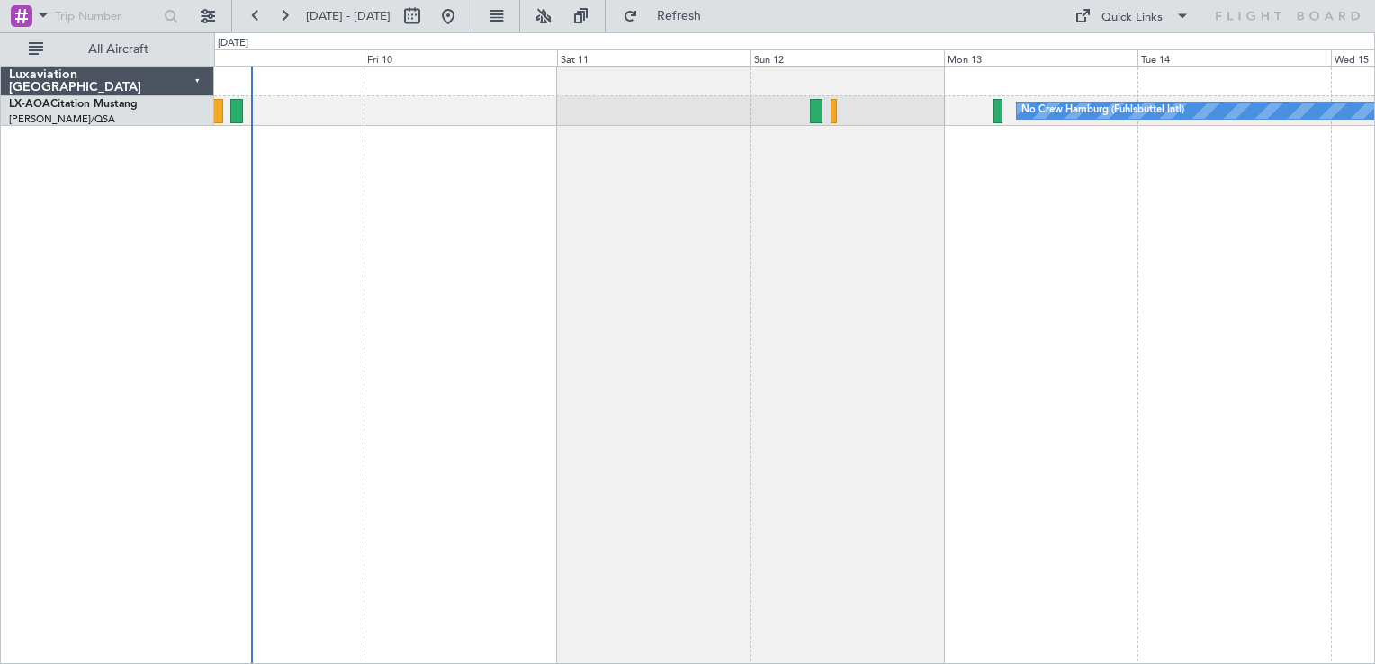
click at [760, 283] on div "No Crew Hamburg (Fuhlsbuttel Intl)" at bounding box center [794, 365] width 1161 height 599
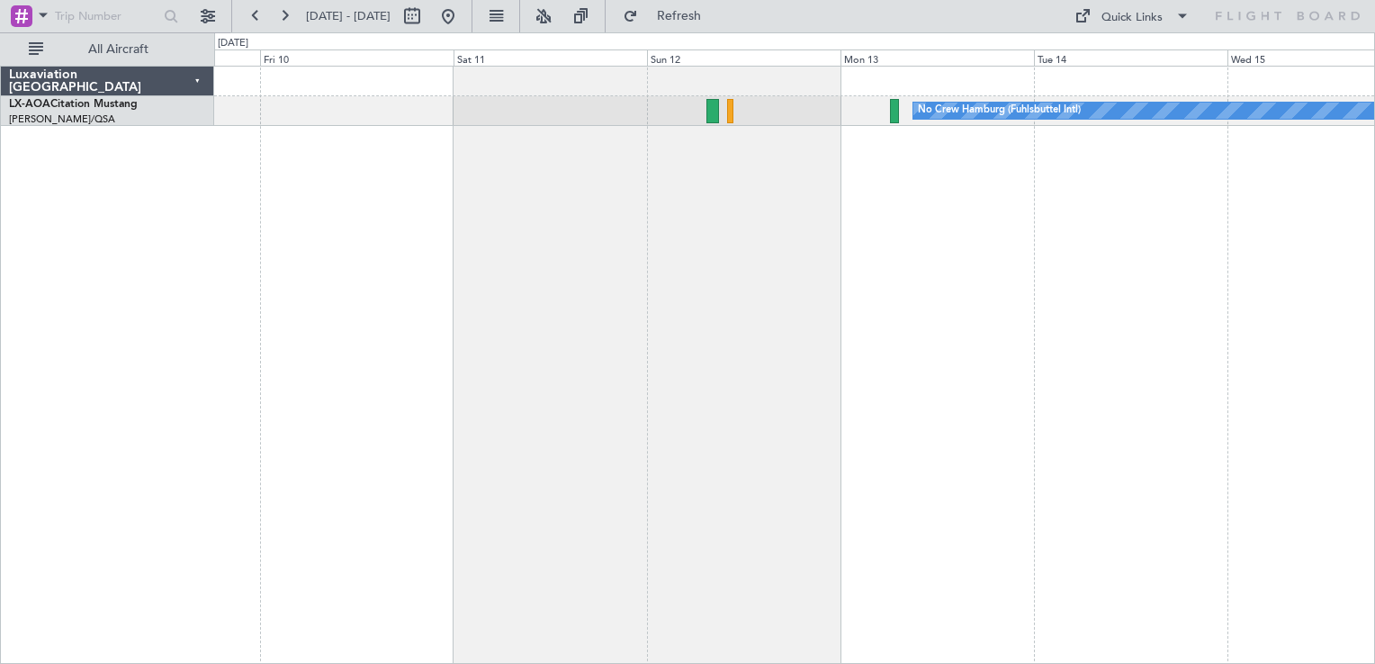
click at [717, 250] on div "No Crew Hamburg (Fuhlsbuttel Intl)" at bounding box center [794, 365] width 1161 height 599
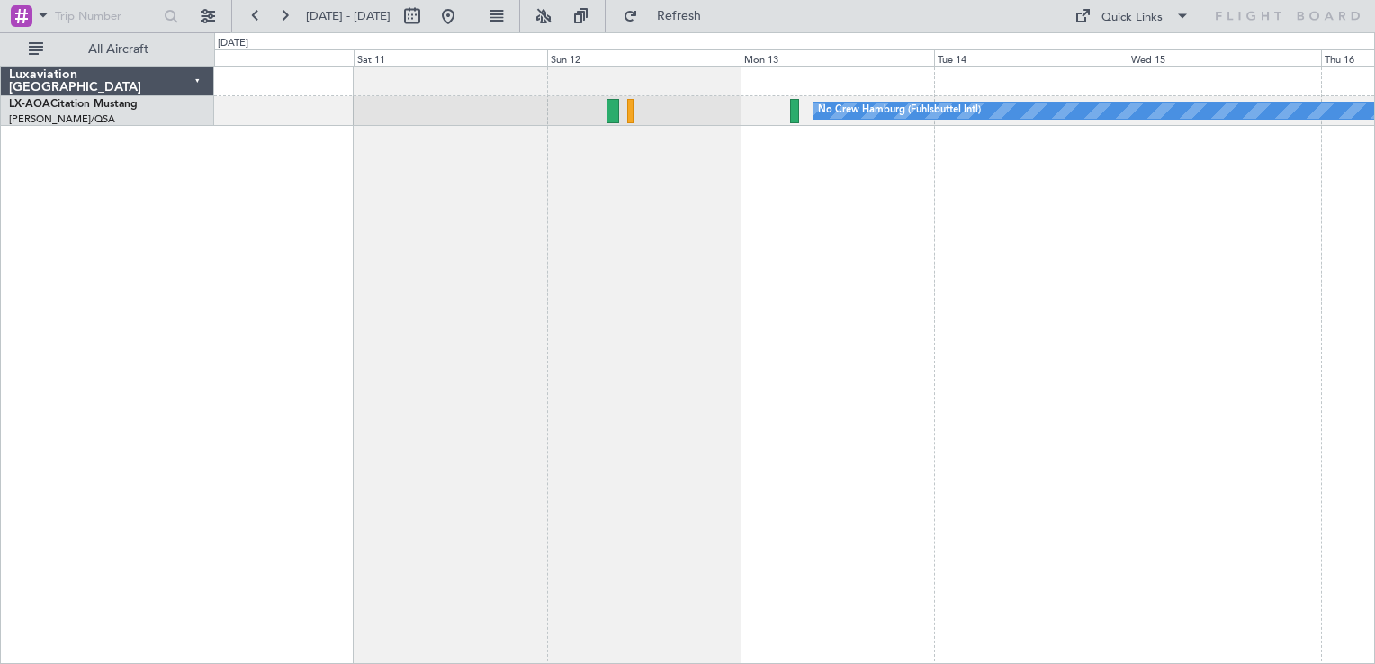
click at [473, 31] on fb-range-datepicker "[DATE] - [DATE]" at bounding box center [351, 16] width 241 height 32
click at [463, 23] on button at bounding box center [448, 16] width 29 height 29
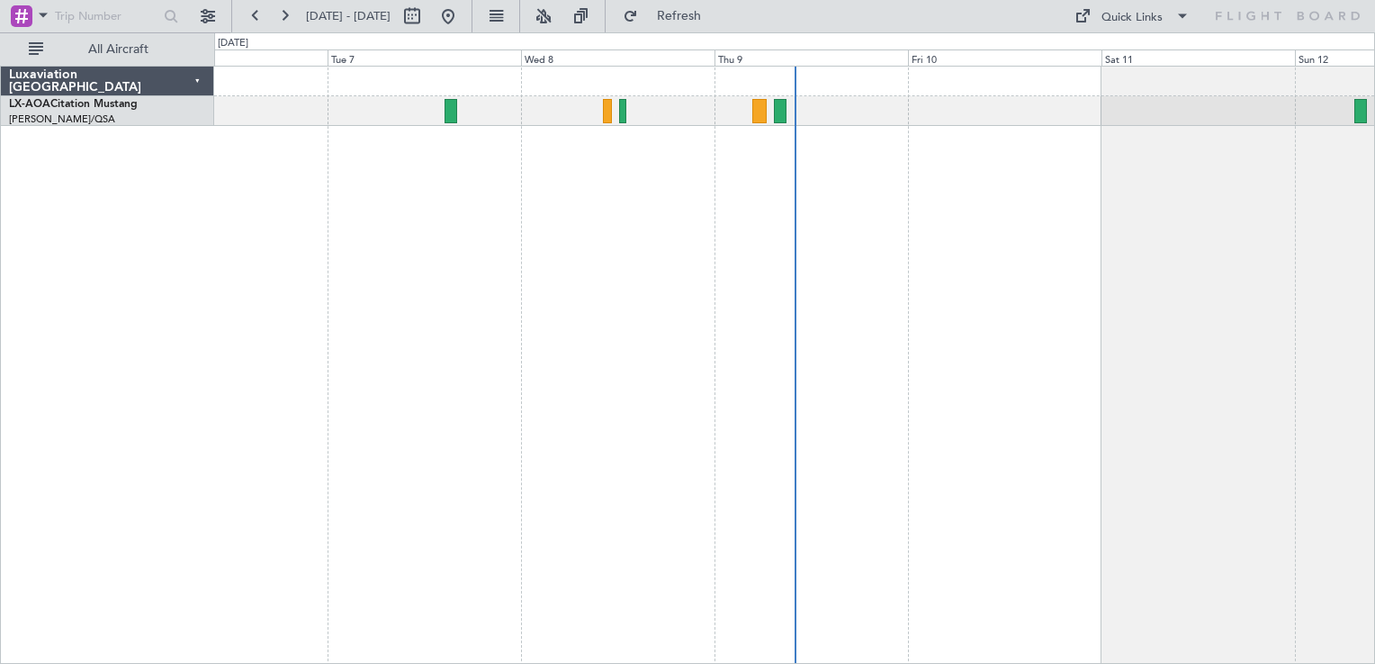
click at [659, 189] on div "No Crew Hamburg (Fuhlsbuttel Intl)" at bounding box center [794, 365] width 1161 height 599
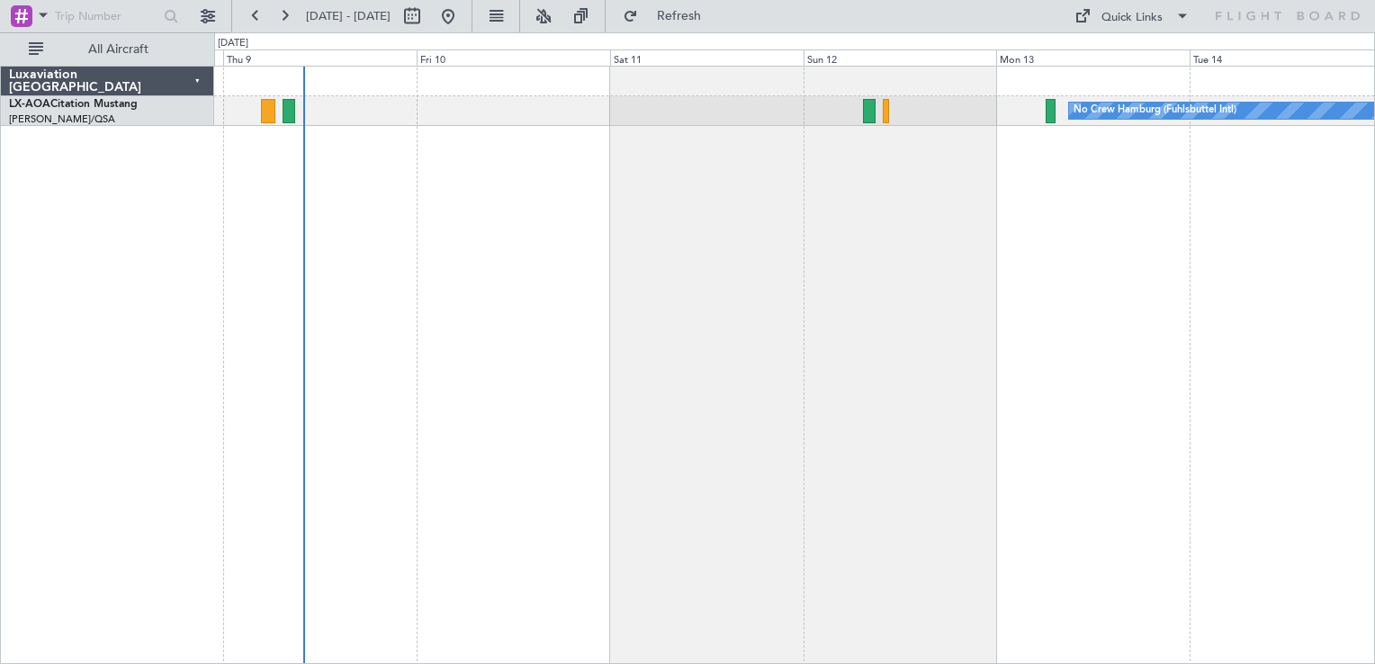
click at [674, 236] on div "No Crew Hamburg (Fuhlsbuttel Intl)" at bounding box center [794, 365] width 1161 height 599
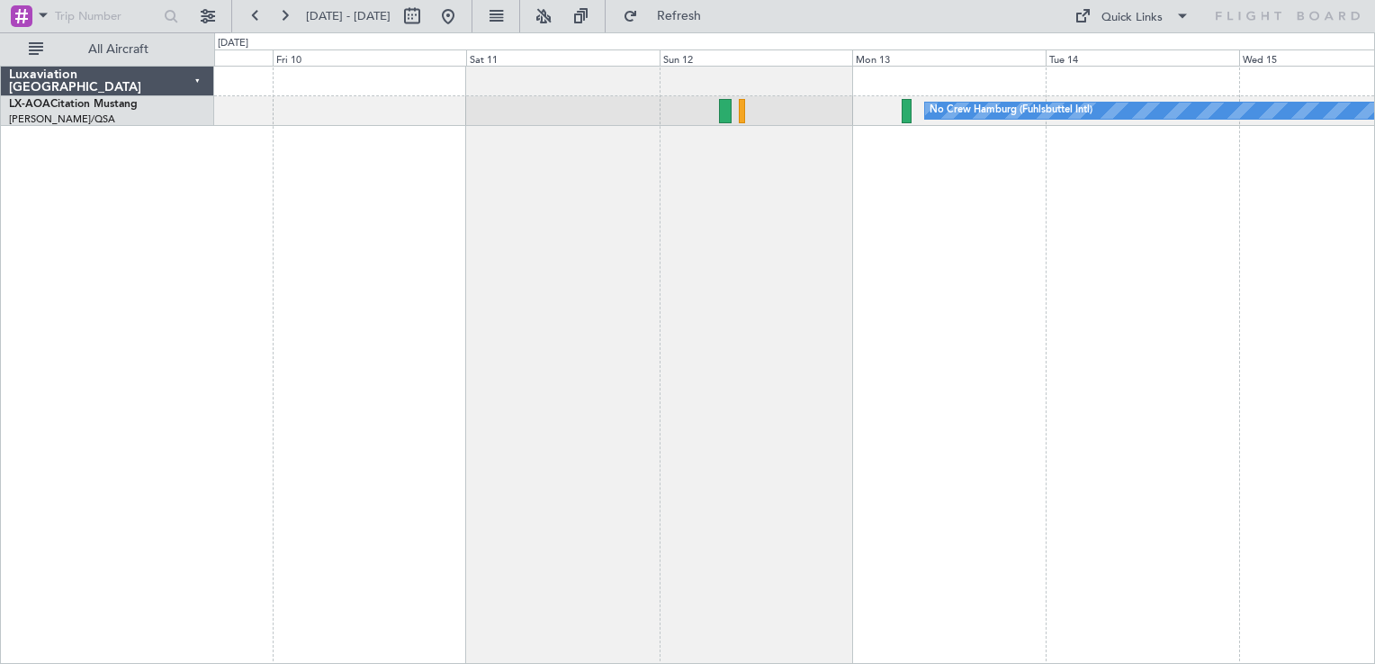
click at [792, 222] on div "No Crew Hamburg (Fuhlsbuttel Intl)" at bounding box center [794, 365] width 1161 height 599
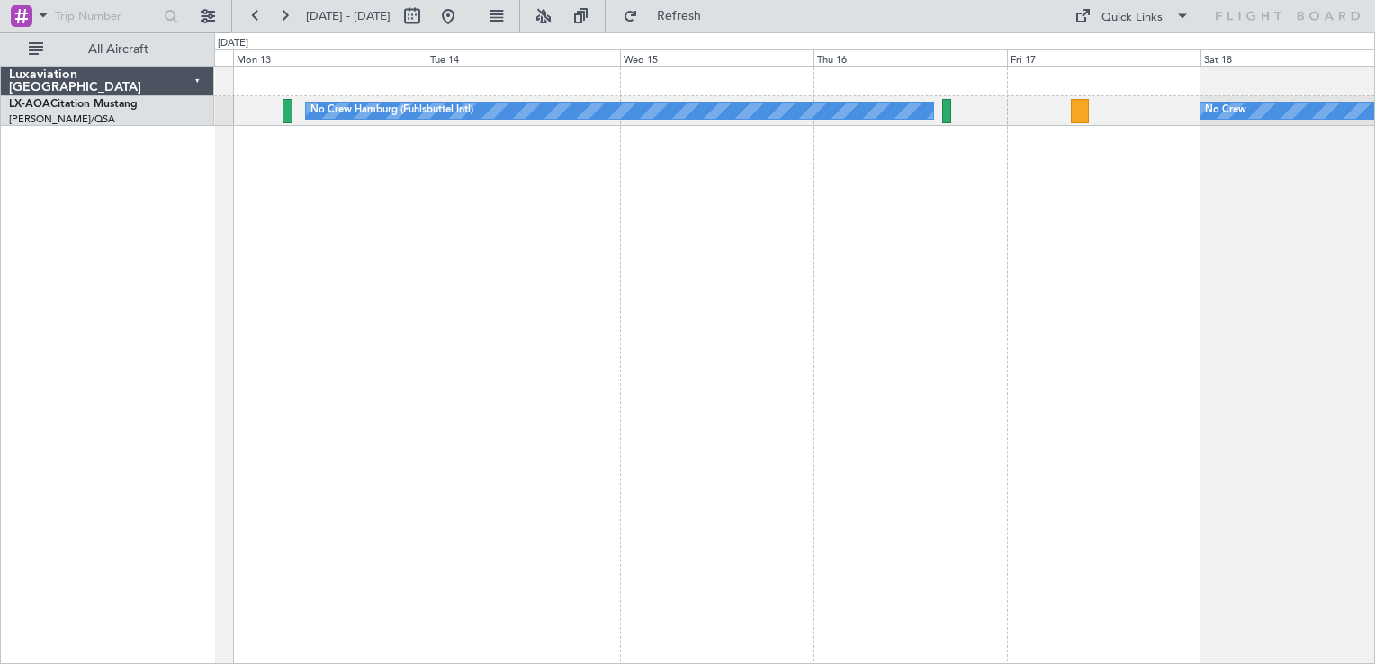
click at [1374, 214] on html "[DATE] - [DATE] Refresh Quick Links All Aircraft No Crew Hamburg (Fuhlsbuttel I…" at bounding box center [687, 332] width 1375 height 664
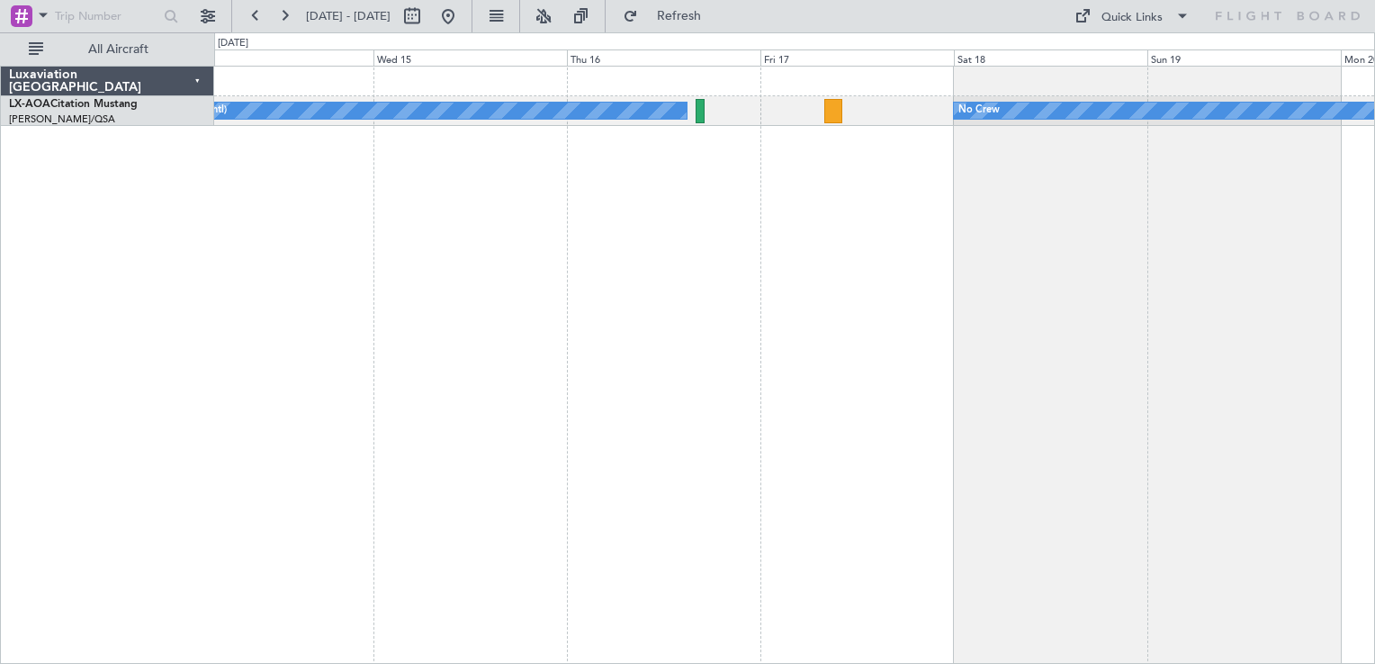
click at [834, 225] on div "No Crew Hamburg (Fuhlsbuttel Intl) No Crew" at bounding box center [794, 365] width 1161 height 599
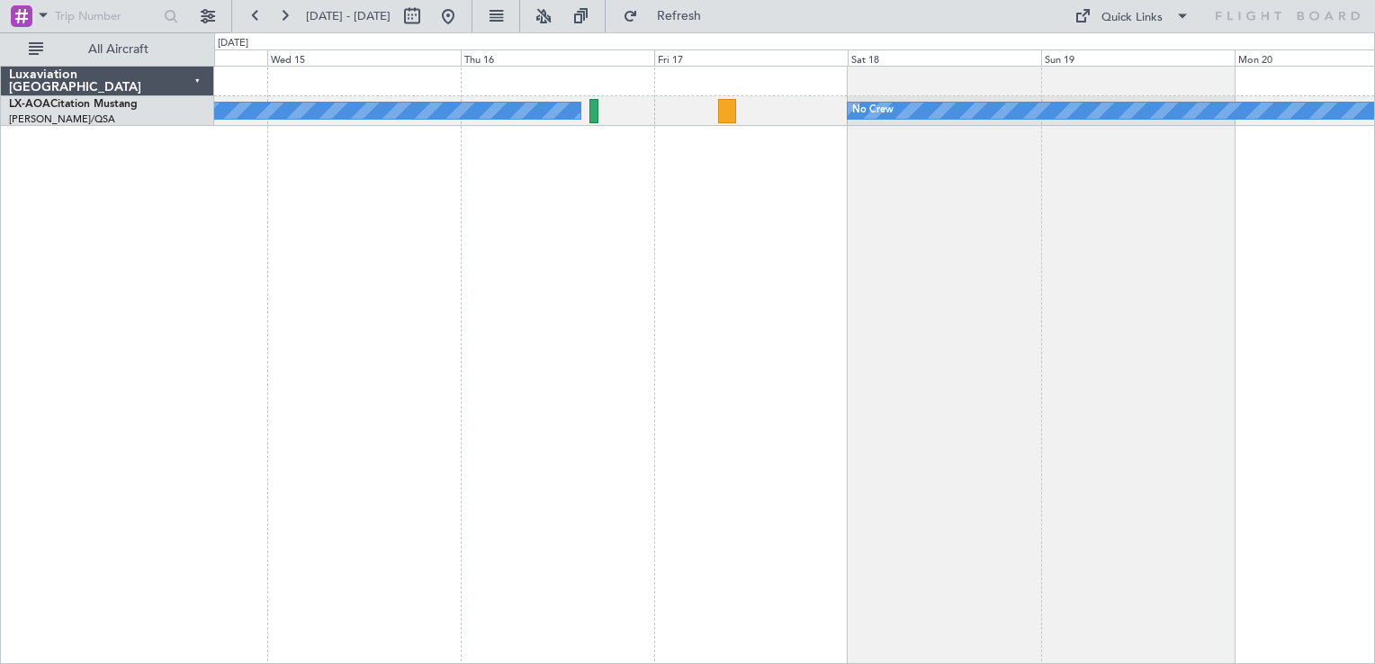
click at [730, 253] on div "No Crew Hamburg (Fuhlsbuttel Intl) No Crew" at bounding box center [794, 365] width 1161 height 599
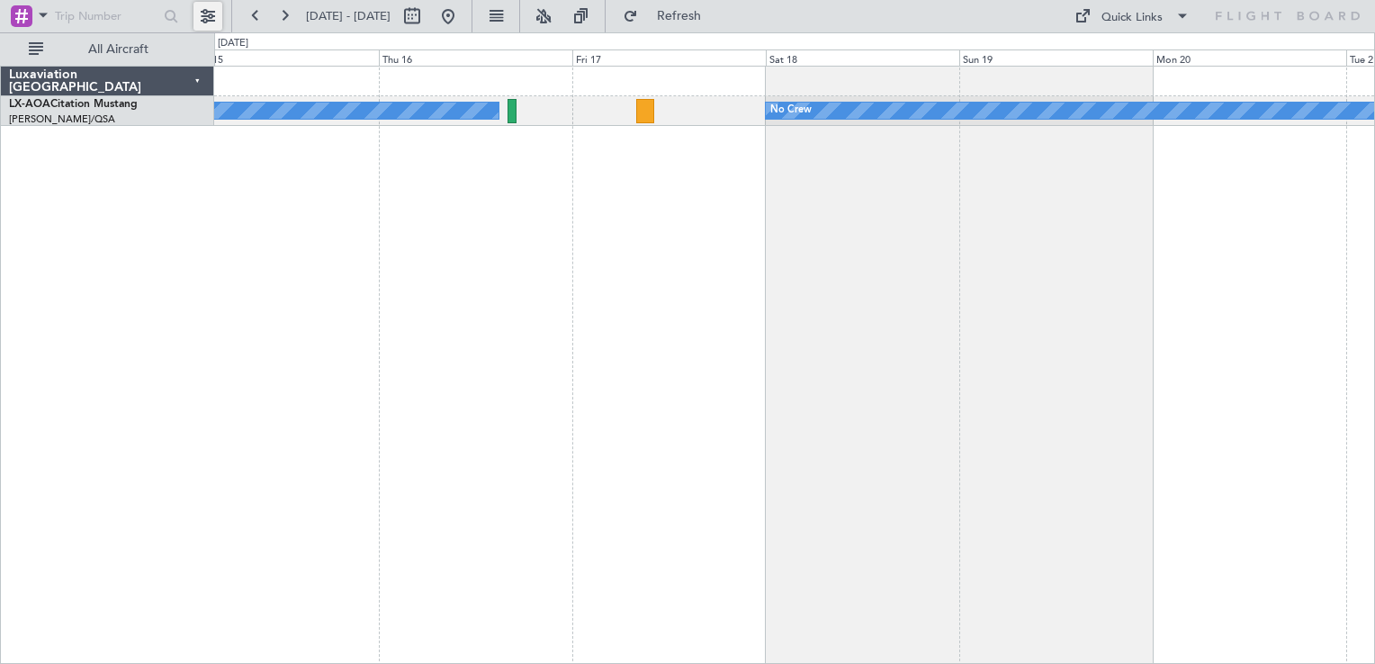
click at [220, 12] on button at bounding box center [208, 16] width 29 height 29
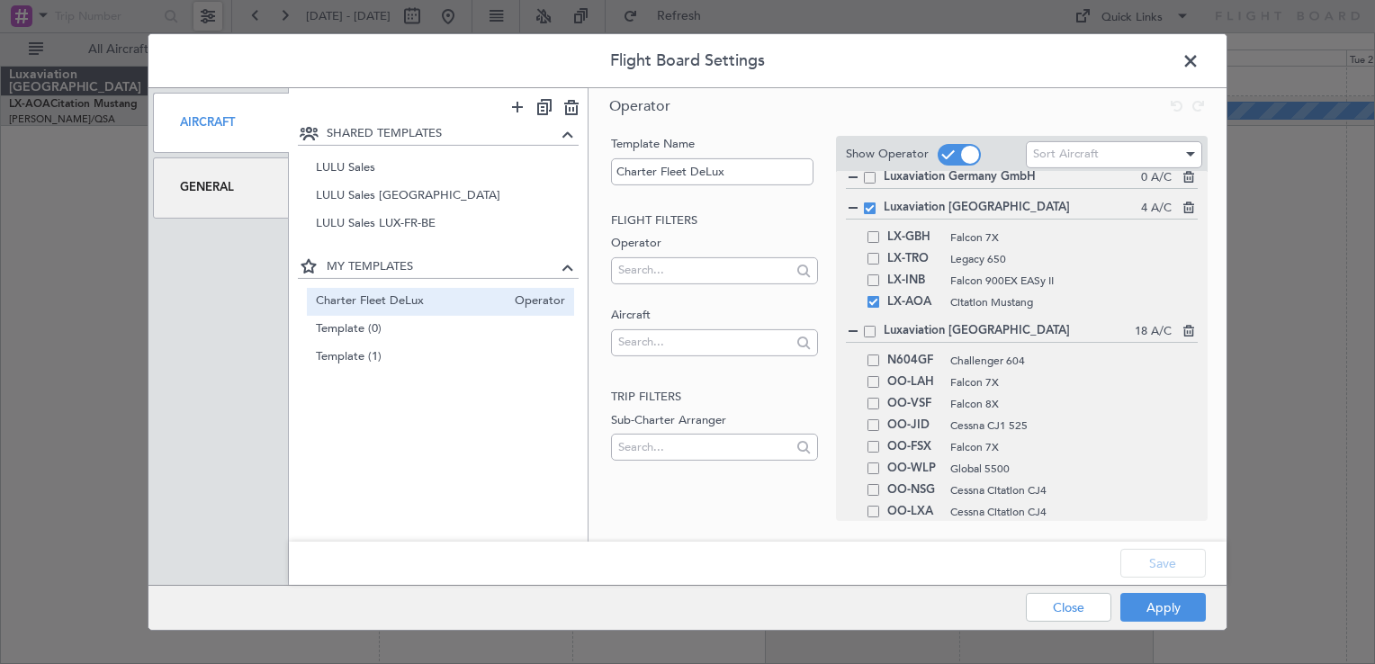
scroll to position [9, 0]
click at [875, 263] on span at bounding box center [874, 263] width 12 height 12
click at [880, 257] on input "checkbox" at bounding box center [880, 257] width 0 height 0
click at [1149, 567] on button "Save" at bounding box center [1164, 563] width 86 height 29
click at [1161, 598] on div "Apply Close" at bounding box center [1081, 608] width 262 height 44
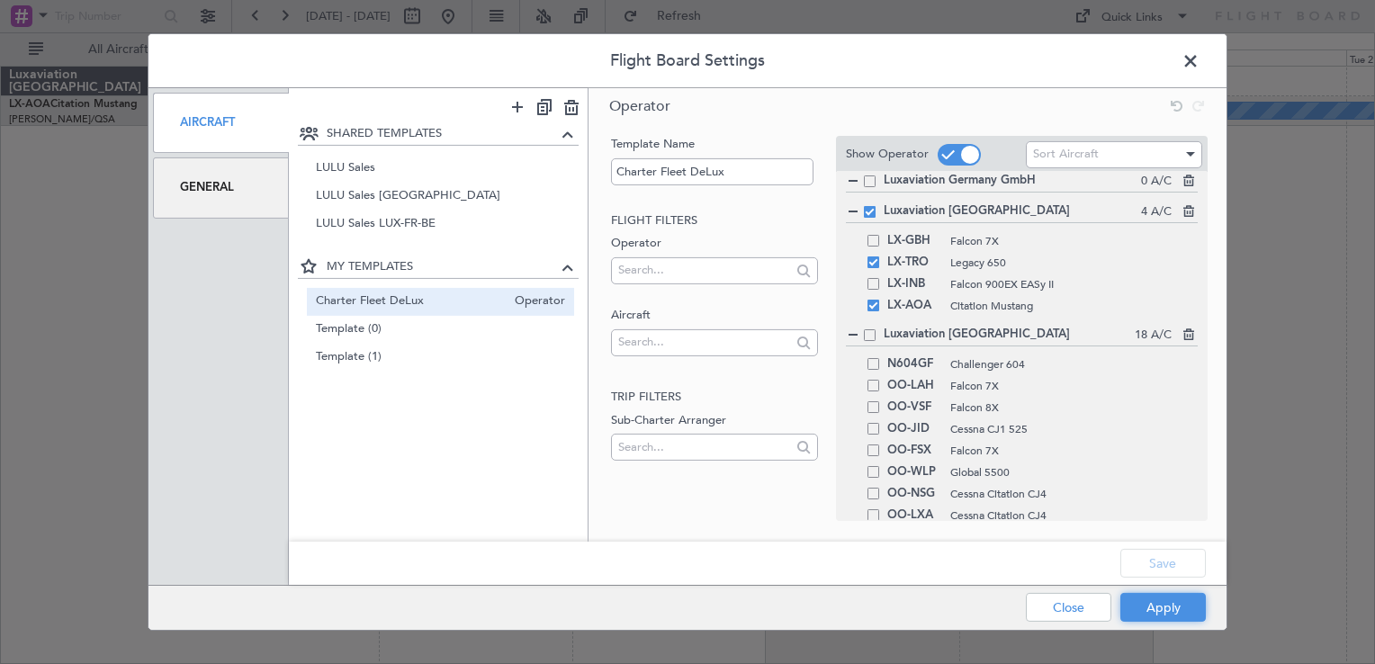
click at [1158, 605] on button "Apply" at bounding box center [1164, 607] width 86 height 29
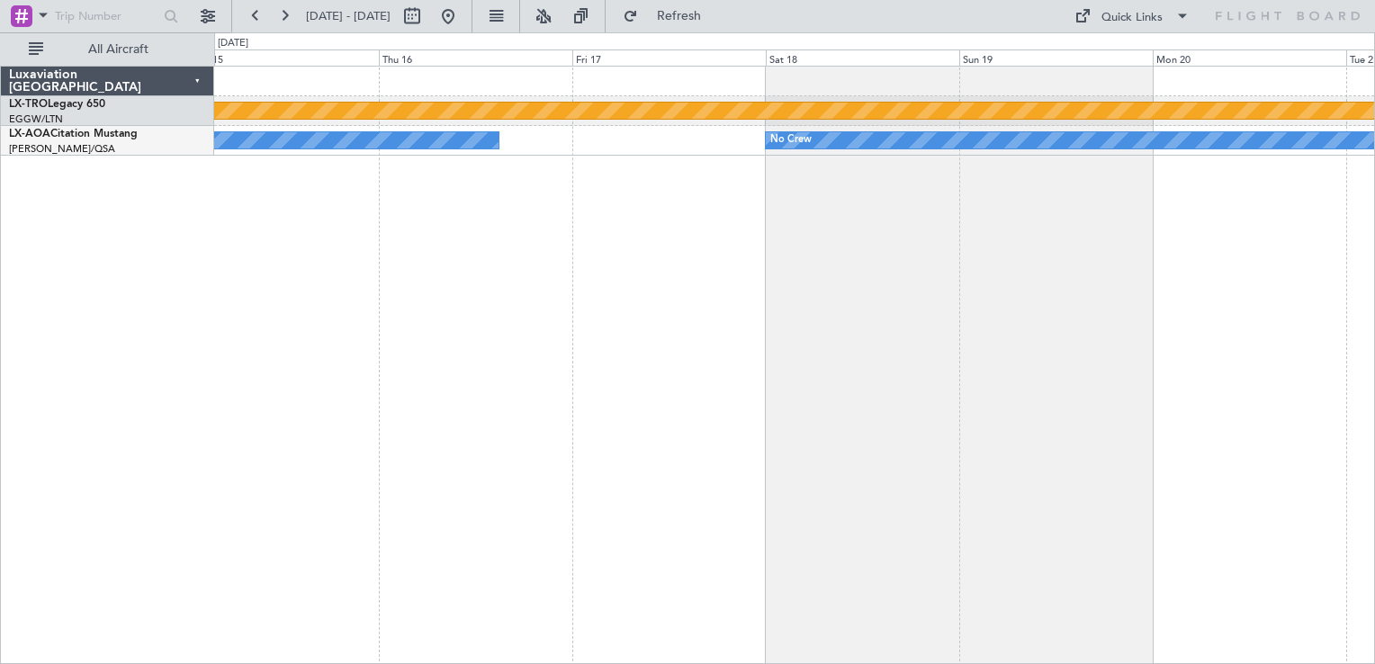
click at [564, 364] on div "Planned Maint Riga (Riga Intl) No Crew No Crew Hamburg (Fuhlsbuttel Intl)" at bounding box center [794, 365] width 1161 height 599
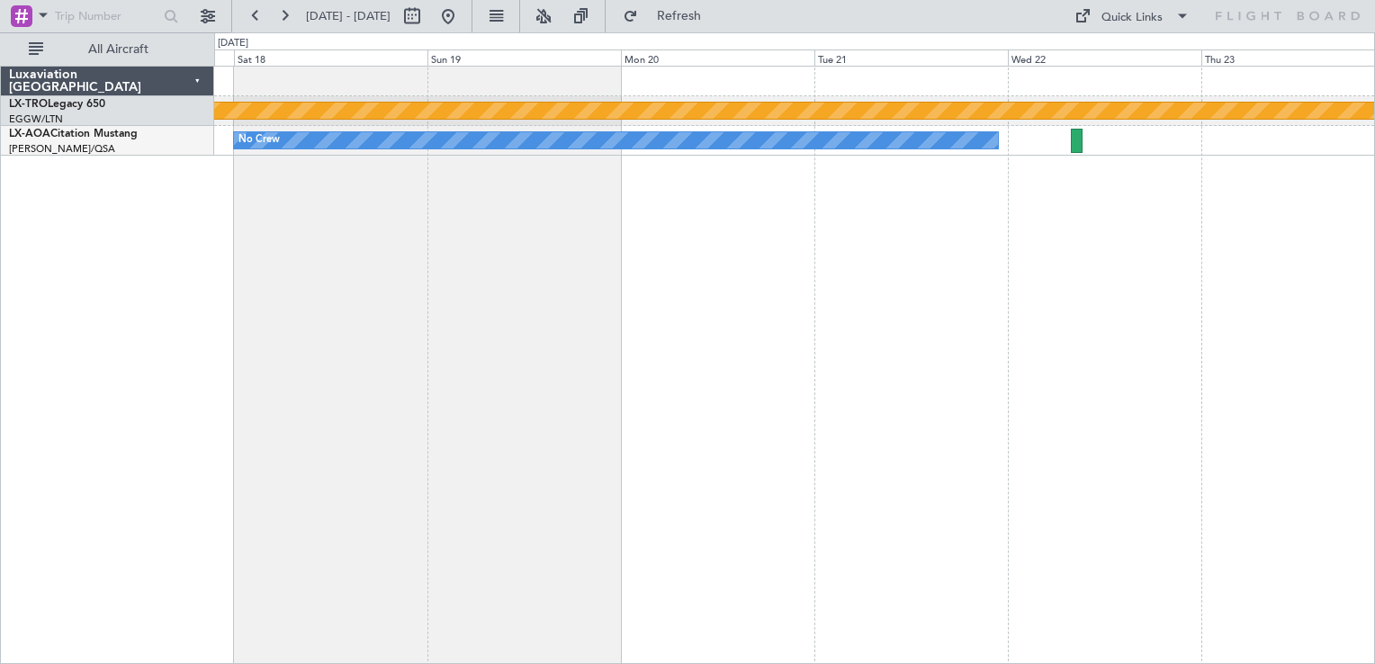
click at [753, 402] on div "Planned Maint Riga (Riga Intl) No Crew No Crew Hamburg (Fuhlsbuttel Intl)" at bounding box center [794, 365] width 1161 height 599
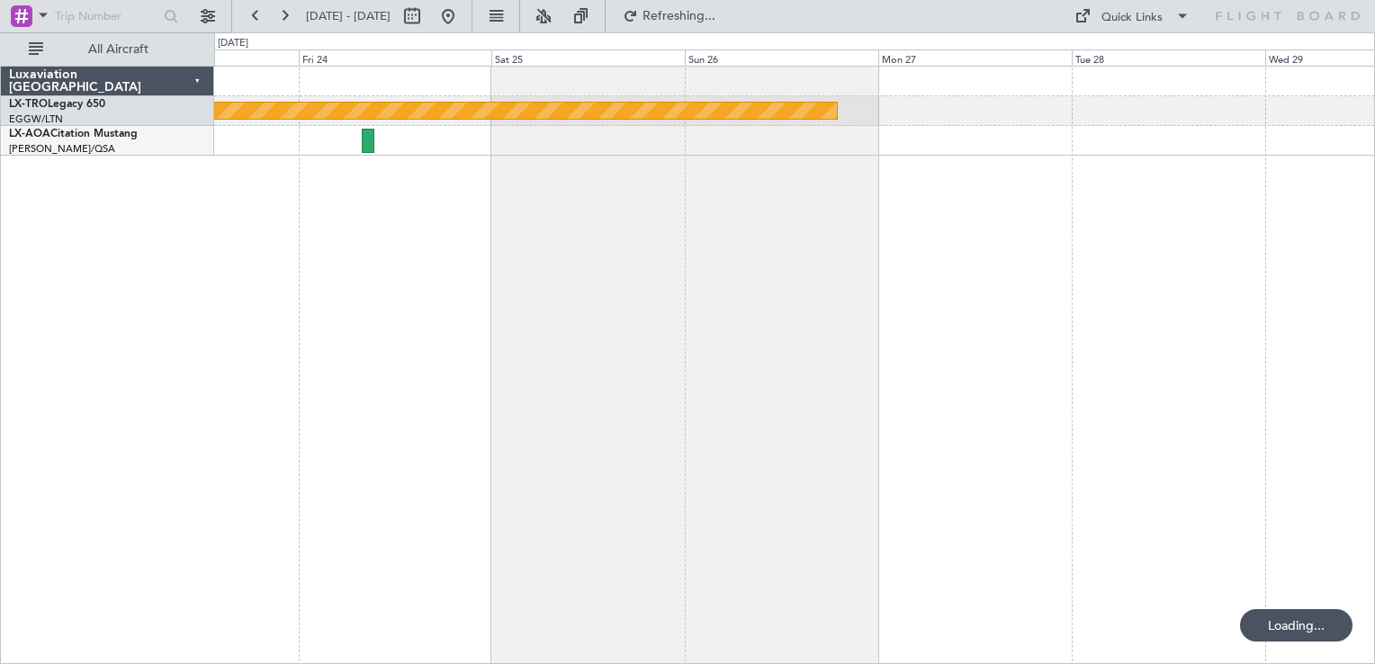
click at [568, 358] on div "Planned Maint Riga (Riga Intl)" at bounding box center [794, 365] width 1161 height 599
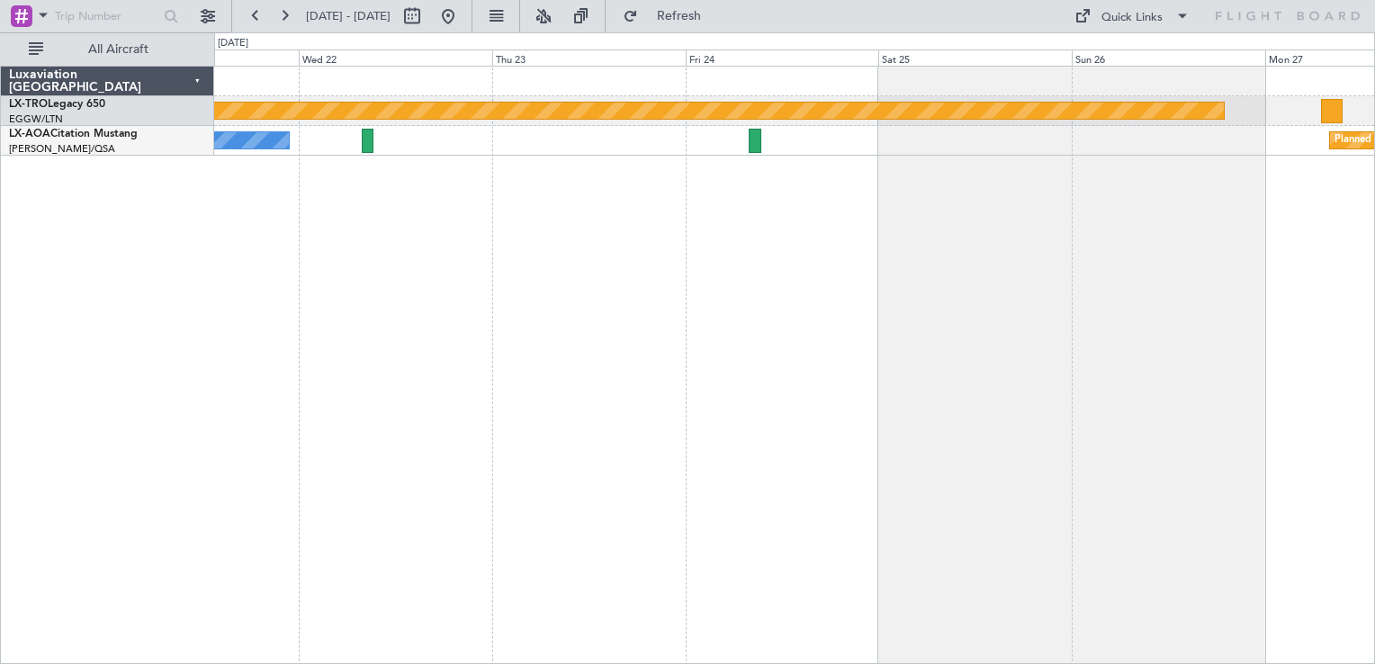
click at [1175, 228] on div "Planned Maint Riga (Riga Intl) Planned Maint [GEOGRAPHIC_DATA] No Crew" at bounding box center [794, 365] width 1161 height 599
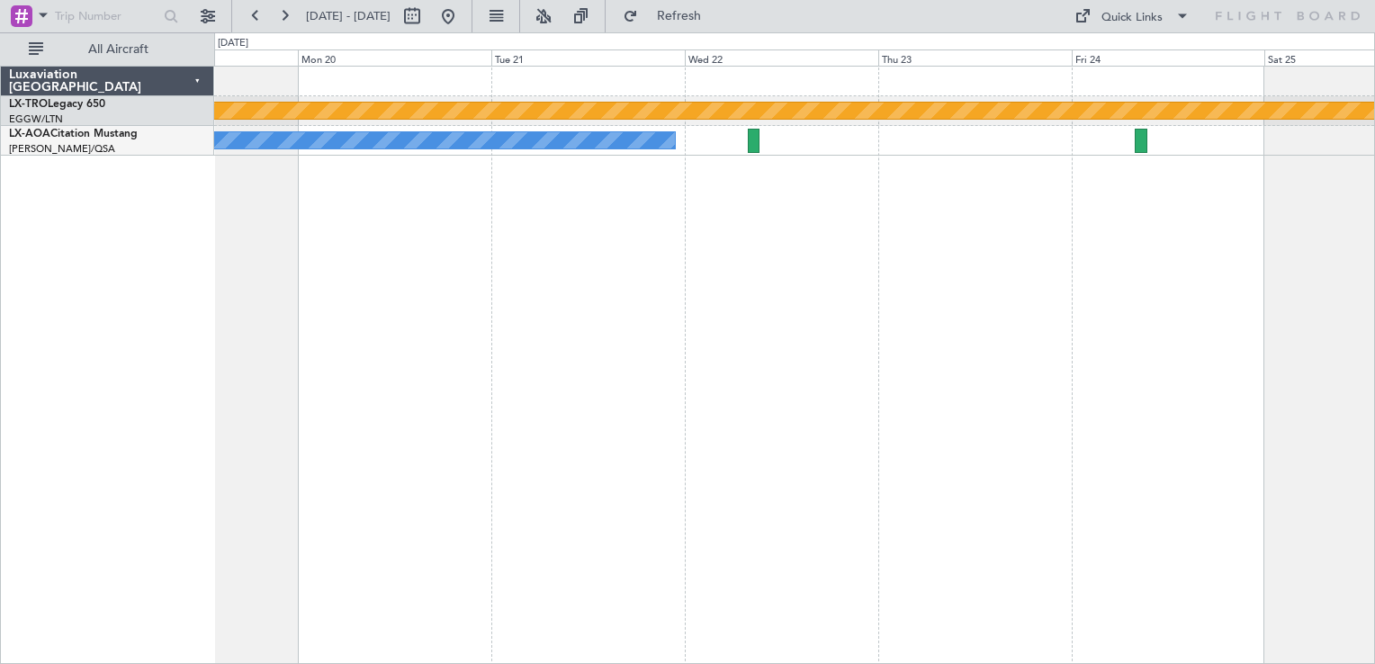
click at [1145, 351] on div "Planned Maint Riga (Riga Intl) No Crew" at bounding box center [794, 365] width 1161 height 599
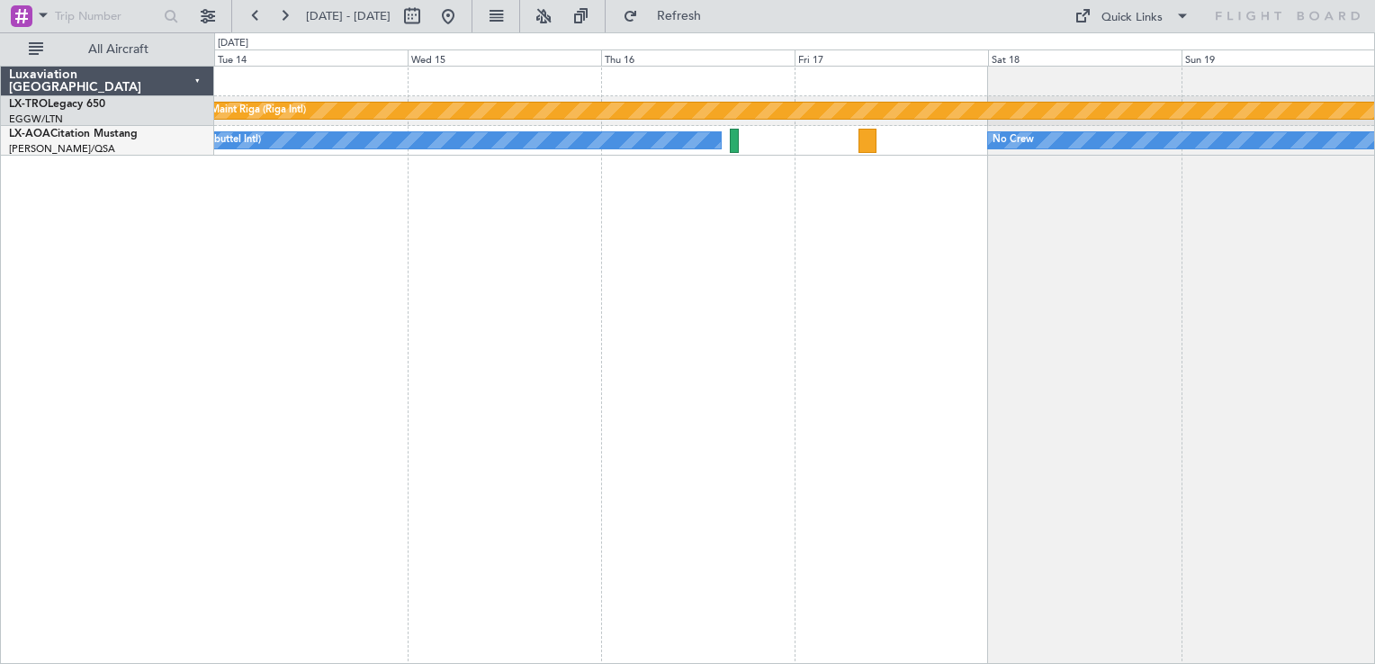
click at [1115, 377] on div "Planned Maint Riga (Riga Intl) No Crew No Crew Hamburg (Fuhlsbuttel Intl)" at bounding box center [794, 365] width 1161 height 599
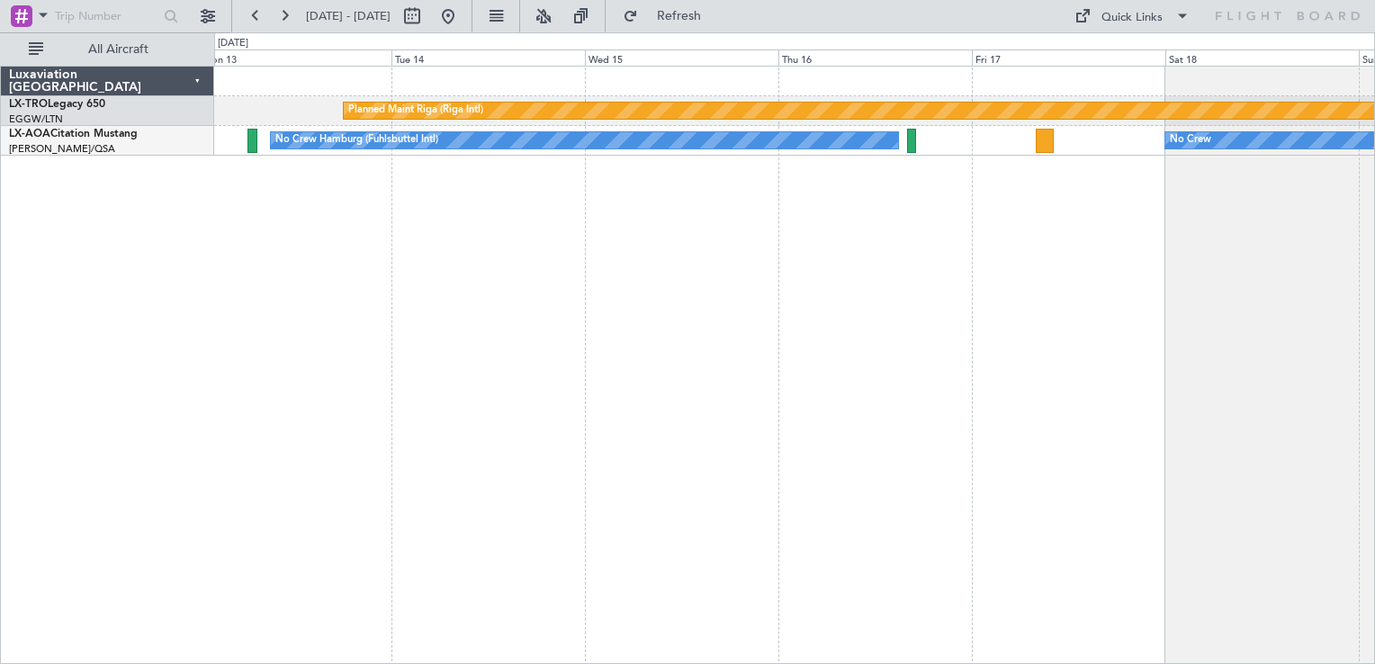
click at [739, 424] on div "Planned Maint Riga (Riga Intl) No Crew No Crew Hamburg (Fuhlsbuttel Intl)" at bounding box center [794, 365] width 1161 height 599
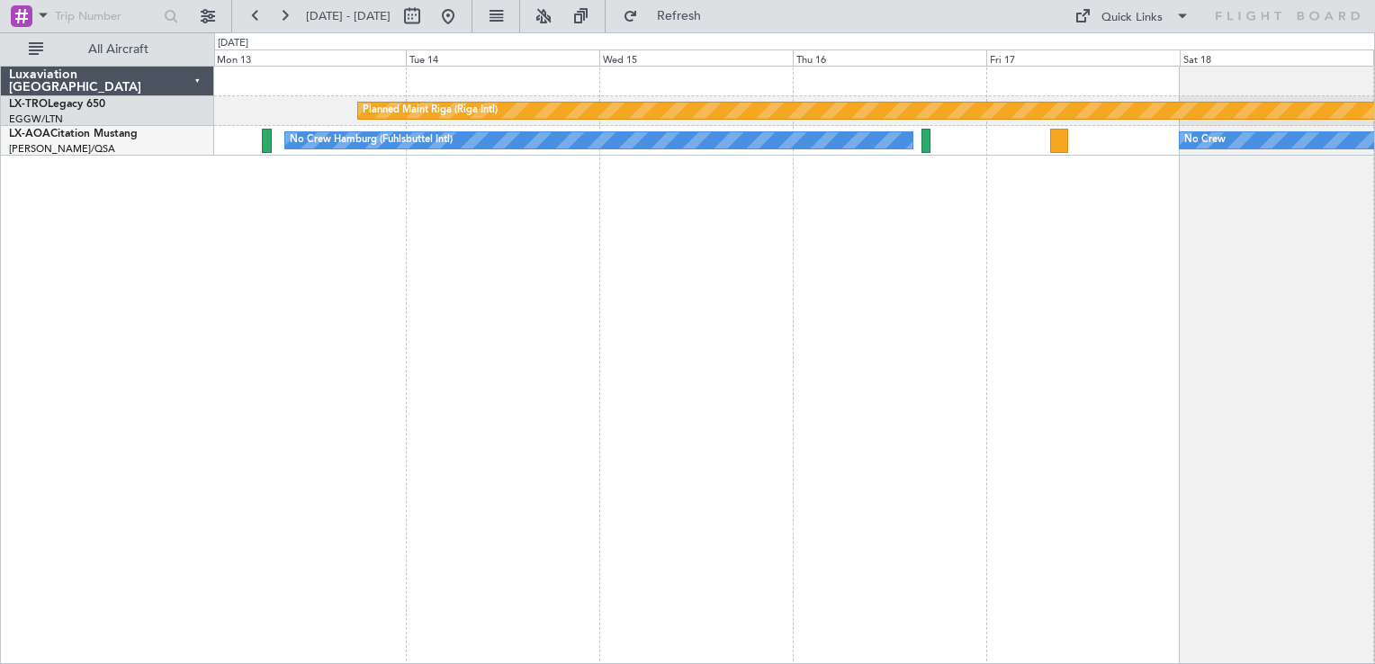
click at [763, 365] on div "Planned Maint Riga (Riga Intl) No Crew No Crew Hamburg (Fuhlsbuttel Intl)" at bounding box center [794, 365] width 1161 height 599
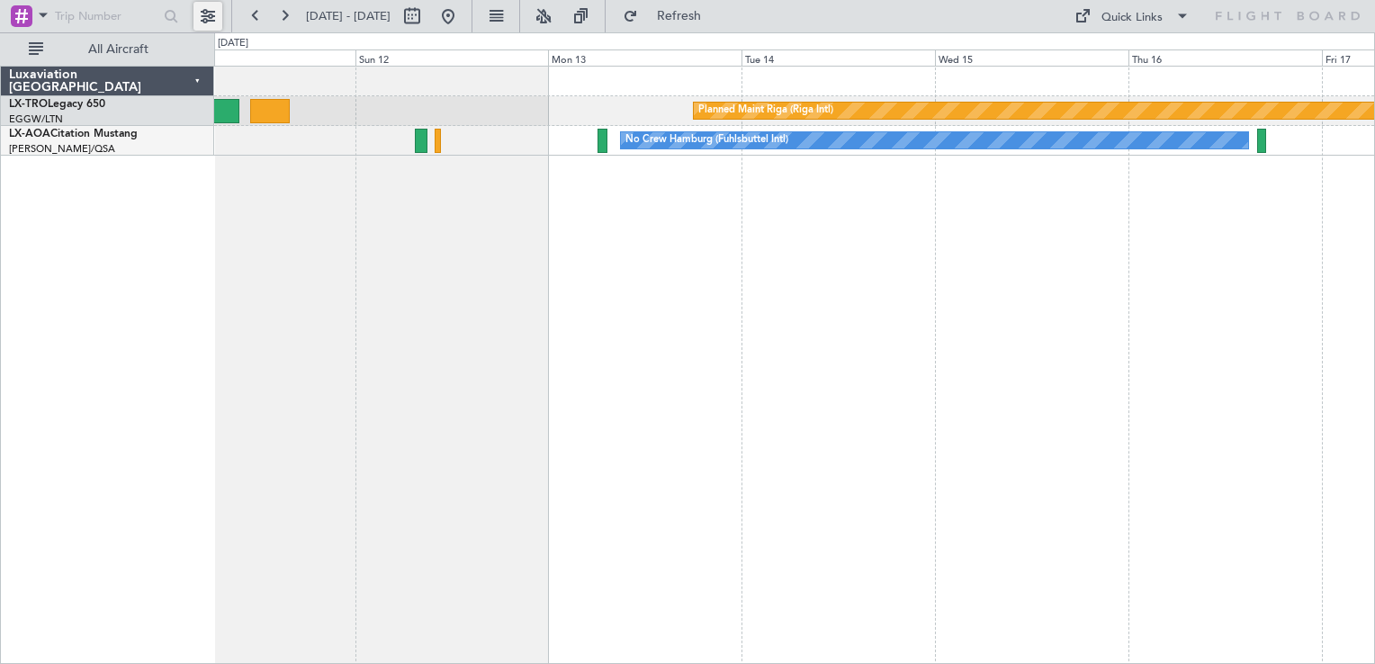
click at [210, 23] on button at bounding box center [208, 16] width 29 height 29
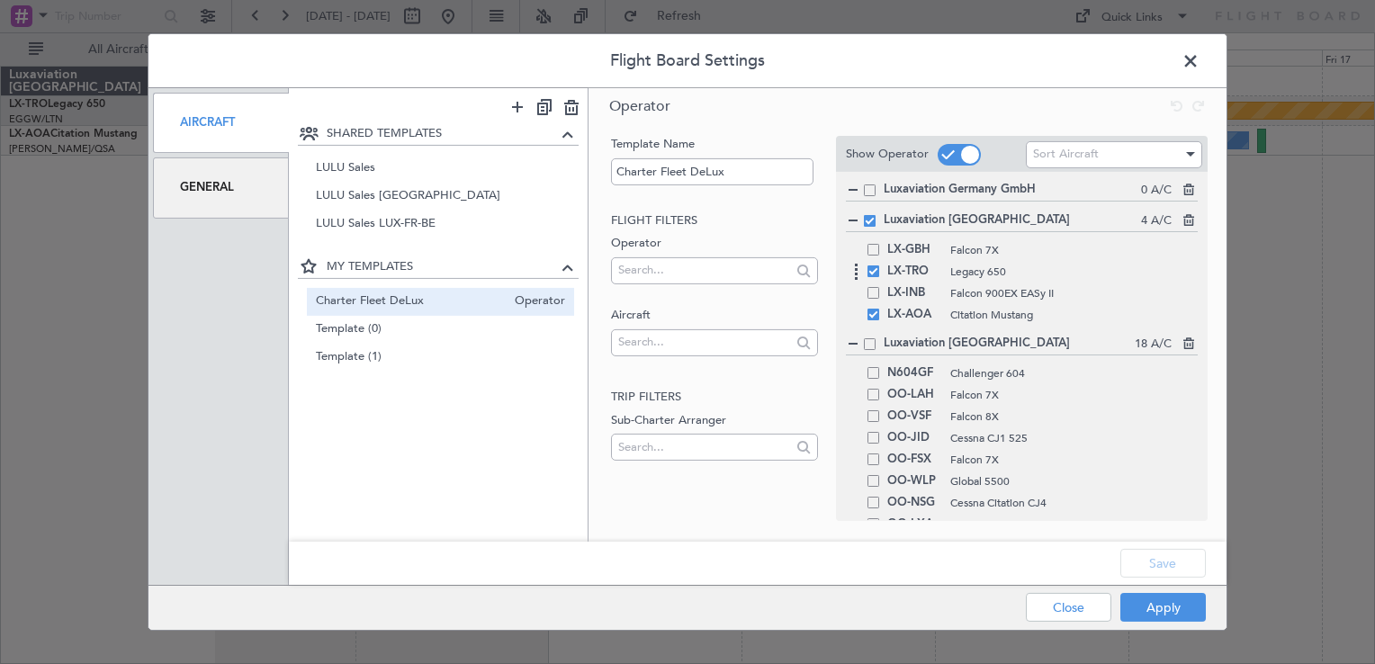
click at [877, 279] on div "LX-TRO Legacy 650" at bounding box center [1022, 272] width 352 height 22
click at [870, 273] on span at bounding box center [874, 272] width 12 height 12
click at [880, 266] on input "checkbox" at bounding box center [880, 266] width 0 height 0
click at [1172, 560] on button "Save" at bounding box center [1164, 563] width 86 height 29
click at [1174, 590] on div "Apply Close" at bounding box center [1081, 608] width 262 height 44
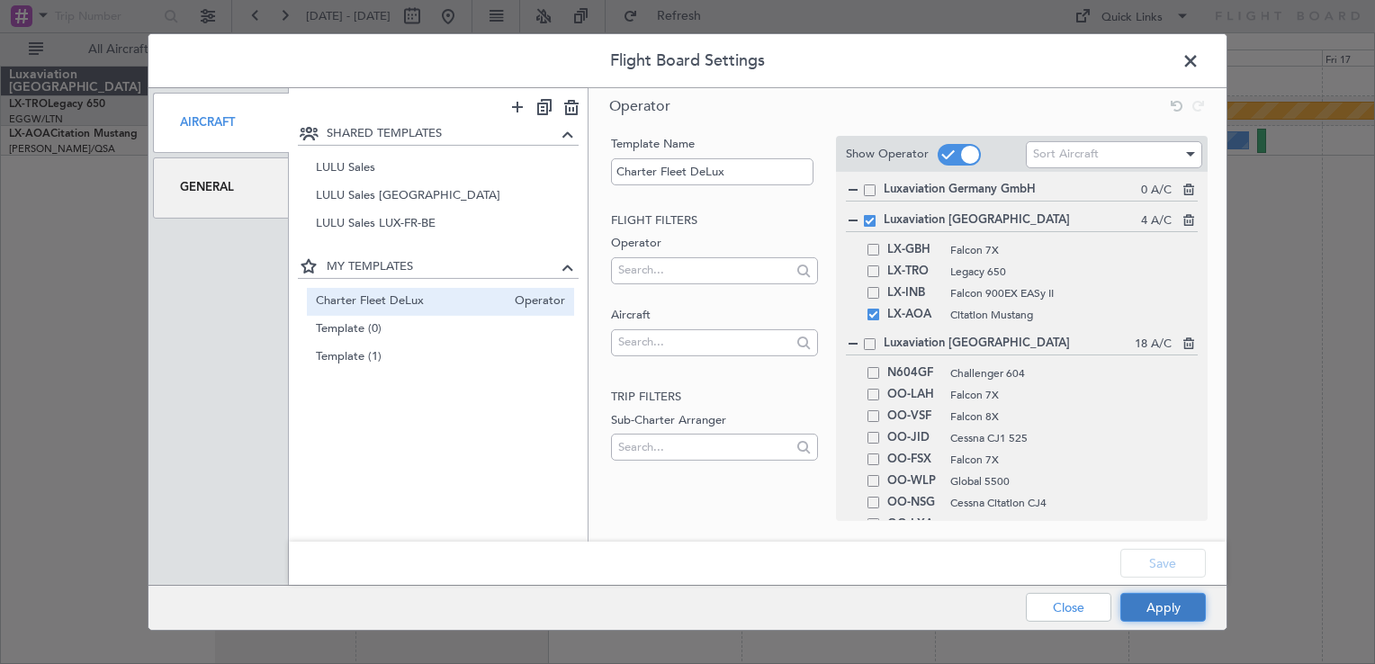
click at [1149, 609] on button "Apply" at bounding box center [1164, 607] width 86 height 29
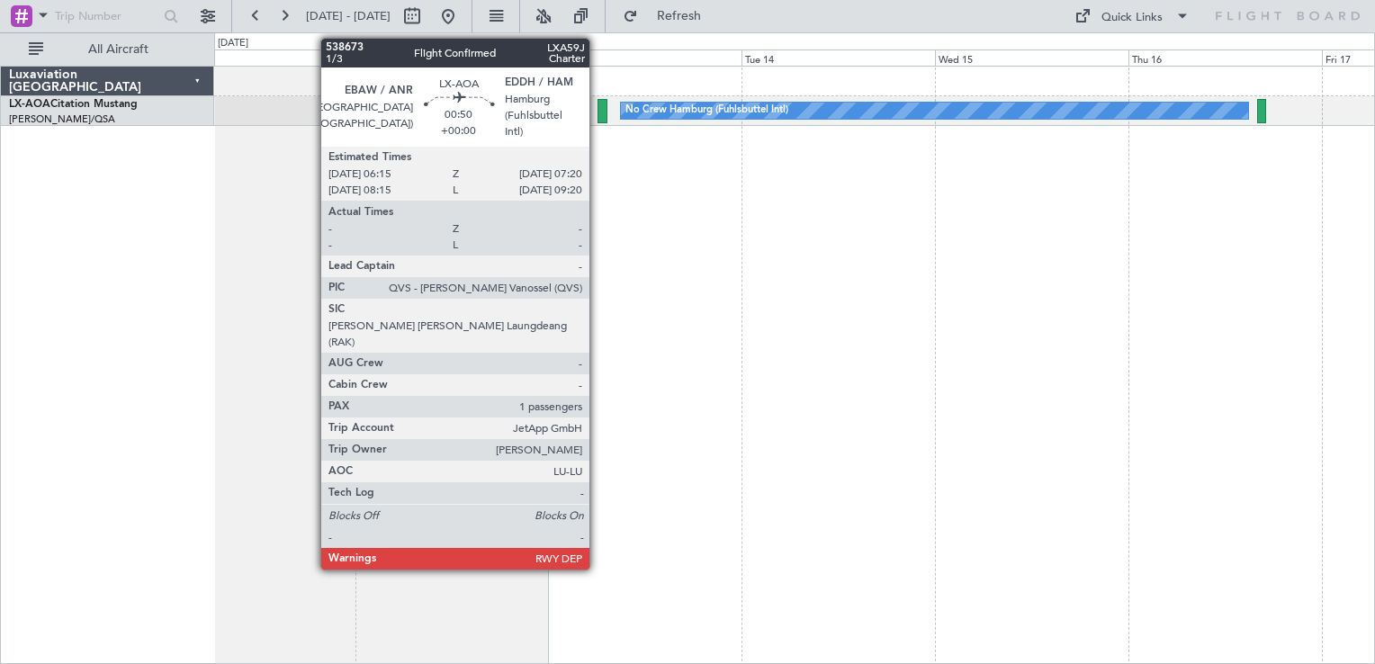
click at [598, 115] on div at bounding box center [602, 111] width 9 height 24
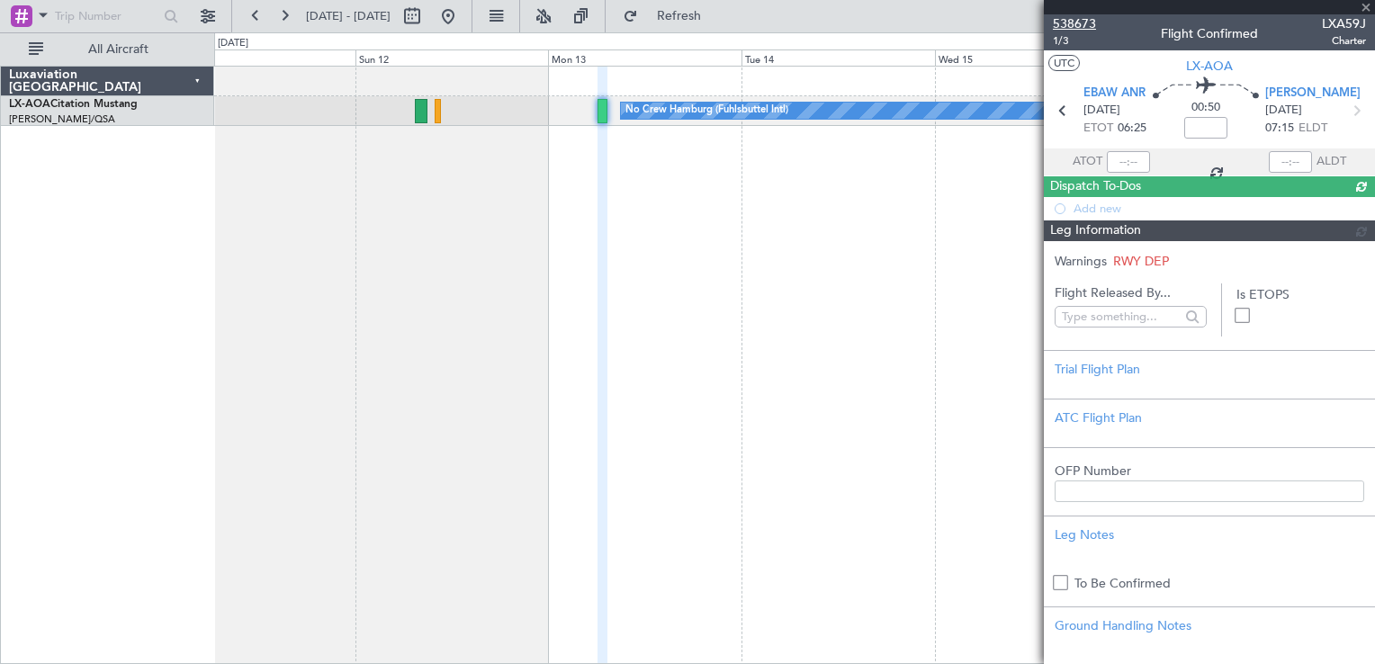
click at [1076, 22] on span "538673" at bounding box center [1074, 23] width 43 height 19
